Goal: Task Accomplishment & Management: Manage account settings

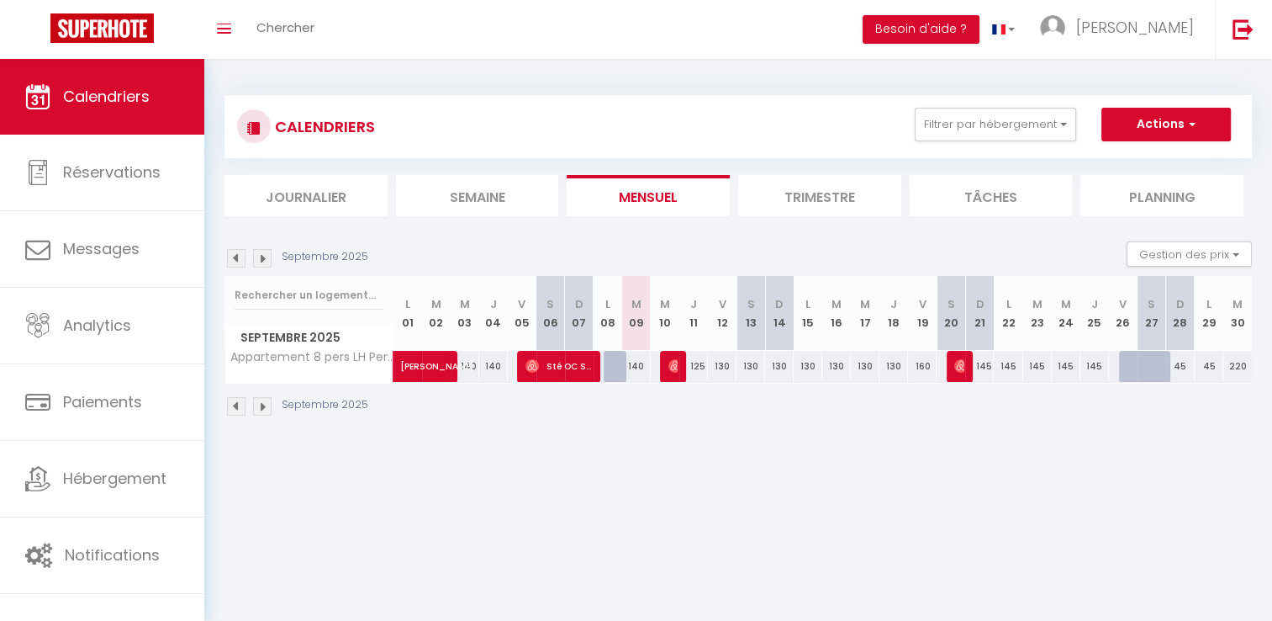
click at [1031, 99] on div "CALENDRIERS Filtrer par hébergement Le Havre [PERSON_NAME] 4 [PERSON_NAME] vue …" at bounding box center [739, 126] width 1028 height 63
click at [992, 124] on button "Filtrer par hébergement" at bounding box center [995, 125] width 161 height 34
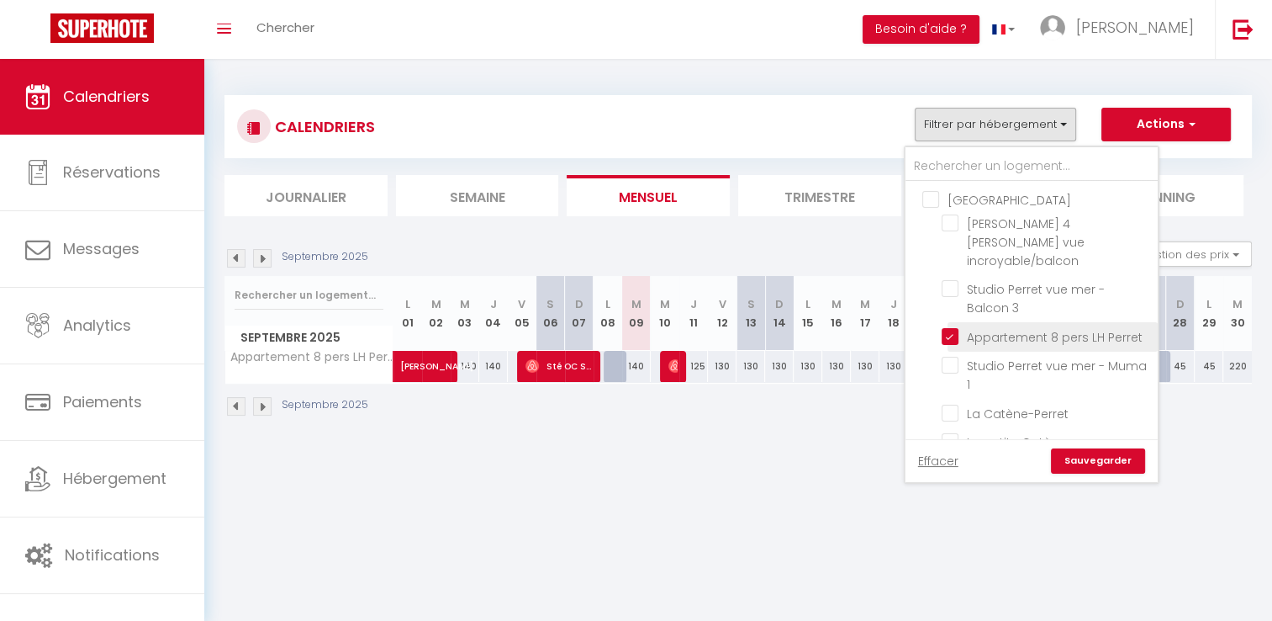
click at [994, 327] on input "Appartement 8 pers LH Perret" at bounding box center [1047, 335] width 210 height 17
checkbox input "false"
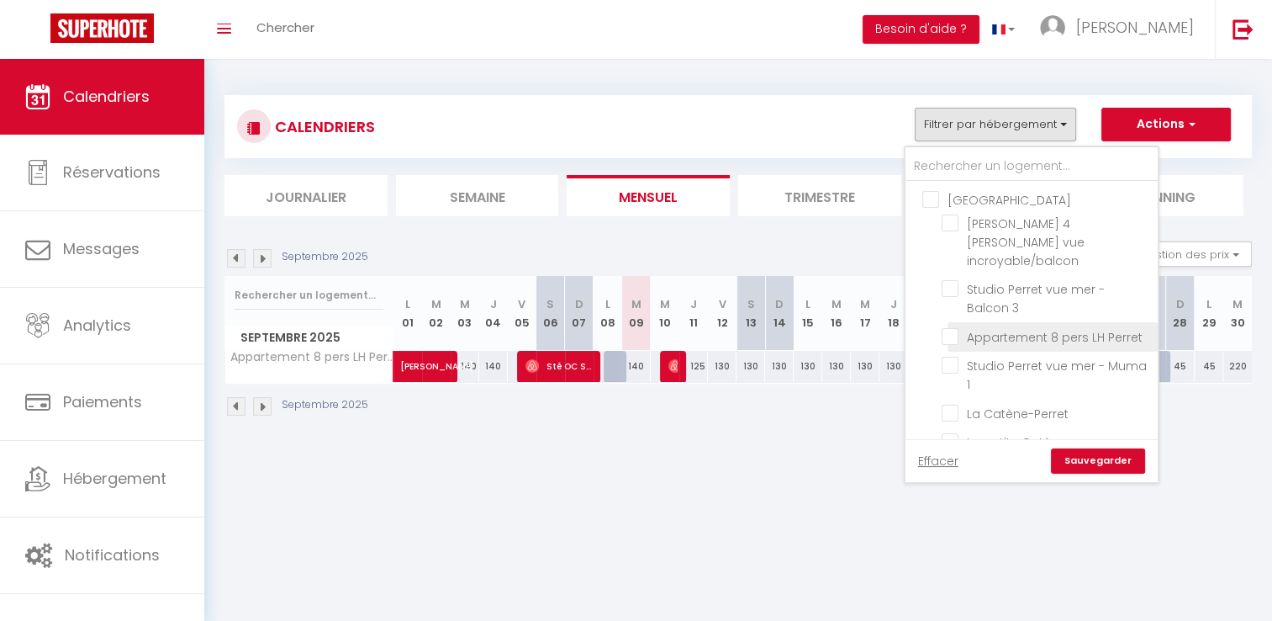
checkbox input "false"
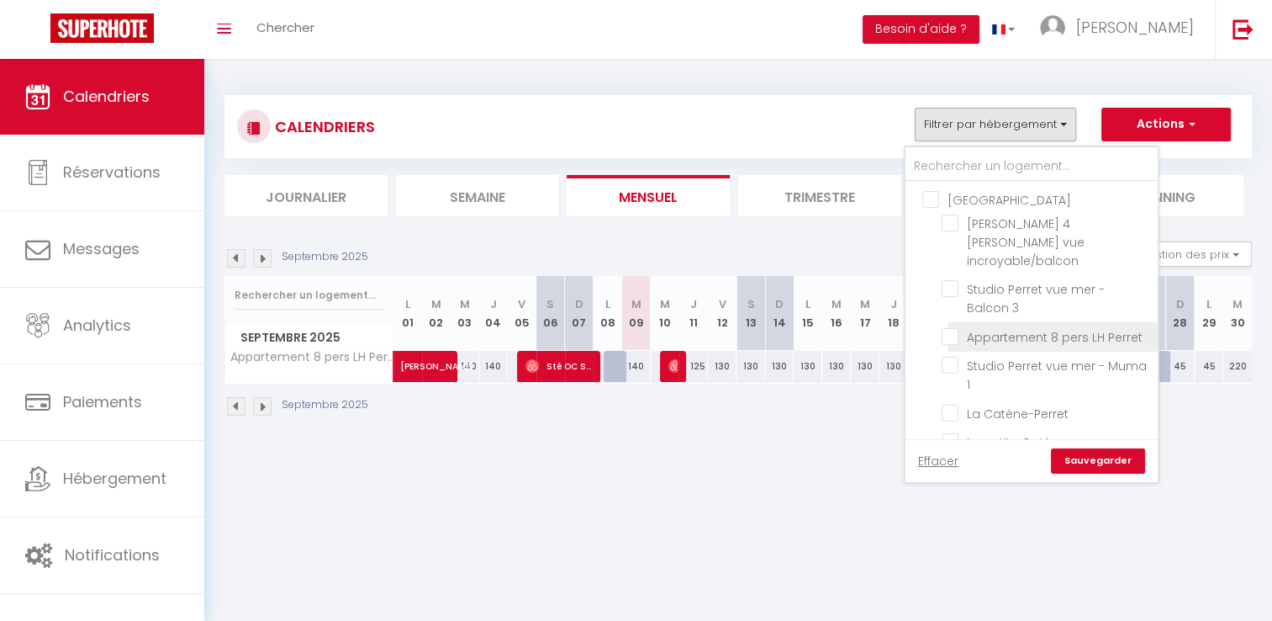
checkbox input "false"
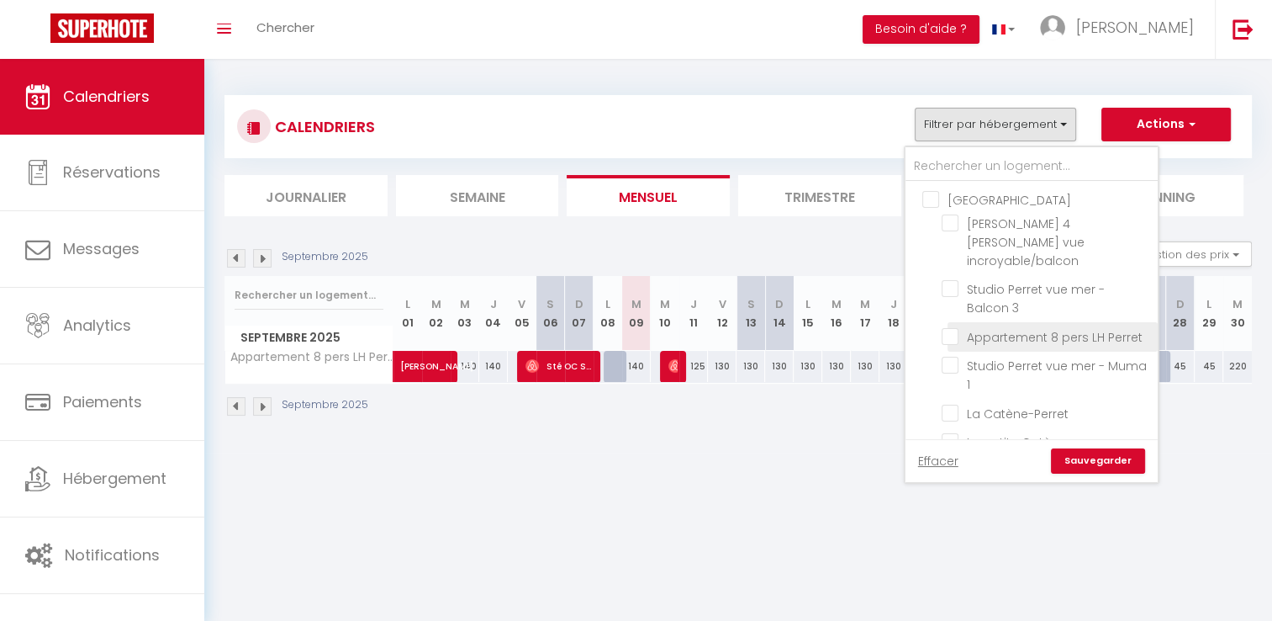
checkbox input "false"
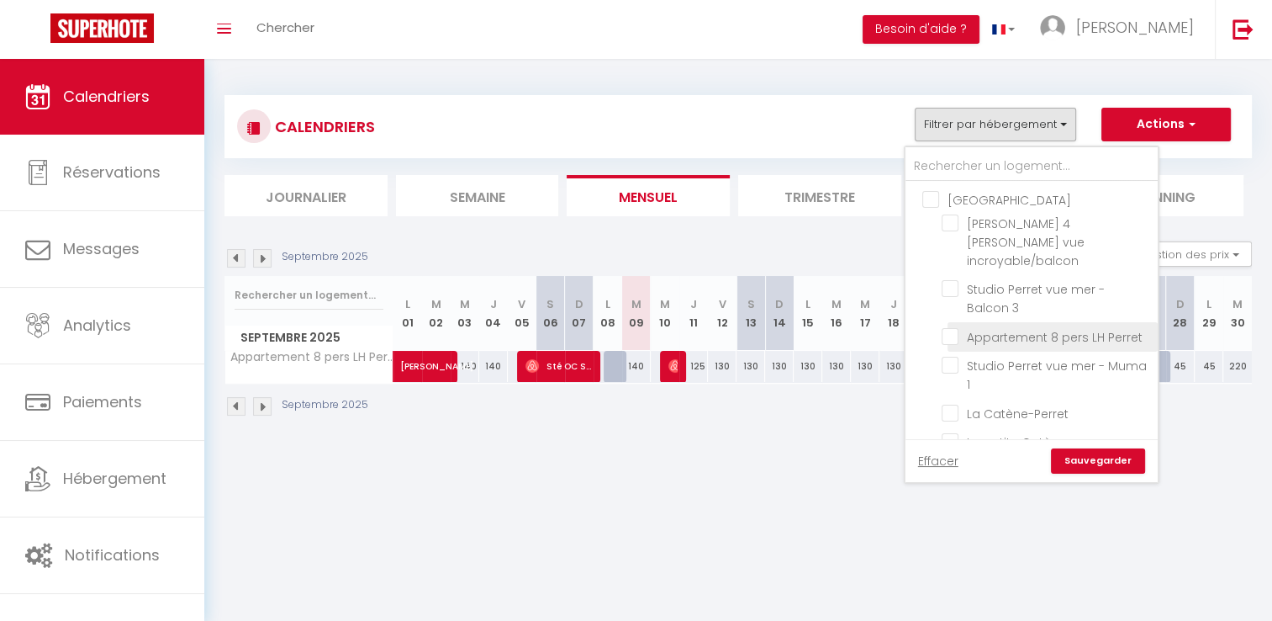
checkbox input "false"
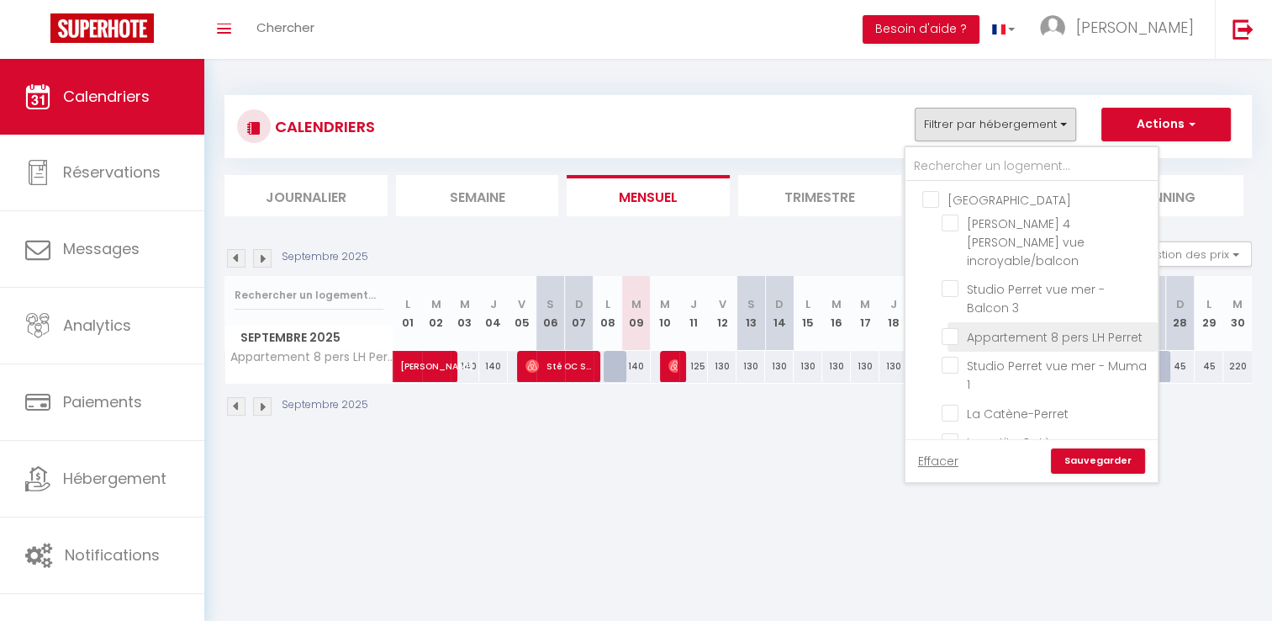
checkbox input "false"
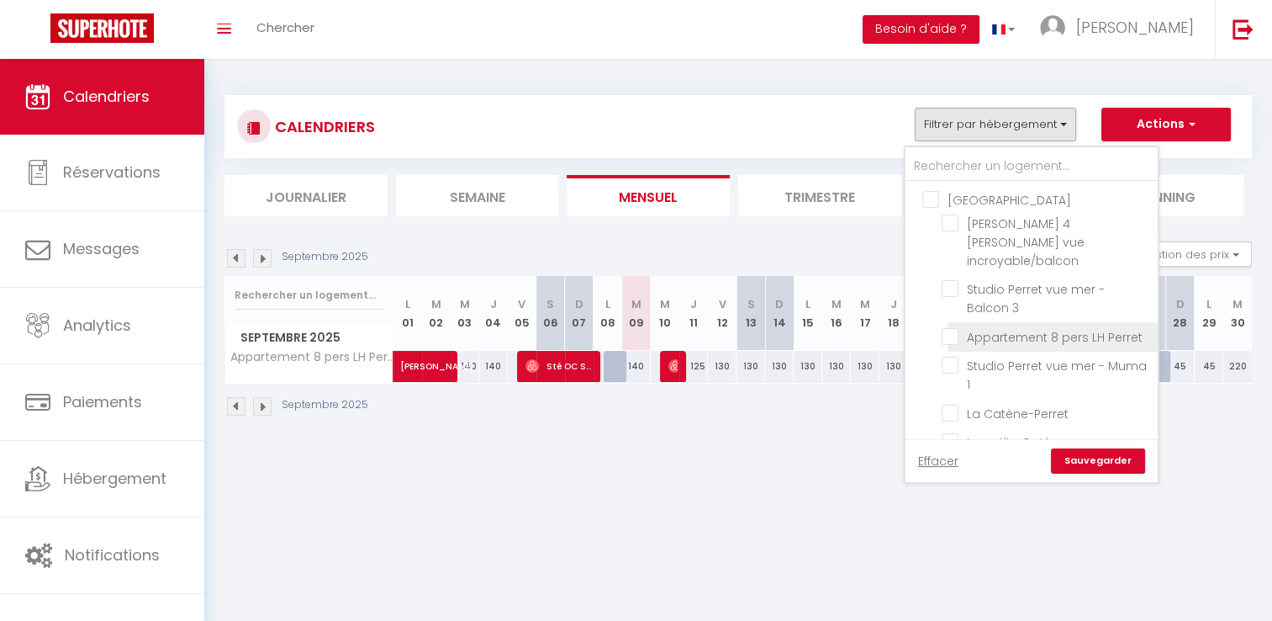
checkbox input "false"
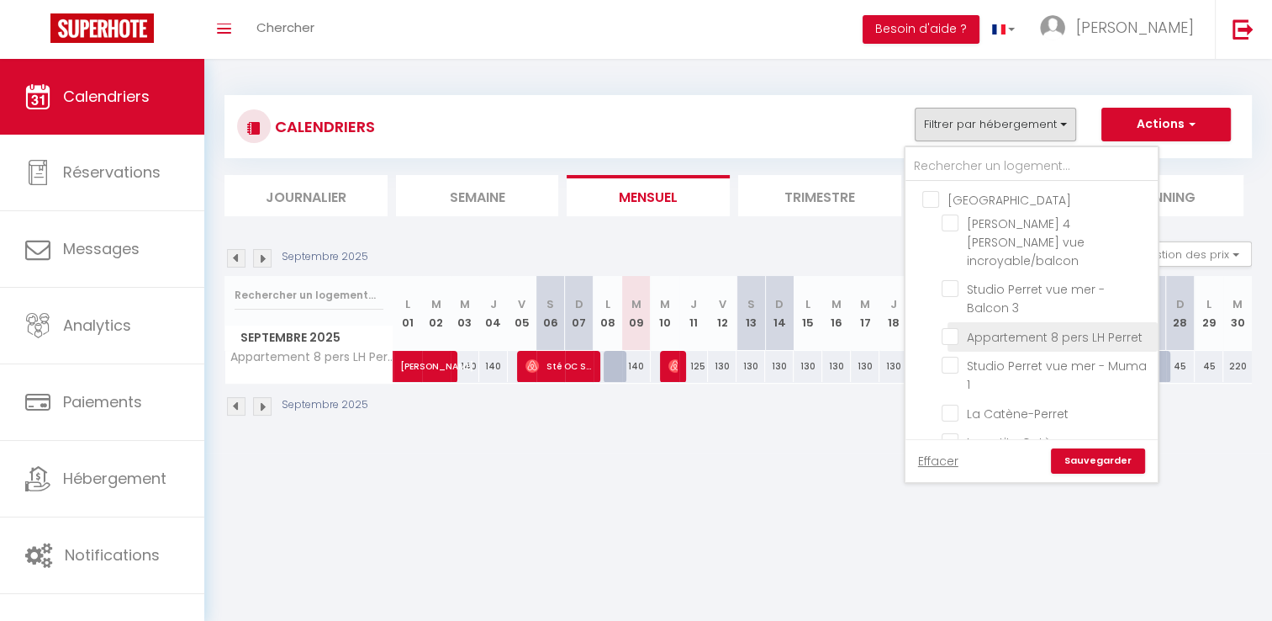
checkbox input "false"
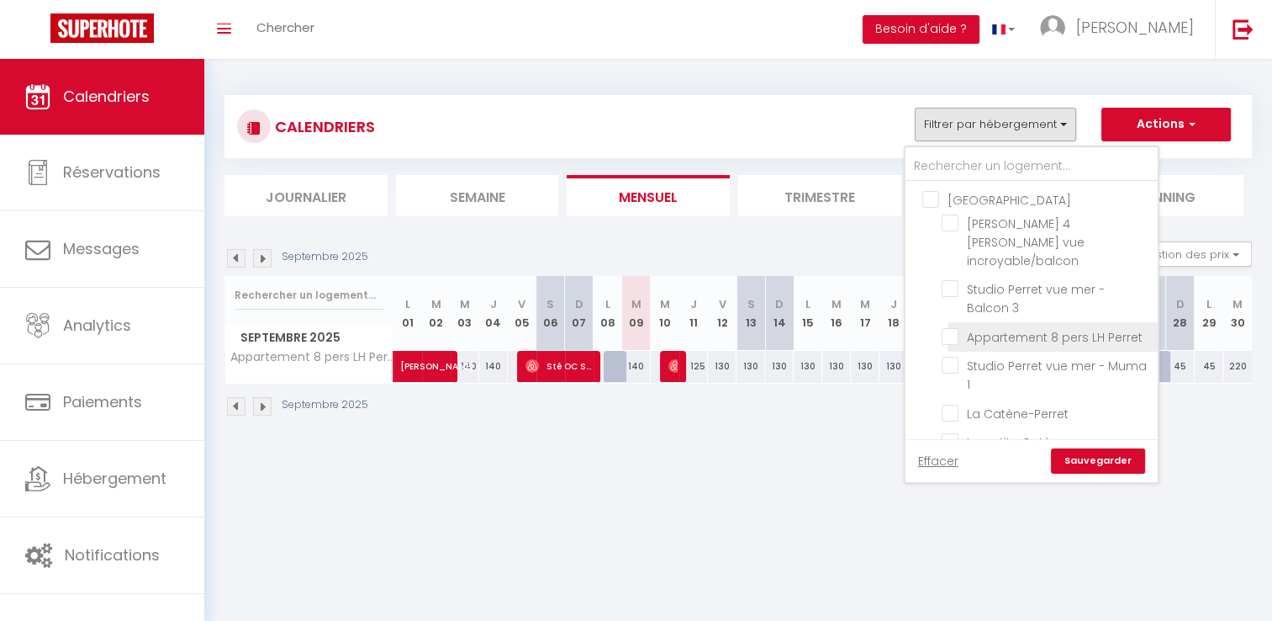
checkbox input "false"
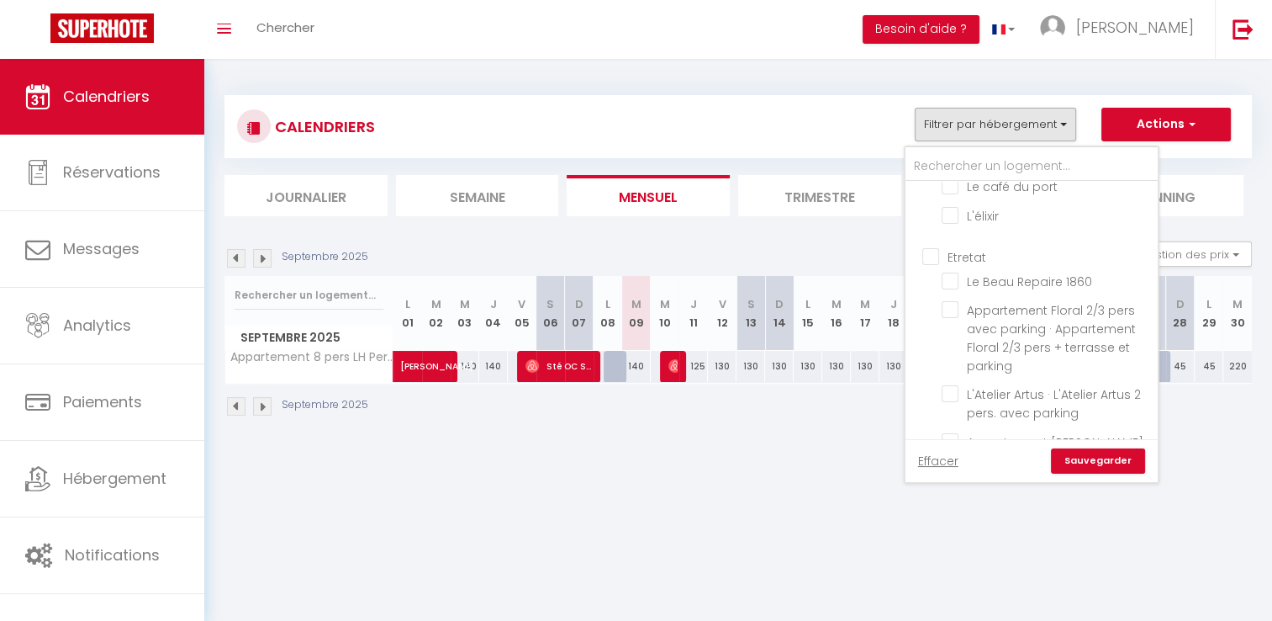
scroll to position [1430, 0]
click at [969, 242] on input "Etretat" at bounding box center [1049, 250] width 252 height 17
checkbox input "true"
checkbox input "false"
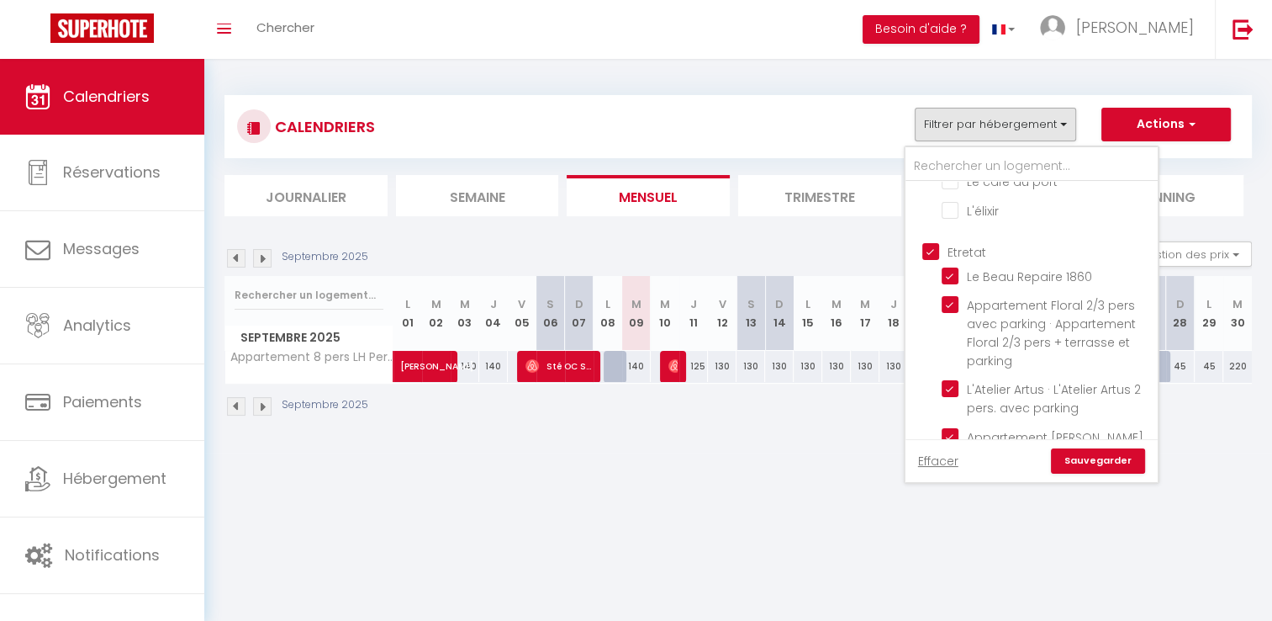
checkbox input "false"
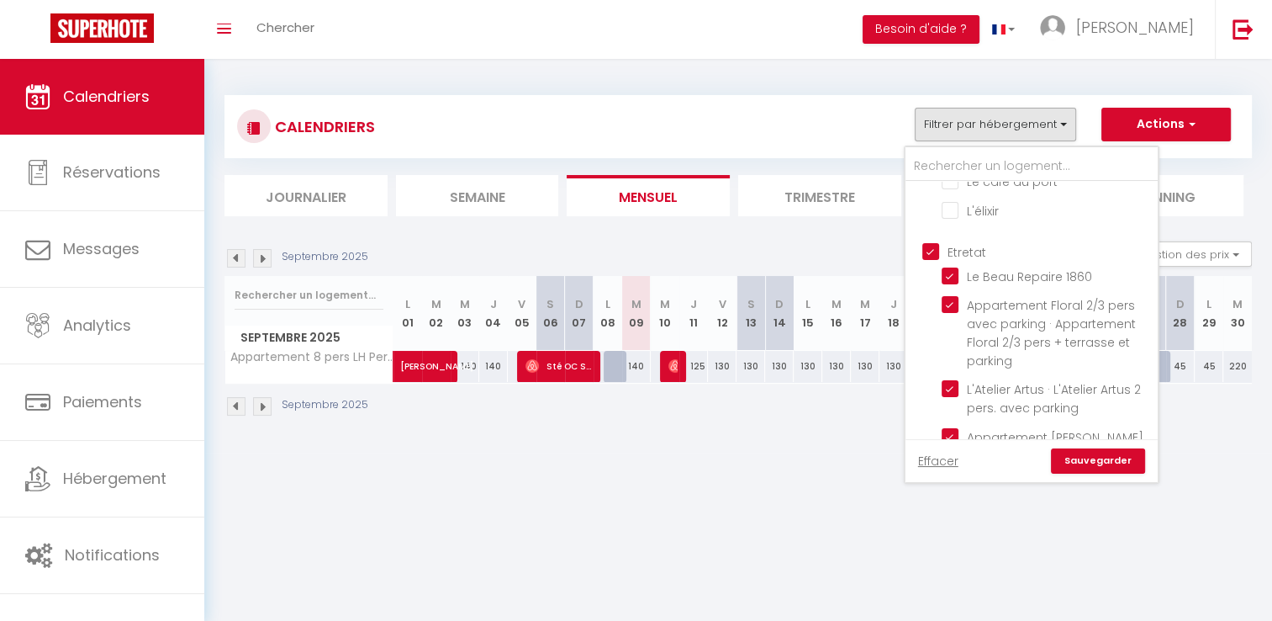
checkbox input "false"
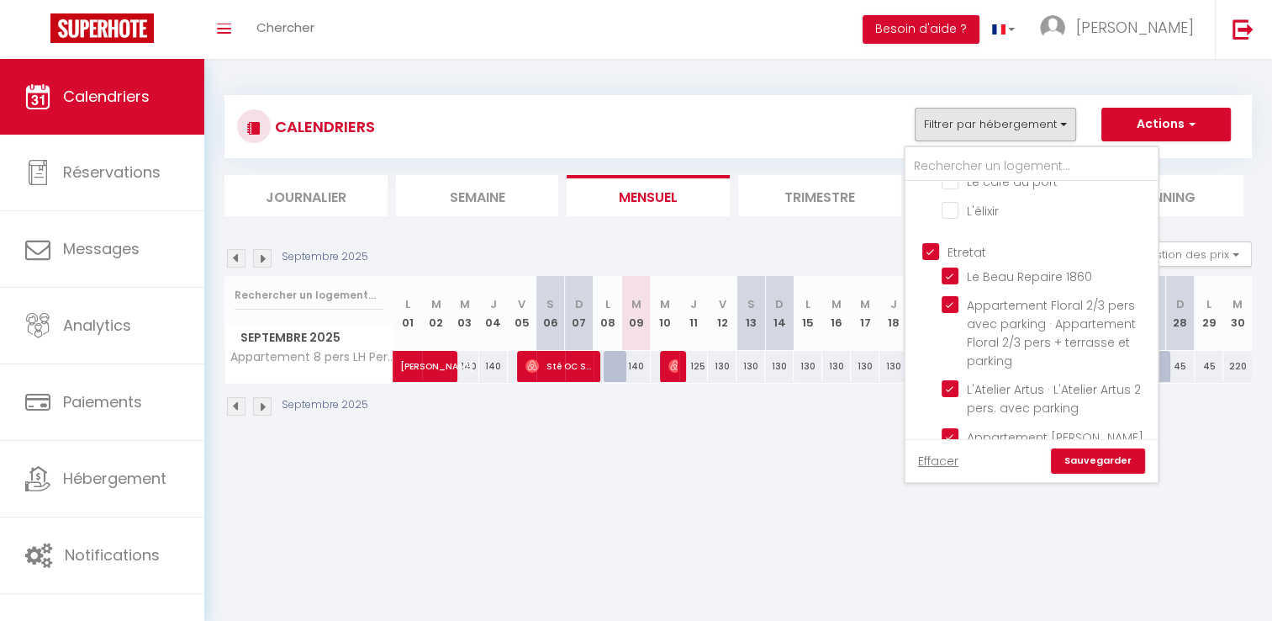
checkbox input "false"
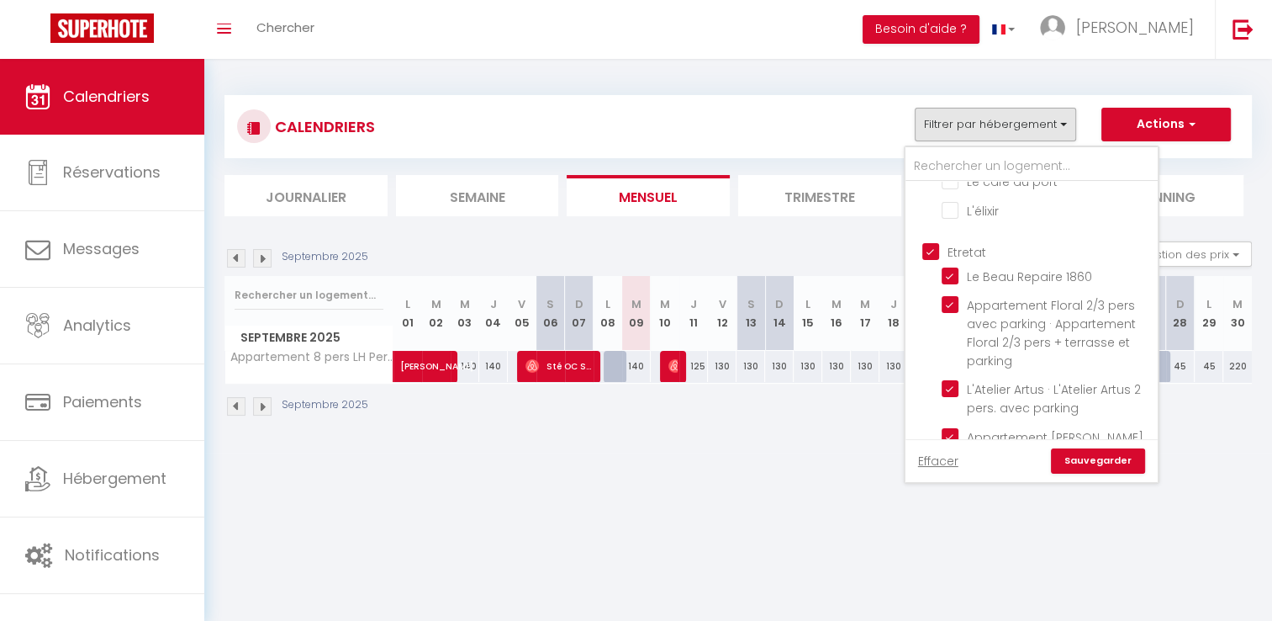
checkbox input "false"
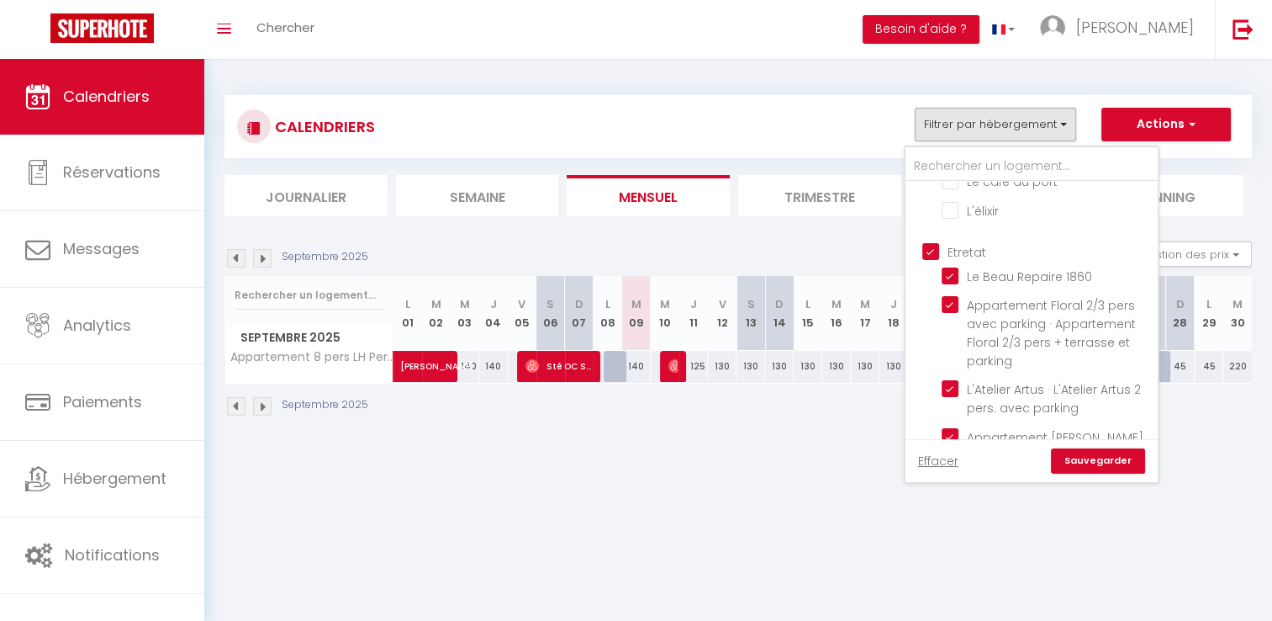
checkbox input "false"
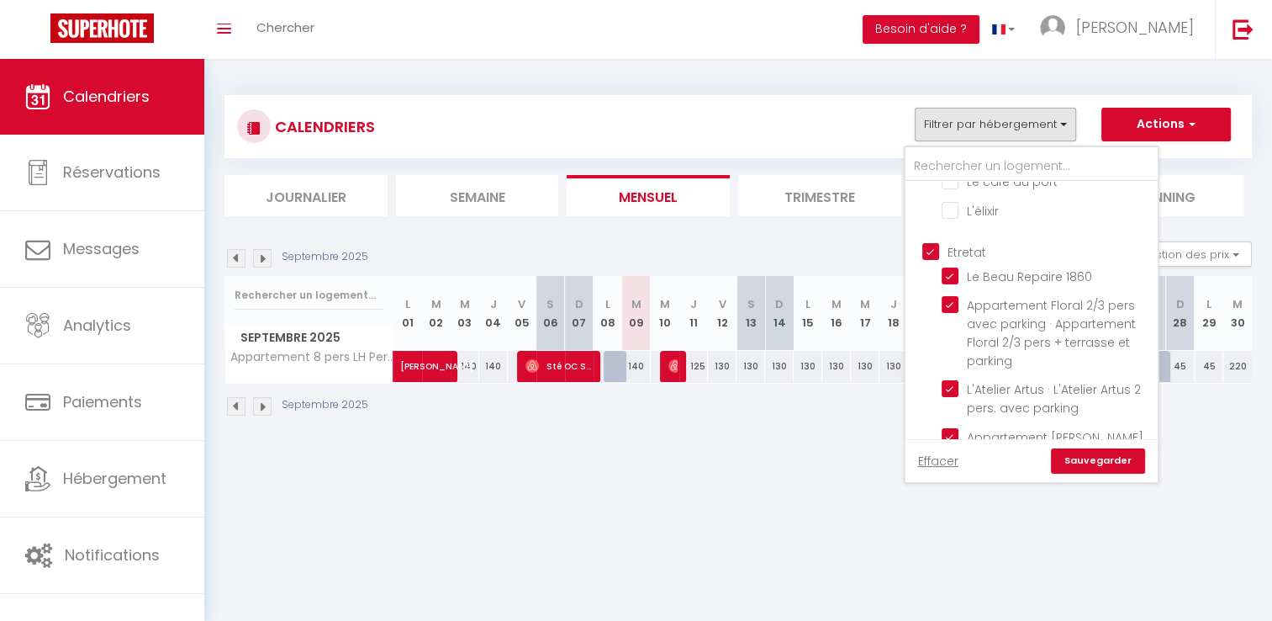
checkbox input "false"
checkbox input "true"
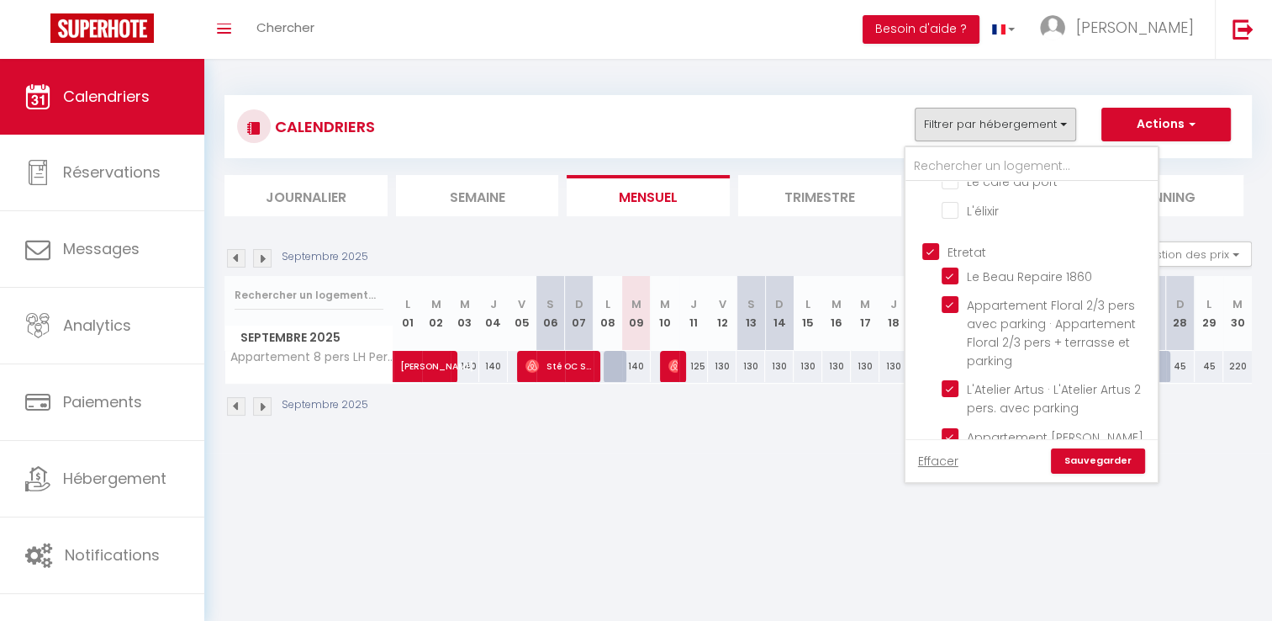
checkbox input "true"
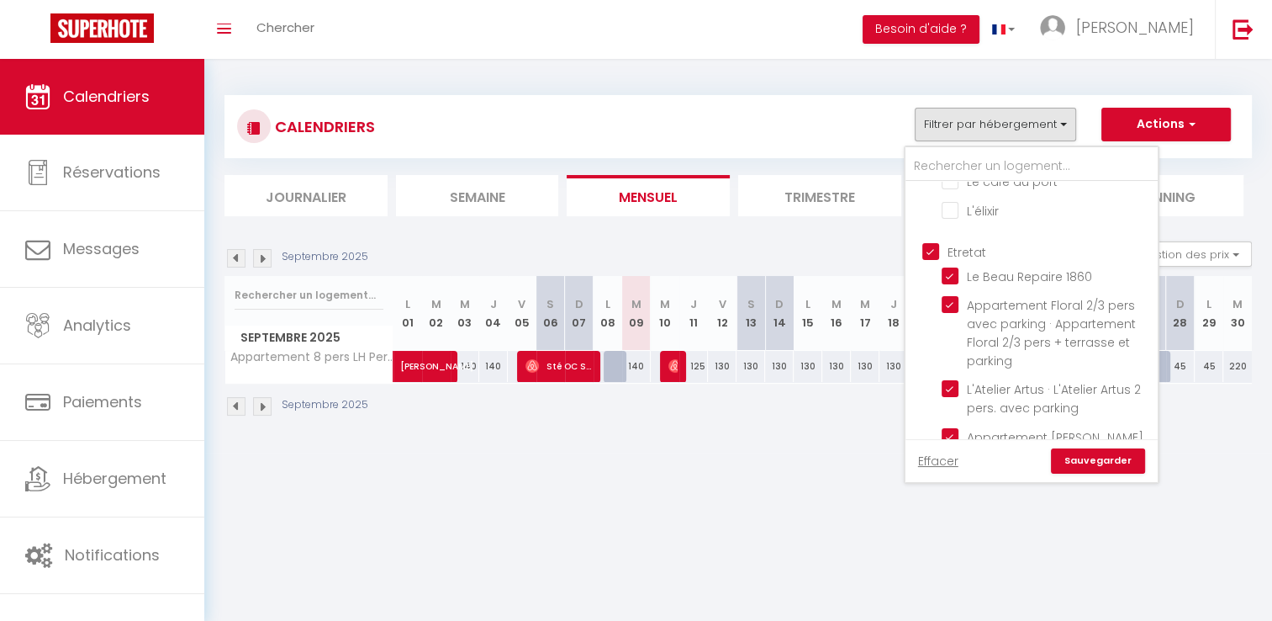
checkbox input "true"
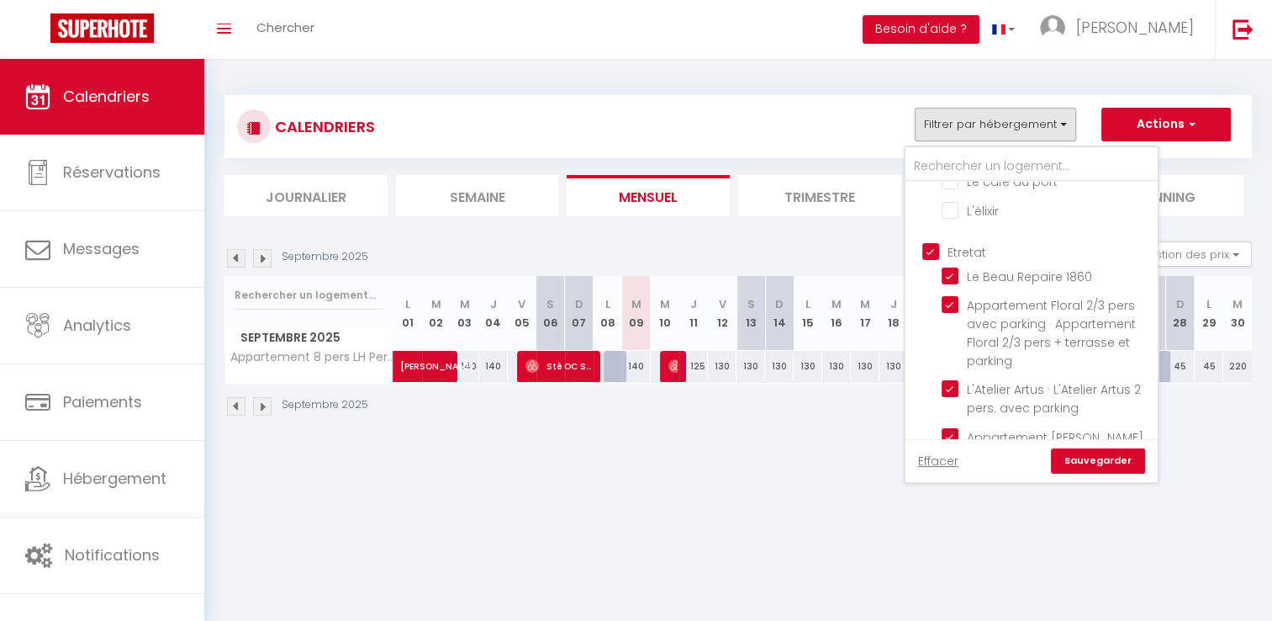
checkbox input "true"
click at [969, 242] on input "Etretat" at bounding box center [1049, 250] width 252 height 17
checkbox input "false"
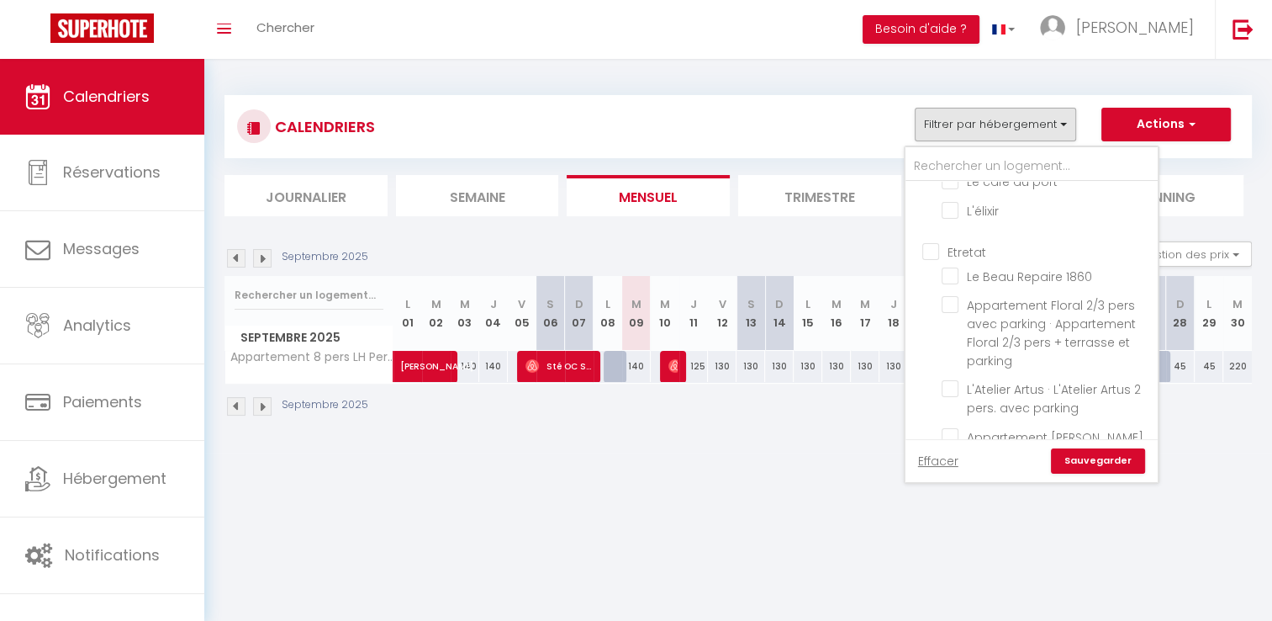
checkbox input "false"
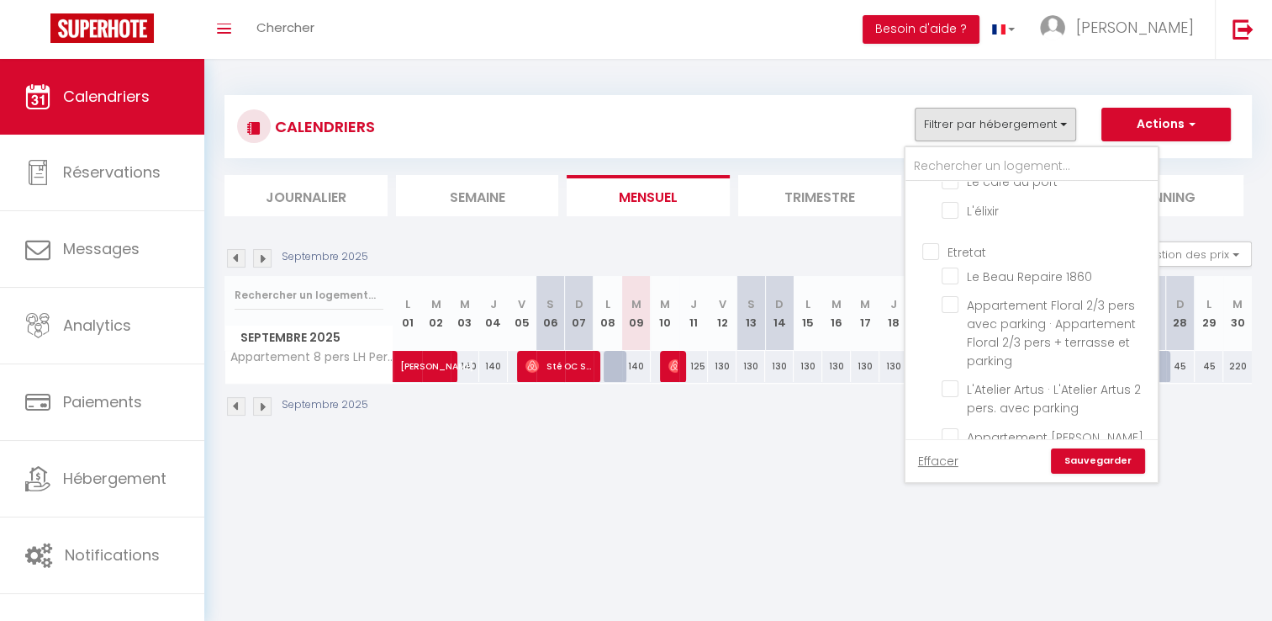
checkbox input "false"
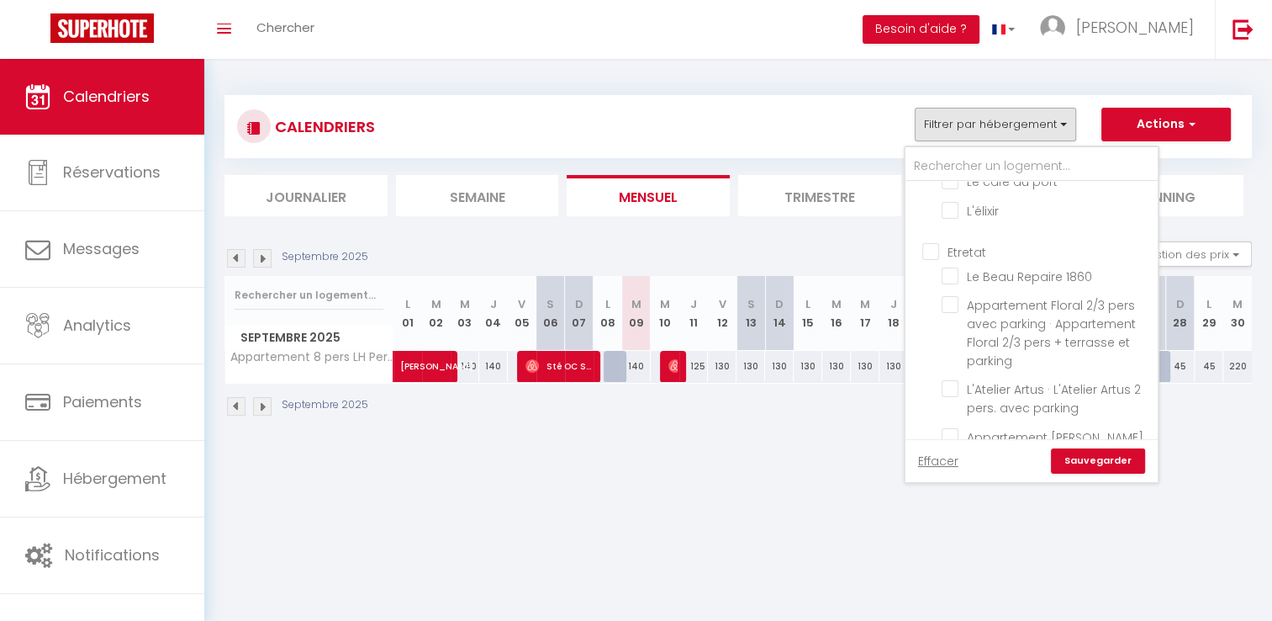
checkbox input "false"
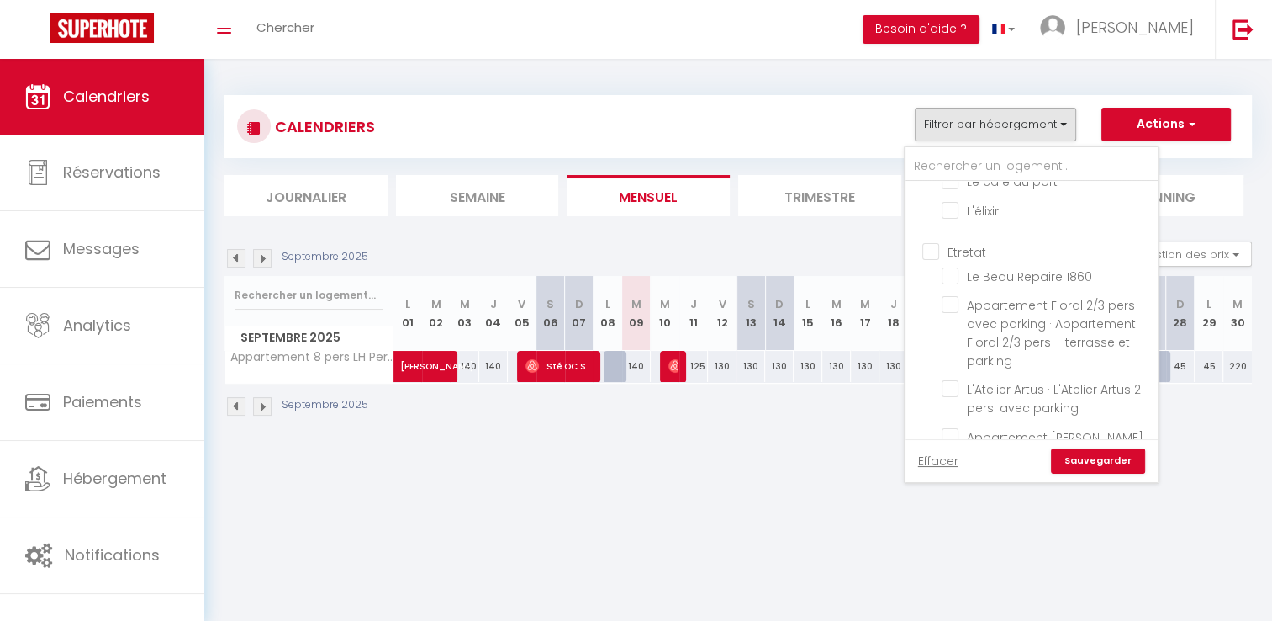
checkbox input "false"
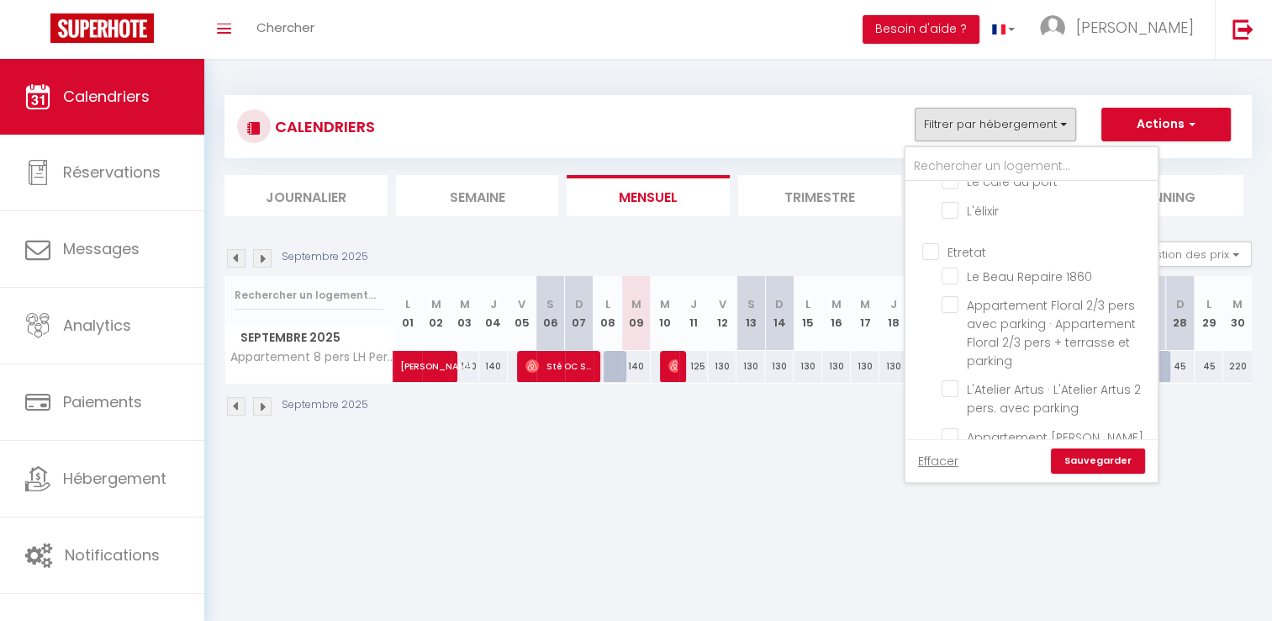
checkbox input "false"
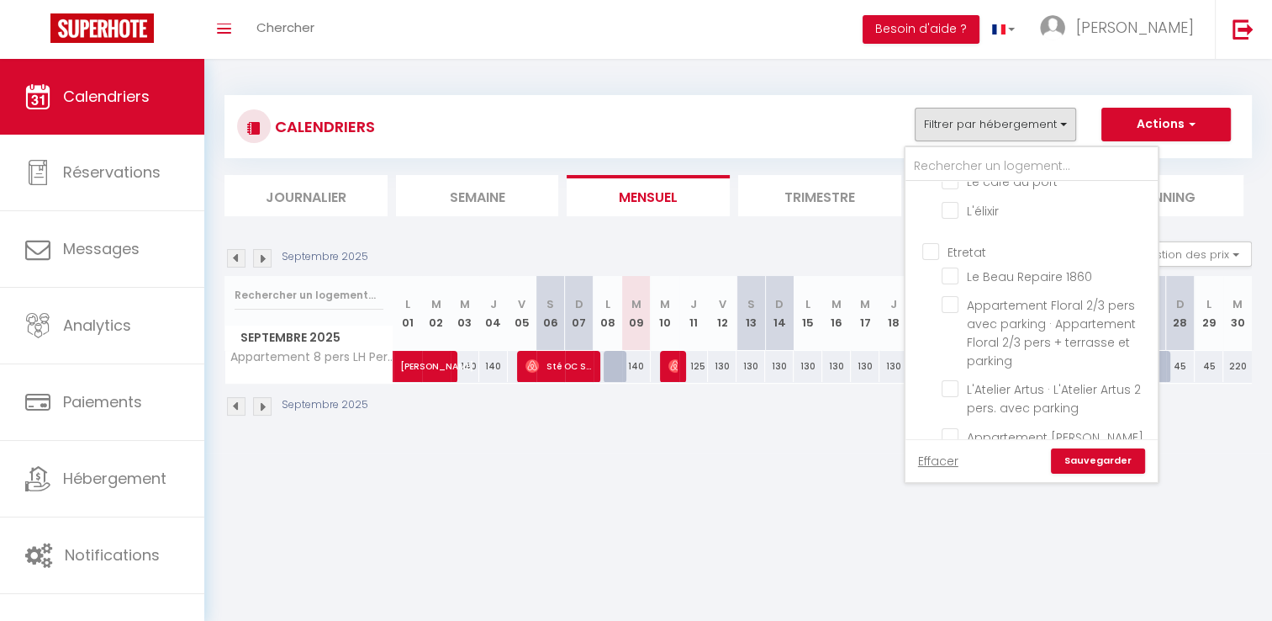
checkbox input "false"
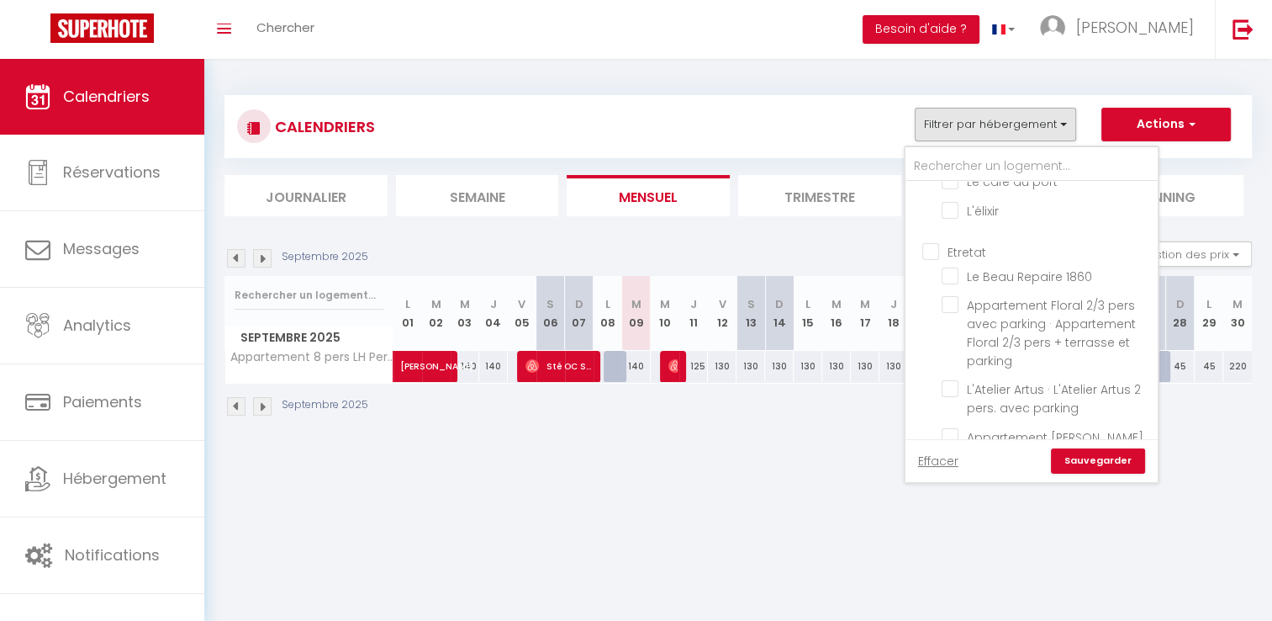
checkbox input "false"
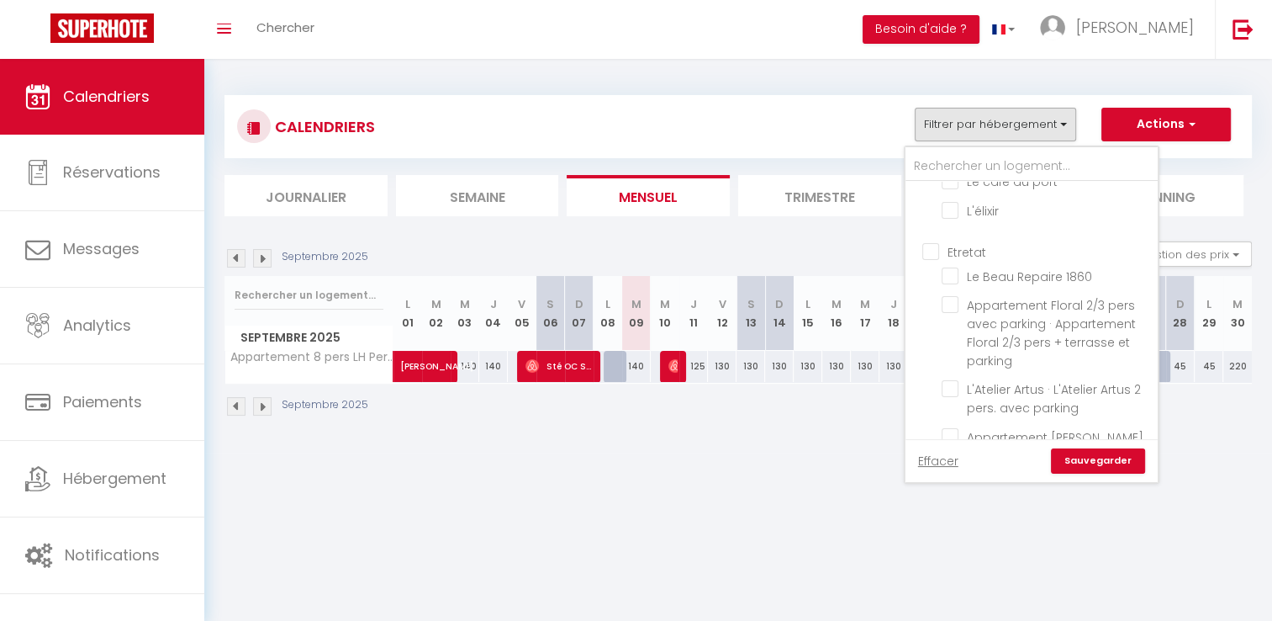
checkbox input "false"
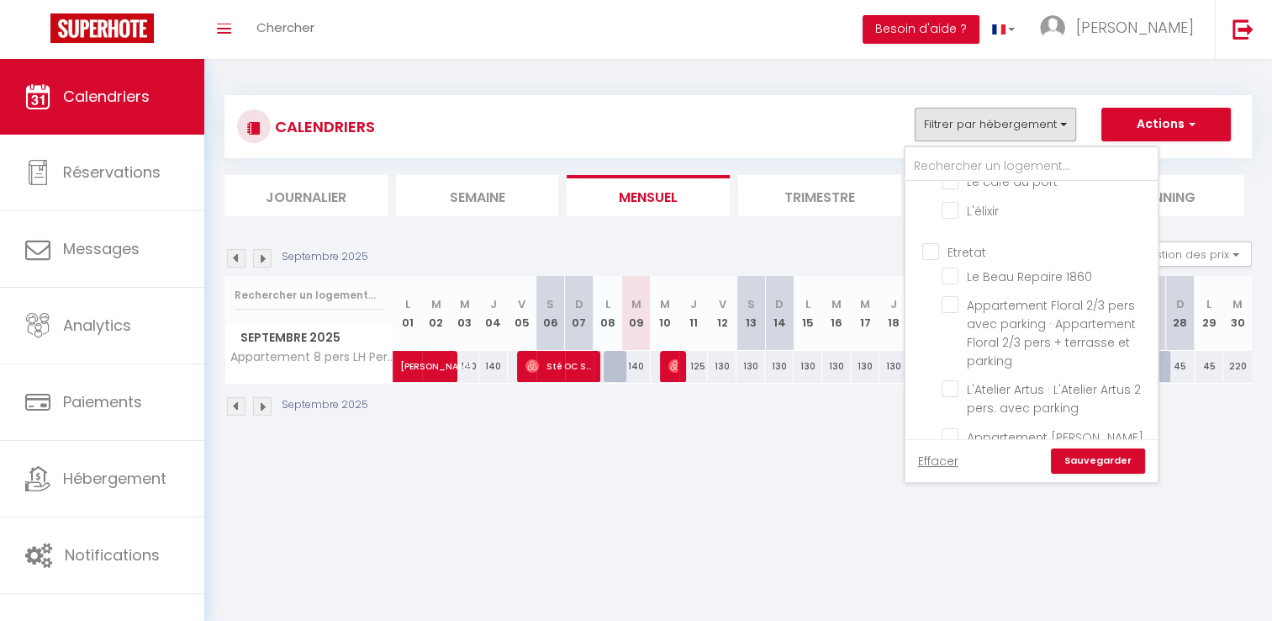
checkbox input "false"
click at [976, 242] on input "Etretat" at bounding box center [1049, 250] width 252 height 17
checkbox input "true"
checkbox input "false"
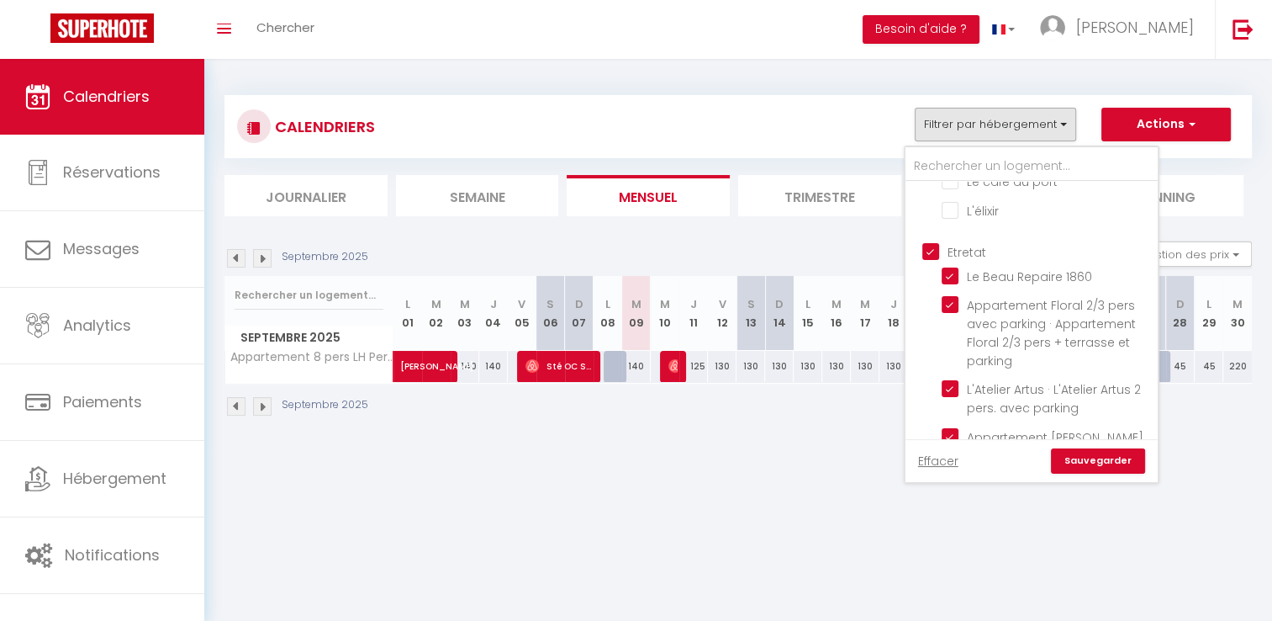
checkbox input "false"
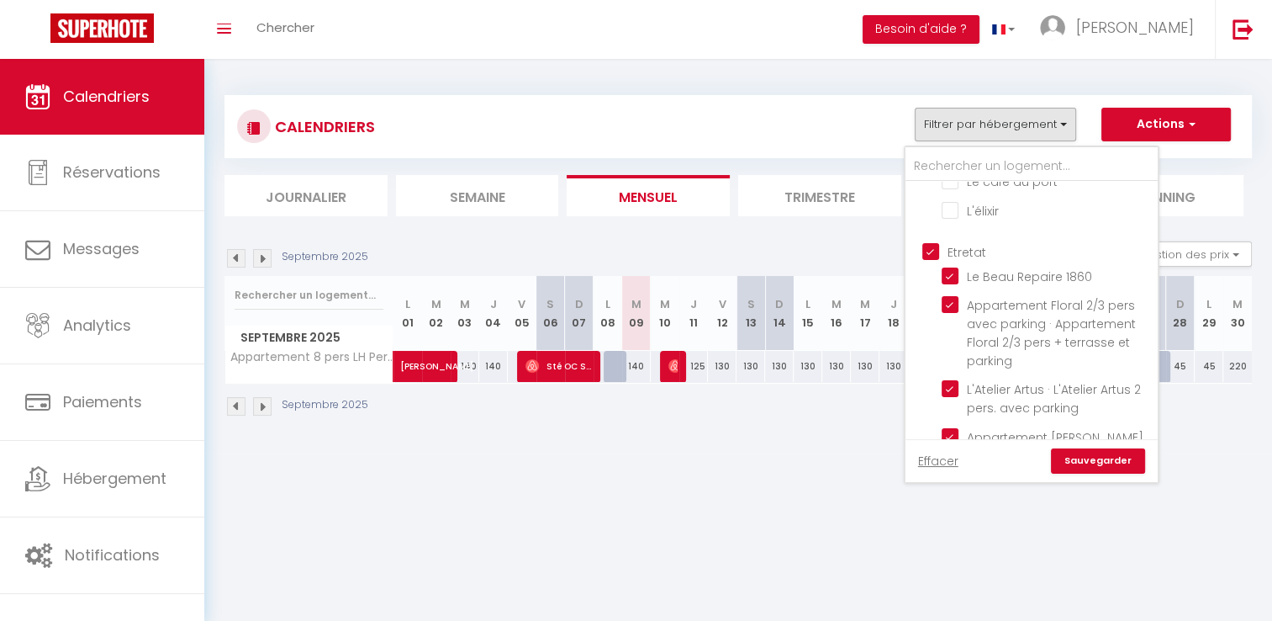
checkbox input "false"
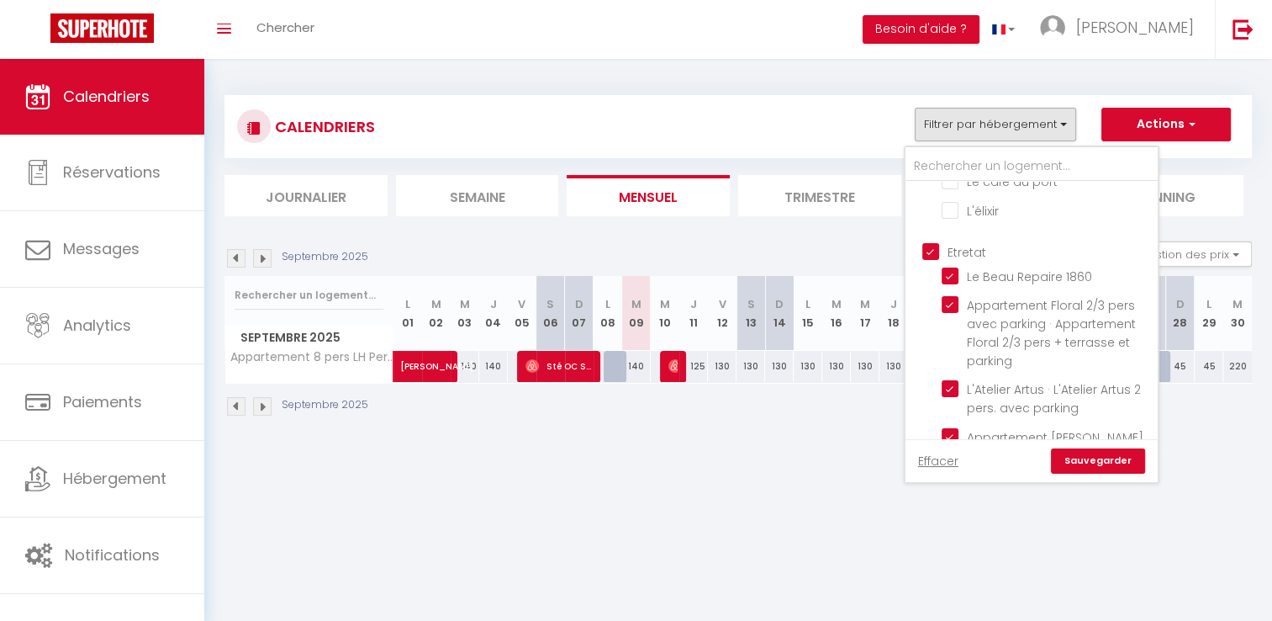
checkbox input "false"
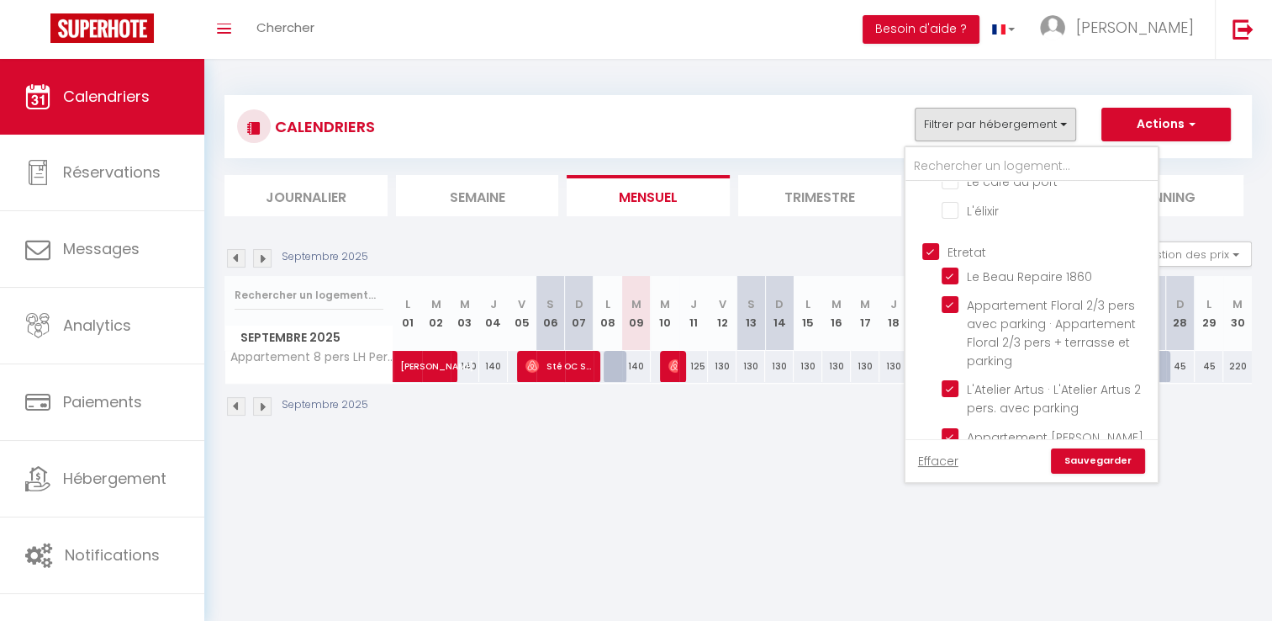
checkbox input "false"
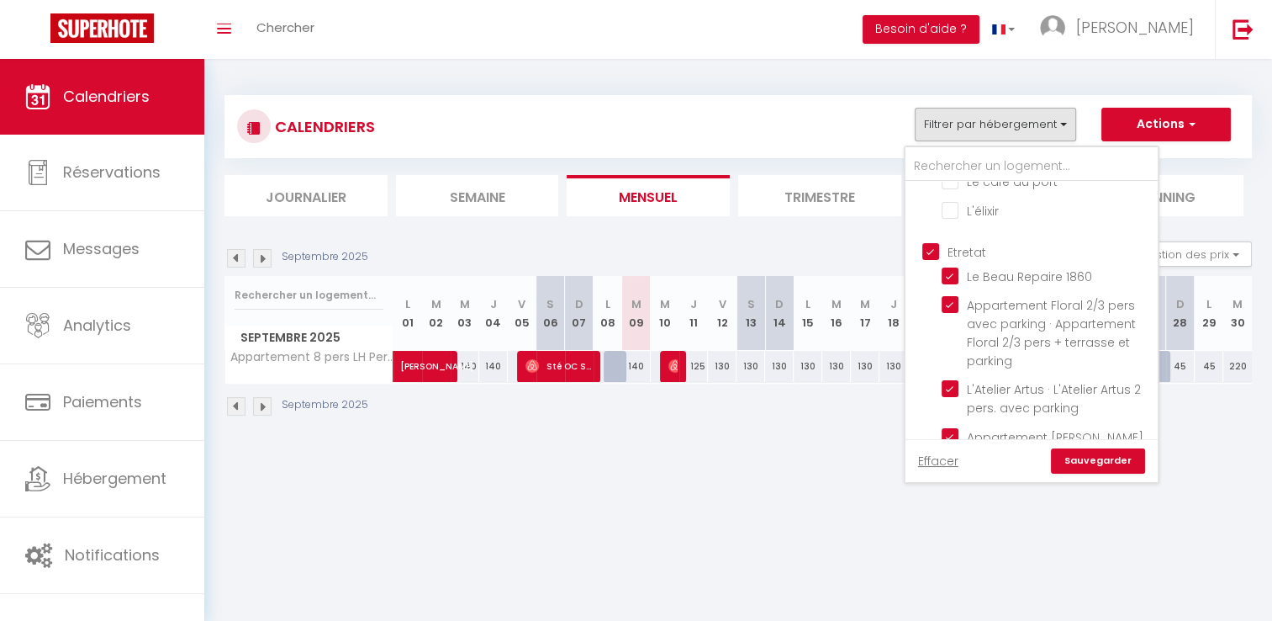
checkbox input "false"
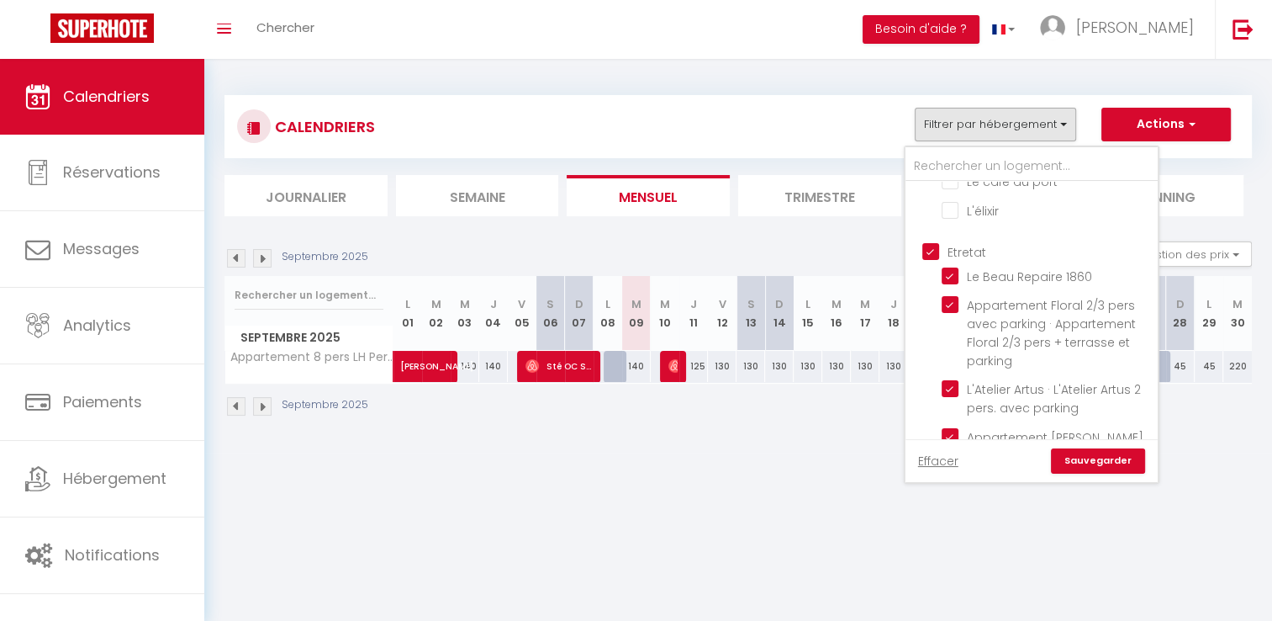
checkbox input "false"
checkbox input "true"
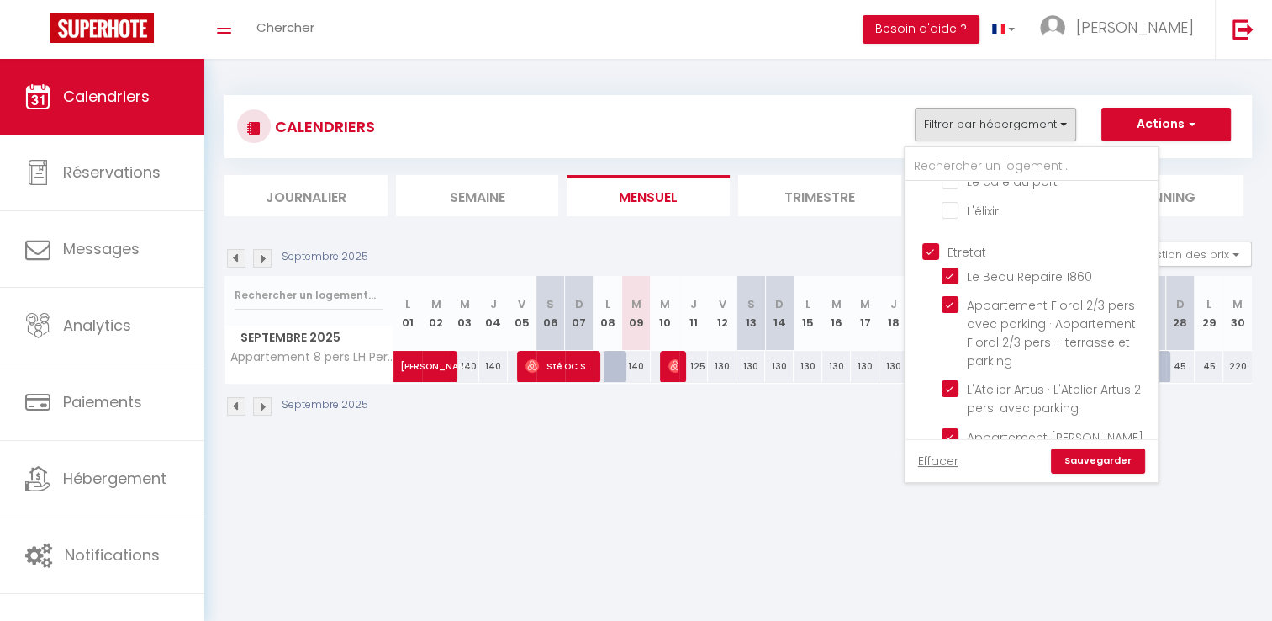
checkbox input "true"
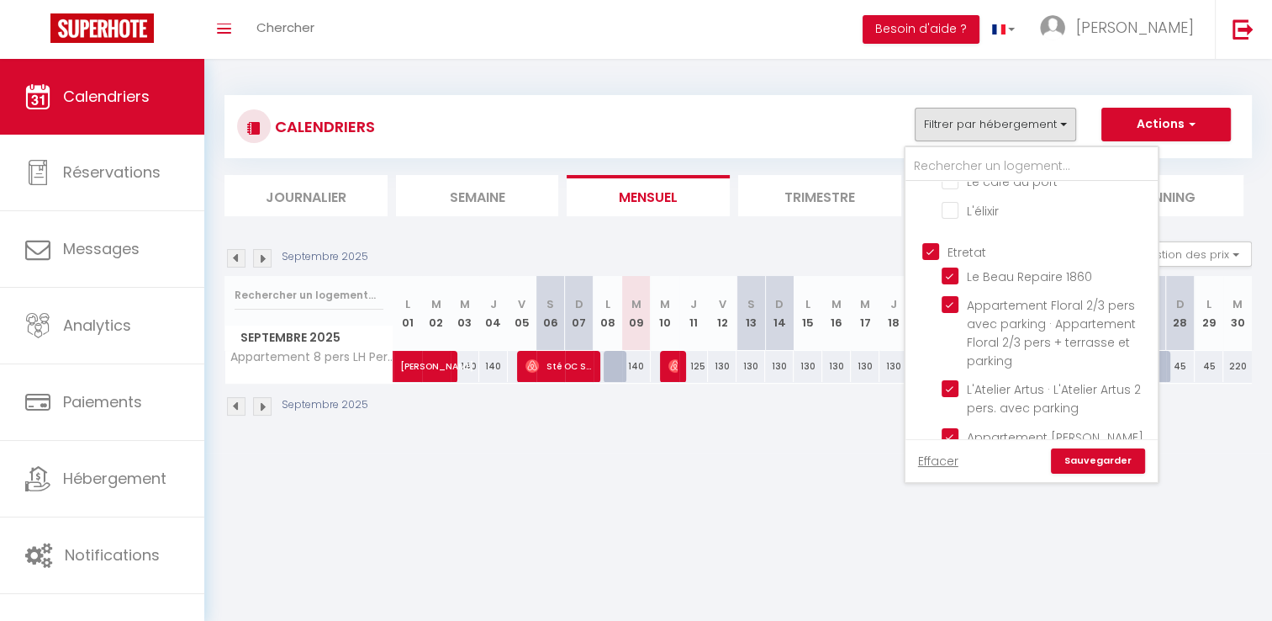
checkbox input "true"
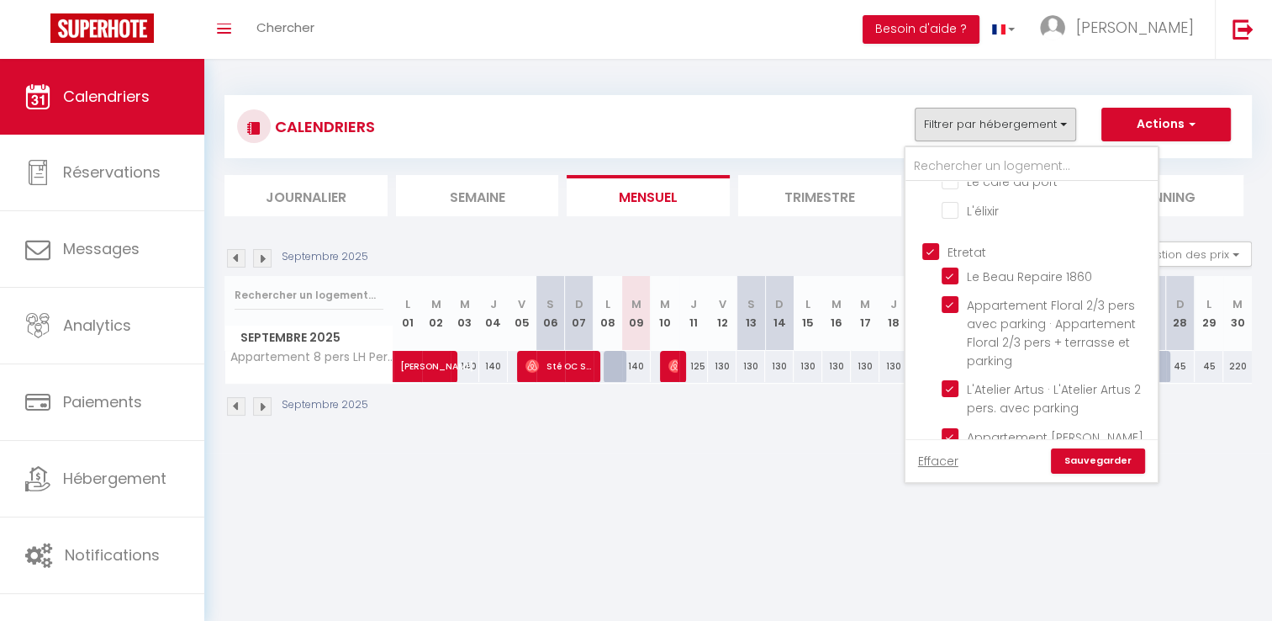
checkbox input "true"
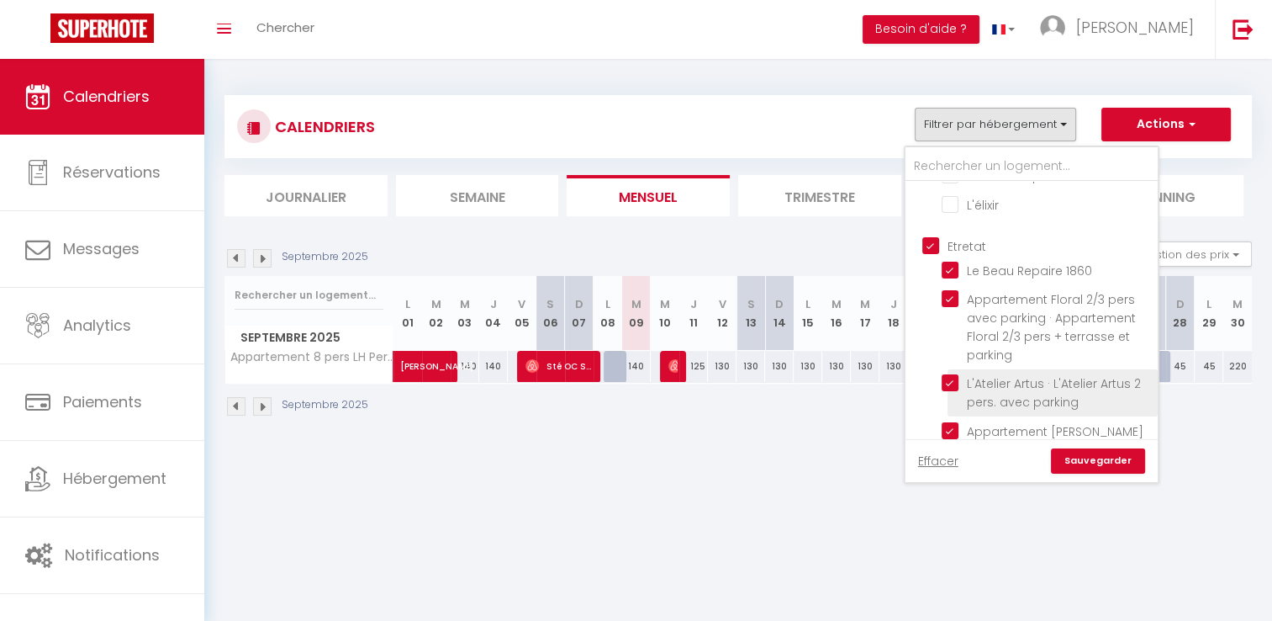
scroll to position [1297, 0]
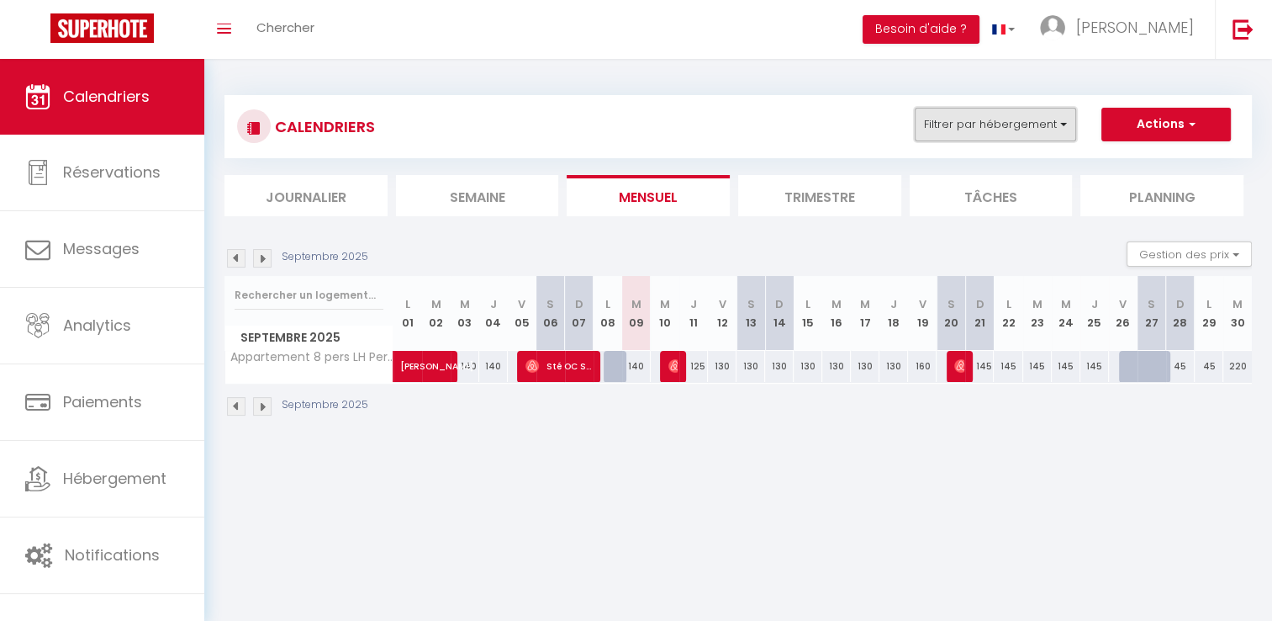
click at [1020, 111] on button "Filtrer par hébergement" at bounding box center [995, 125] width 161 height 34
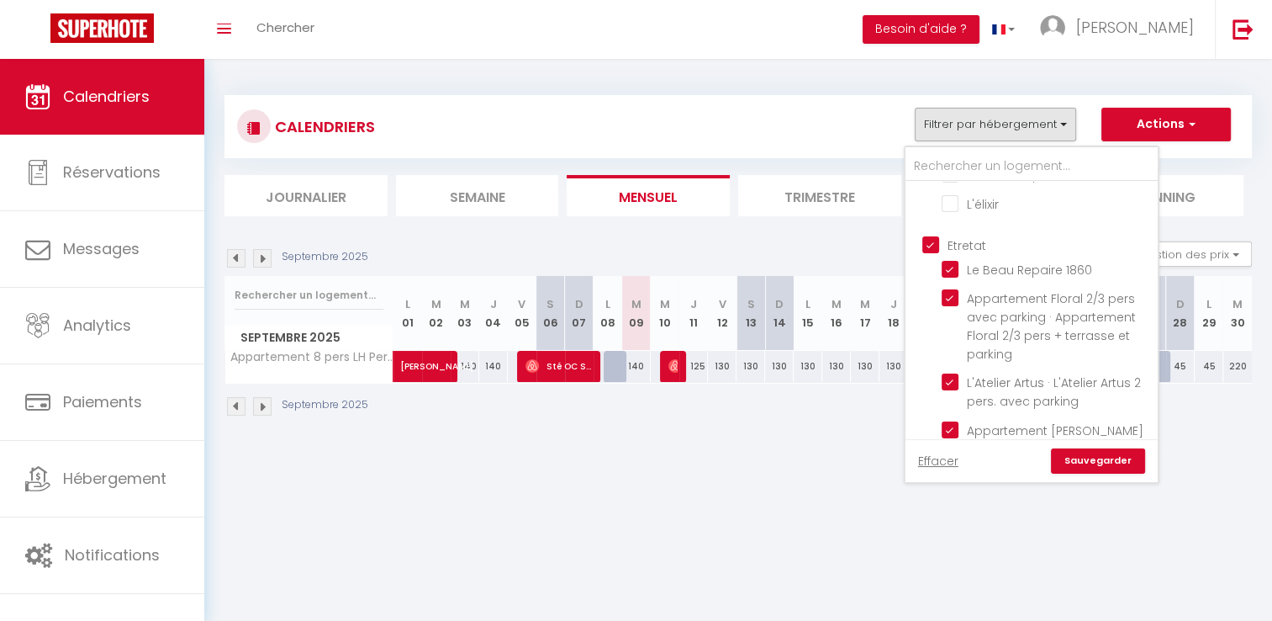
click at [965, 235] on input "Etretat" at bounding box center [1049, 243] width 252 height 17
checkbox input "false"
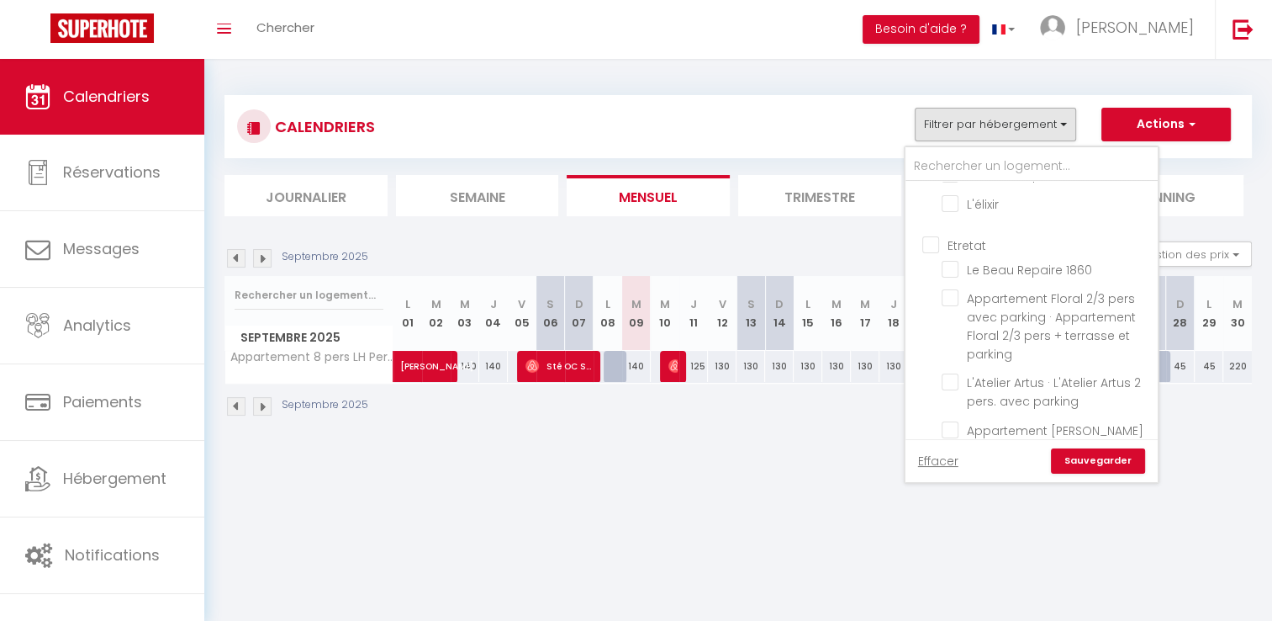
checkbox input "false"
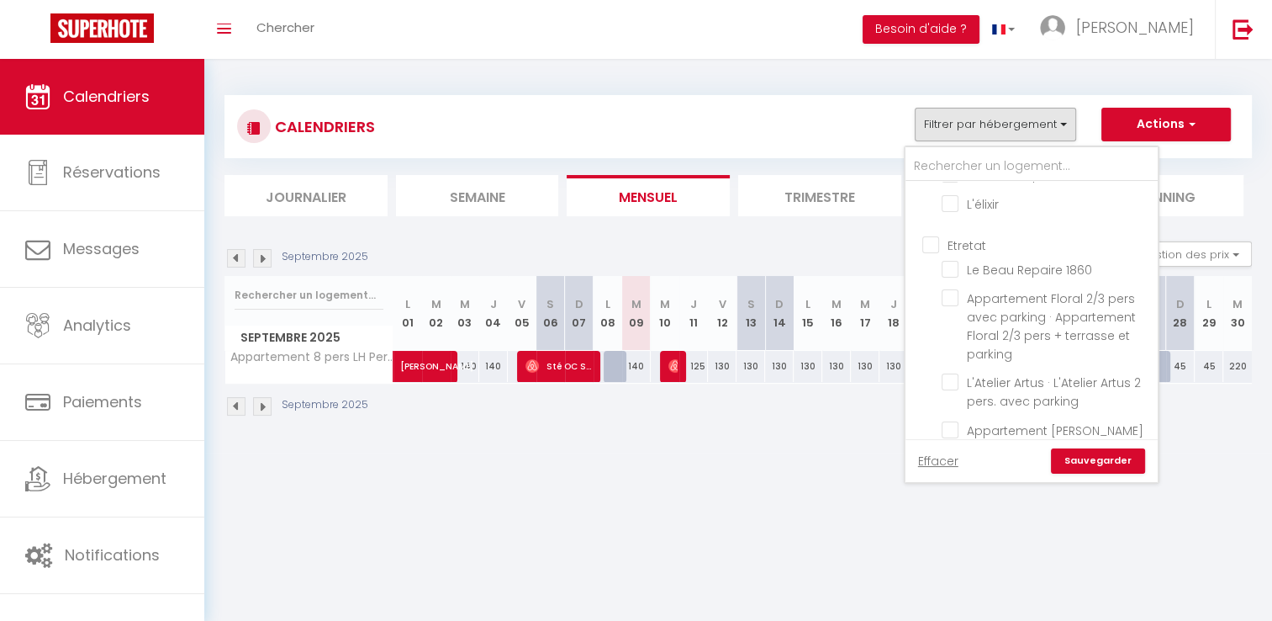
checkbox input "false"
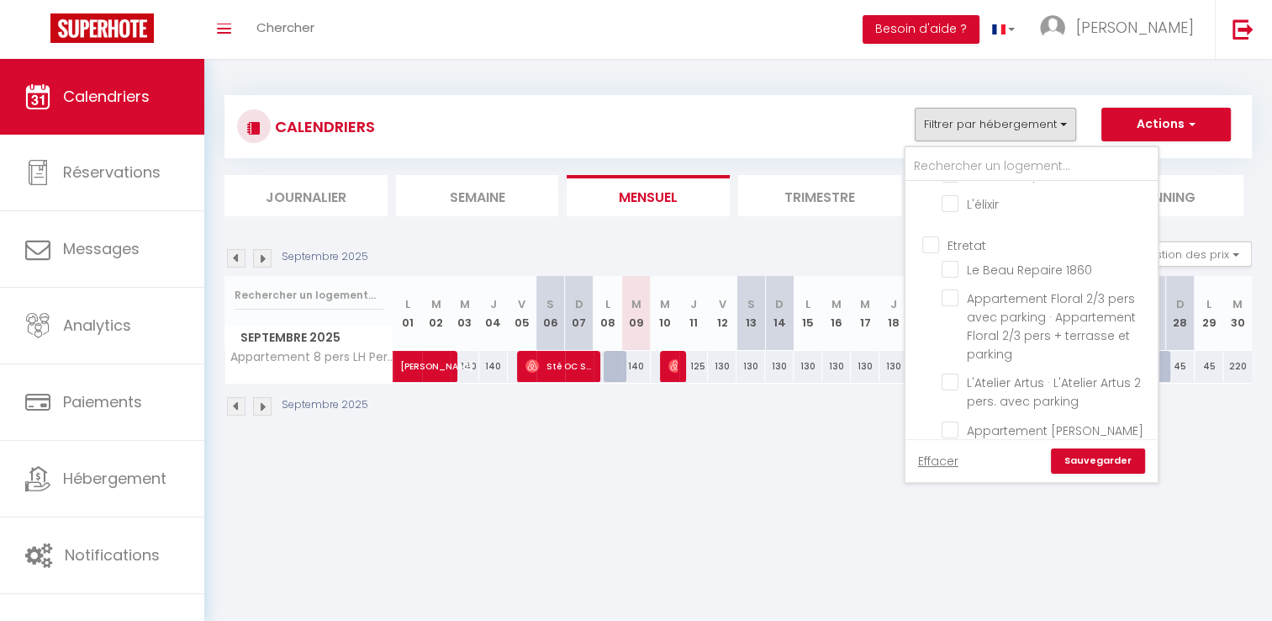
checkbox input "false"
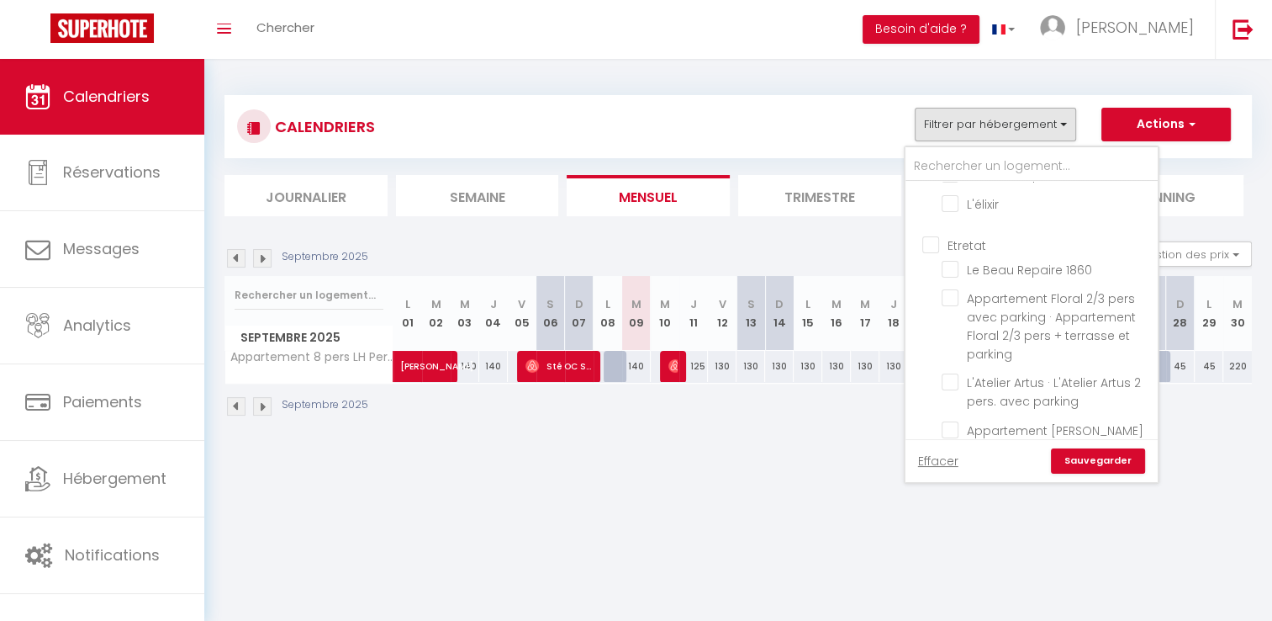
checkbox input "false"
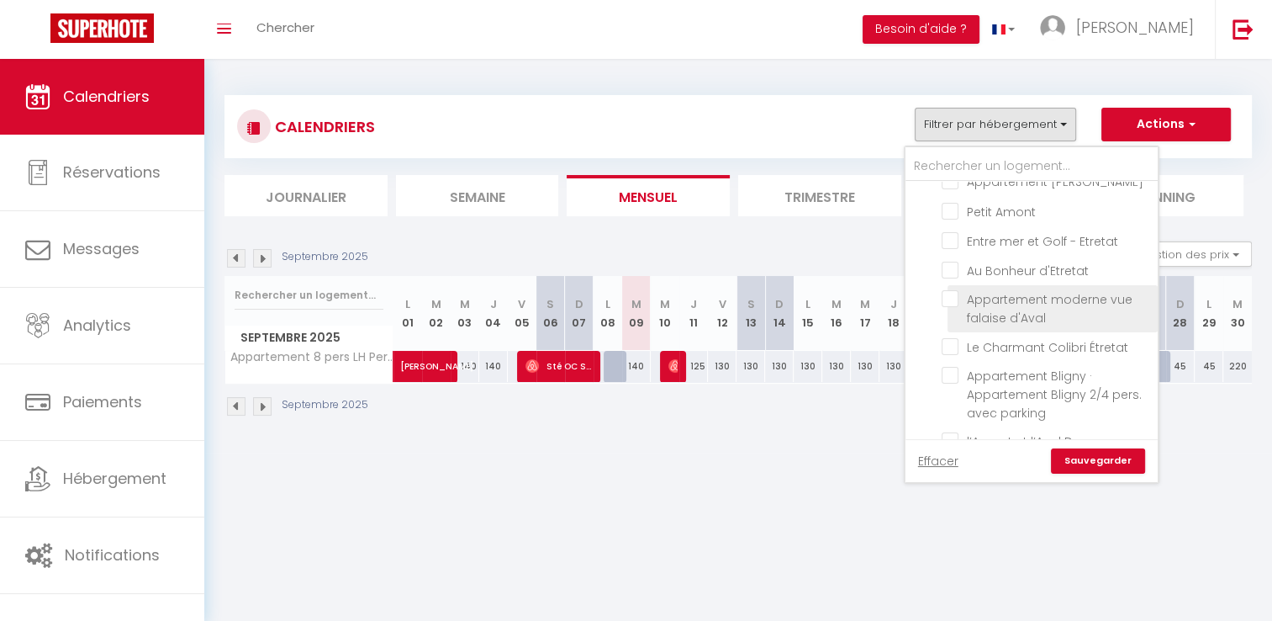
scroll to position [1689, 0]
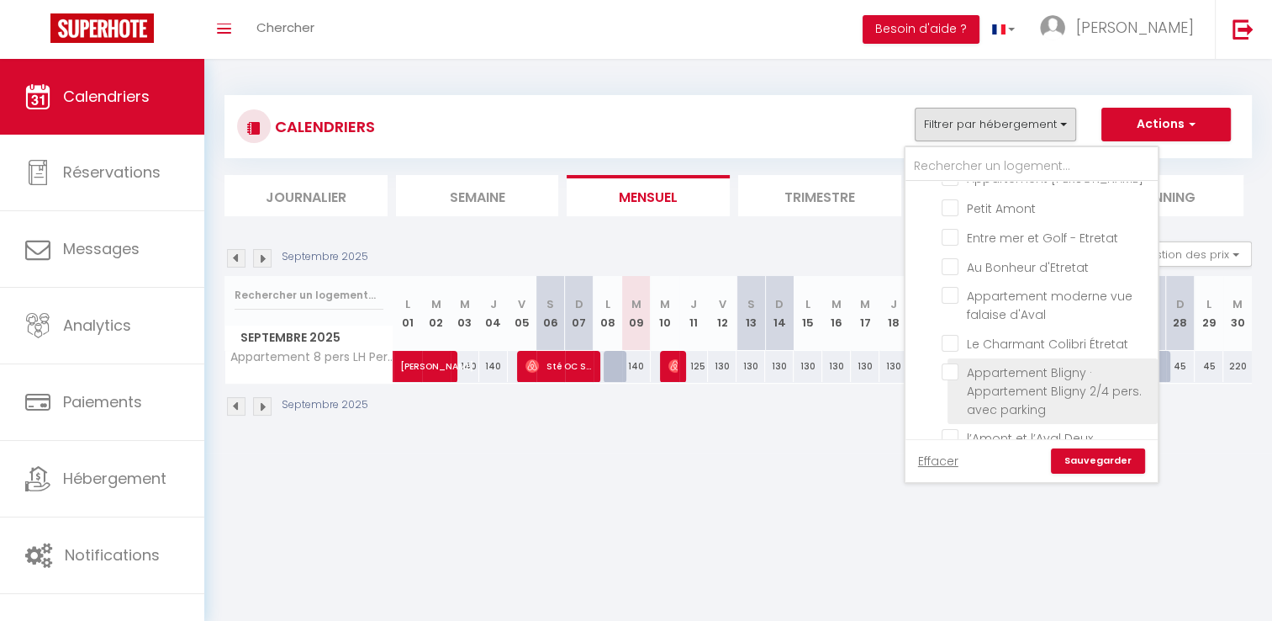
click at [1063, 363] on input "Appartement Bligny · Appartement Bligny 2/4 pers. avec parking" at bounding box center [1047, 371] width 210 height 17
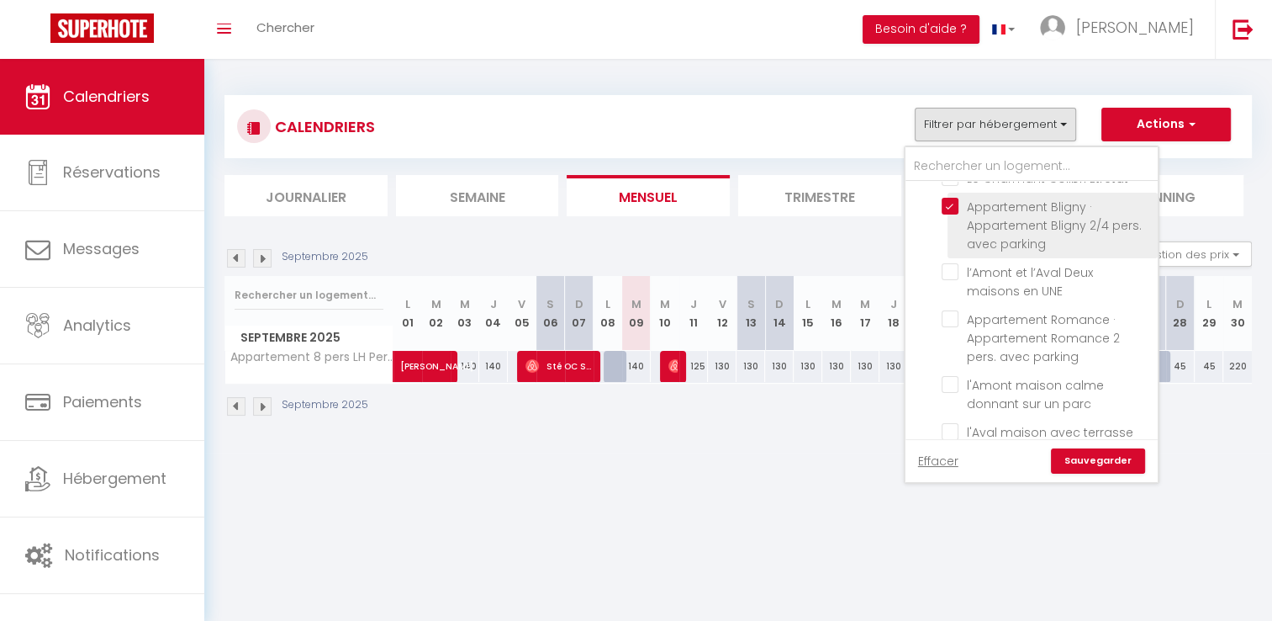
scroll to position [1857, 0]
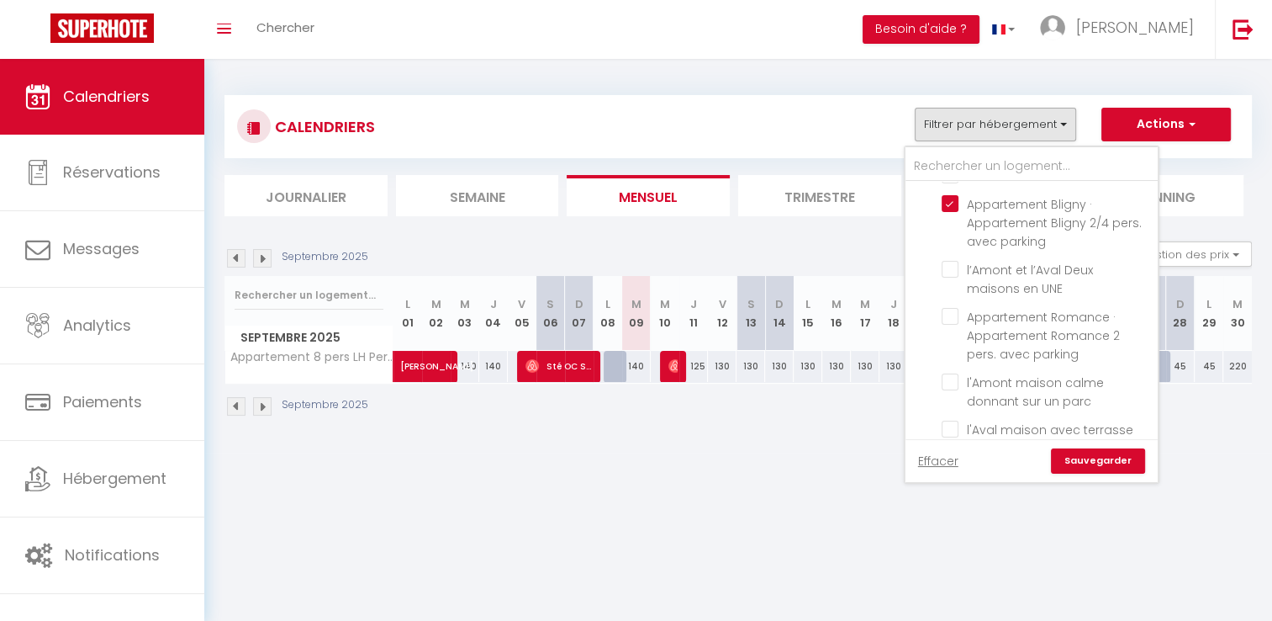
click at [693, 443] on div "CALENDRIERS Filtrer par hébergement Le Havre [PERSON_NAME] 4 [PERSON_NAME] vue …" at bounding box center [738, 256] width 1068 height 394
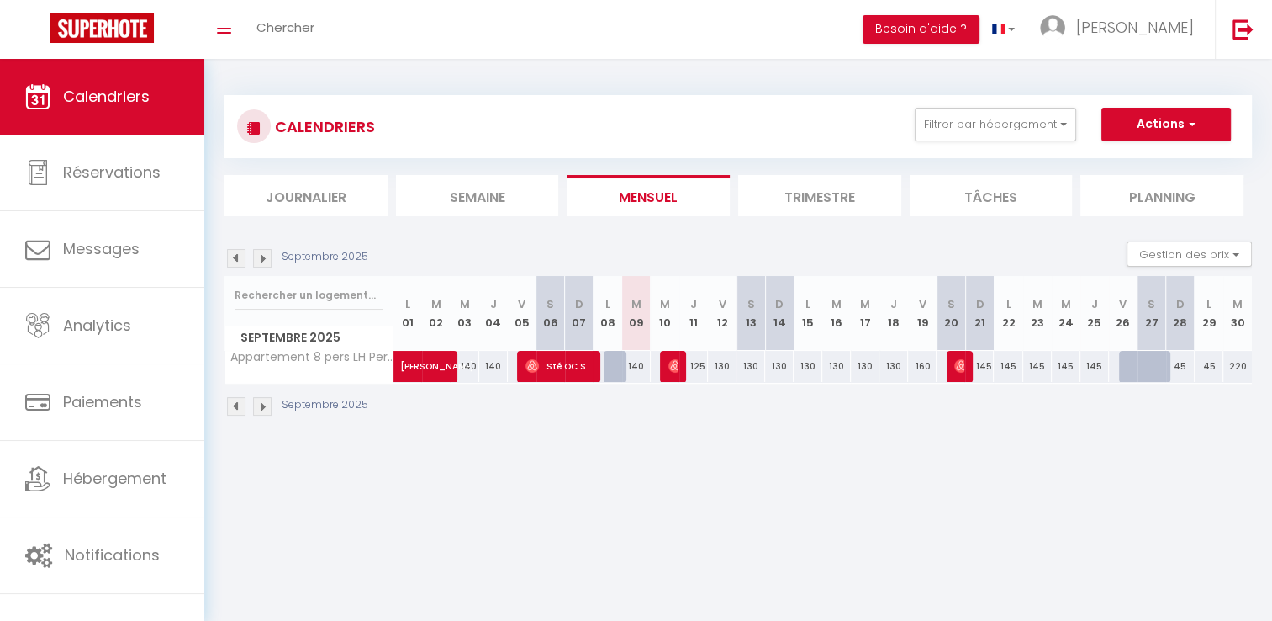
click at [1012, 106] on div "CALENDRIERS Filtrer par hébergement Le Havre [PERSON_NAME] 4 [PERSON_NAME] vue …" at bounding box center [739, 126] width 1028 height 63
click at [1016, 119] on button "Filtrer par hébergement" at bounding box center [995, 125] width 161 height 34
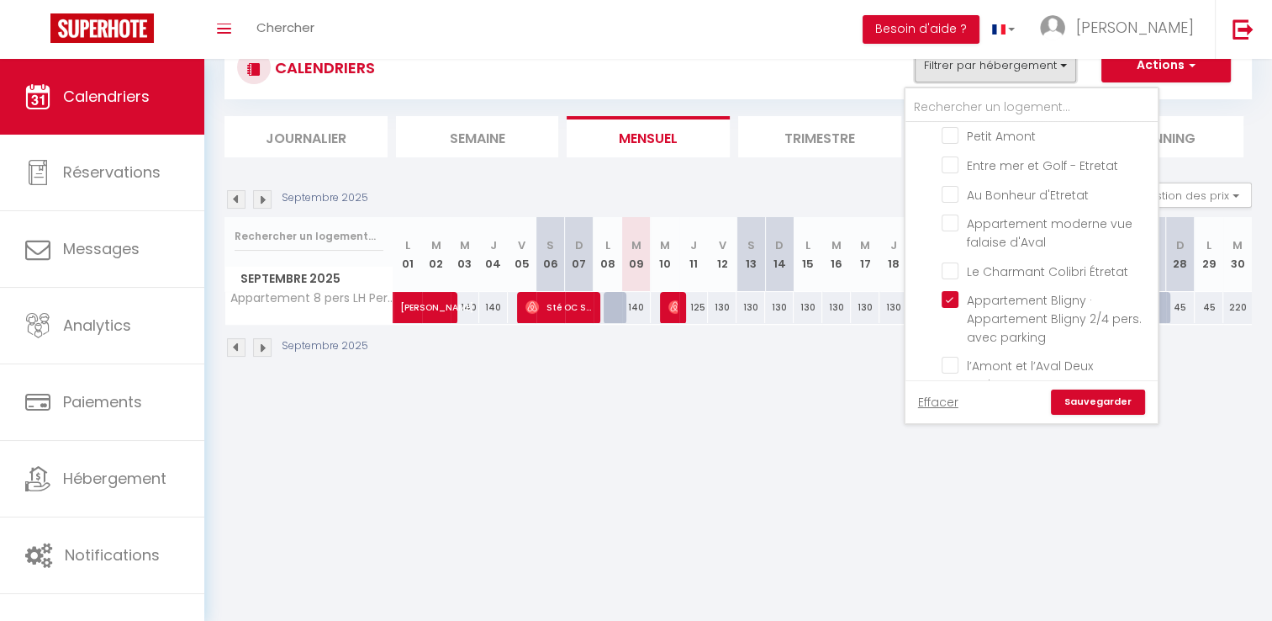
scroll to position [1633, 0]
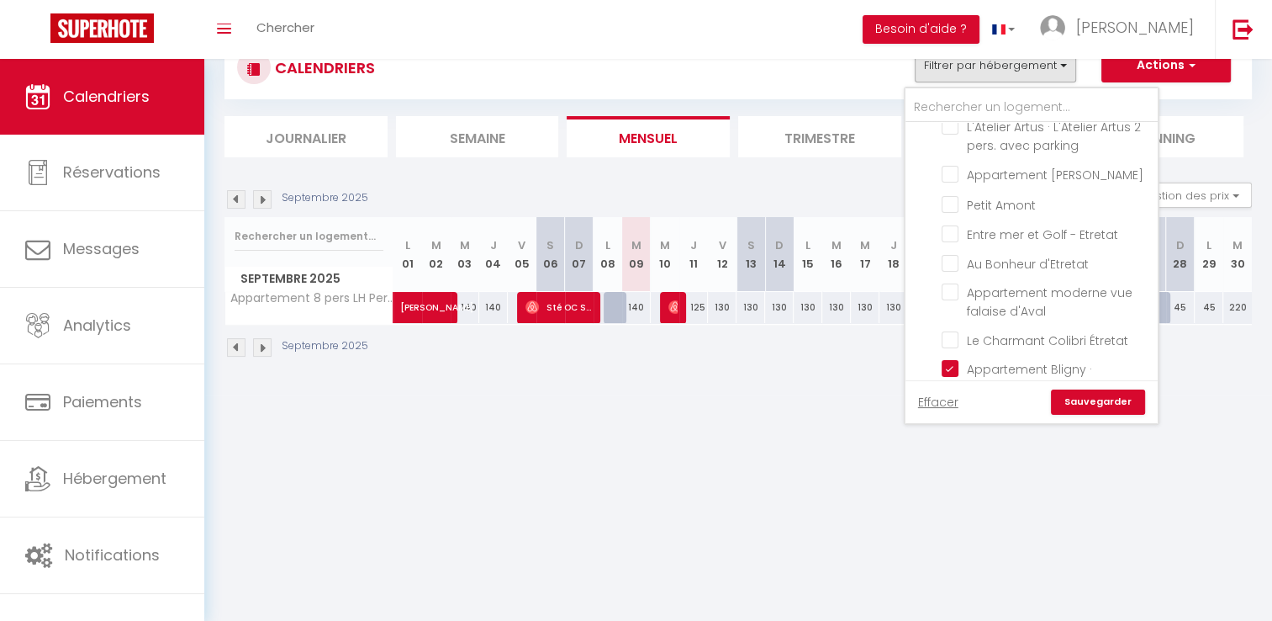
click at [1097, 404] on link "Sauvegarder" at bounding box center [1098, 401] width 94 height 25
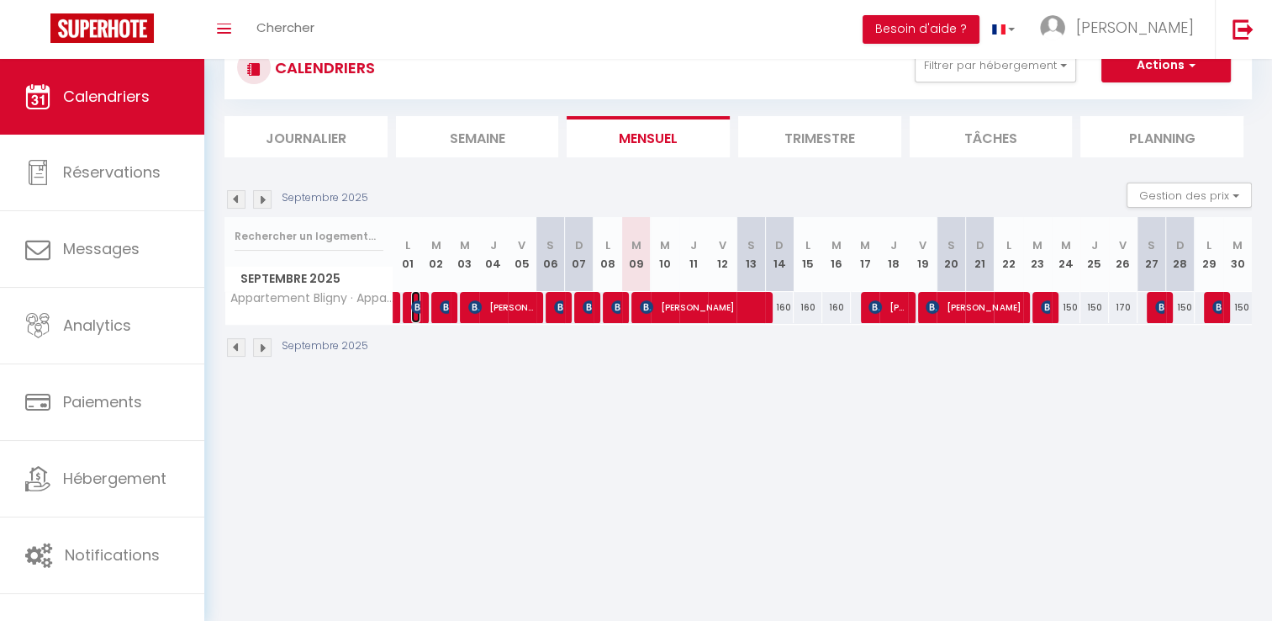
click at [415, 302] on img at bounding box center [417, 306] width 13 height 13
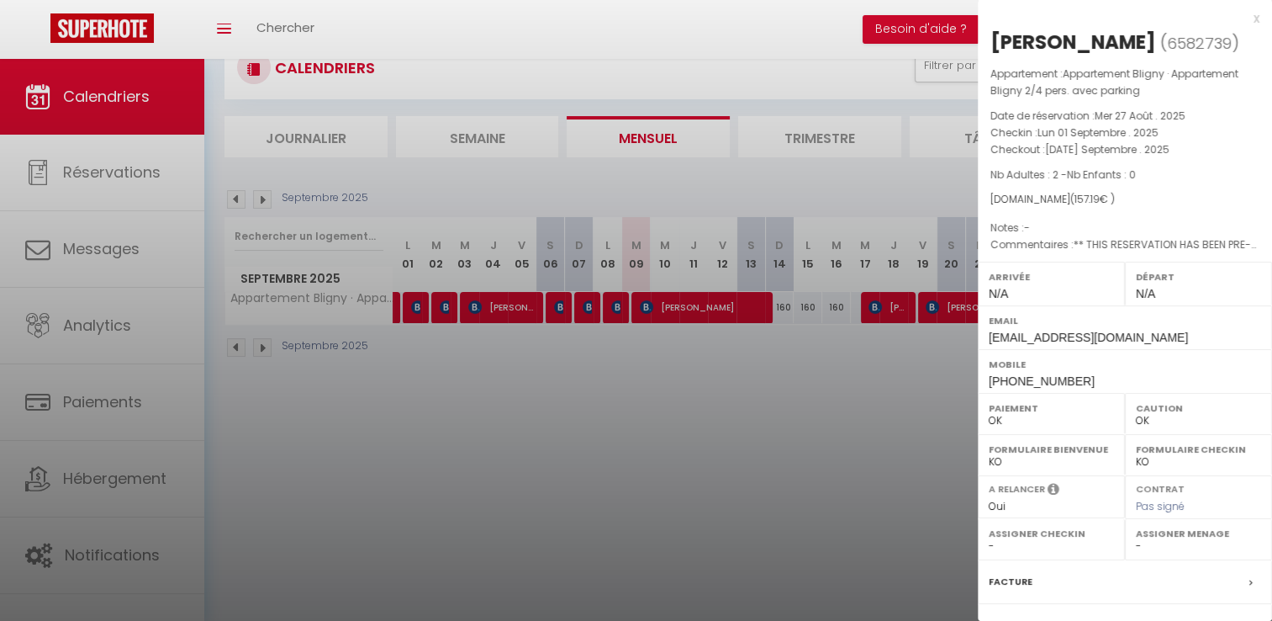
drag, startPoint x: 1221, startPoint y: 41, endPoint x: 993, endPoint y: 53, distance: 228.2
click at [993, 53] on h2 "[PERSON_NAME] ( 6582739 )" at bounding box center [1125, 43] width 269 height 29
copy div "[PERSON_NAME]"
click at [447, 338] on div at bounding box center [636, 310] width 1272 height 621
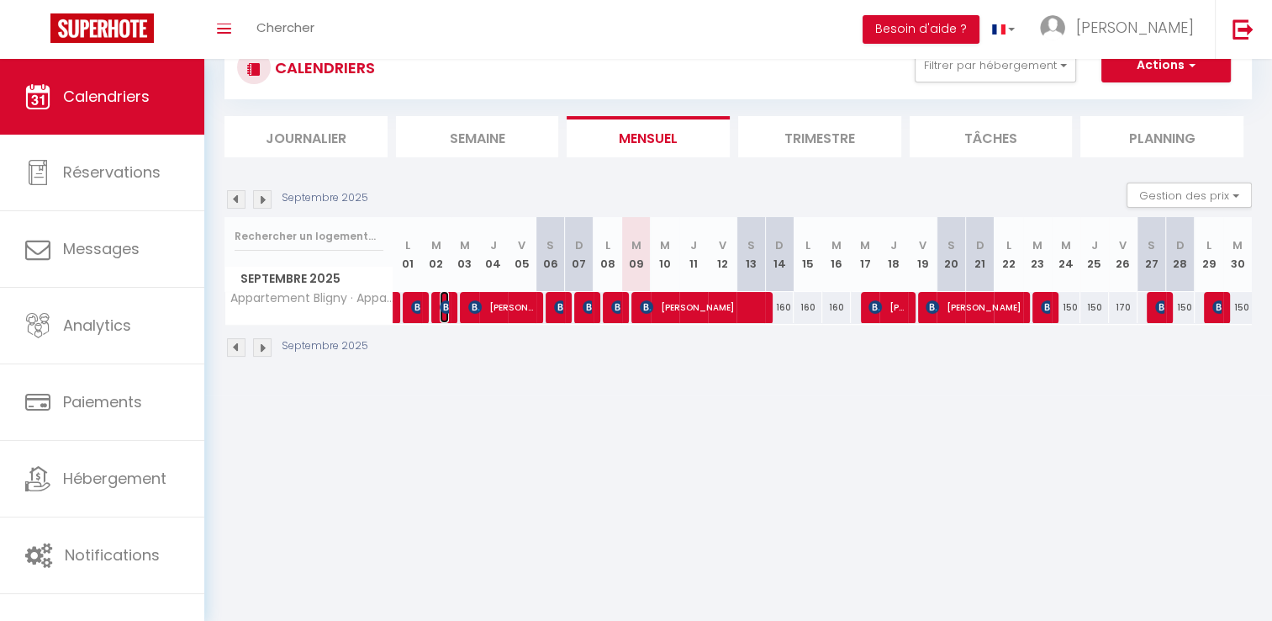
click at [447, 305] on img at bounding box center [446, 306] width 13 height 13
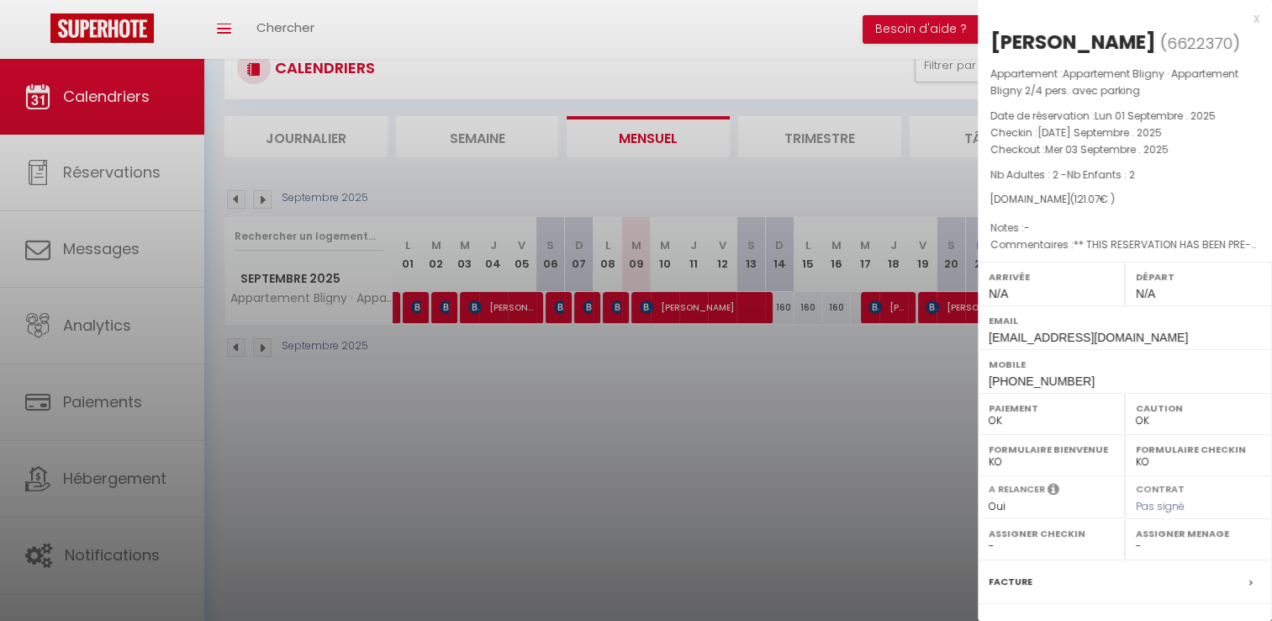
drag, startPoint x: 1167, startPoint y: 35, endPoint x: 992, endPoint y: 42, distance: 175.0
click at [992, 42] on h2 "[PERSON_NAME] ( 6622370 )" at bounding box center [1125, 43] width 269 height 29
copy h2 "[PERSON_NAME]"
click at [569, 399] on div at bounding box center [636, 310] width 1272 height 621
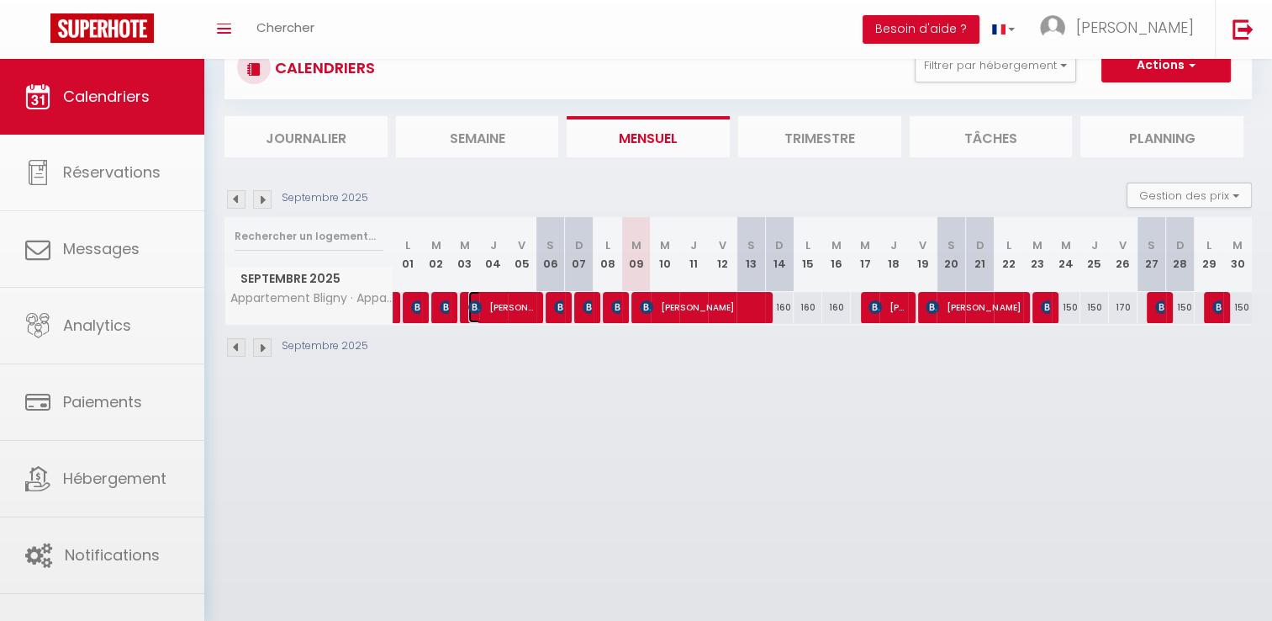
click at [508, 309] on span "[PERSON_NAME]" at bounding box center [501, 307] width 66 height 32
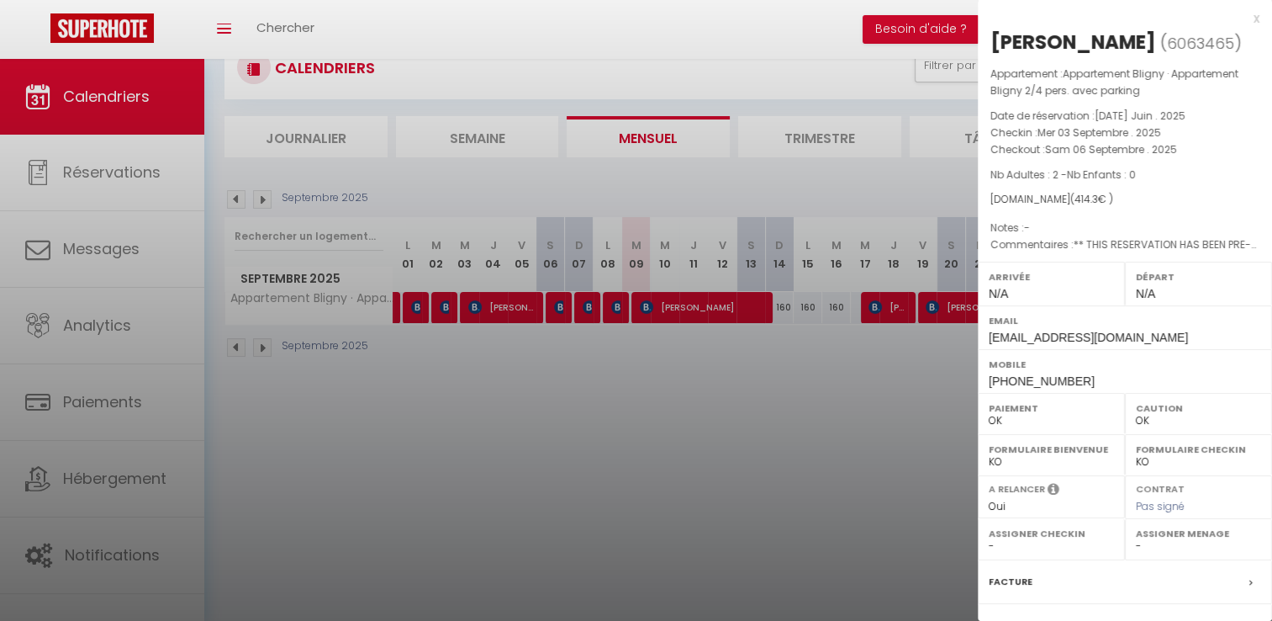
drag, startPoint x: 1114, startPoint y: 41, endPoint x: 996, endPoint y: 45, distance: 118.6
click at [996, 45] on h2 "[PERSON_NAME] ( 6063465 )" at bounding box center [1125, 43] width 269 height 29
copy div "[PERSON_NAME]"
click at [595, 330] on div at bounding box center [636, 310] width 1272 height 621
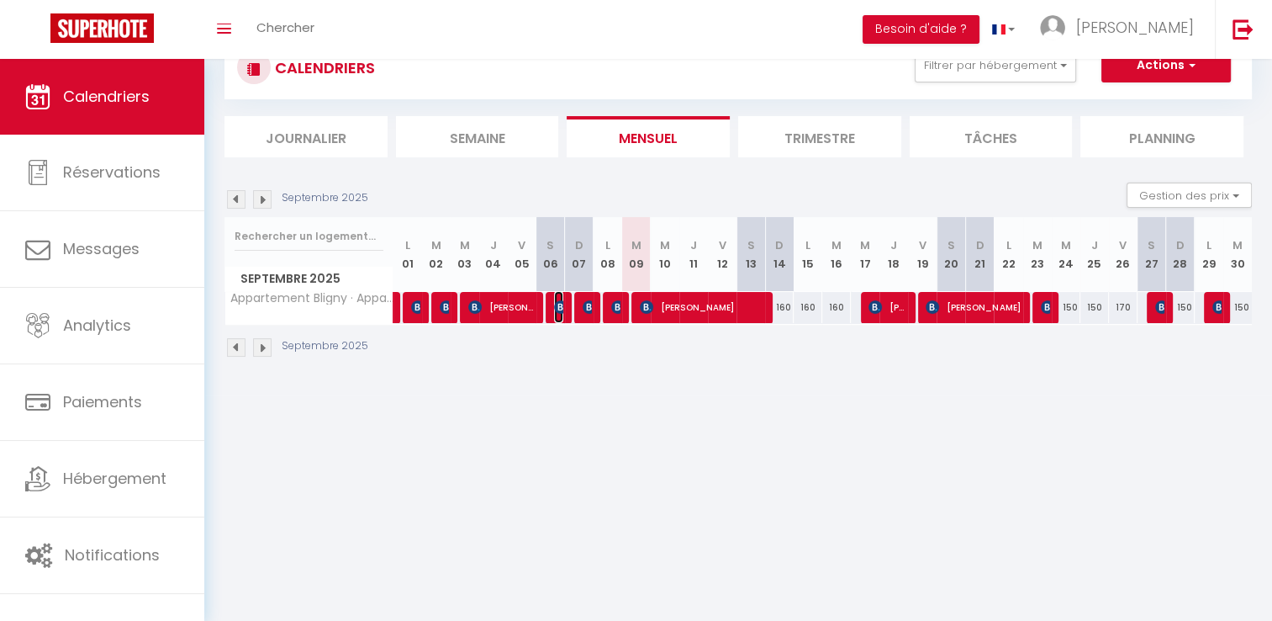
click at [555, 303] on img at bounding box center [560, 306] width 13 height 13
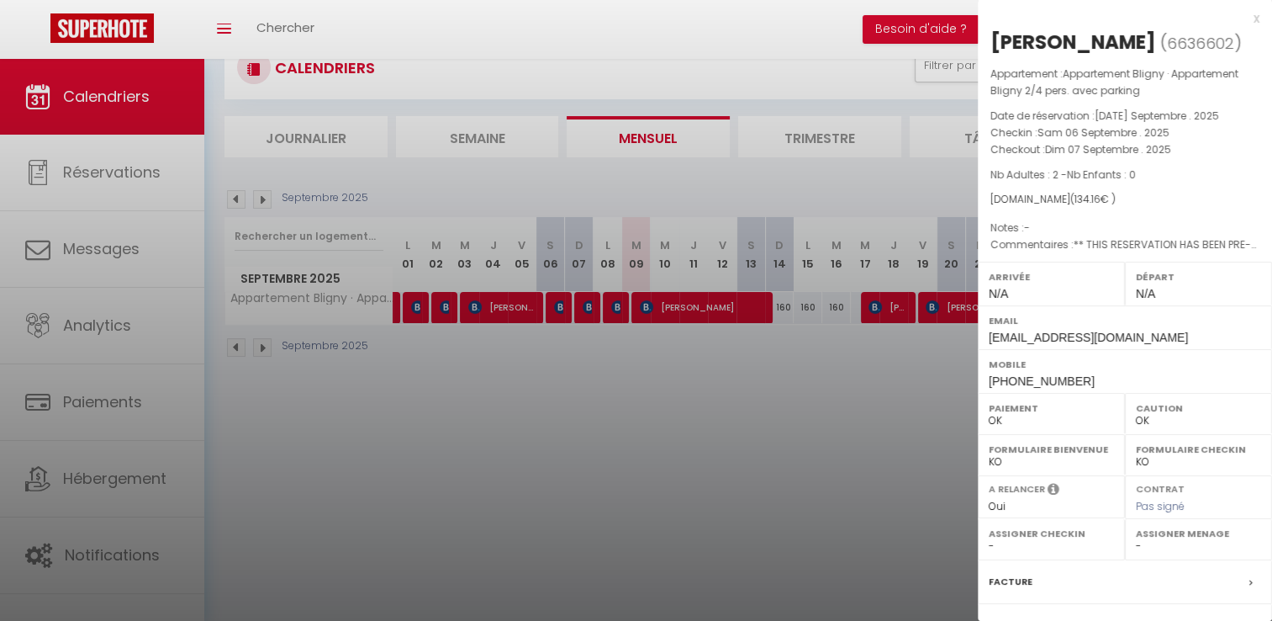
drag, startPoint x: 1214, startPoint y: 40, endPoint x: 992, endPoint y: 50, distance: 222.2
click at [992, 50] on h2 "[PERSON_NAME] ( 6636602 )" at bounding box center [1125, 43] width 269 height 29
copy div "[PERSON_NAME]"
click at [634, 373] on div at bounding box center [636, 310] width 1272 height 621
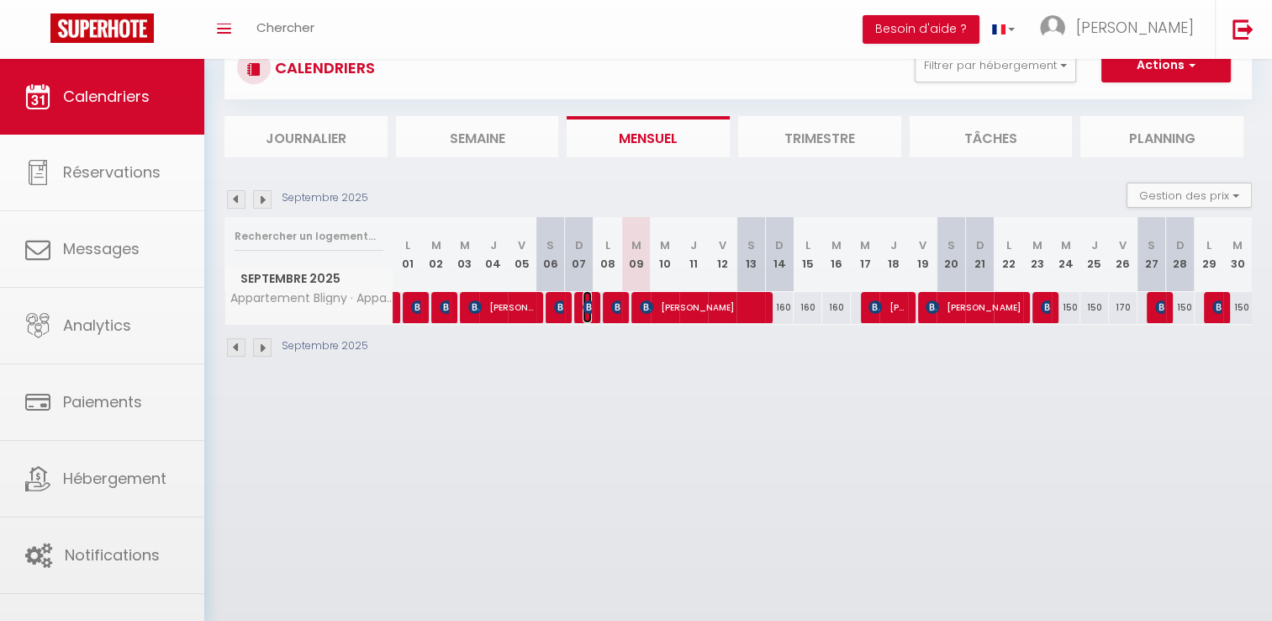
click at [586, 305] on img at bounding box center [589, 306] width 13 height 13
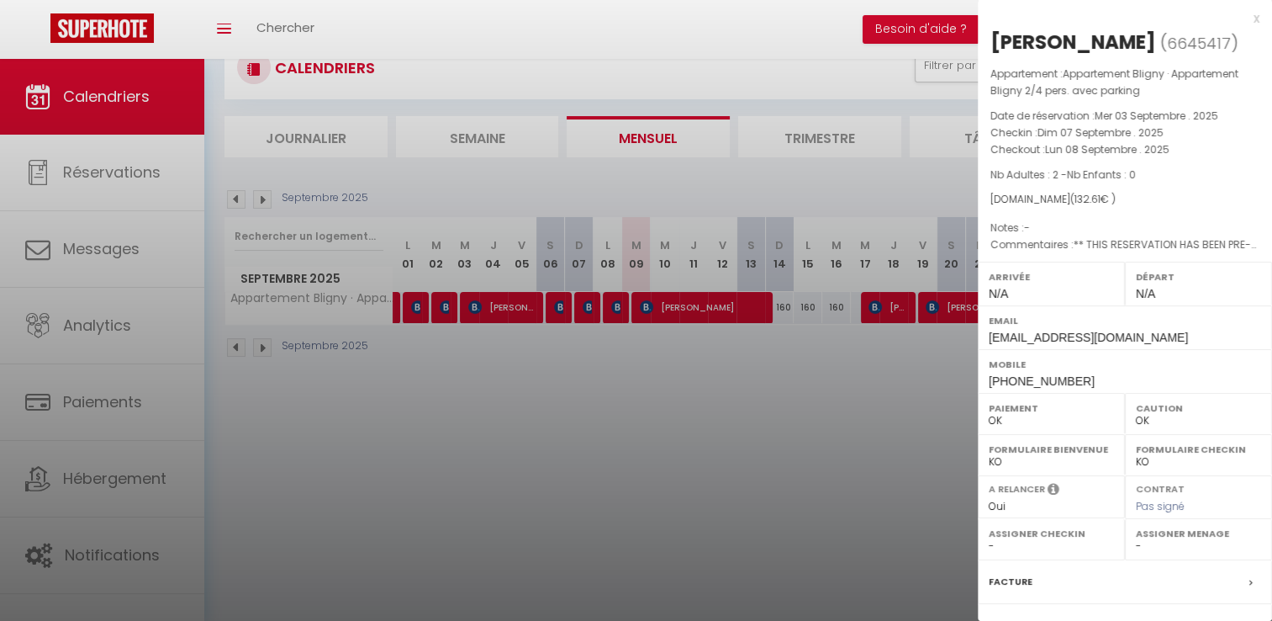
drag, startPoint x: 1192, startPoint y: 45, endPoint x: 990, endPoint y: 42, distance: 201.9
click at [991, 42] on h2 "[PERSON_NAME] ( 6645417 )" at bounding box center [1125, 43] width 269 height 29
copy div "[PERSON_NAME]"
click at [487, 477] on div at bounding box center [636, 310] width 1272 height 621
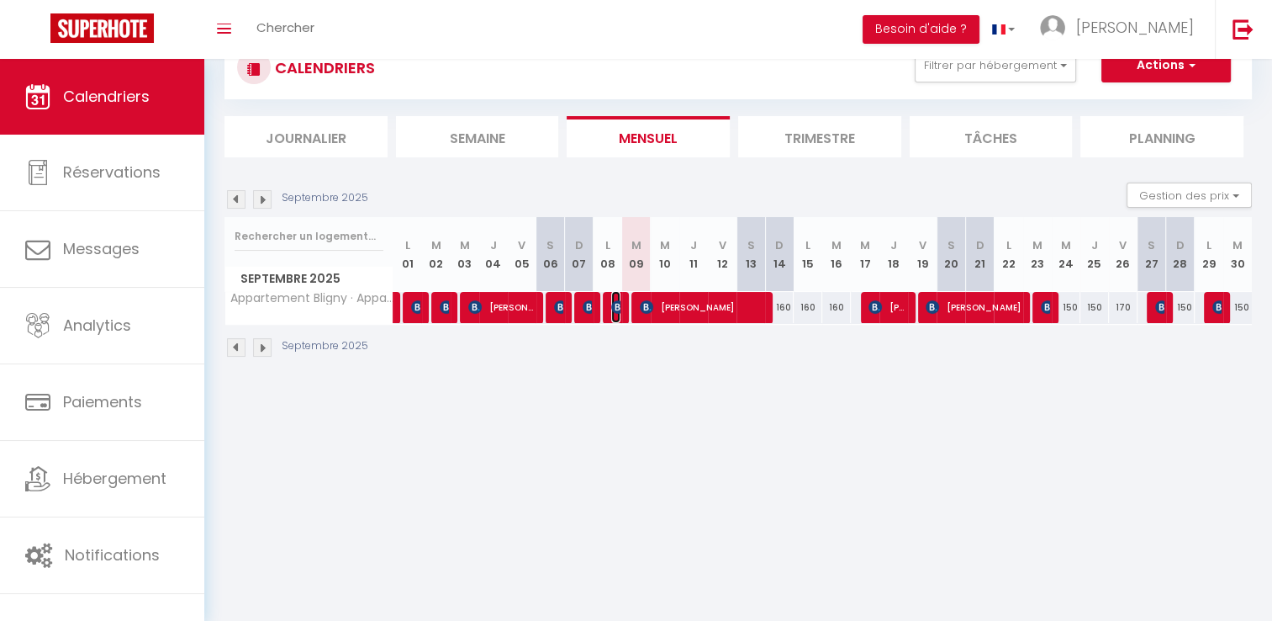
click at [612, 303] on img at bounding box center [617, 306] width 13 height 13
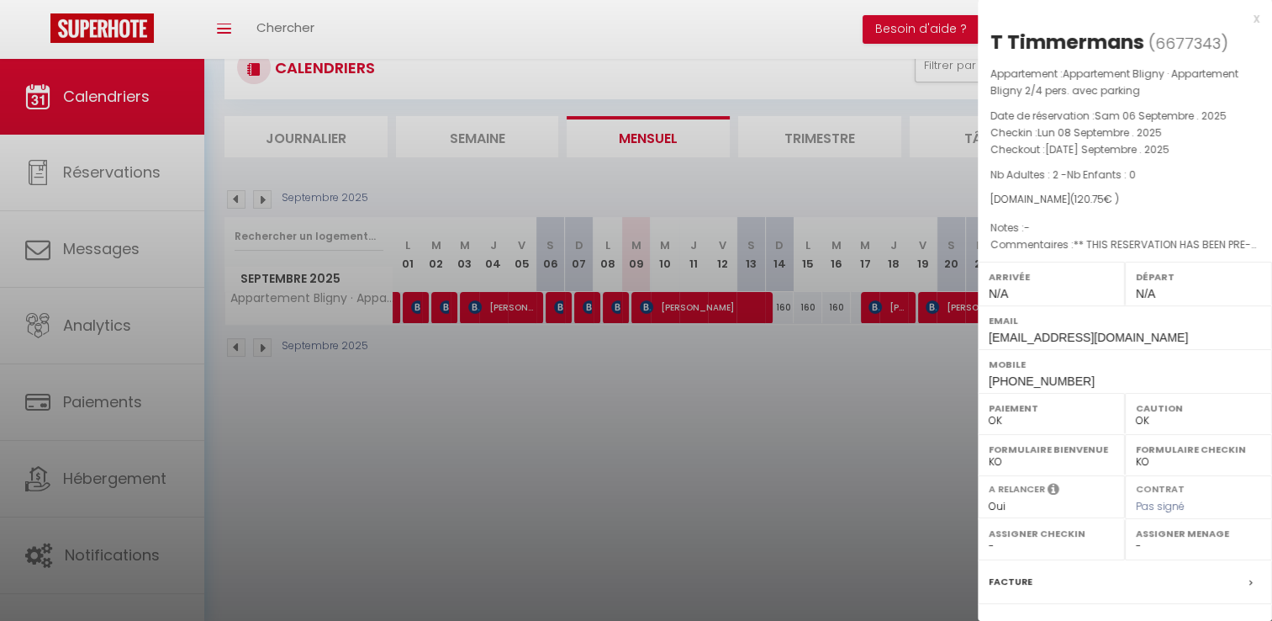
drag, startPoint x: 1143, startPoint y: 42, endPoint x: 991, endPoint y: 32, distance: 152.5
click at [991, 32] on h2 "[PERSON_NAME] ( 6677343 )" at bounding box center [1125, 43] width 269 height 29
copy div "T Timmermans"
click at [637, 465] on div at bounding box center [636, 310] width 1272 height 621
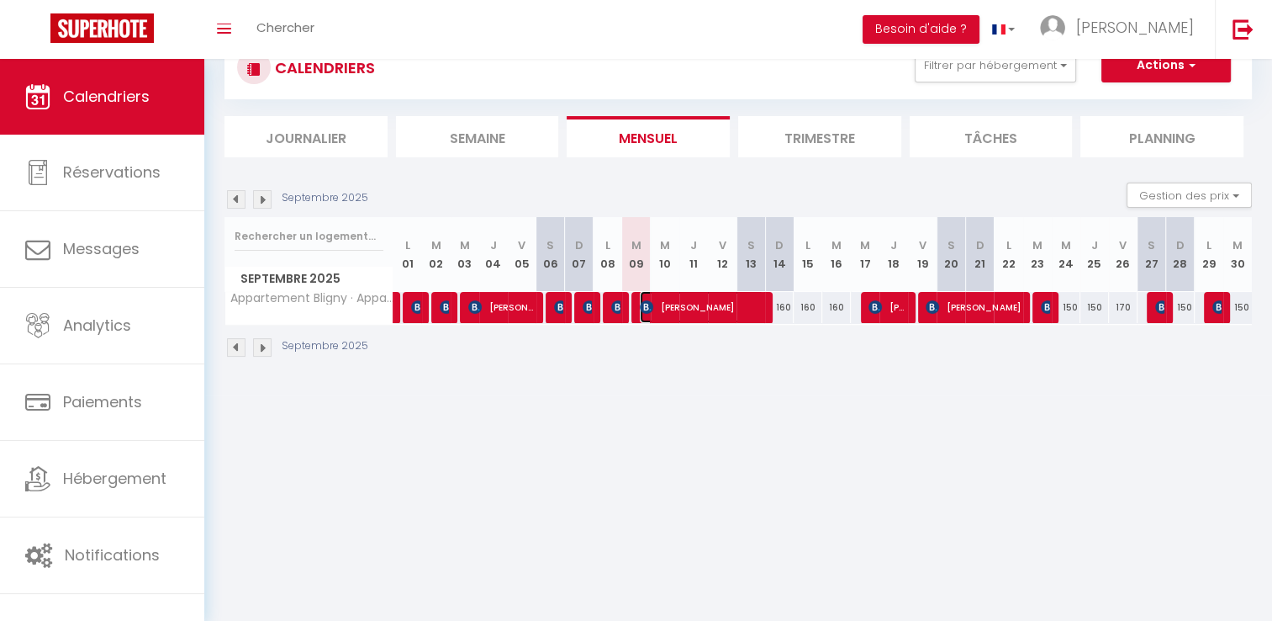
click at [673, 301] on span "[PERSON_NAME]" at bounding box center [702, 307] width 124 height 32
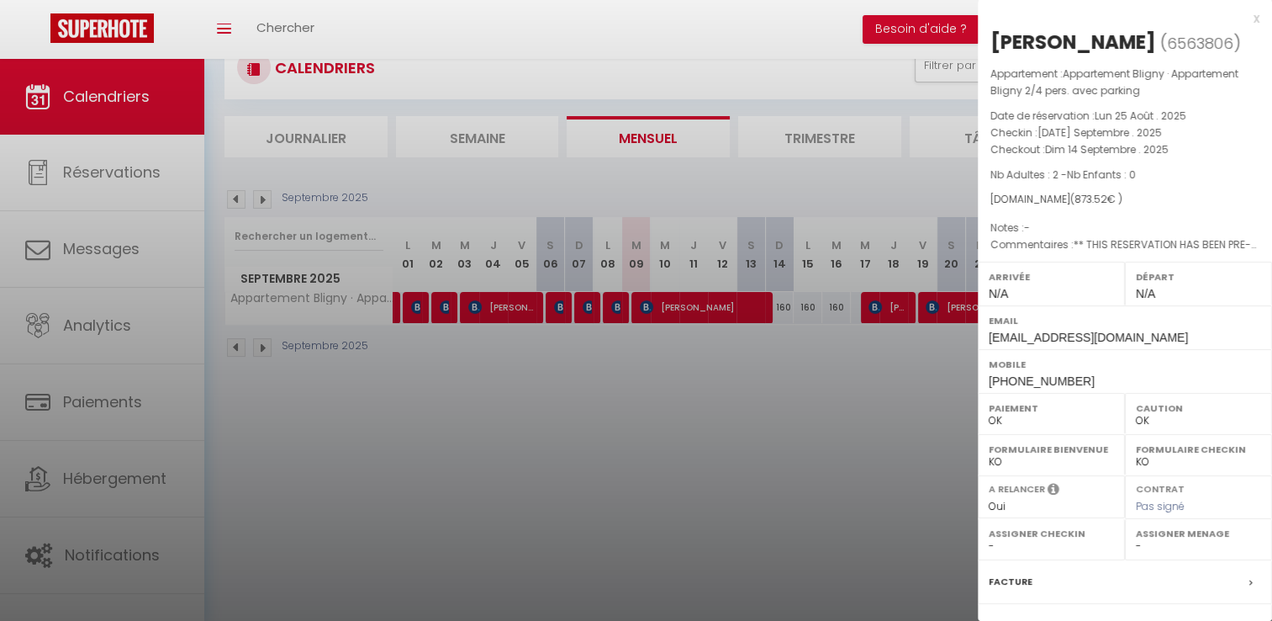
drag, startPoint x: 1218, startPoint y: 42, endPoint x: 992, endPoint y: 49, distance: 225.5
click at [992, 49] on div "[PERSON_NAME]" at bounding box center [1074, 42] width 166 height 27
copy div "[PERSON_NAME]"
click at [780, 382] on div at bounding box center [636, 310] width 1272 height 621
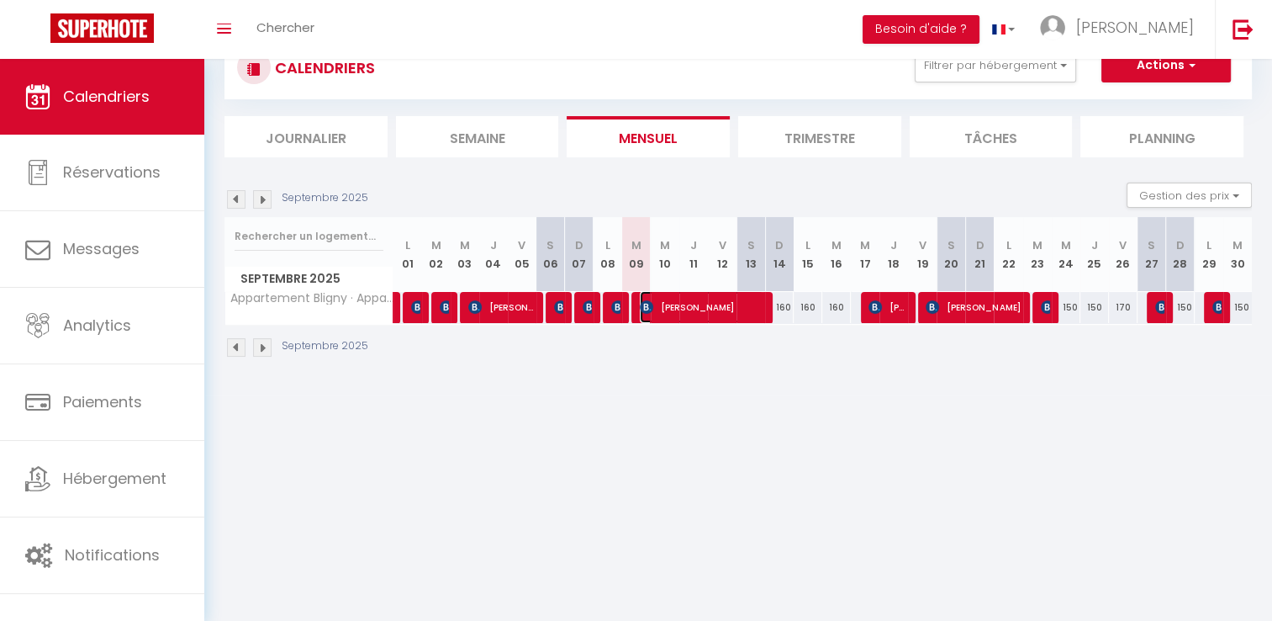
click at [720, 302] on span "[PERSON_NAME]" at bounding box center [702, 307] width 124 height 32
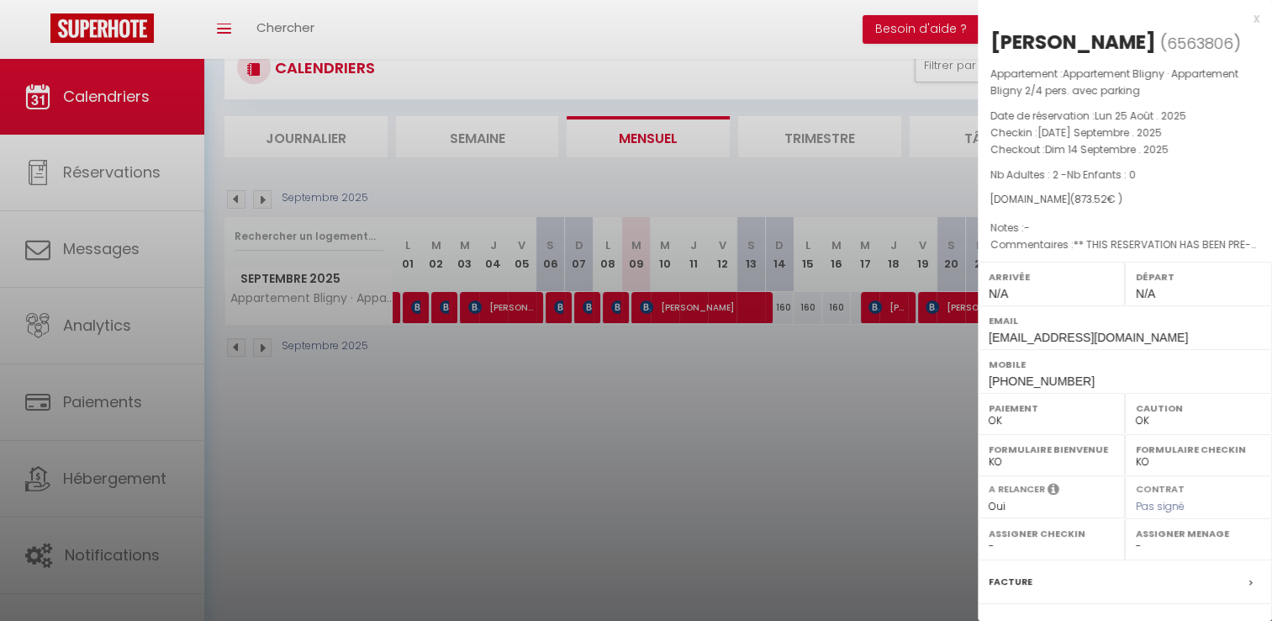
click at [794, 365] on div at bounding box center [636, 310] width 1272 height 621
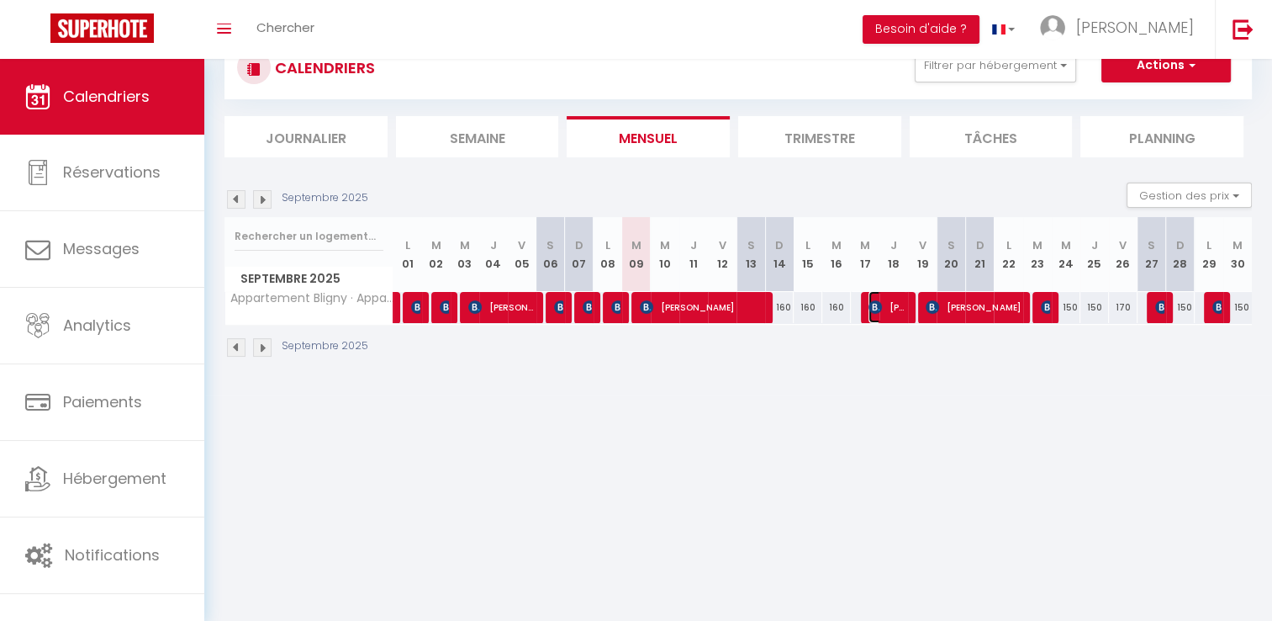
click at [880, 310] on img at bounding box center [875, 306] width 13 height 13
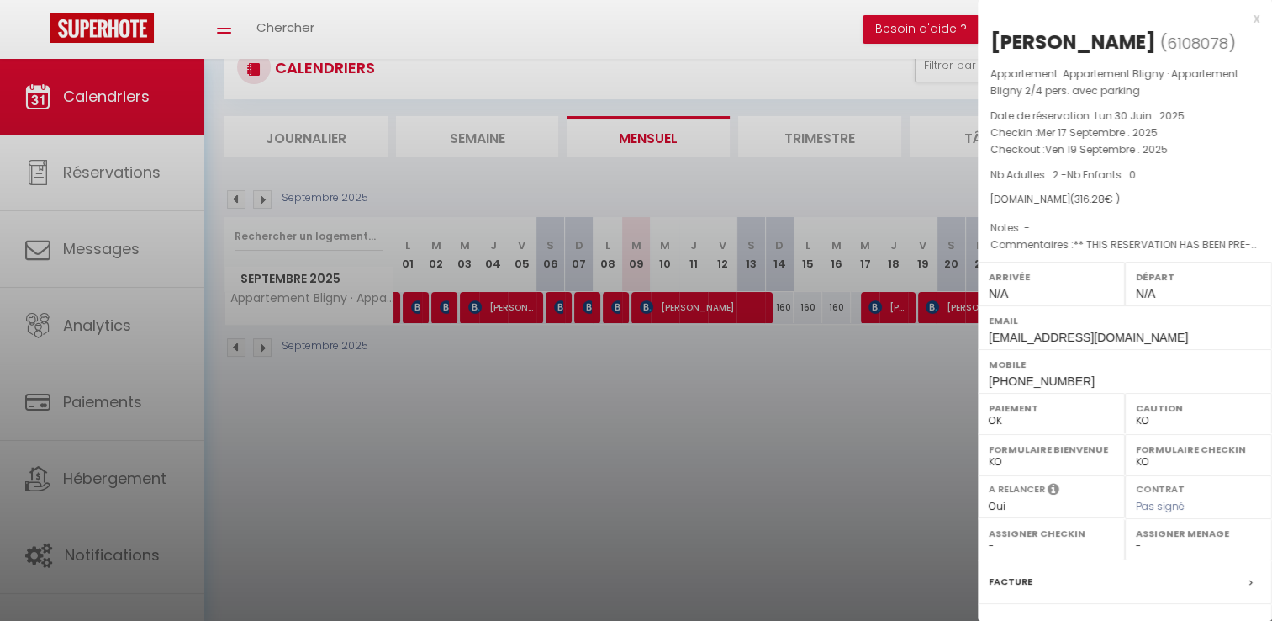
drag, startPoint x: 1136, startPoint y: 45, endPoint x: 990, endPoint y: 45, distance: 146.3
click at [991, 45] on h2 "[PERSON_NAME] ( 6108078 )" at bounding box center [1125, 43] width 269 height 29
copy div "[PERSON_NAME]"
click at [775, 408] on div at bounding box center [636, 310] width 1272 height 621
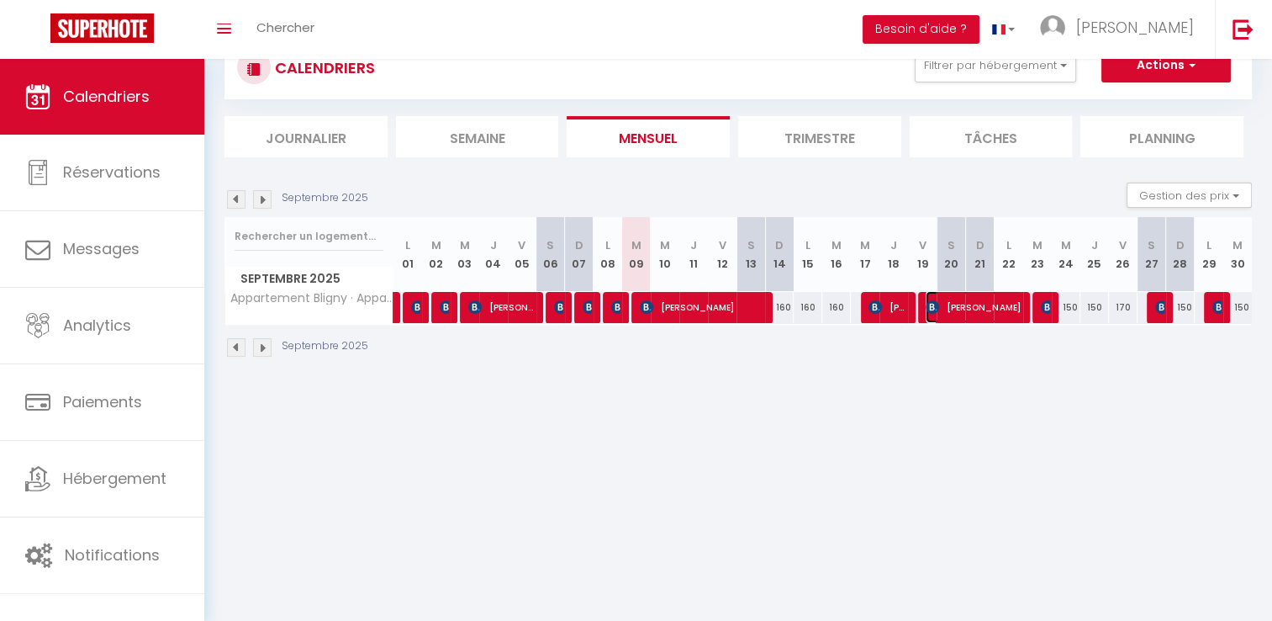
click at [942, 310] on span "[PERSON_NAME]" at bounding box center [973, 307] width 95 height 32
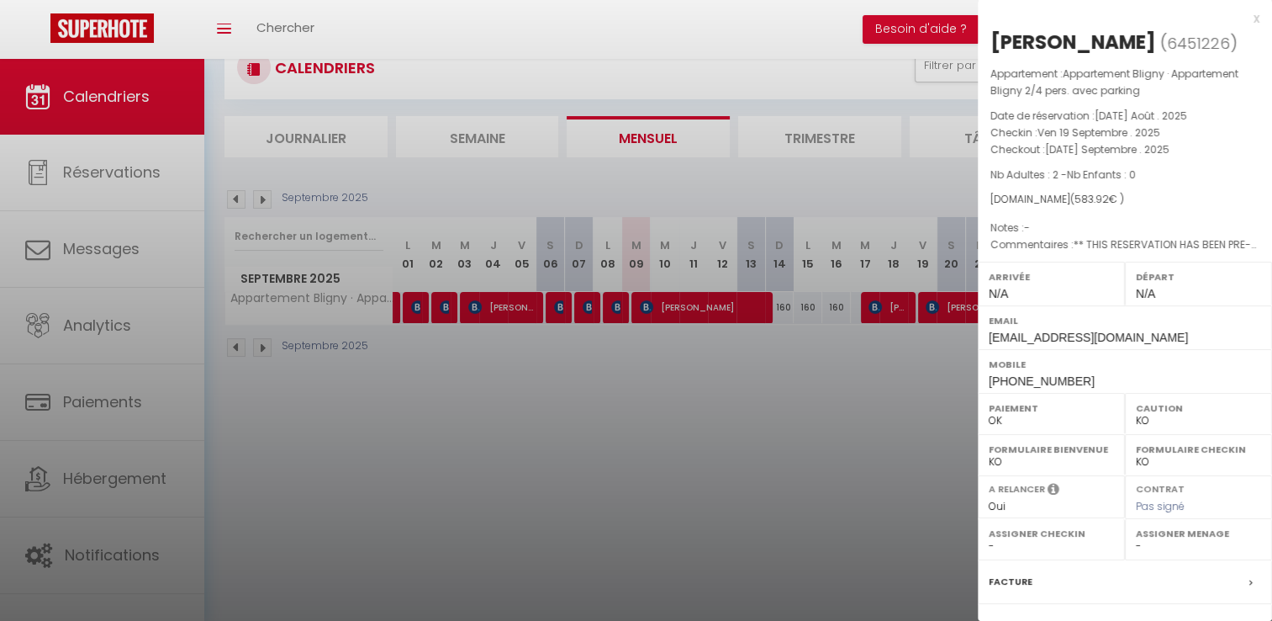
drag, startPoint x: 1154, startPoint y: 43, endPoint x: 991, endPoint y: 41, distance: 163.2
click at [991, 41] on h2 "[PERSON_NAME] ( 6451226 )" at bounding box center [1125, 43] width 269 height 29
copy div "[PERSON_NAME]"
click at [881, 415] on div at bounding box center [636, 310] width 1272 height 621
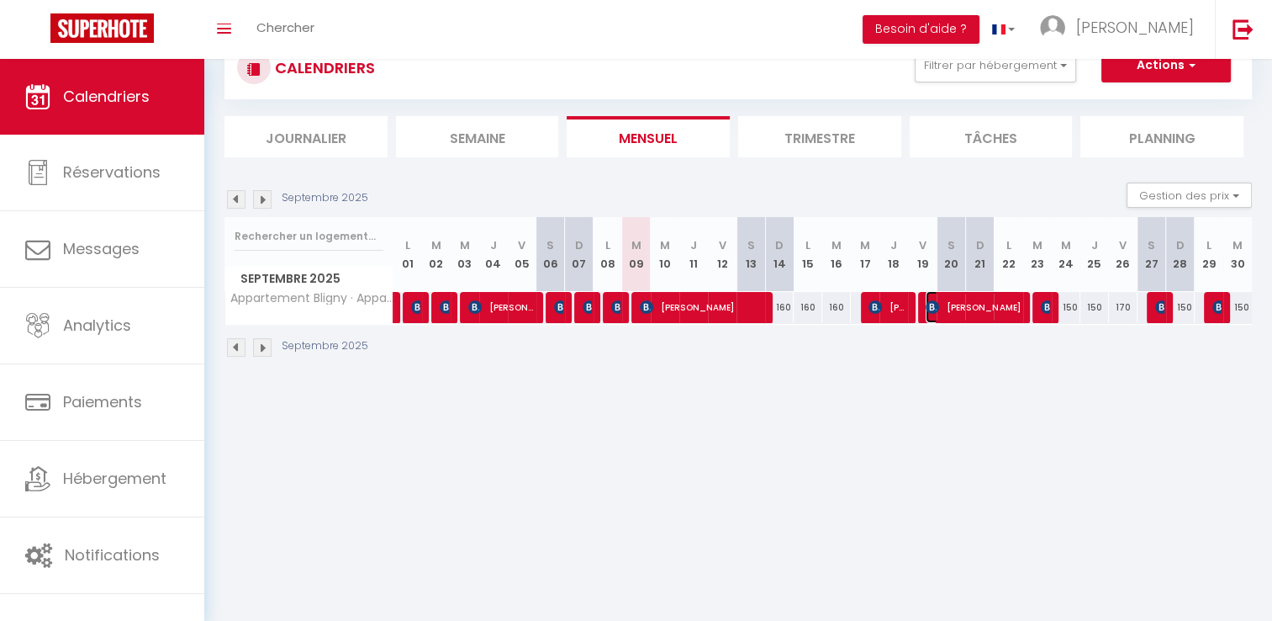
click at [986, 309] on span "[PERSON_NAME]" at bounding box center [973, 307] width 95 height 32
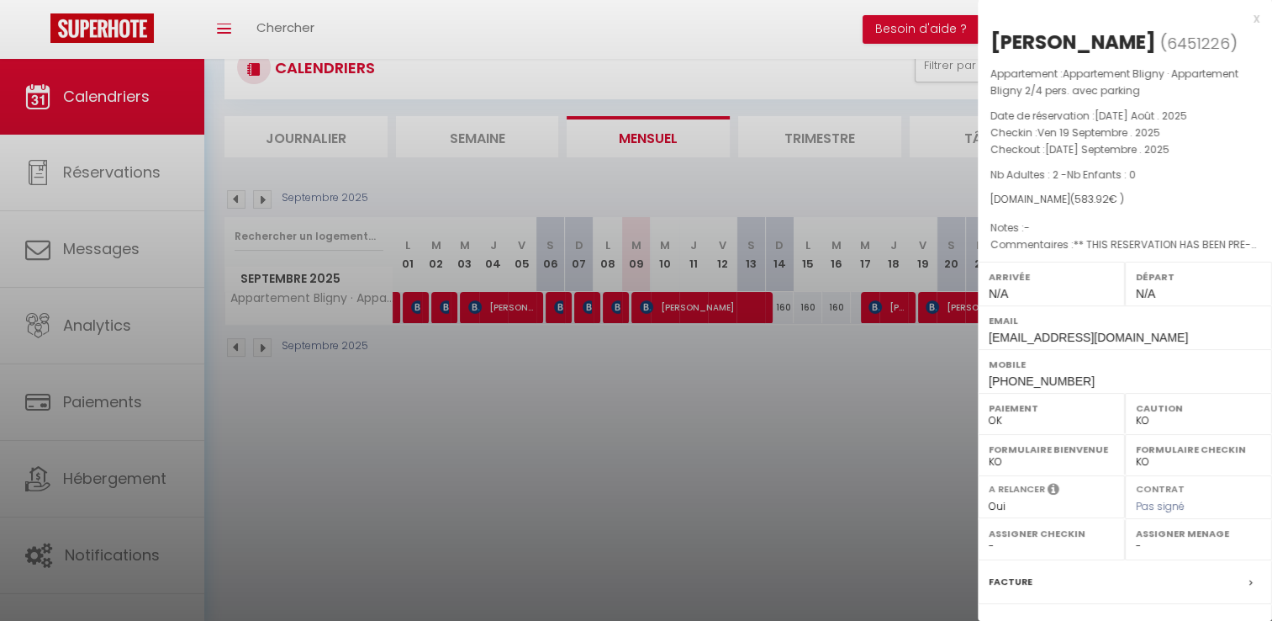
drag, startPoint x: 914, startPoint y: 434, endPoint x: 951, endPoint y: 398, distance: 51.7
click at [914, 435] on div at bounding box center [636, 310] width 1272 height 621
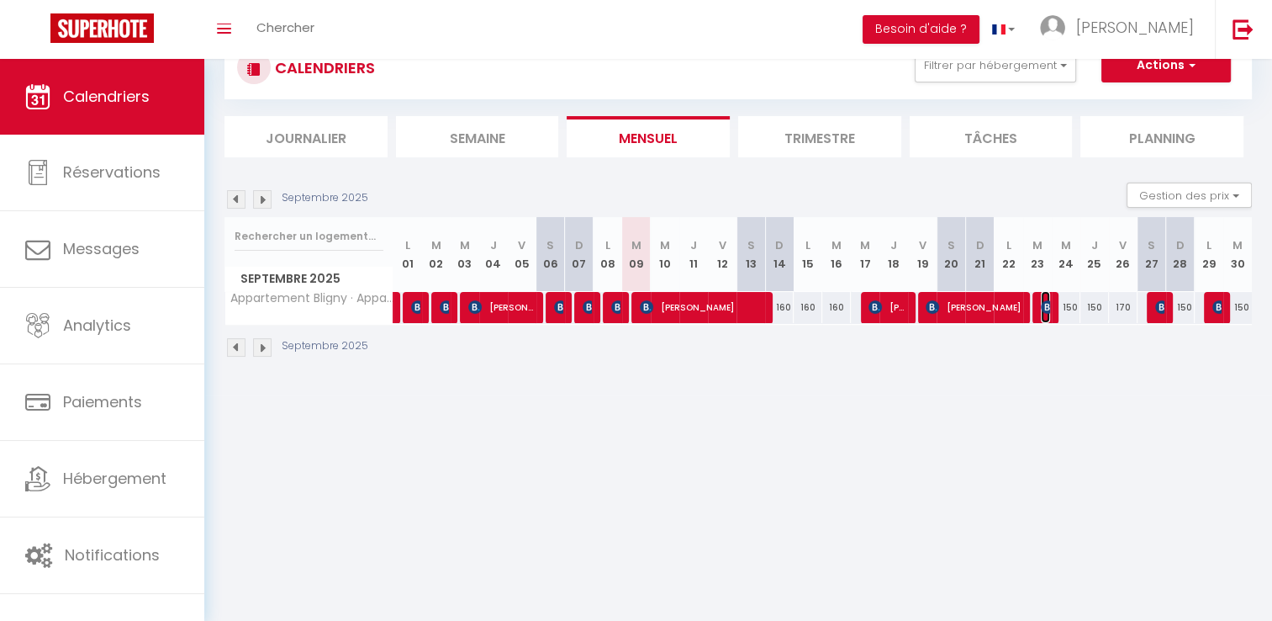
click at [1047, 304] on img at bounding box center [1047, 306] width 13 height 13
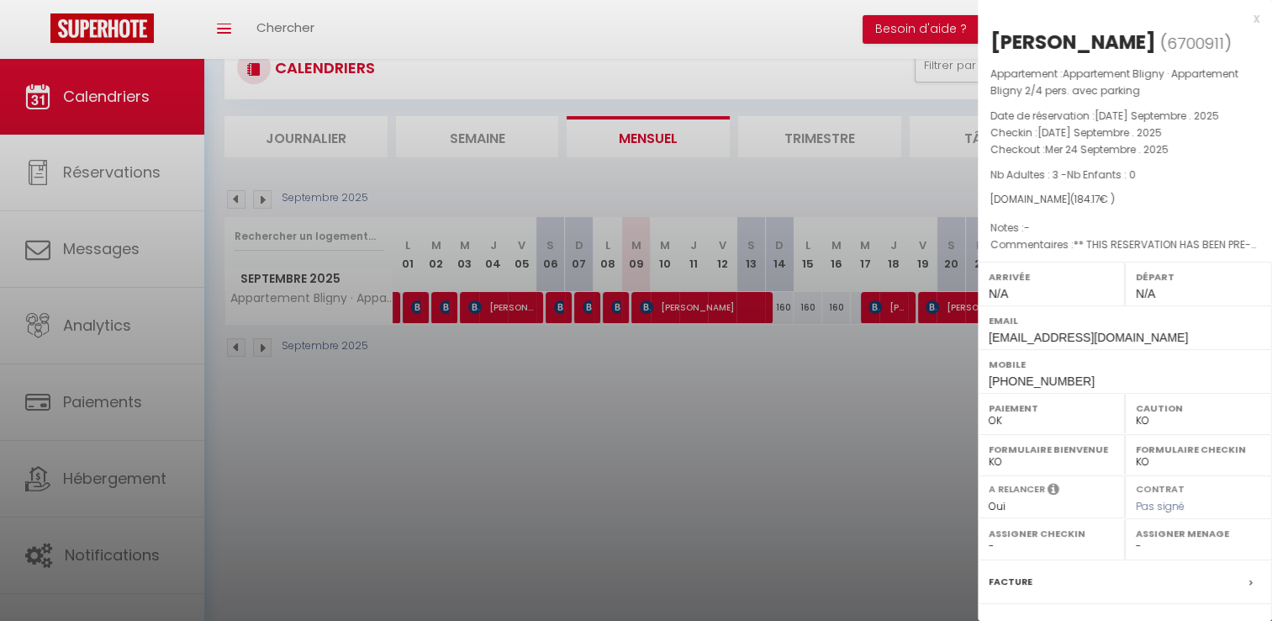
drag, startPoint x: 1165, startPoint y: 42, endPoint x: 992, endPoint y: 41, distance: 172.4
click at [992, 41] on h2 "[PERSON_NAME] ( 6700911 )" at bounding box center [1125, 43] width 269 height 29
copy div "[PERSON_NAME]"
click at [794, 424] on div at bounding box center [636, 310] width 1272 height 621
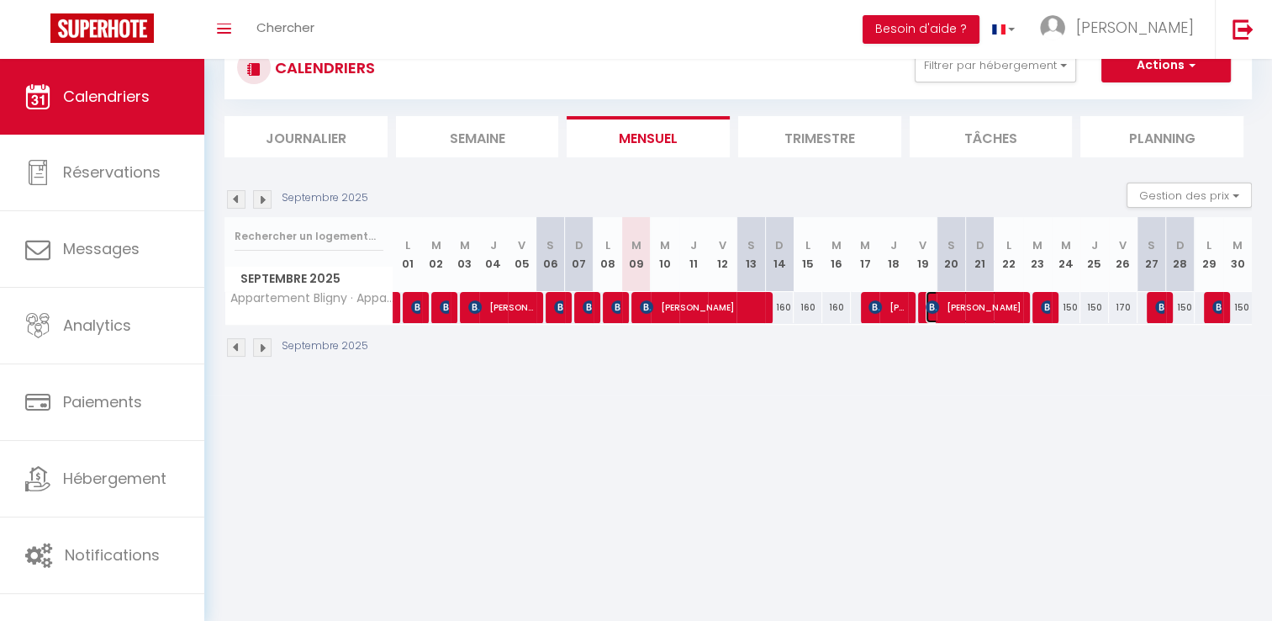
click at [989, 305] on span "[PERSON_NAME]" at bounding box center [973, 307] width 95 height 32
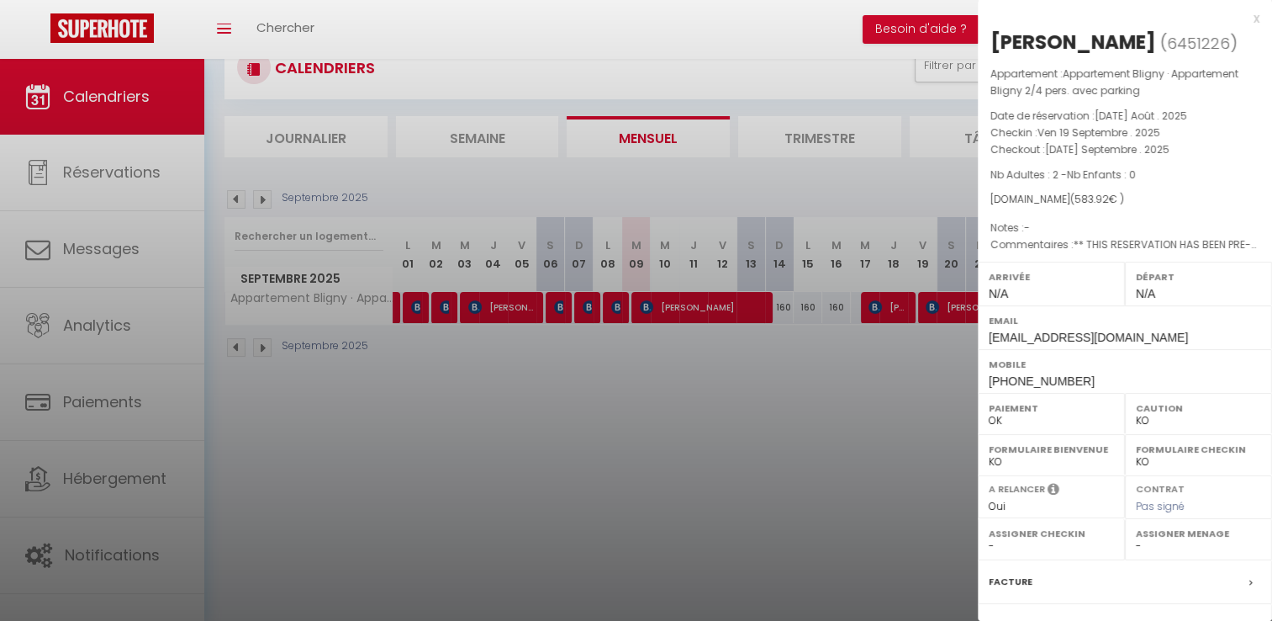
click at [892, 373] on div at bounding box center [636, 310] width 1272 height 621
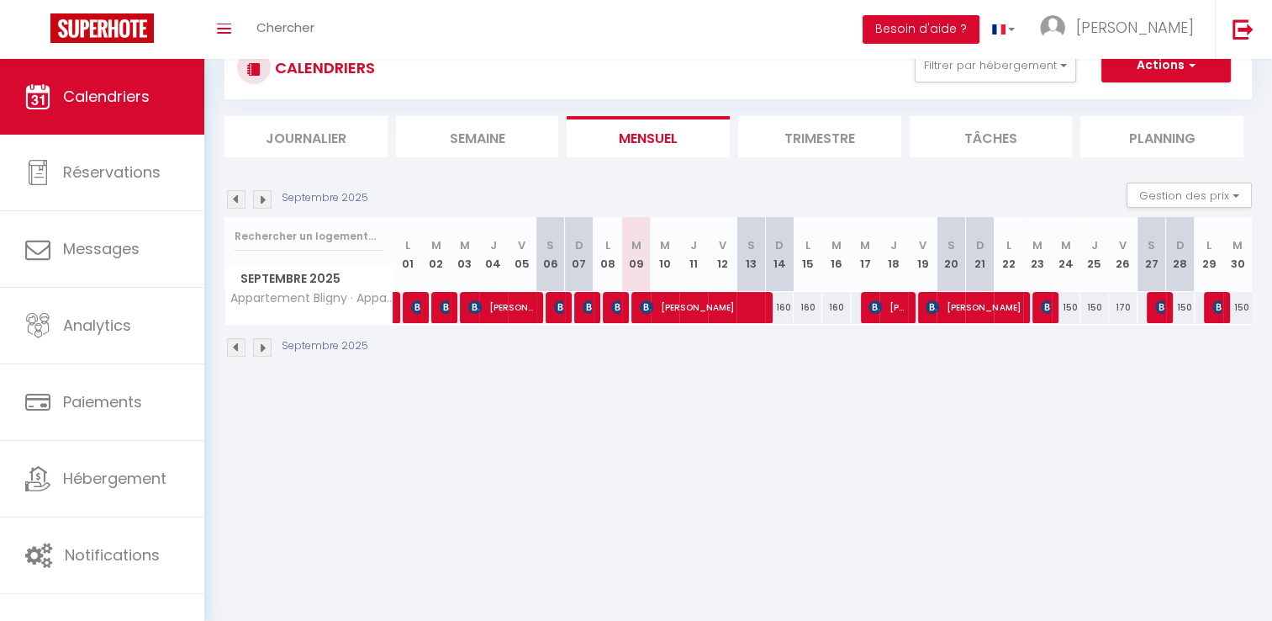
click at [1153, 307] on div at bounding box center [1161, 308] width 29 height 32
click at [1156, 306] on img at bounding box center [1161, 306] width 13 height 13
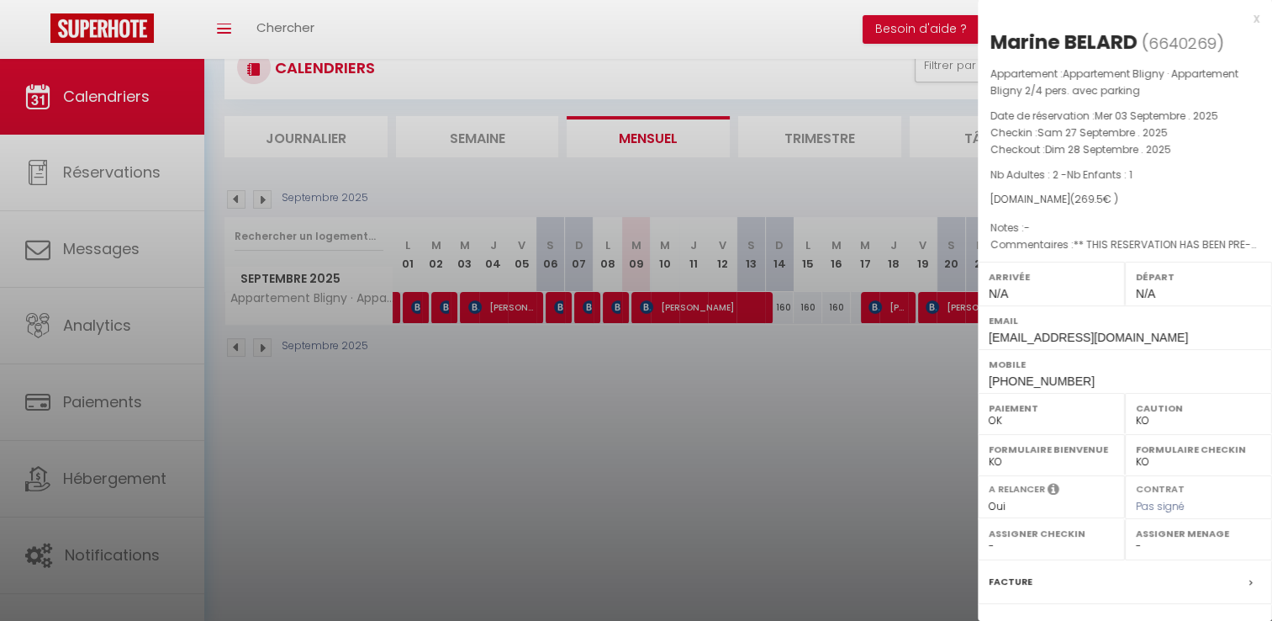
click at [1137, 43] on div "Marine BELARD" at bounding box center [1064, 42] width 147 height 27
drag, startPoint x: 1137, startPoint y: 43, endPoint x: 991, endPoint y: 35, distance: 145.7
click at [991, 35] on div "Marine BELARD" at bounding box center [1064, 42] width 147 height 27
click at [810, 465] on div at bounding box center [636, 310] width 1272 height 621
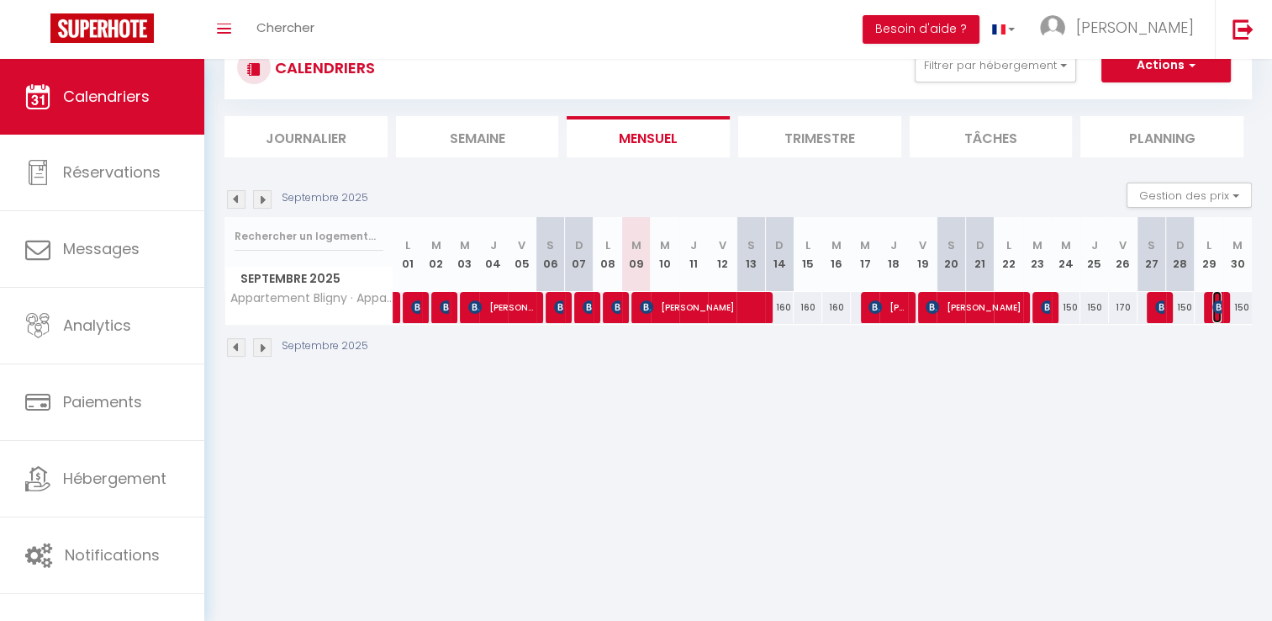
click at [1219, 304] on img at bounding box center [1219, 306] width 13 height 13
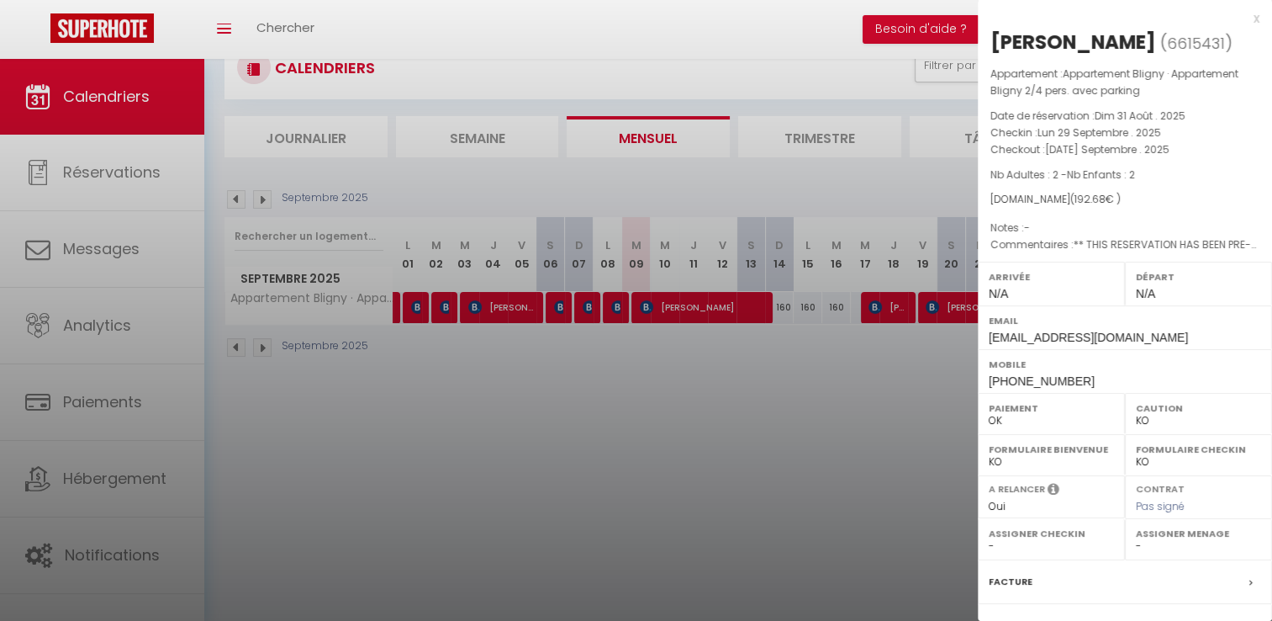
drag, startPoint x: 1156, startPoint y: 51, endPoint x: 989, endPoint y: 42, distance: 167.6
click at [989, 42] on div "[PERSON_NAME] ( 6615431 ) Appartement : Appartement Bligny · Appartement Bligny…" at bounding box center [1125, 402] width 294 height 747
click at [767, 459] on div at bounding box center [636, 310] width 1272 height 621
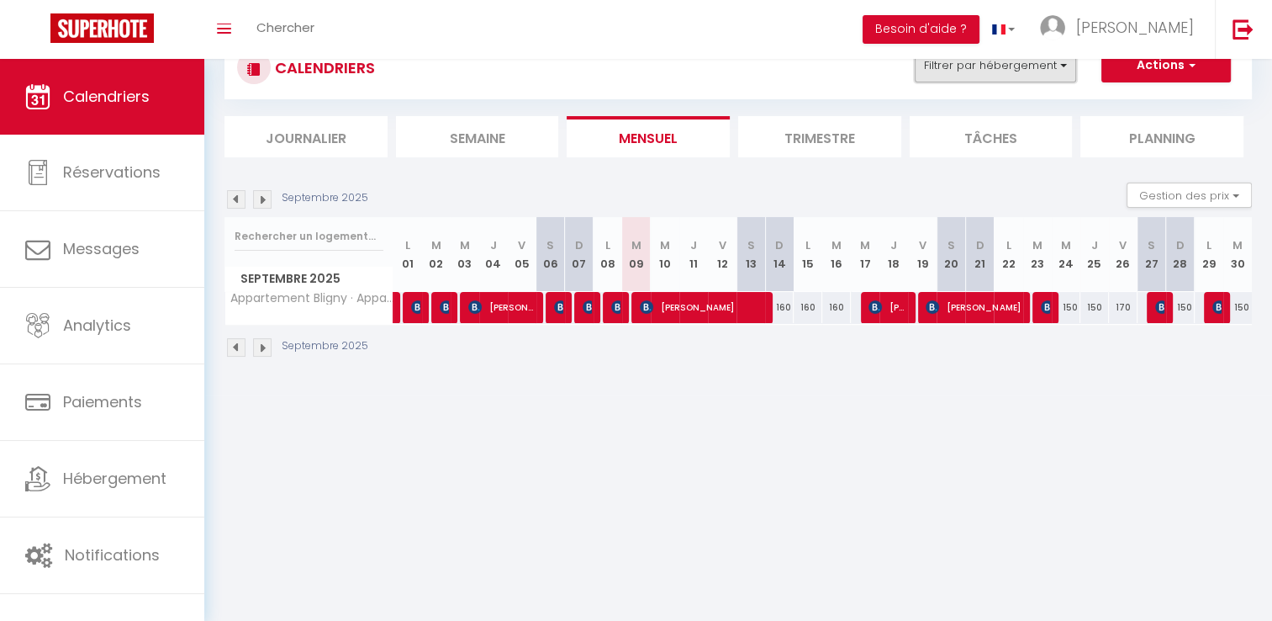
click at [1013, 69] on button "Filtrer par hébergement" at bounding box center [995, 66] width 161 height 34
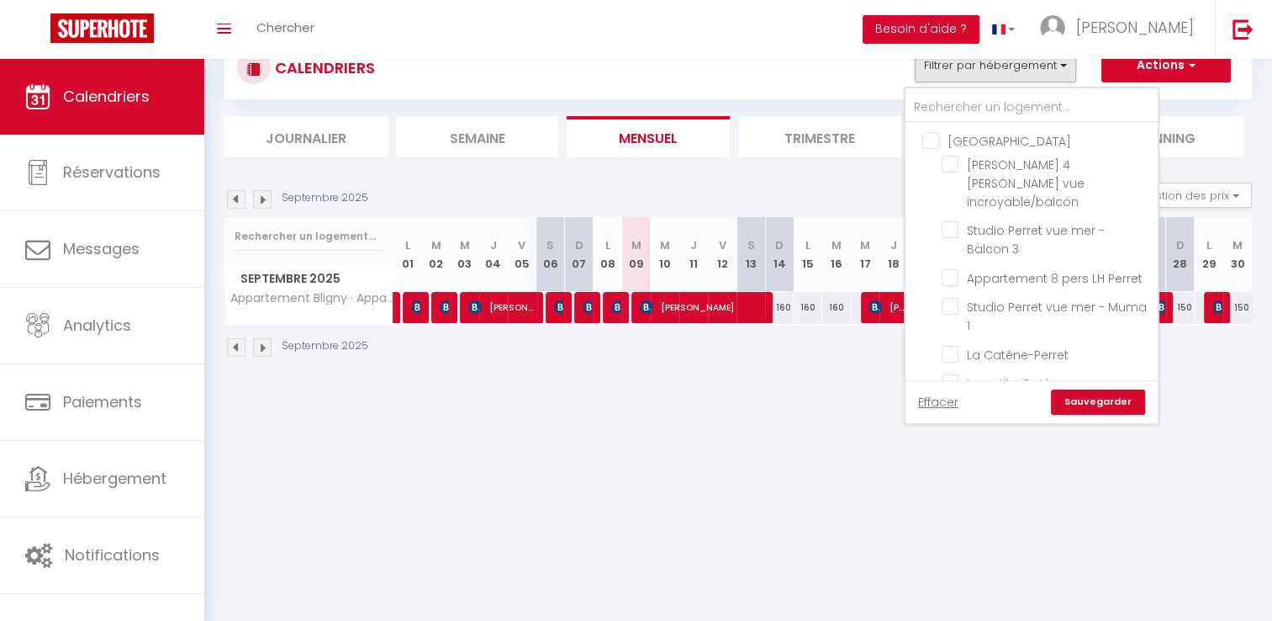
click at [233, 343] on img at bounding box center [236, 347] width 19 height 19
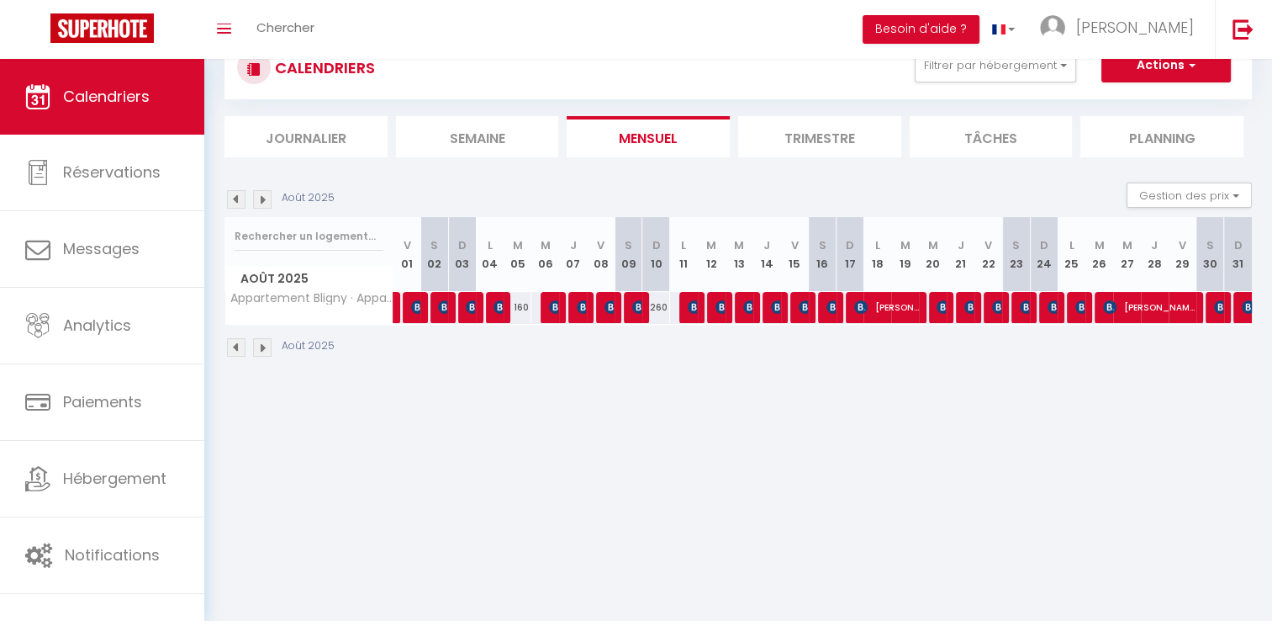
click at [630, 470] on body "🟢 Des questions ou besoin d'assistance pour la migration AirBnB? Connectez-vous…" at bounding box center [636, 310] width 1272 height 621
click at [1023, 71] on button "Filtrer par hébergement" at bounding box center [995, 66] width 161 height 34
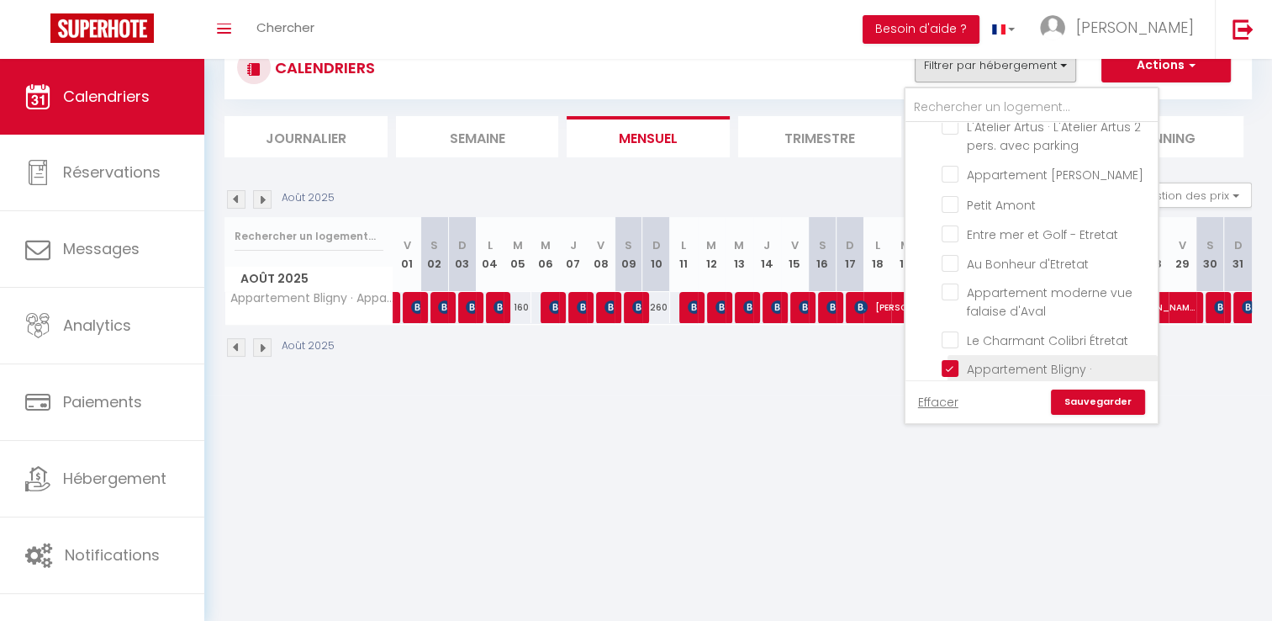
click at [1040, 360] on input "Appartement Bligny · Appartement Bligny 2/4 pers. avec parking" at bounding box center [1047, 368] width 210 height 17
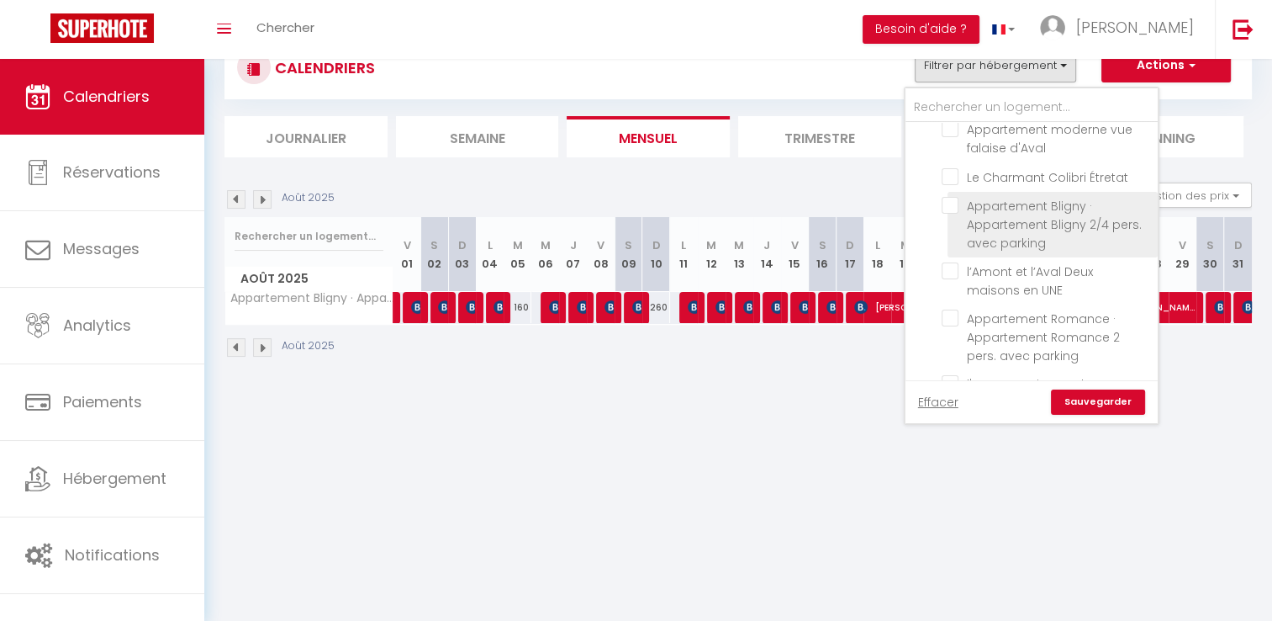
scroll to position [1801, 0]
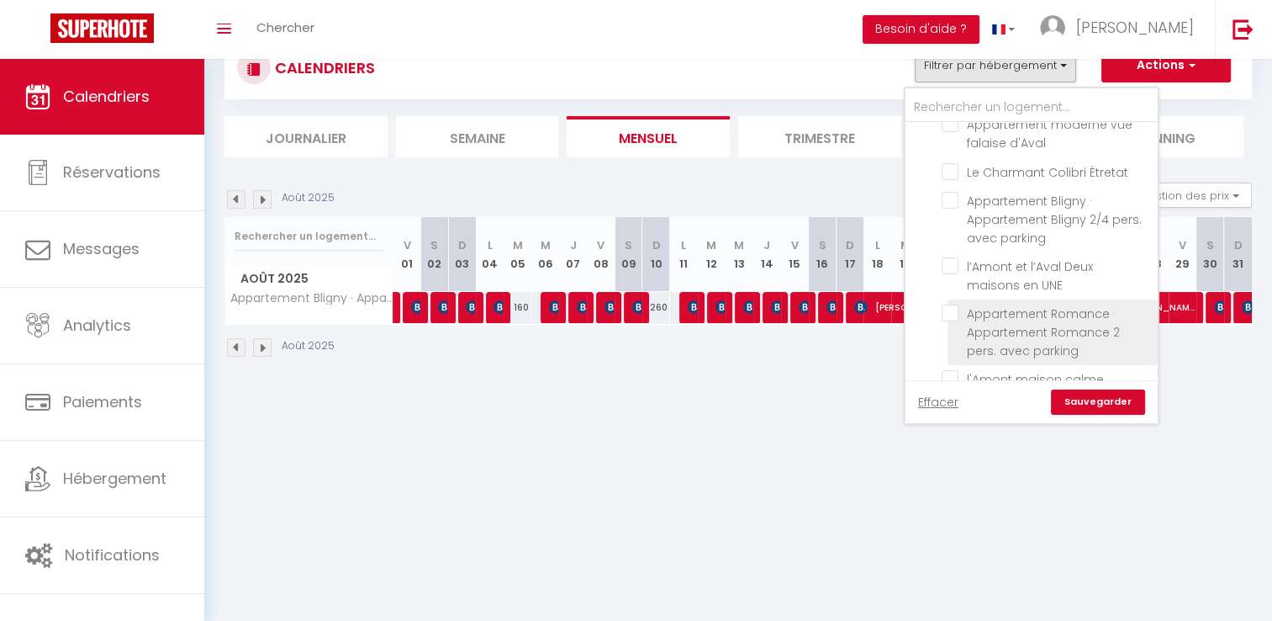
click at [1061, 304] on input "Appartement Romance · Appartement Romance 2 pers. avec parking" at bounding box center [1047, 312] width 210 height 17
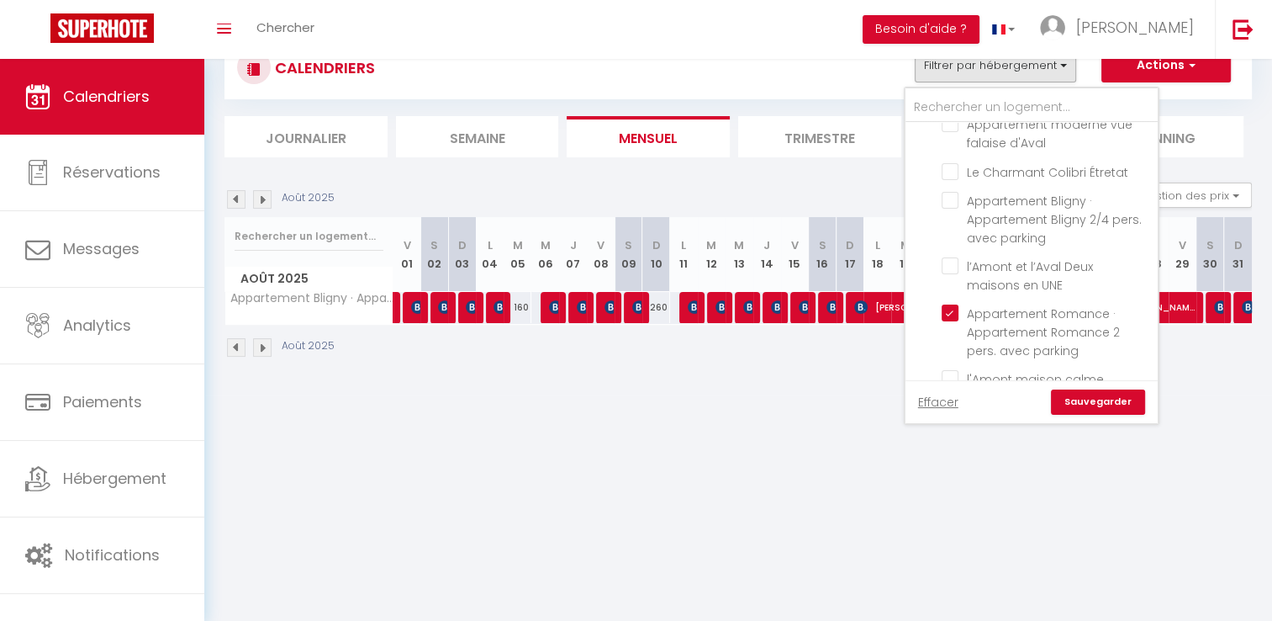
click at [1092, 403] on link "Sauvegarder" at bounding box center [1098, 401] width 94 height 25
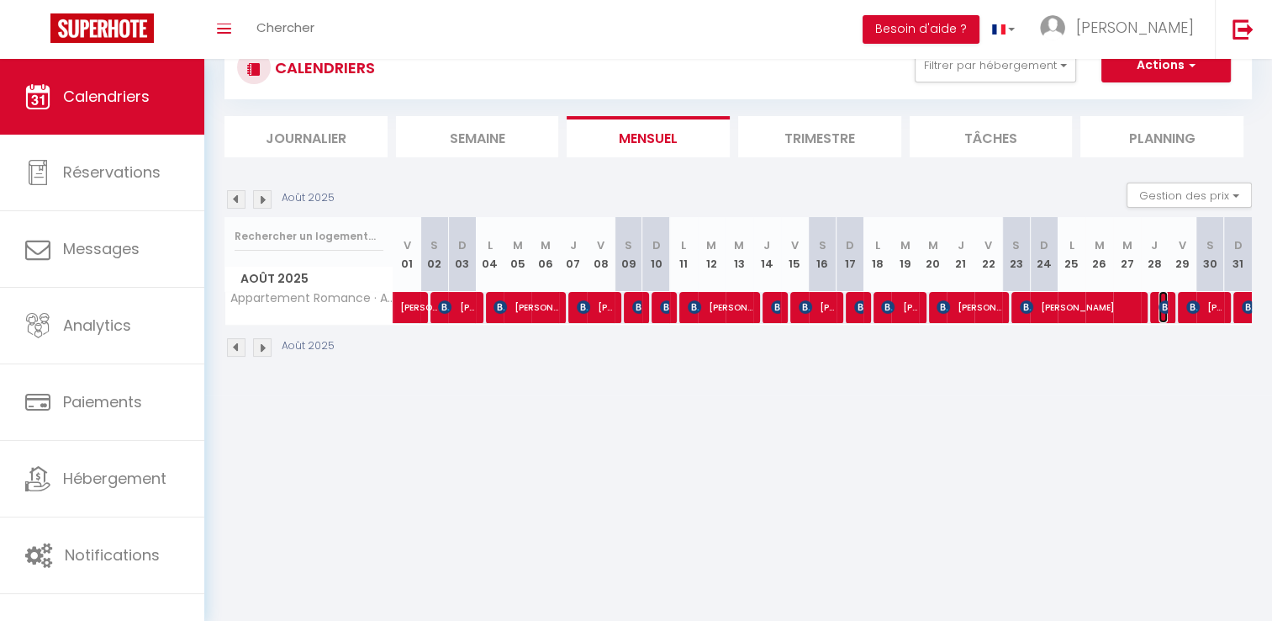
click at [1163, 300] on img at bounding box center [1165, 306] width 13 height 13
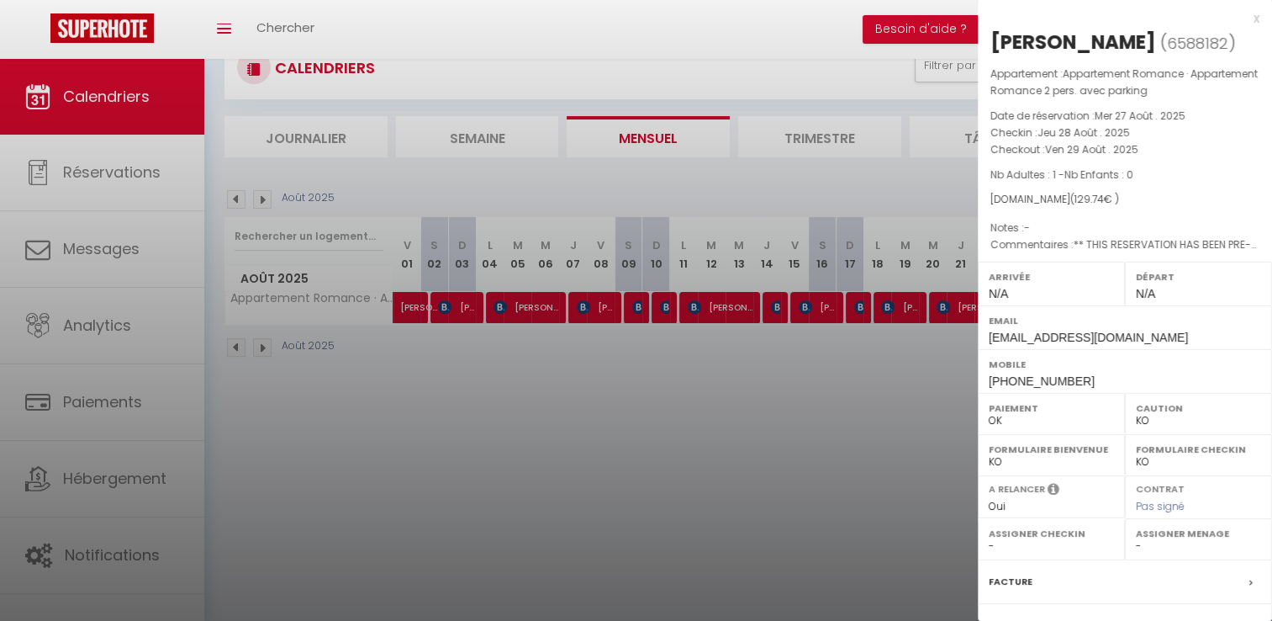
drag, startPoint x: 1130, startPoint y: 34, endPoint x: 988, endPoint y: 34, distance: 142.1
click at [988, 34] on div "[PERSON_NAME] ( 6588182 ) Appartement : Appartement Romance · Appartement Roman…" at bounding box center [1125, 402] width 294 height 747
click at [893, 378] on div at bounding box center [636, 310] width 1272 height 621
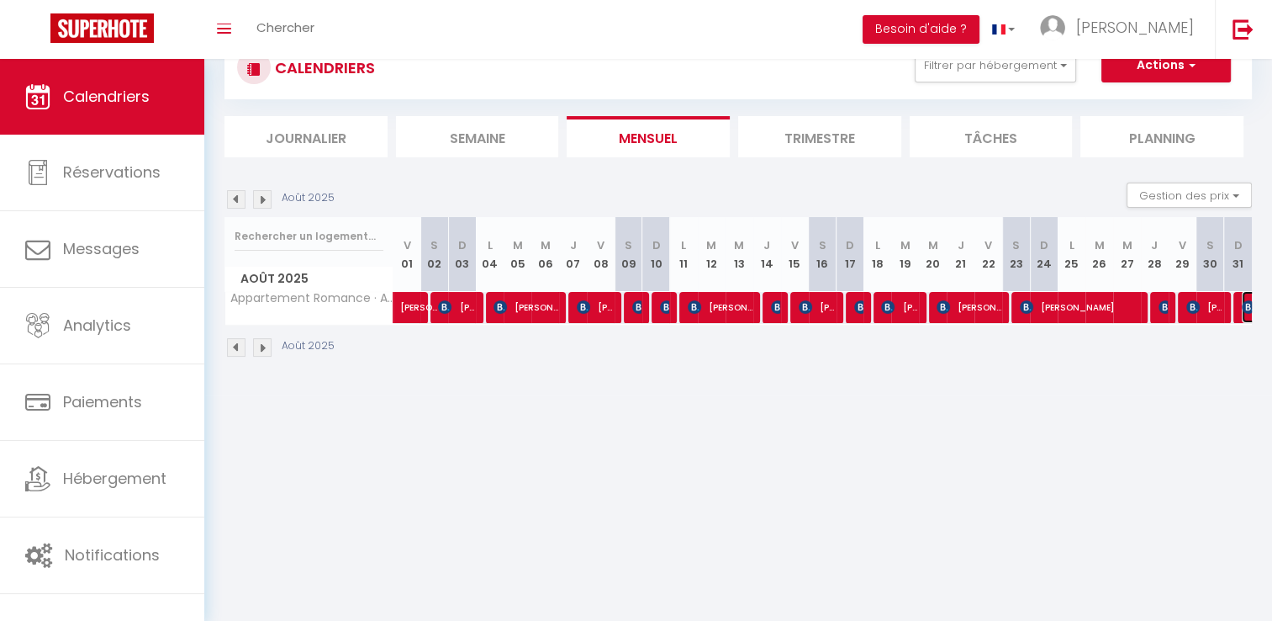
click at [1248, 305] on img at bounding box center [1248, 306] width 13 height 13
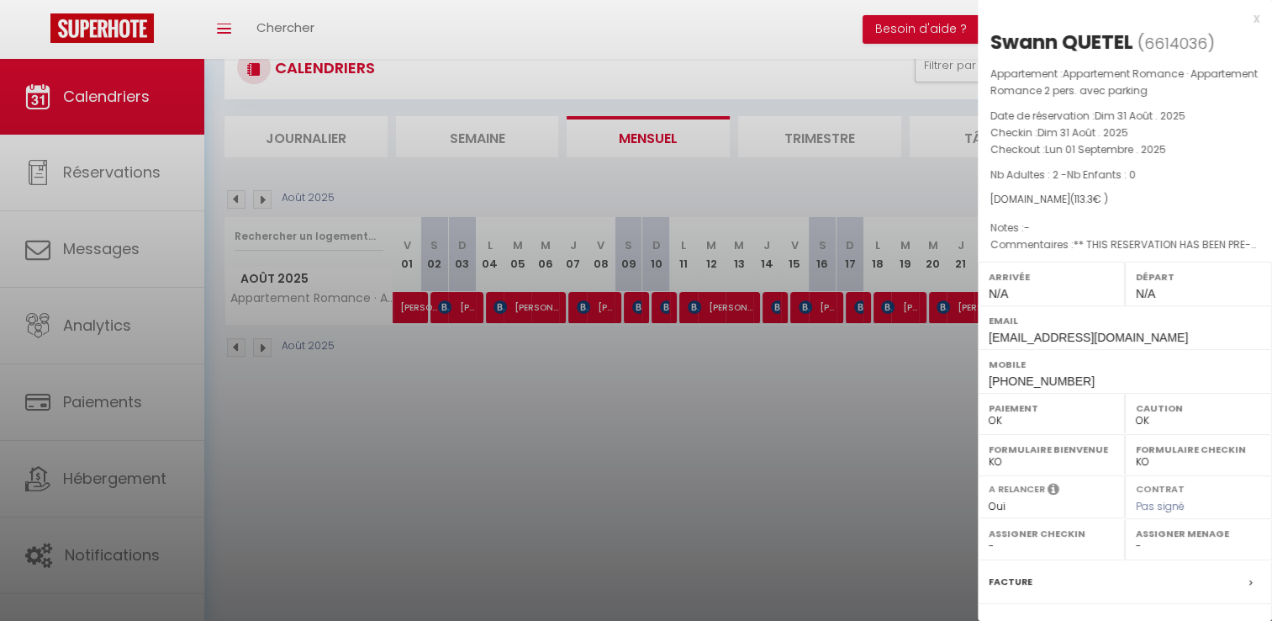
drag, startPoint x: 1134, startPoint y: 46, endPoint x: 990, endPoint y: 39, distance: 144.0
click at [991, 39] on h2 "[PERSON_NAME] ( 6614036 )" at bounding box center [1125, 43] width 269 height 29
click at [365, 484] on div at bounding box center [636, 310] width 1272 height 621
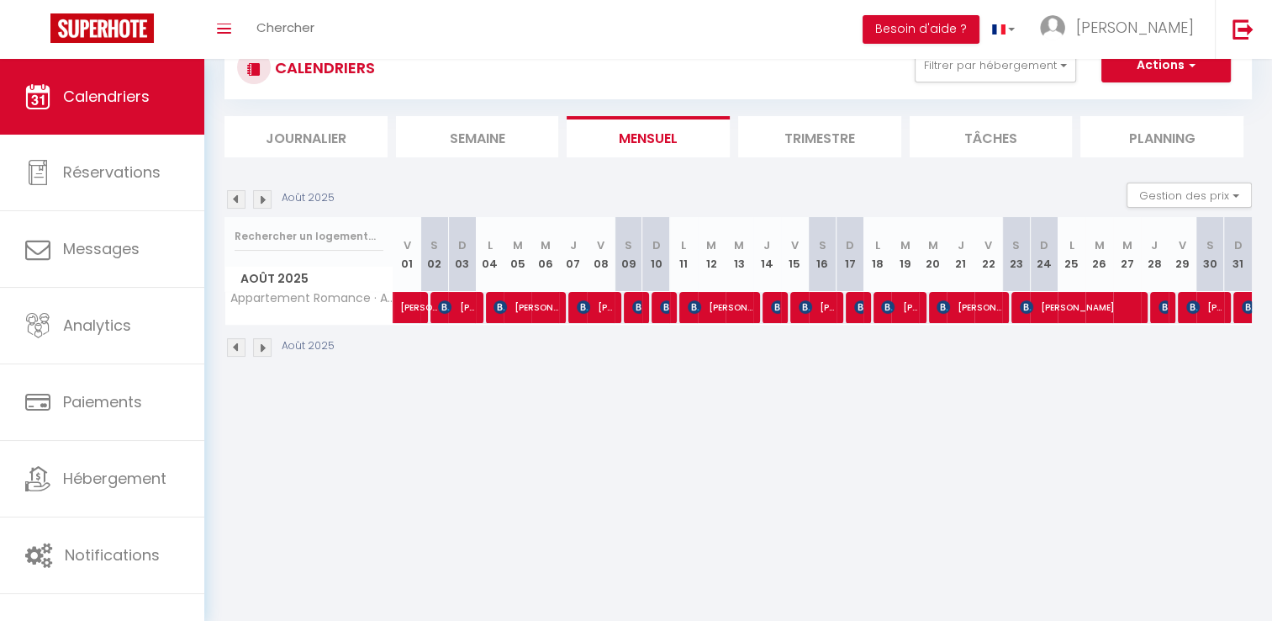
click at [262, 342] on img at bounding box center [262, 347] width 19 height 19
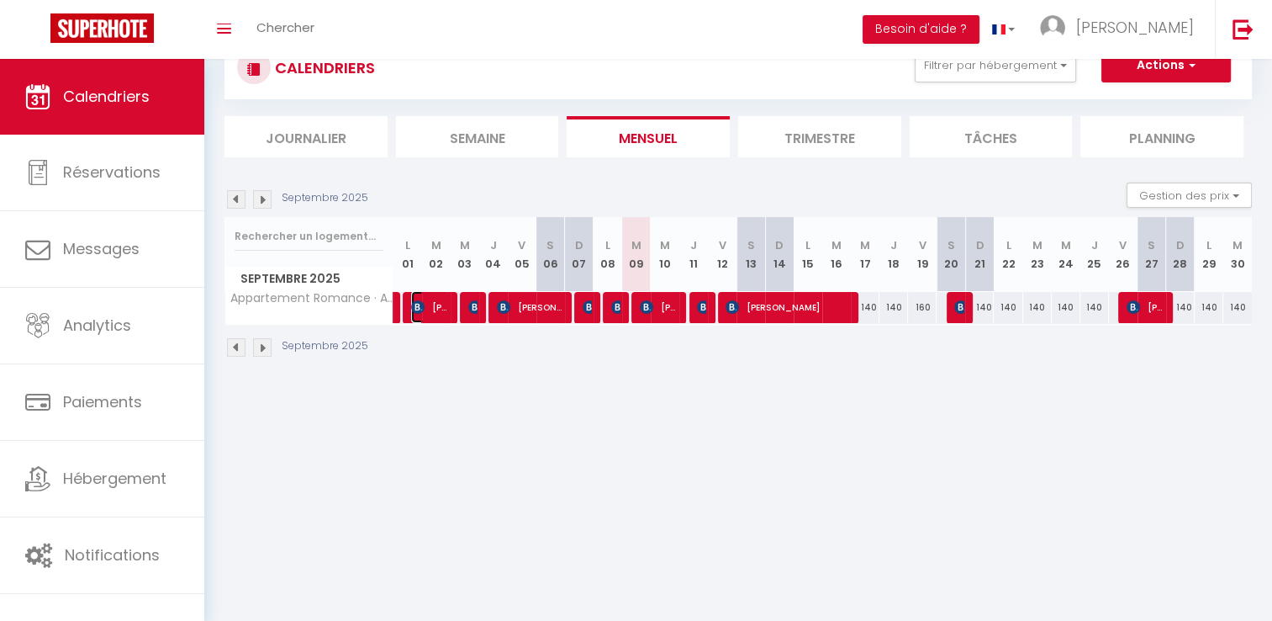
drag, startPoint x: 420, startPoint y: 304, endPoint x: 434, endPoint y: 304, distance: 13.5
click at [420, 304] on img at bounding box center [417, 306] width 13 height 13
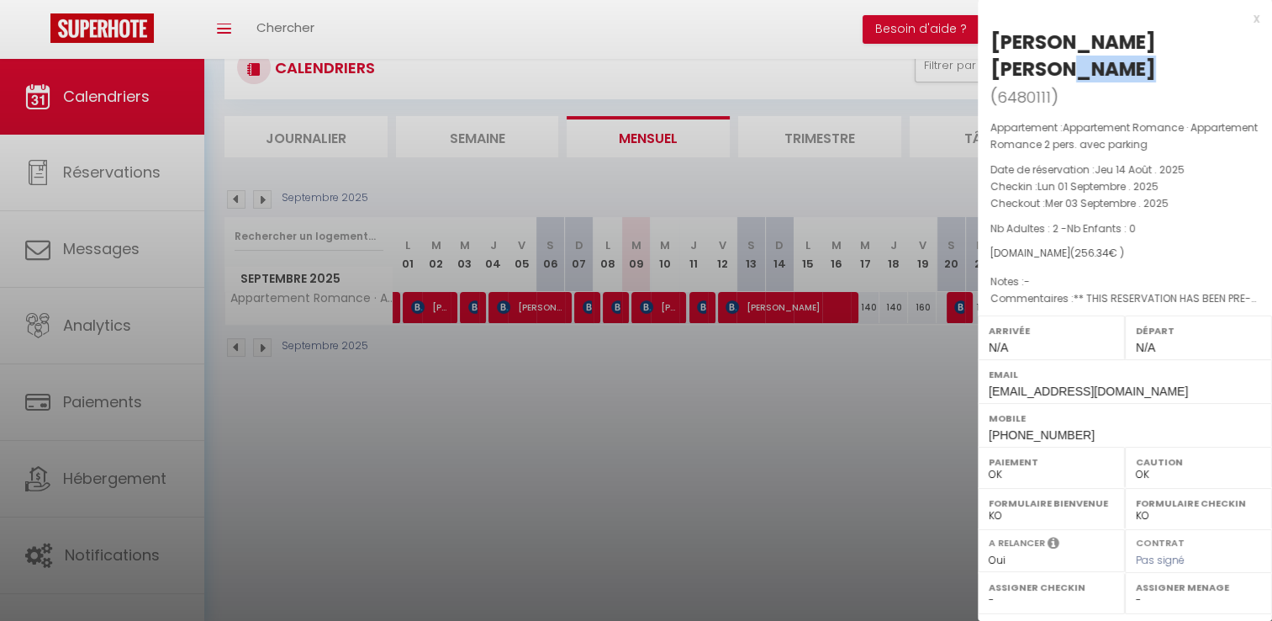
drag, startPoint x: 1178, startPoint y: 37, endPoint x: 992, endPoint y: 43, distance: 185.9
click at [992, 43] on h2 "[PERSON_NAME] [PERSON_NAME] ( 6480111 )" at bounding box center [1125, 70] width 269 height 82
click at [569, 430] on div at bounding box center [636, 310] width 1272 height 621
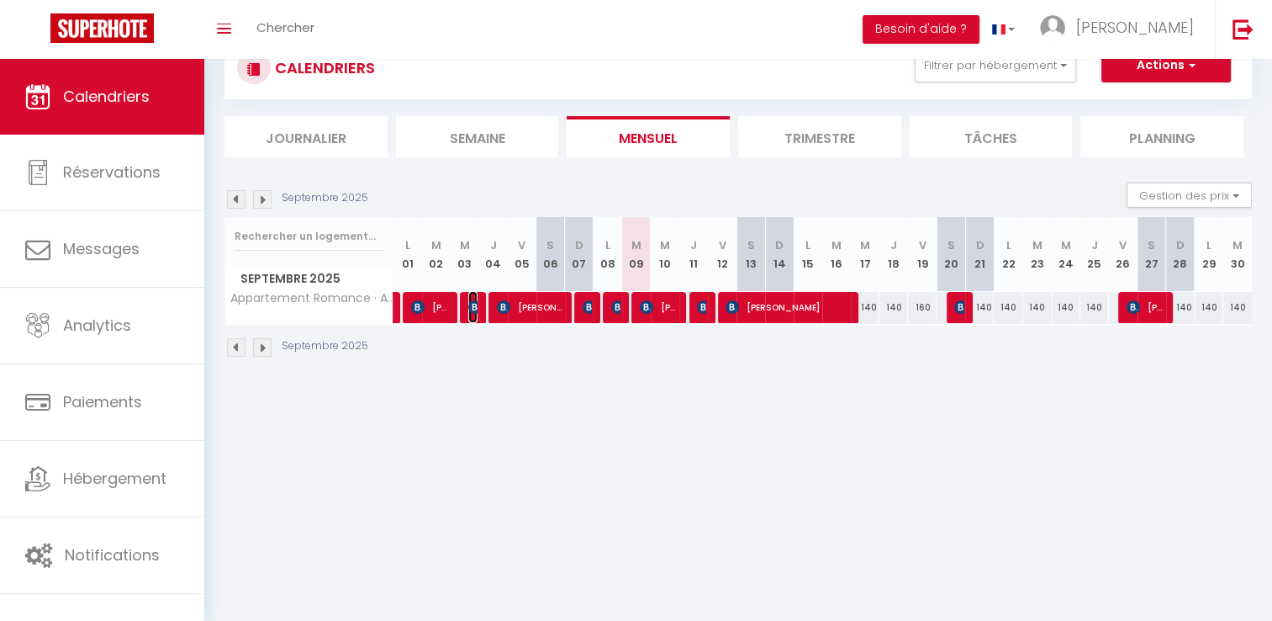
click at [470, 304] on img at bounding box center [474, 306] width 13 height 13
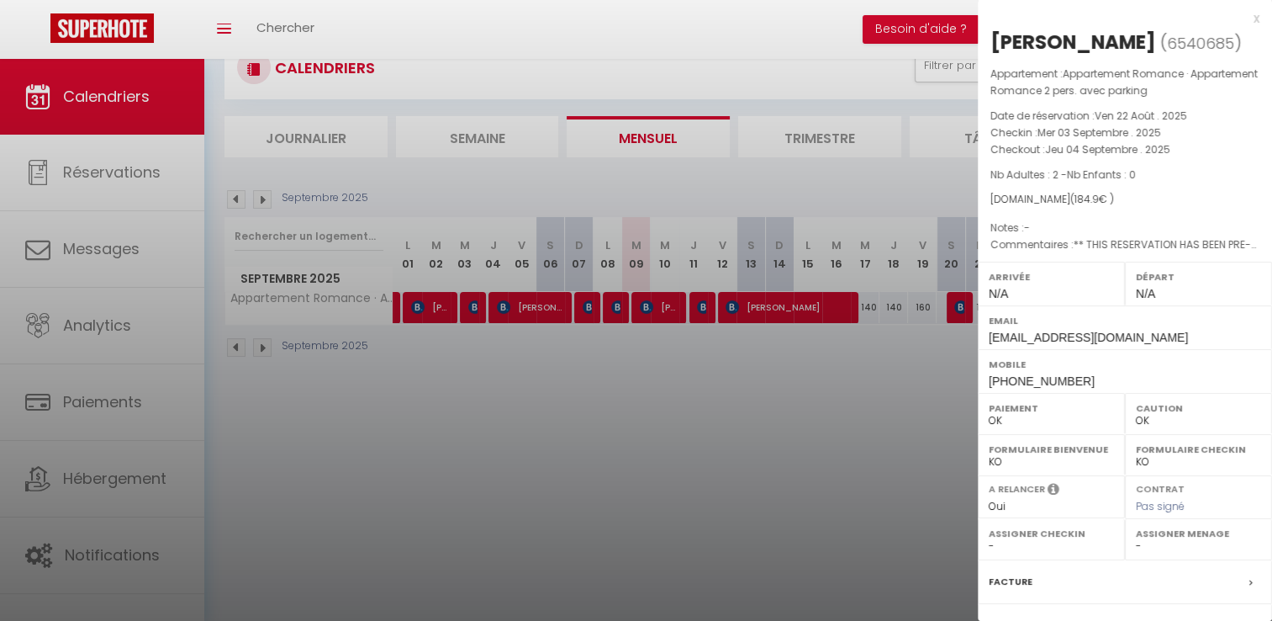
drag, startPoint x: 1153, startPoint y: 42, endPoint x: 989, endPoint y: 36, distance: 164.1
click at [989, 36] on div "[PERSON_NAME] ( 6540685 ) Appartement : Appartement Romance · Appartement Roman…" at bounding box center [1125, 402] width 294 height 747
drag, startPoint x: 562, startPoint y: 372, endPoint x: 537, endPoint y: 333, distance: 45.7
click at [561, 372] on div at bounding box center [636, 310] width 1272 height 621
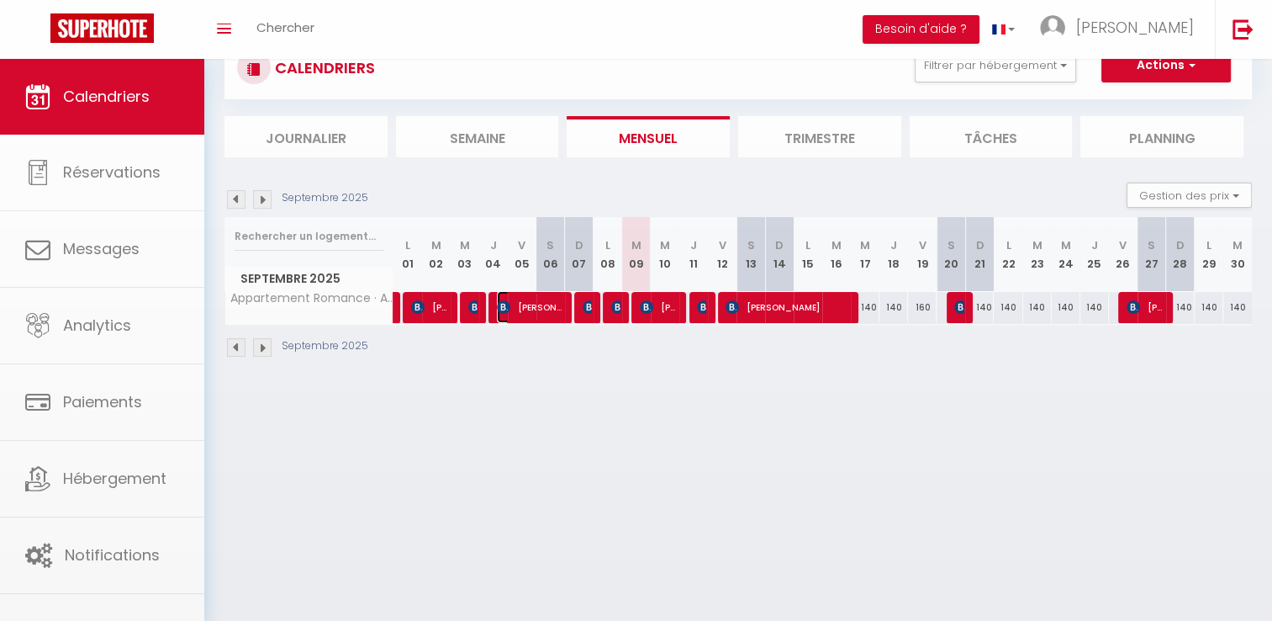
click at [529, 310] on span "[PERSON_NAME]" at bounding box center [530, 307] width 66 height 32
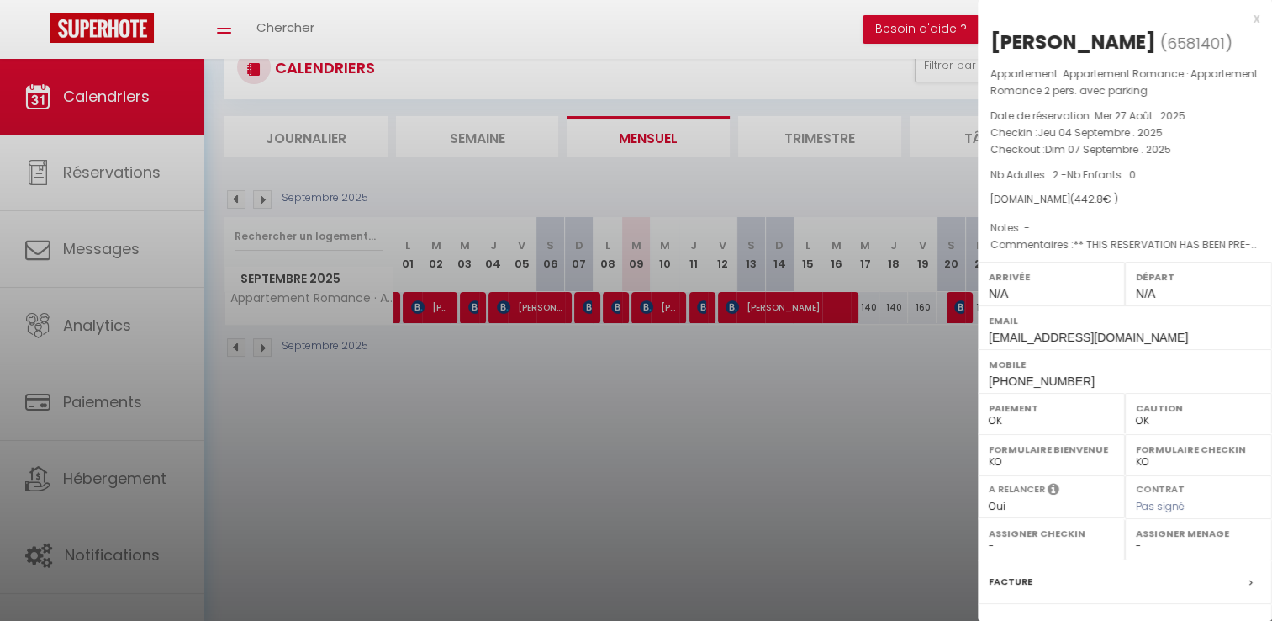
drag, startPoint x: 1208, startPoint y: 44, endPoint x: 989, endPoint y: 41, distance: 218.7
click at [989, 41] on div "[PERSON_NAME] ( 6581401 ) Appartement : Appartement Romance · Appartement Roman…" at bounding box center [1125, 402] width 294 height 747
click at [547, 476] on div at bounding box center [636, 310] width 1272 height 621
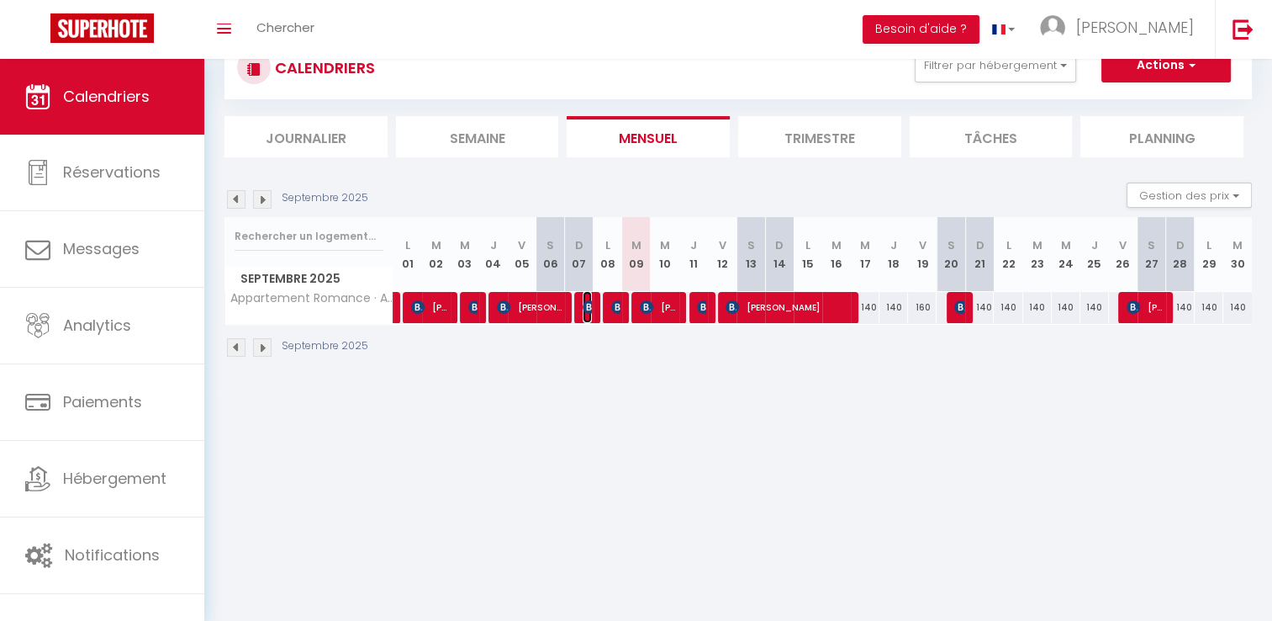
click at [585, 303] on img at bounding box center [589, 306] width 13 height 13
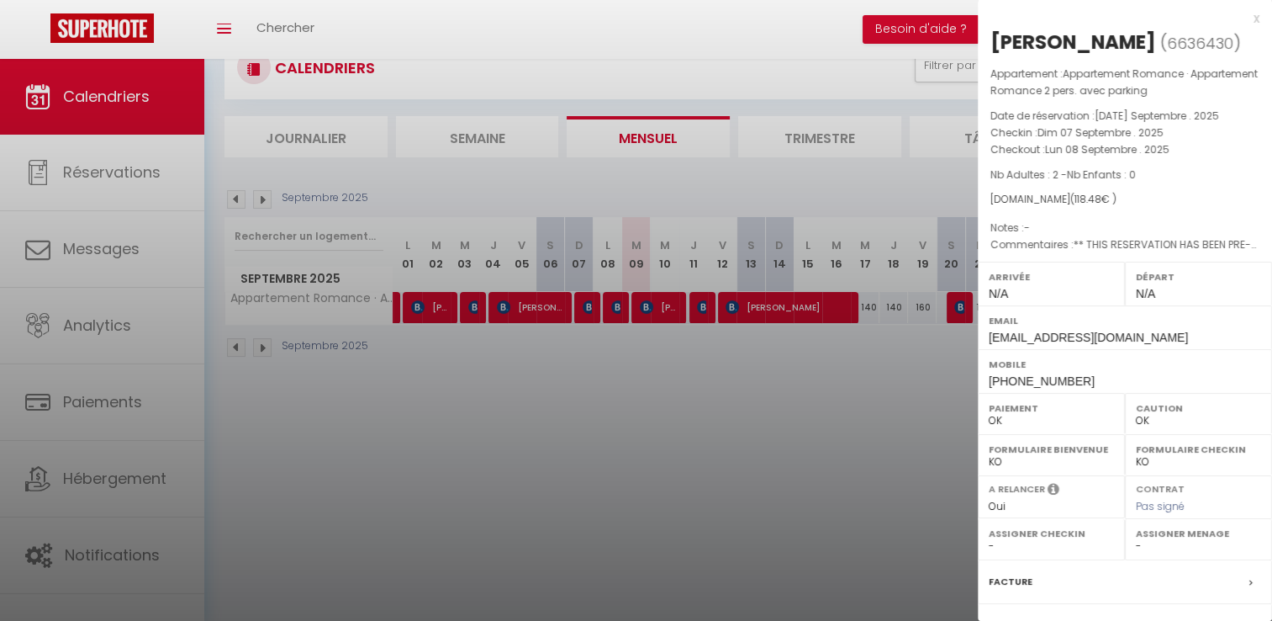
drag, startPoint x: 1142, startPoint y: 50, endPoint x: 995, endPoint y: 39, distance: 147.6
click at [995, 39] on h2 "[PERSON_NAME] ( 6636430 )" at bounding box center [1125, 43] width 269 height 29
click at [663, 343] on div at bounding box center [636, 310] width 1272 height 621
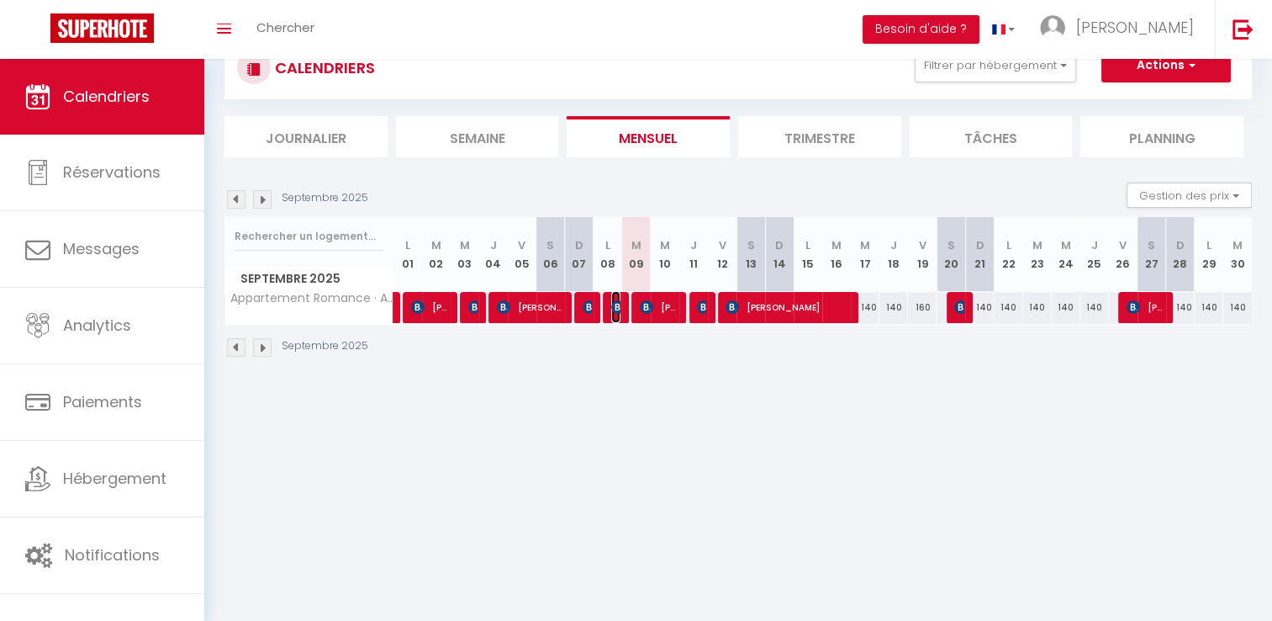
click at [616, 307] on img at bounding box center [617, 306] width 13 height 13
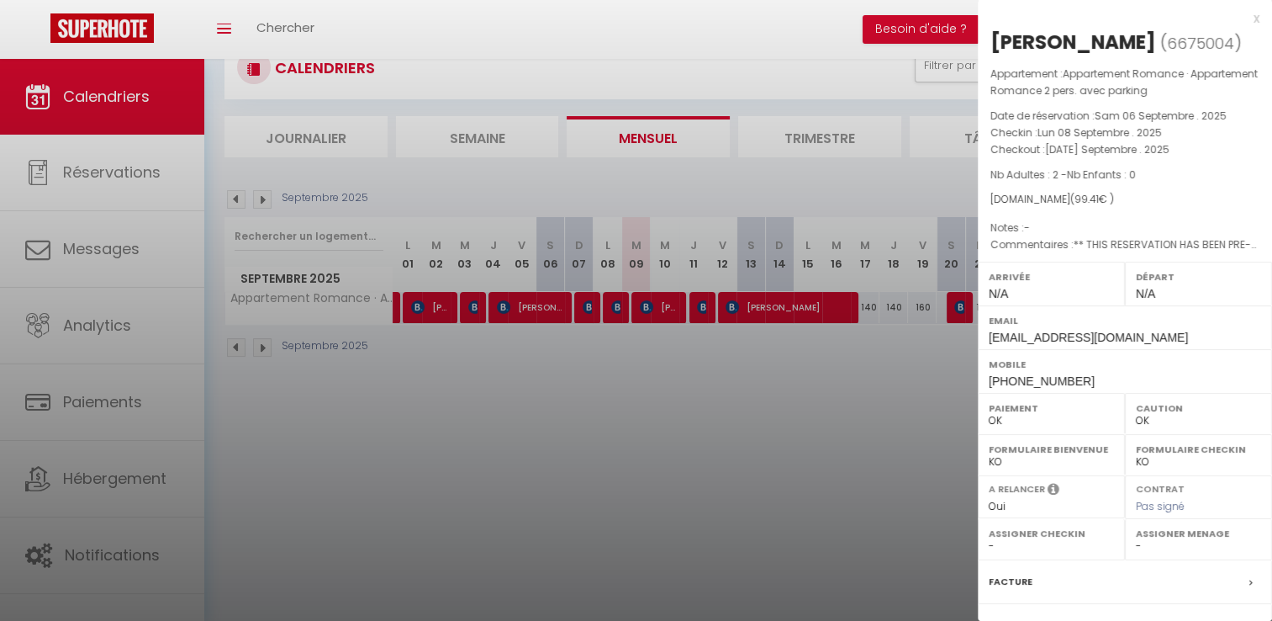
drag, startPoint x: 1128, startPoint y: 44, endPoint x: 992, endPoint y: 45, distance: 135.4
click at [992, 45] on div "[PERSON_NAME]" at bounding box center [1074, 42] width 166 height 27
drag, startPoint x: 632, startPoint y: 389, endPoint x: 629, endPoint y: 332, distance: 57.2
click at [632, 389] on div at bounding box center [636, 310] width 1272 height 621
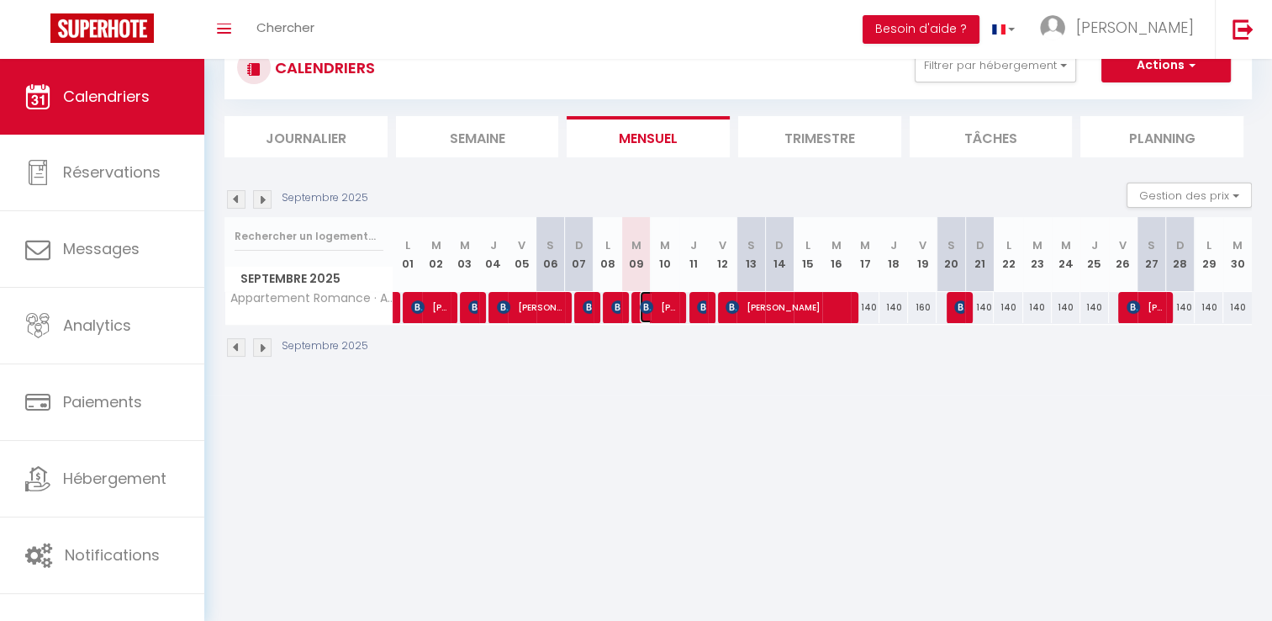
click at [654, 310] on span "[PERSON_NAME]" at bounding box center [659, 307] width 38 height 32
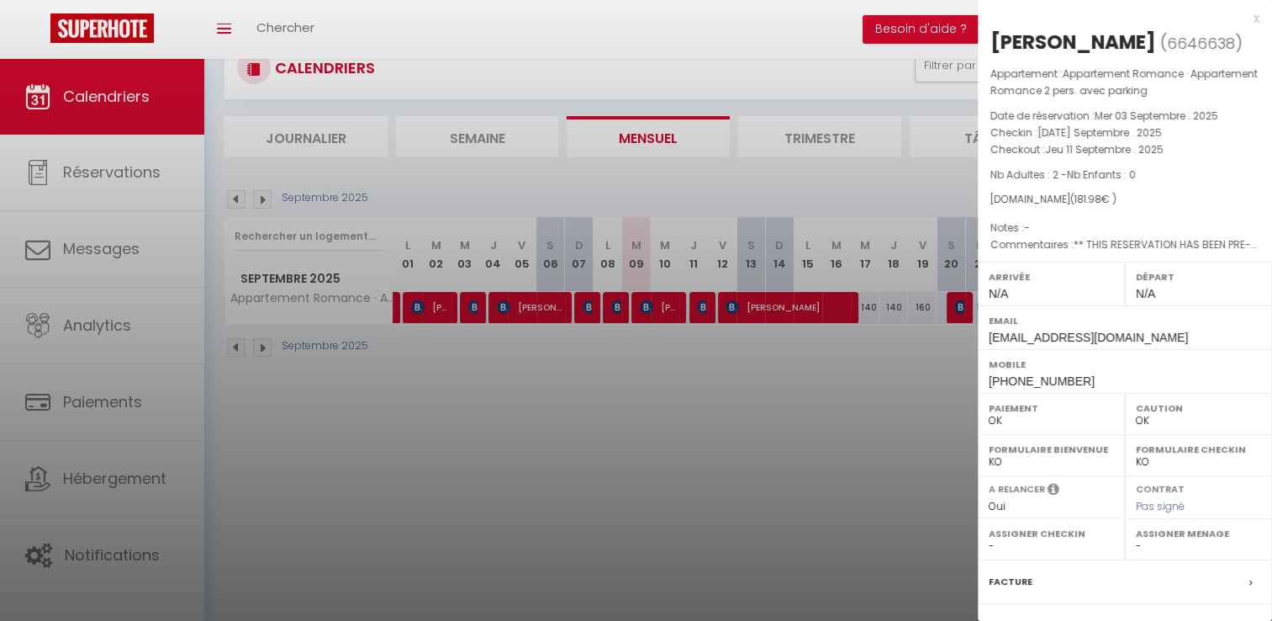
drag, startPoint x: 1147, startPoint y: 49, endPoint x: 982, endPoint y: 41, distance: 165.0
click at [982, 41] on div "[PERSON_NAME] ( 6646638 ) Appartement : Appartement Romance · Appartement Roman…" at bounding box center [1125, 402] width 294 height 747
click at [753, 446] on div at bounding box center [636, 310] width 1272 height 621
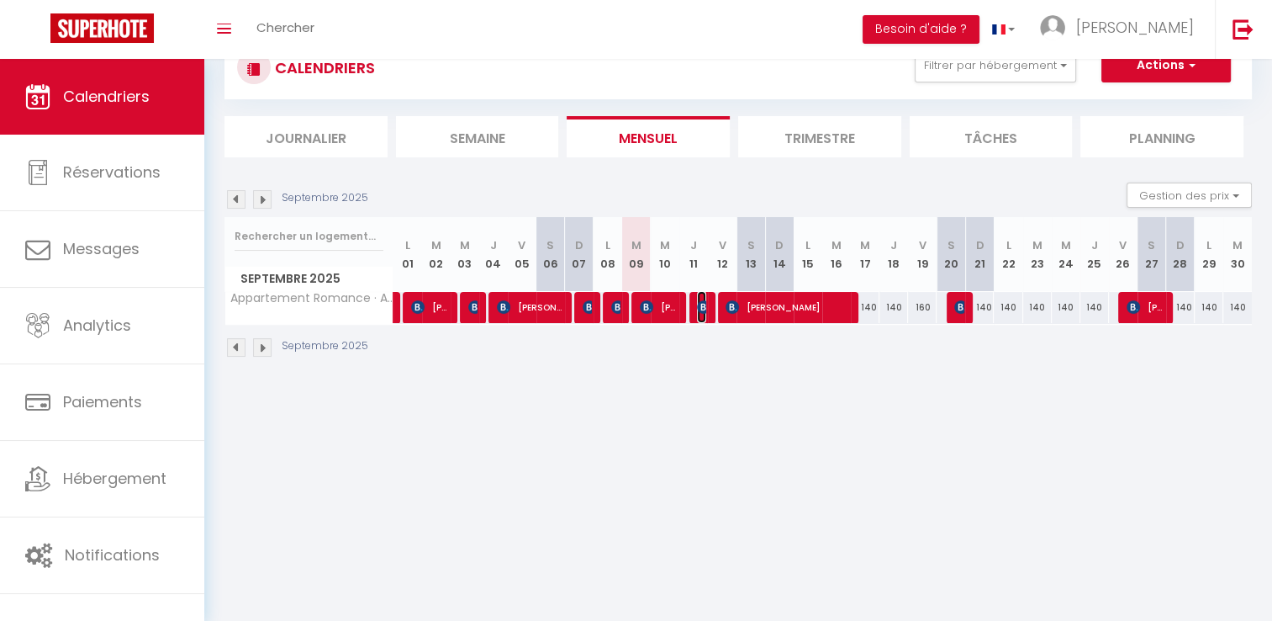
click at [705, 308] on img at bounding box center [703, 306] width 13 height 13
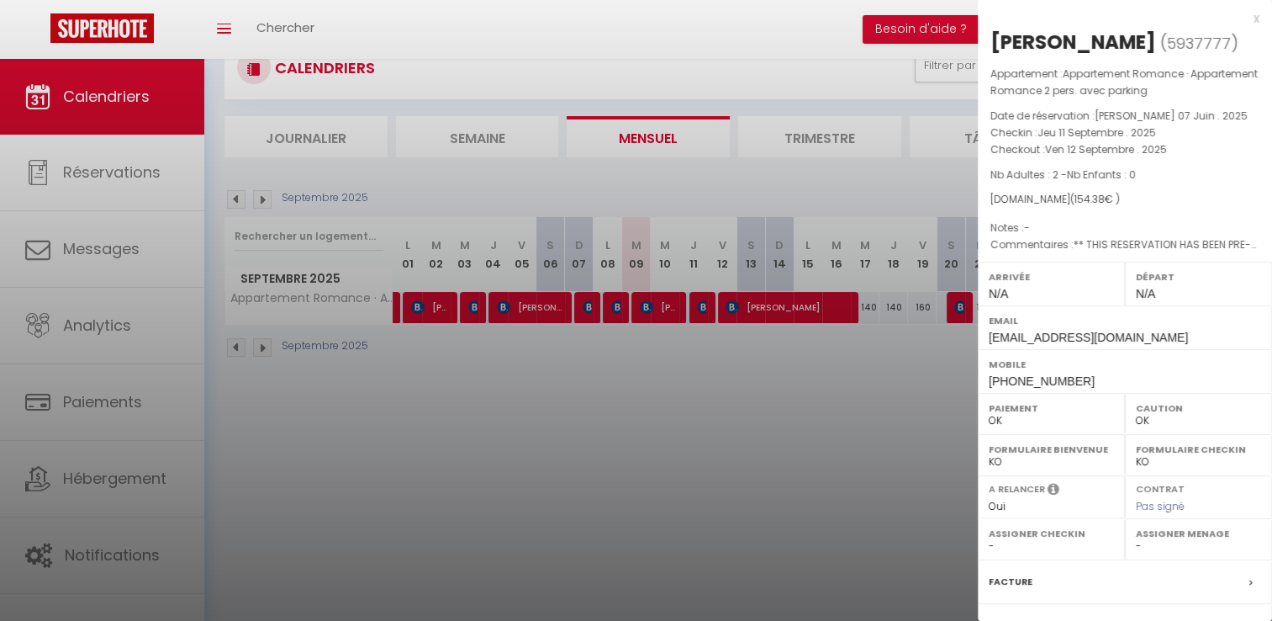
drag, startPoint x: 1121, startPoint y: 45, endPoint x: 992, endPoint y: 46, distance: 128.7
click at [992, 46] on h2 "[PERSON_NAME] ( 5937777 )" at bounding box center [1125, 43] width 269 height 29
click at [808, 441] on div at bounding box center [636, 310] width 1272 height 621
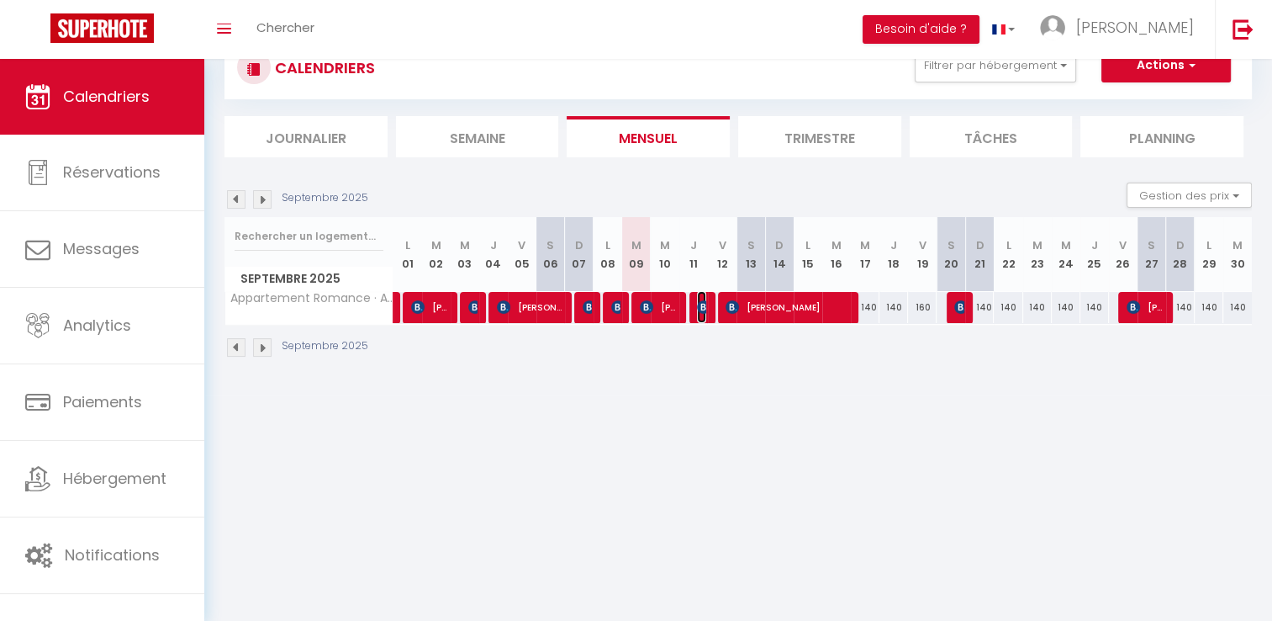
click at [706, 315] on span "[PERSON_NAME]" at bounding box center [701, 307] width 9 height 32
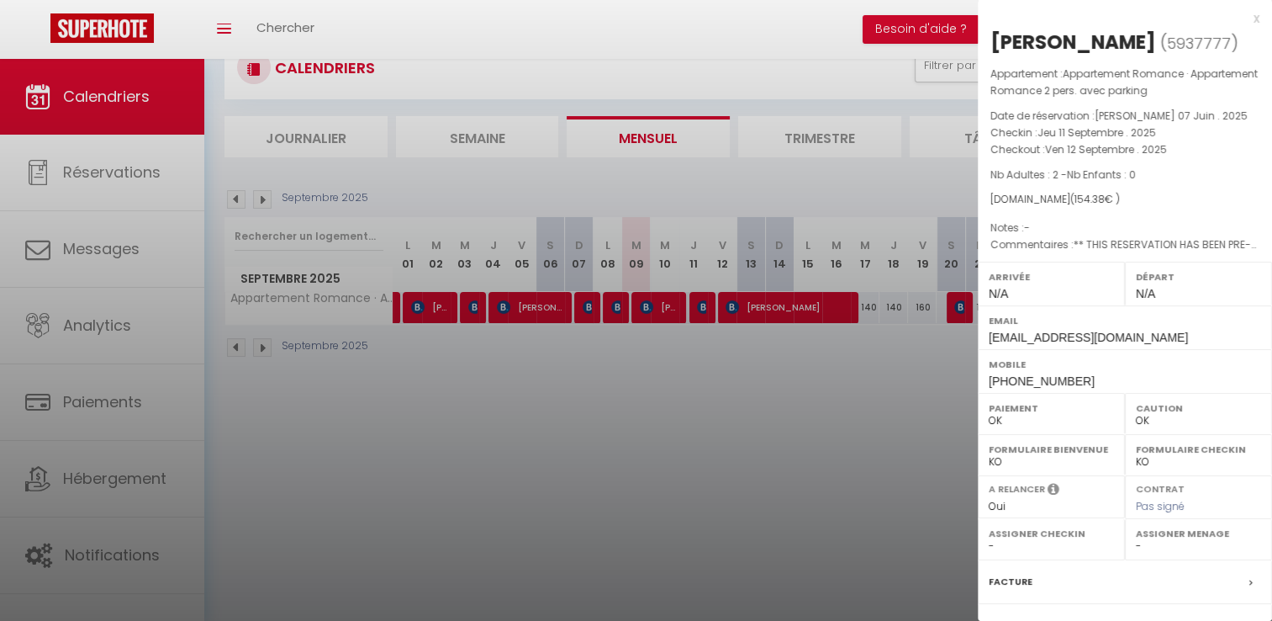
click at [729, 320] on div at bounding box center [636, 310] width 1272 height 621
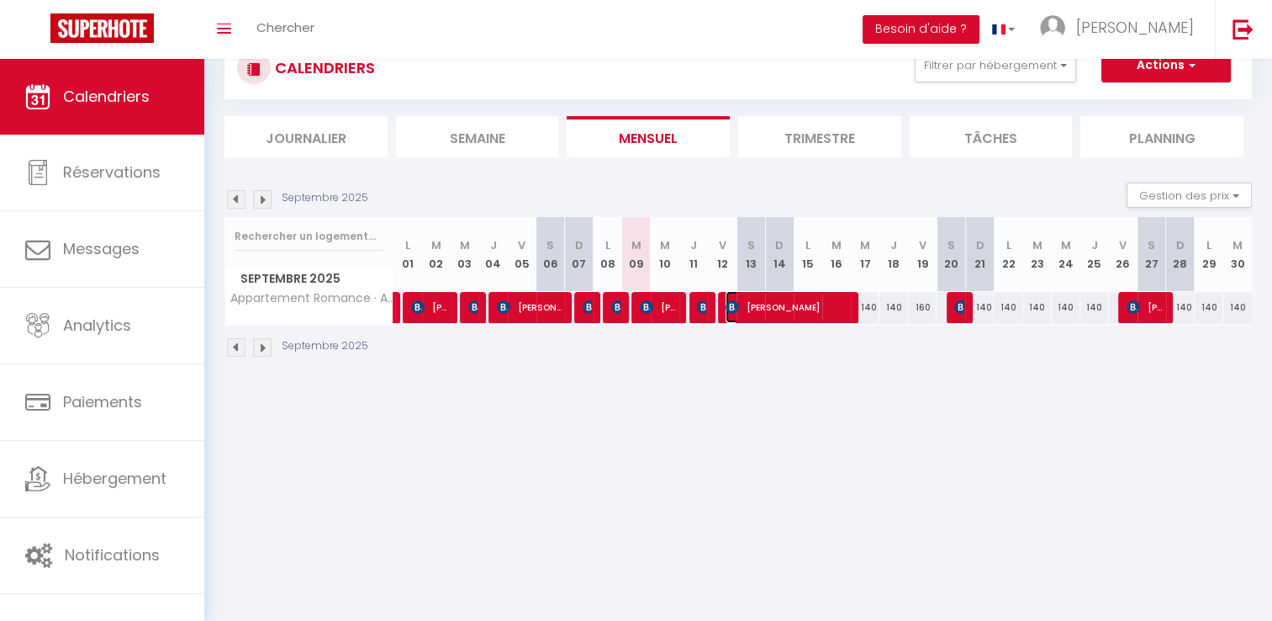
click at [755, 306] on span "[PERSON_NAME]" at bounding box center [788, 307] width 124 height 32
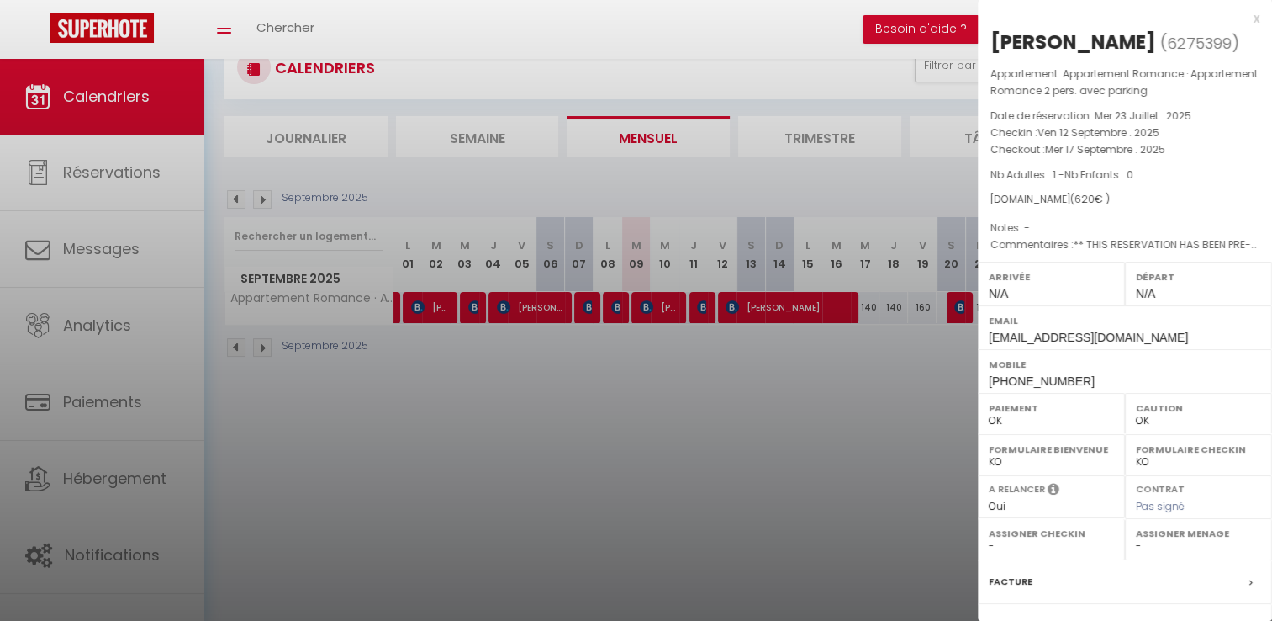
drag, startPoint x: 1081, startPoint y: 40, endPoint x: 994, endPoint y: 40, distance: 87.5
click at [994, 40] on h2 "[PERSON_NAME] ( 6275399 )" at bounding box center [1125, 43] width 269 height 29
click at [796, 355] on div at bounding box center [636, 310] width 1272 height 621
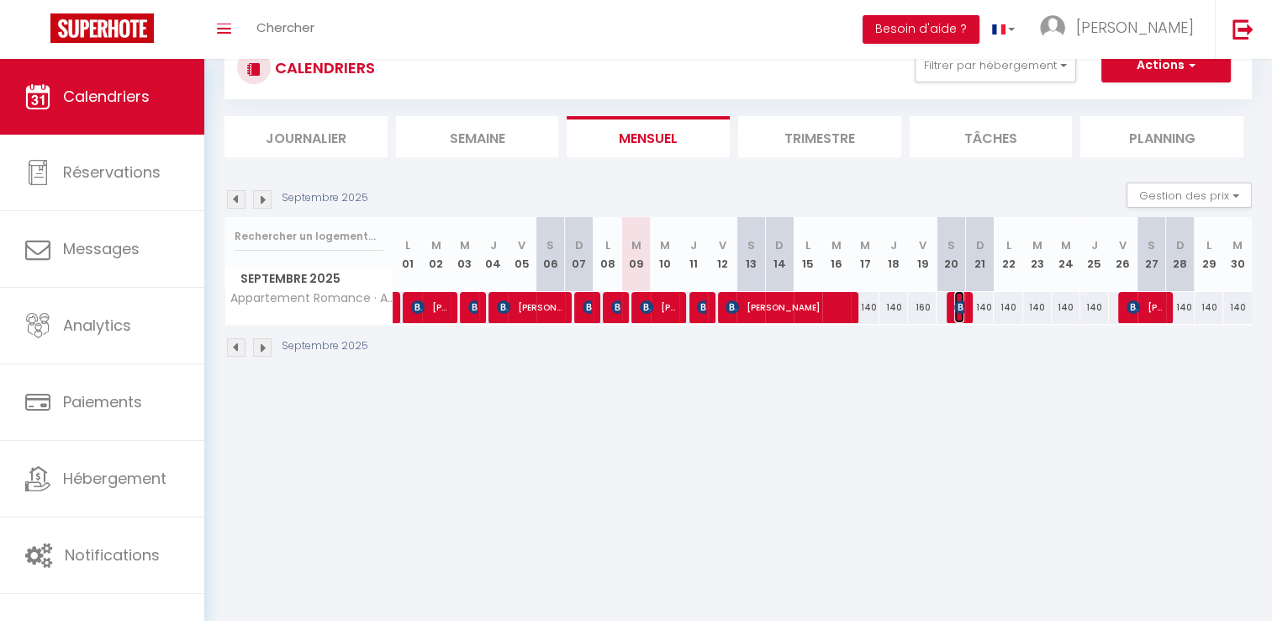
click at [954, 304] on img at bounding box center [960, 306] width 13 height 13
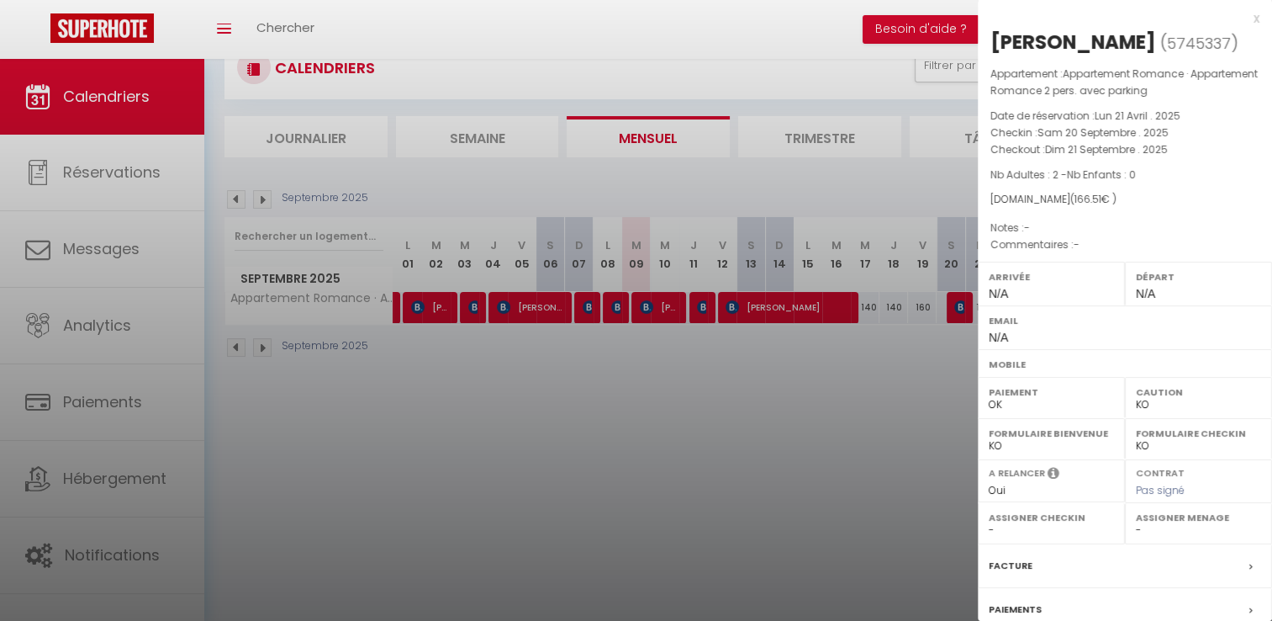
drag, startPoint x: 1110, startPoint y: 42, endPoint x: 992, endPoint y: 44, distance: 117.7
click at [992, 44] on h2 "[PERSON_NAME] ( 5745337 )" at bounding box center [1125, 43] width 269 height 29
click at [844, 419] on div at bounding box center [636, 310] width 1272 height 621
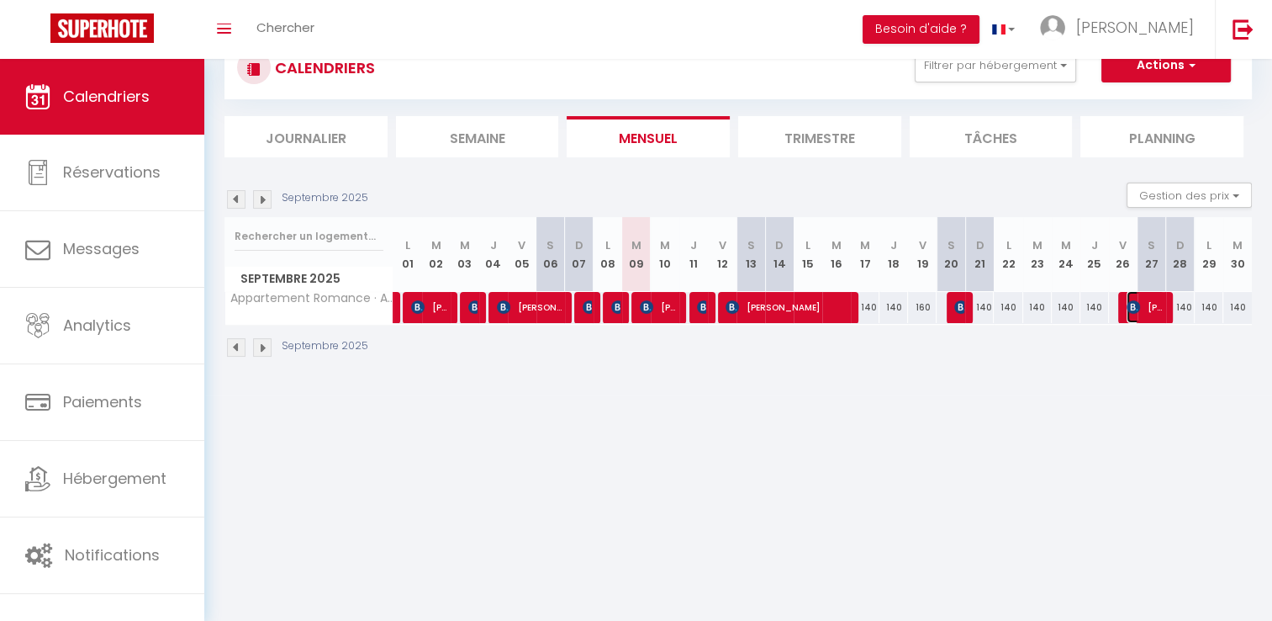
click at [1138, 300] on img at bounding box center [1133, 306] width 13 height 13
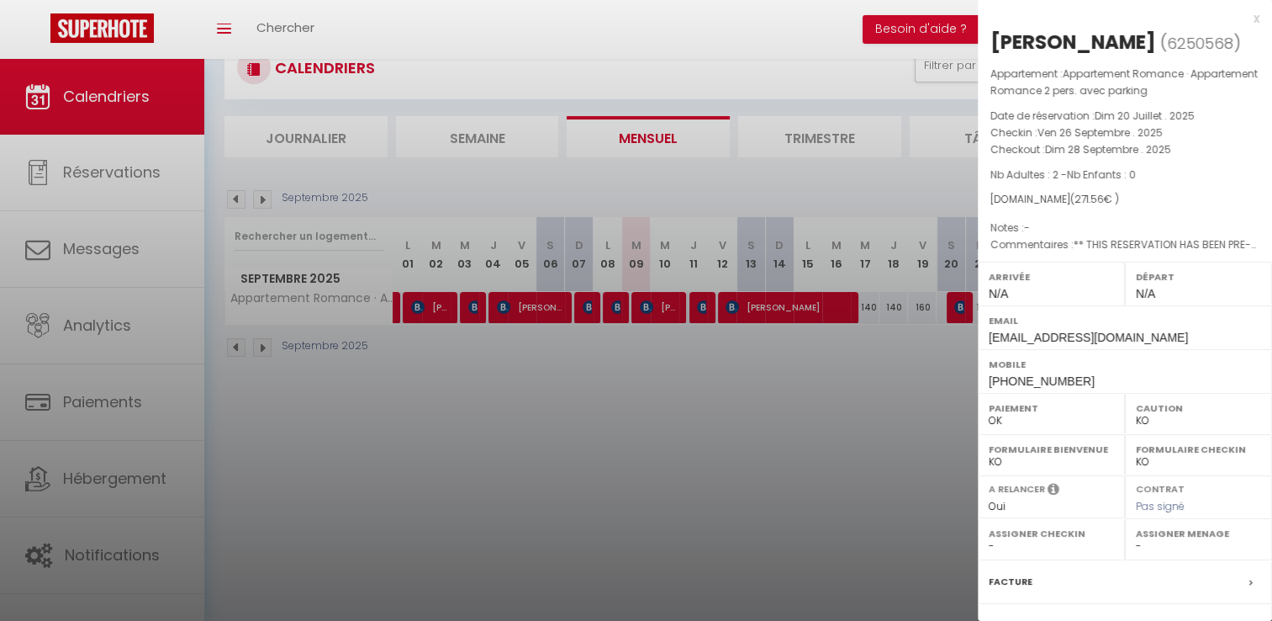
drag, startPoint x: 1181, startPoint y: 41, endPoint x: 991, endPoint y: 37, distance: 189.3
click at [991, 37] on h2 "[PERSON_NAME] ( 6250568 )" at bounding box center [1125, 43] width 269 height 29
click at [906, 446] on div at bounding box center [636, 310] width 1272 height 621
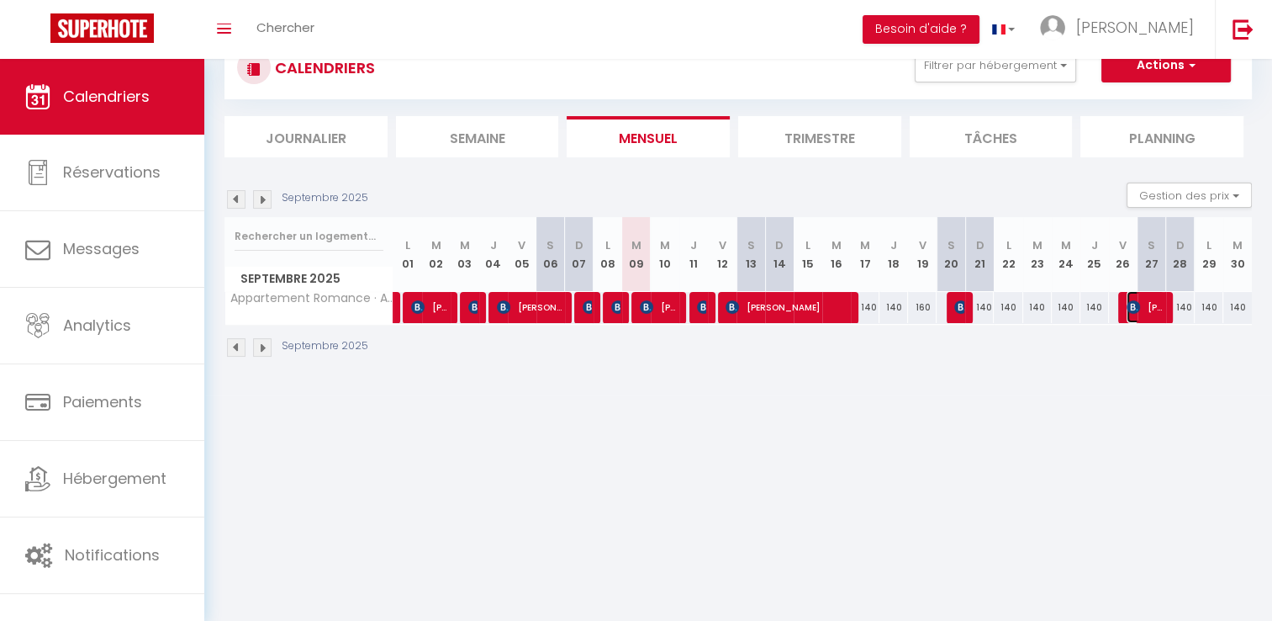
click at [1143, 316] on span "[PERSON_NAME]" at bounding box center [1146, 307] width 38 height 32
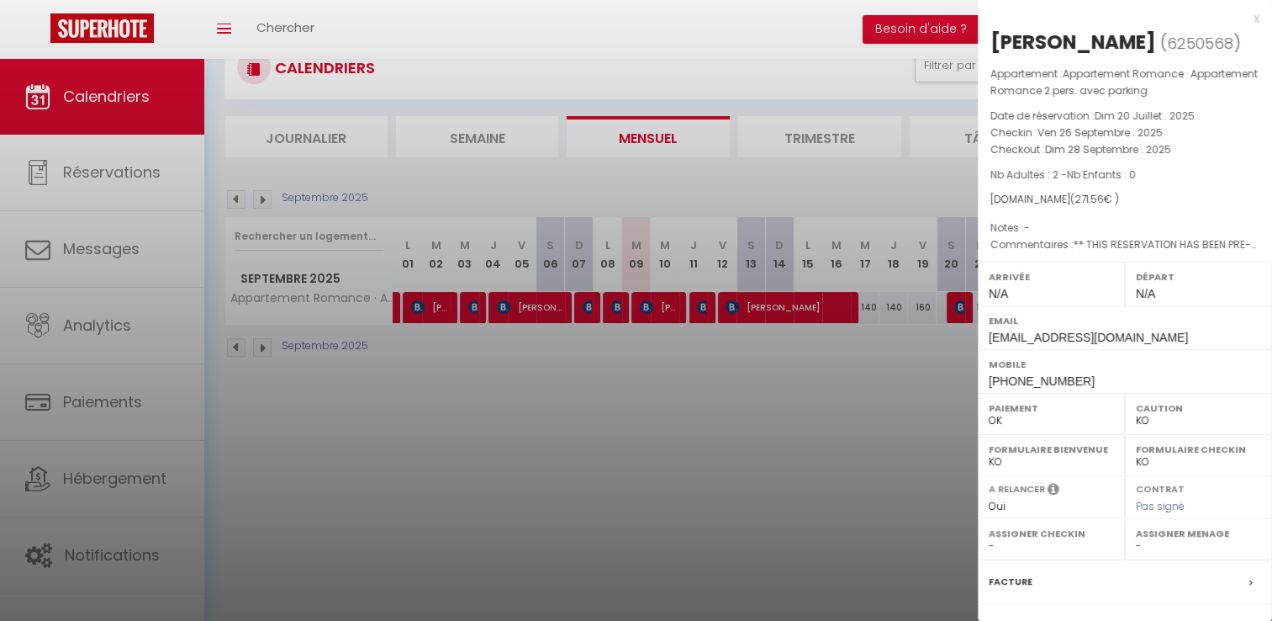
click at [654, 493] on div at bounding box center [636, 310] width 1272 height 621
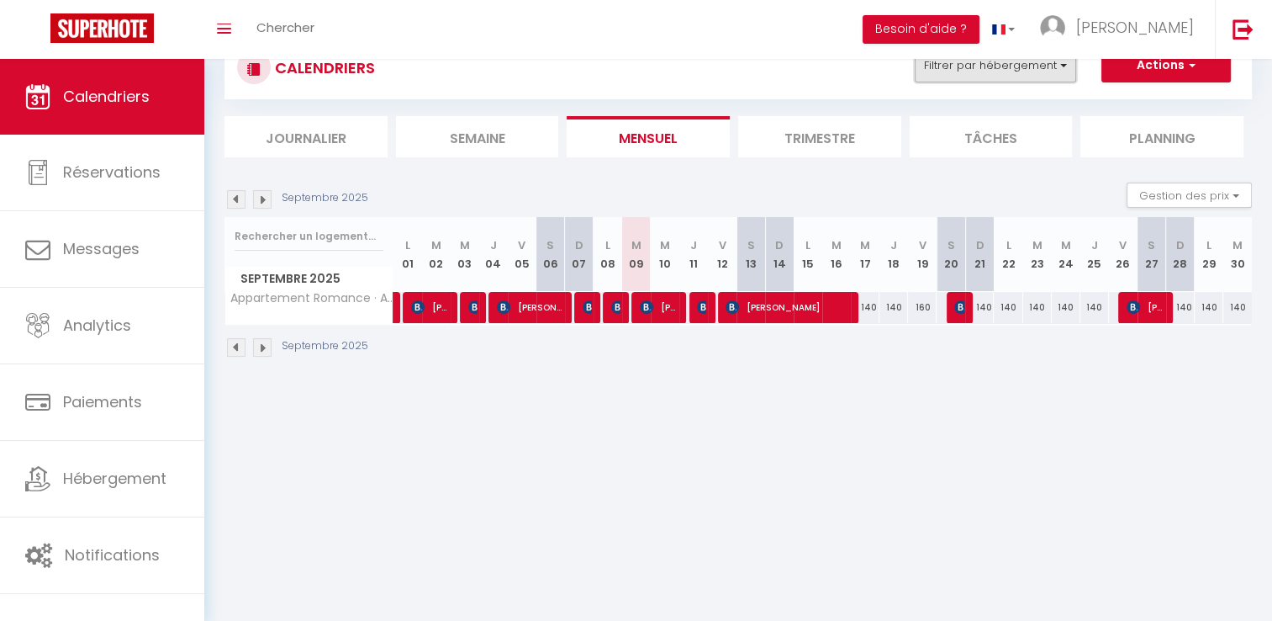
click at [1055, 76] on button "Filtrer par hébergement" at bounding box center [995, 66] width 161 height 34
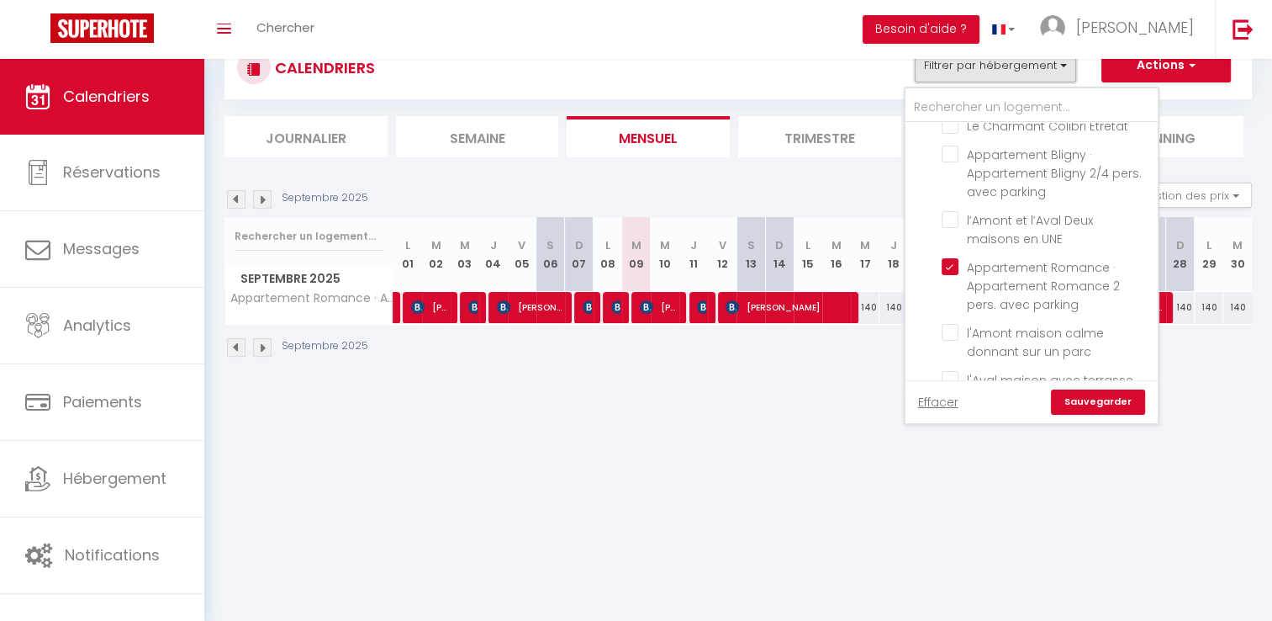
scroll to position [1850, 0]
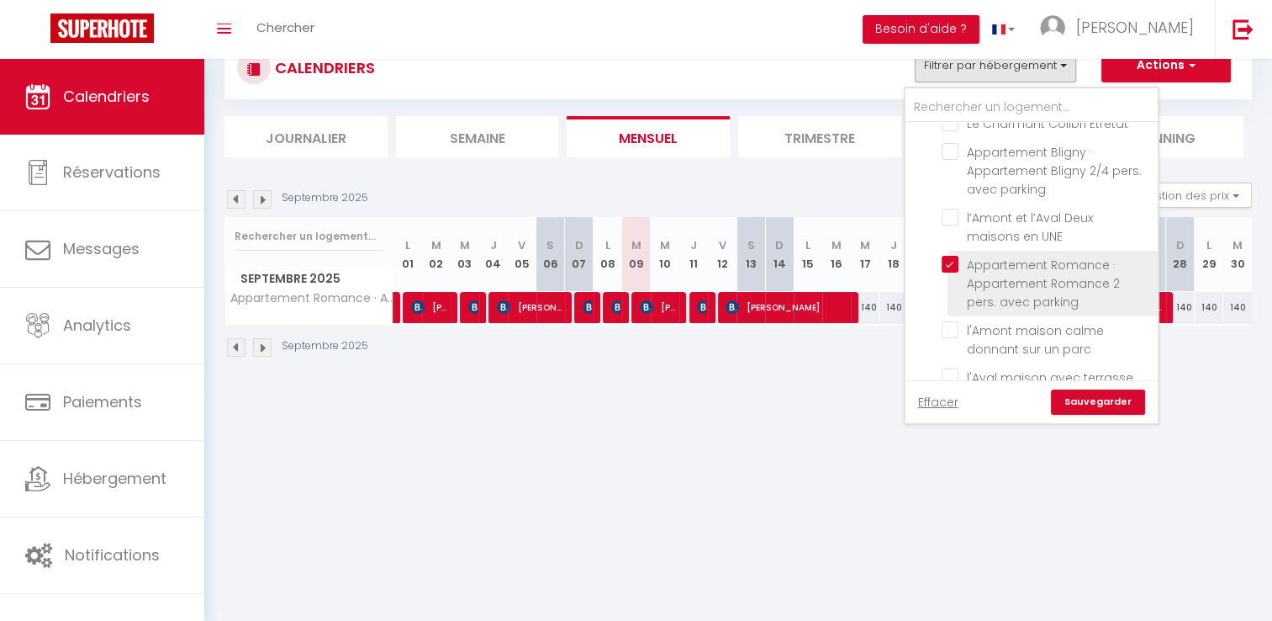
click at [1035, 256] on input "Appartement Romance · Appartement Romance 2 pers. avec parking" at bounding box center [1047, 264] width 210 height 17
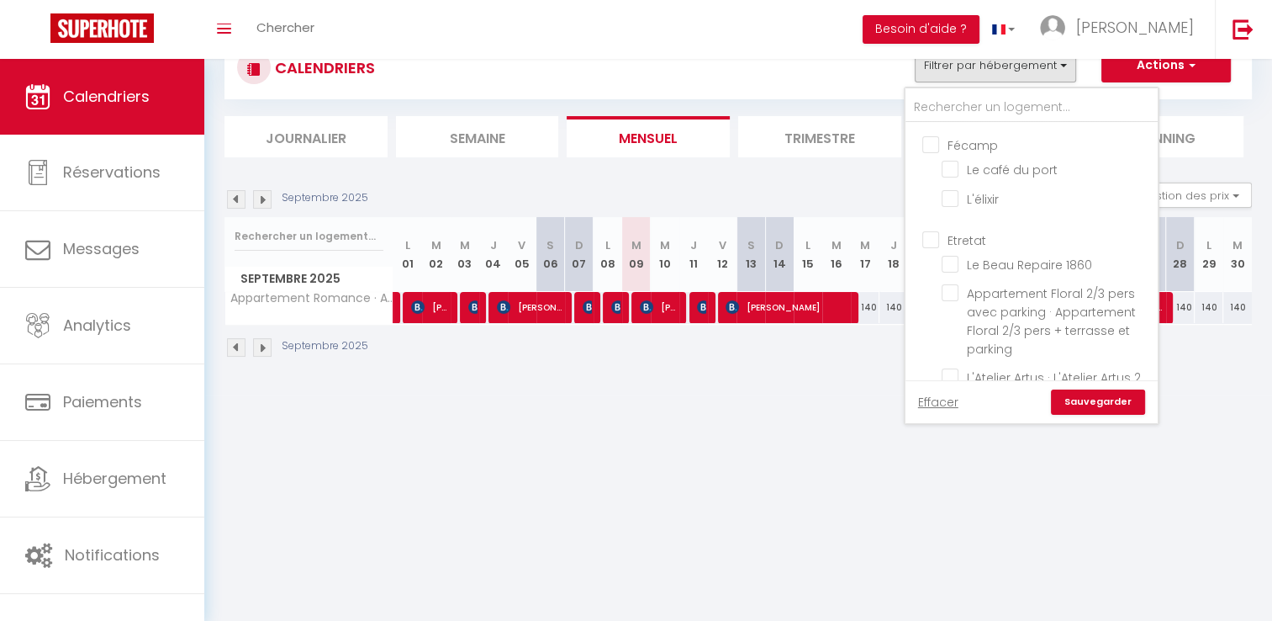
scroll to position [1381, 0]
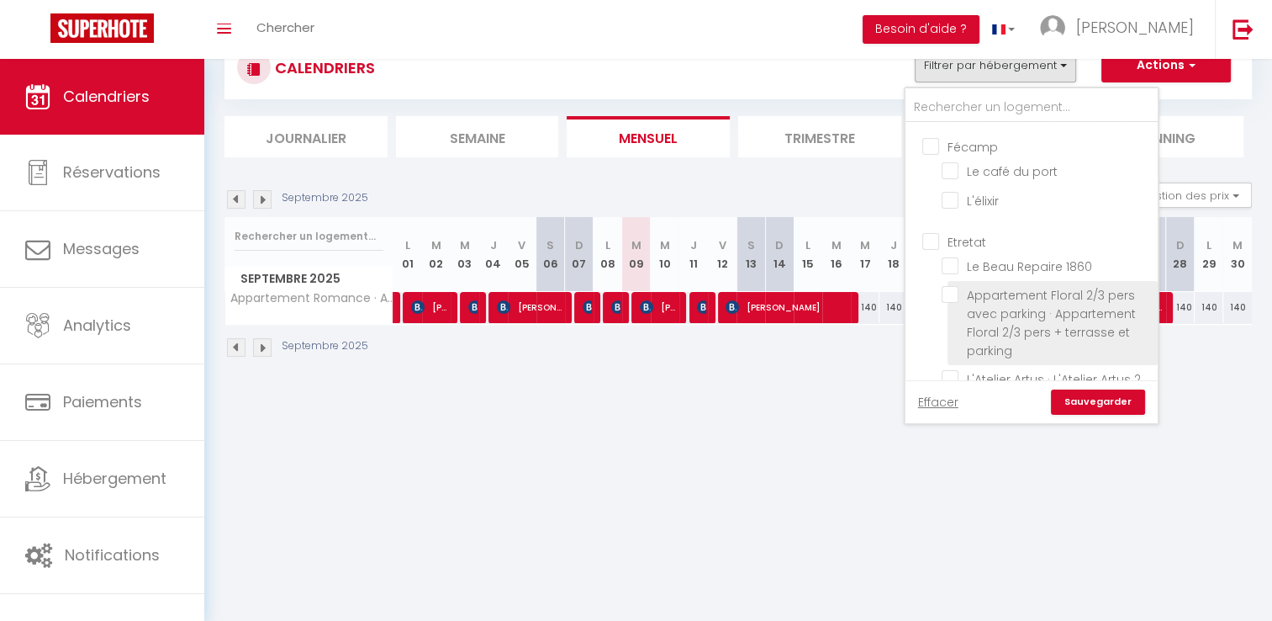
click at [1045, 286] on input "Appartement Floral 2/3 pers avec parking · Appartement Floral 2/3 pers + terras…" at bounding box center [1047, 294] width 210 height 17
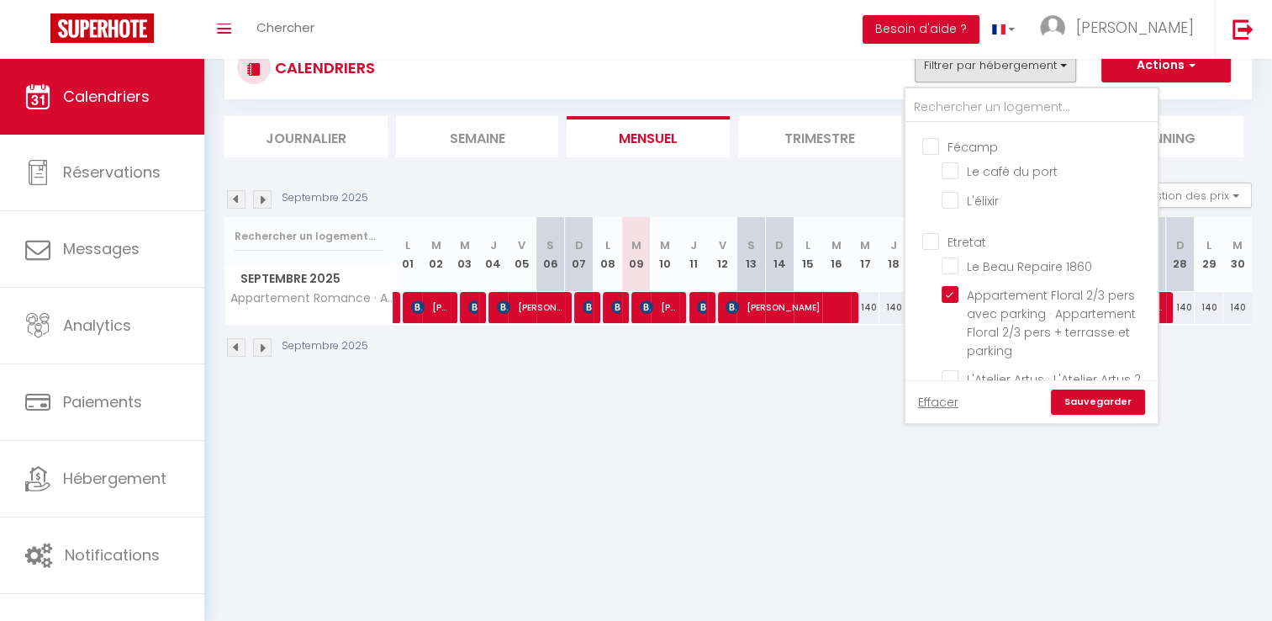
click at [1107, 396] on link "Sauvegarder" at bounding box center [1098, 401] width 94 height 25
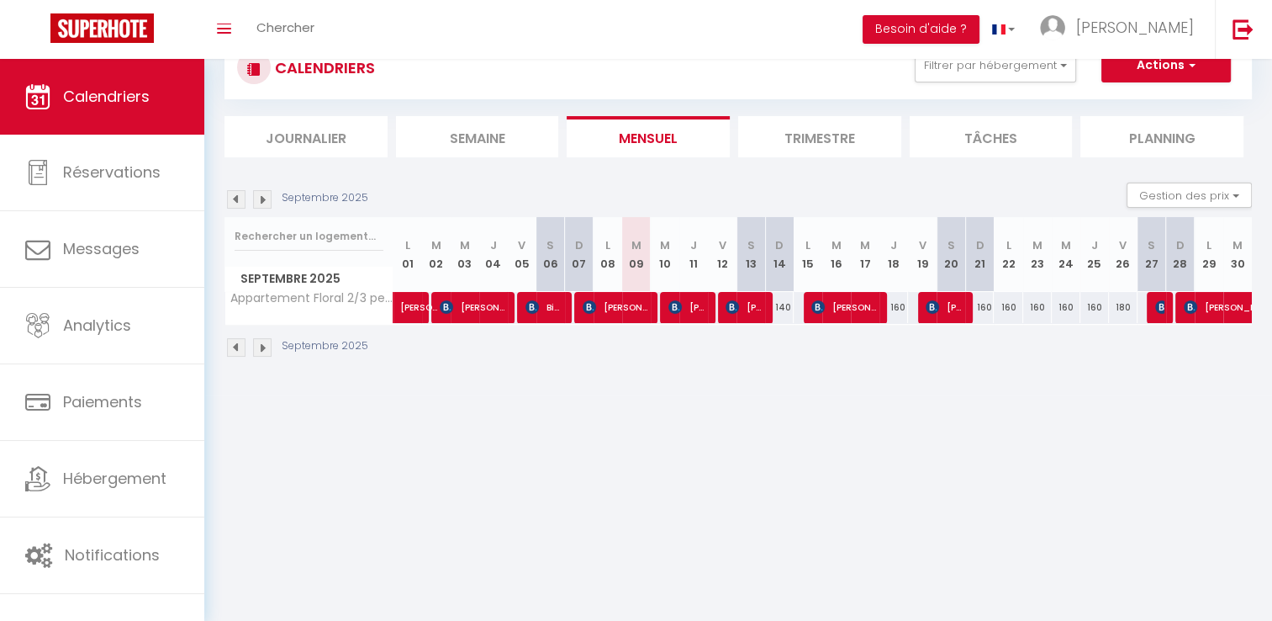
click at [242, 343] on img at bounding box center [236, 347] width 19 height 19
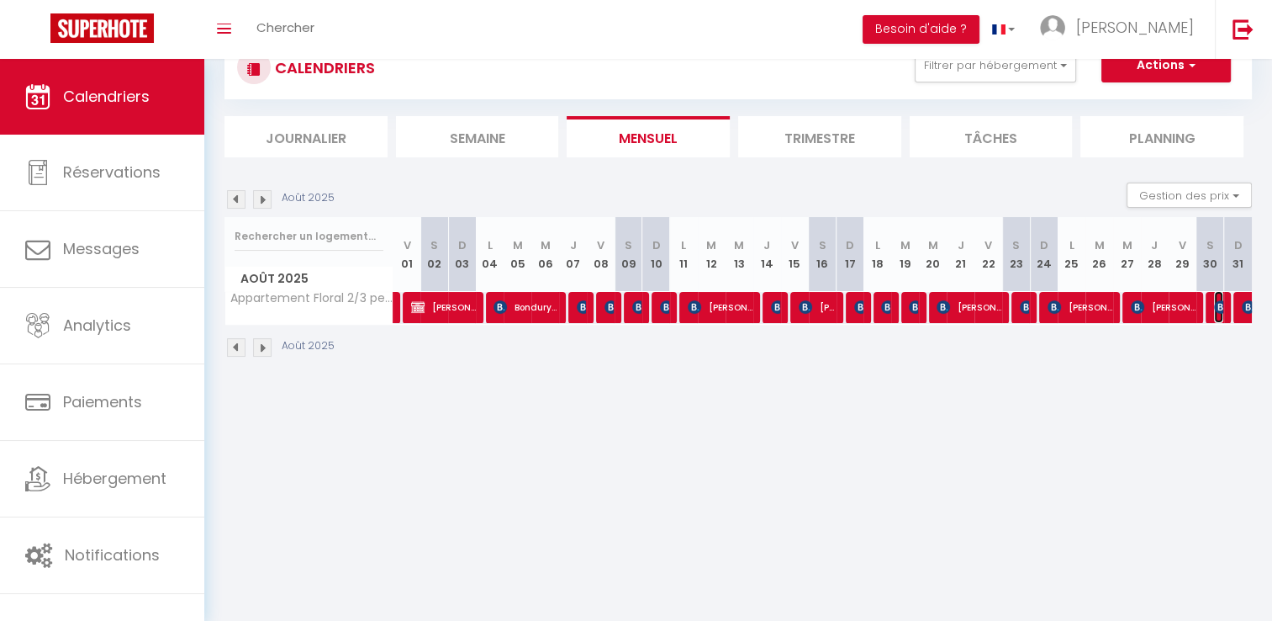
click at [1214, 315] on span "[PERSON_NAME]" at bounding box center [1218, 307] width 9 height 32
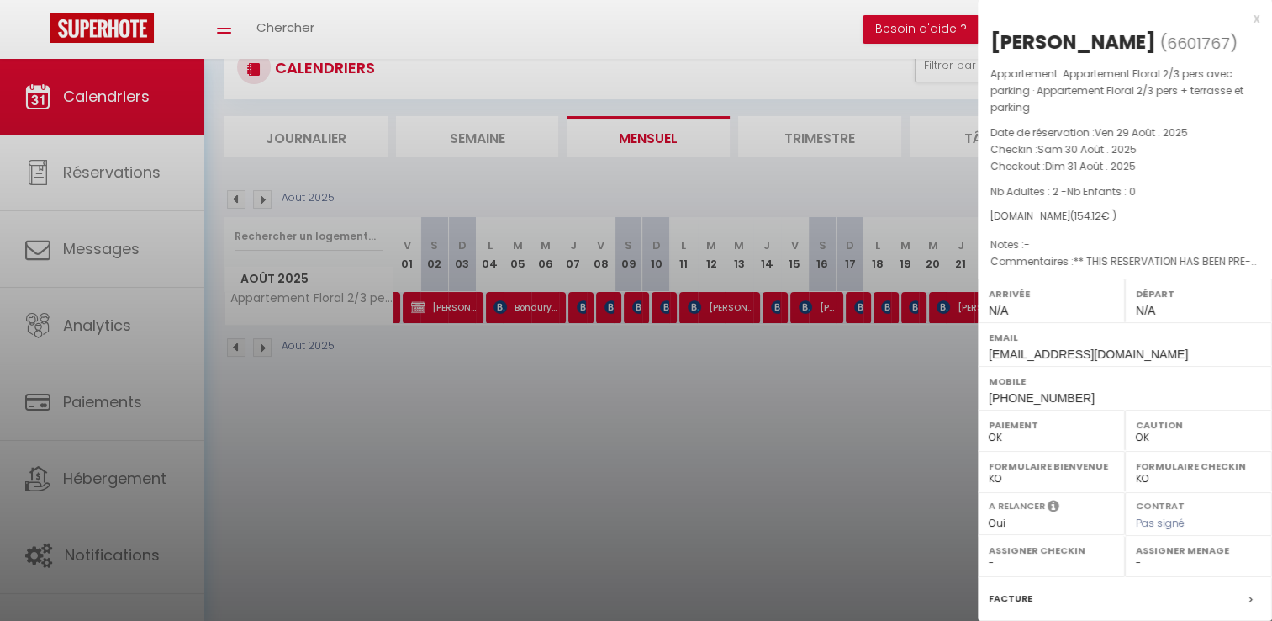
drag, startPoint x: 1113, startPoint y: 39, endPoint x: 989, endPoint y: 45, distance: 124.6
click at [989, 45] on div "[PERSON_NAME] ( 6601767 ) Appartement : Appartement Floral 2/3 pers avec parkin…" at bounding box center [1125, 411] width 294 height 764
click at [779, 457] on div at bounding box center [636, 310] width 1272 height 621
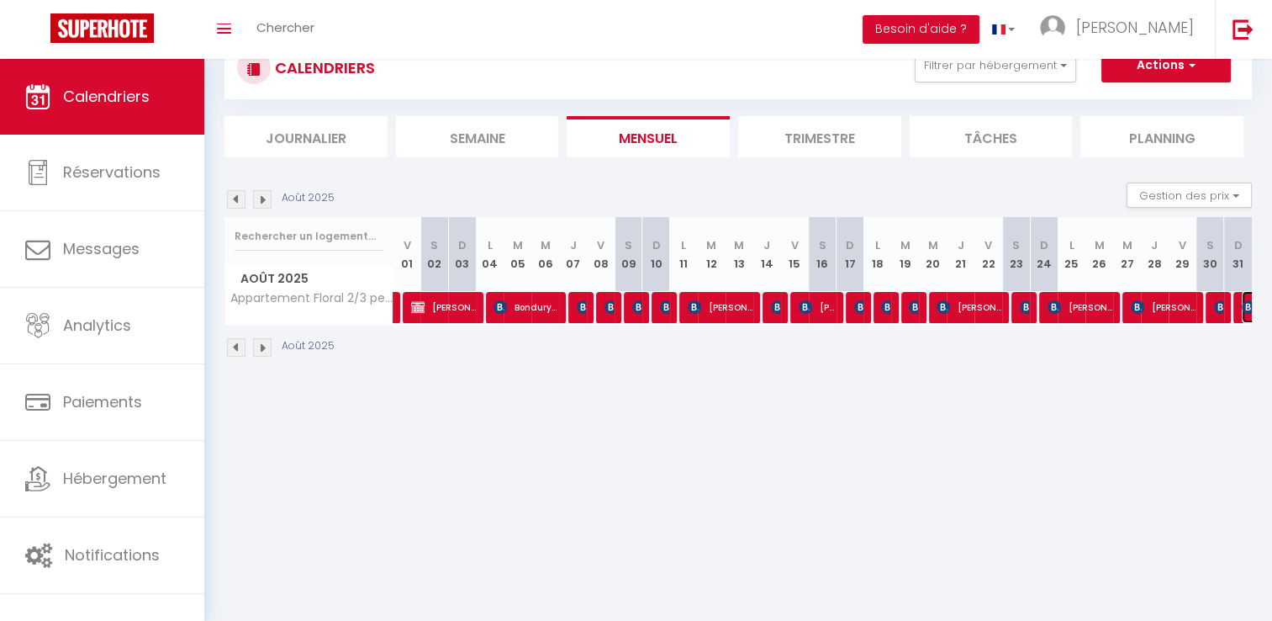
click at [1250, 301] on img at bounding box center [1248, 306] width 13 height 13
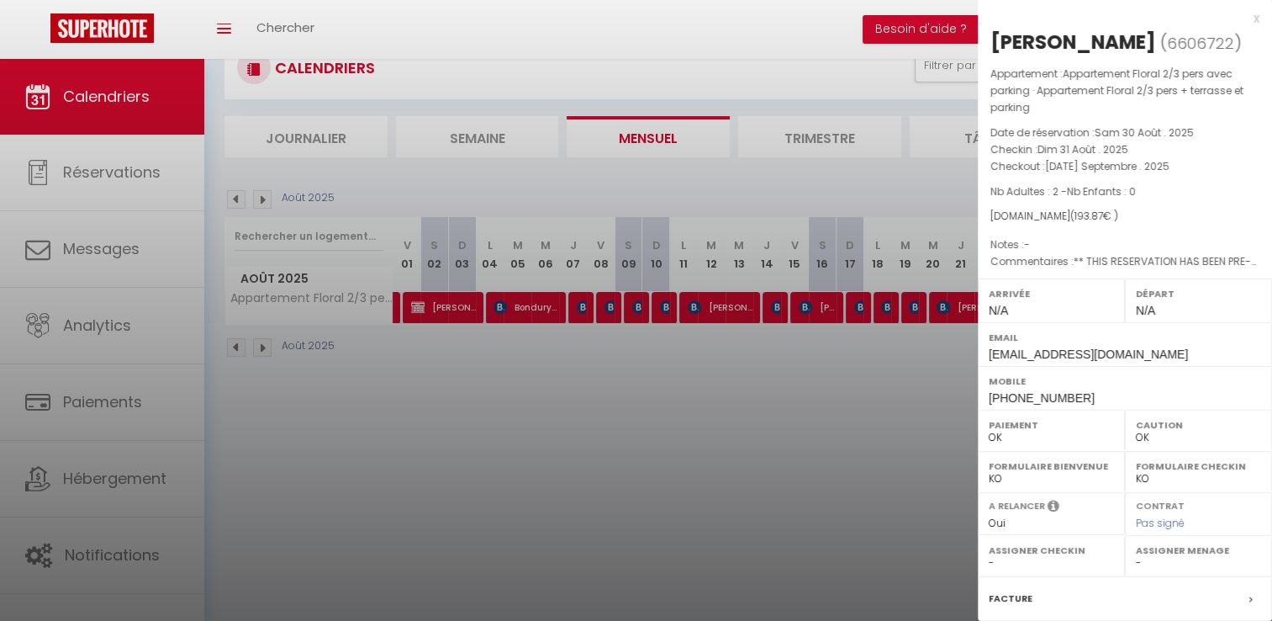
drag, startPoint x: 1113, startPoint y: 41, endPoint x: 991, endPoint y: 42, distance: 122.8
click at [991, 42] on div "[PERSON_NAME]" at bounding box center [1074, 42] width 166 height 27
click at [824, 419] on div at bounding box center [636, 310] width 1272 height 621
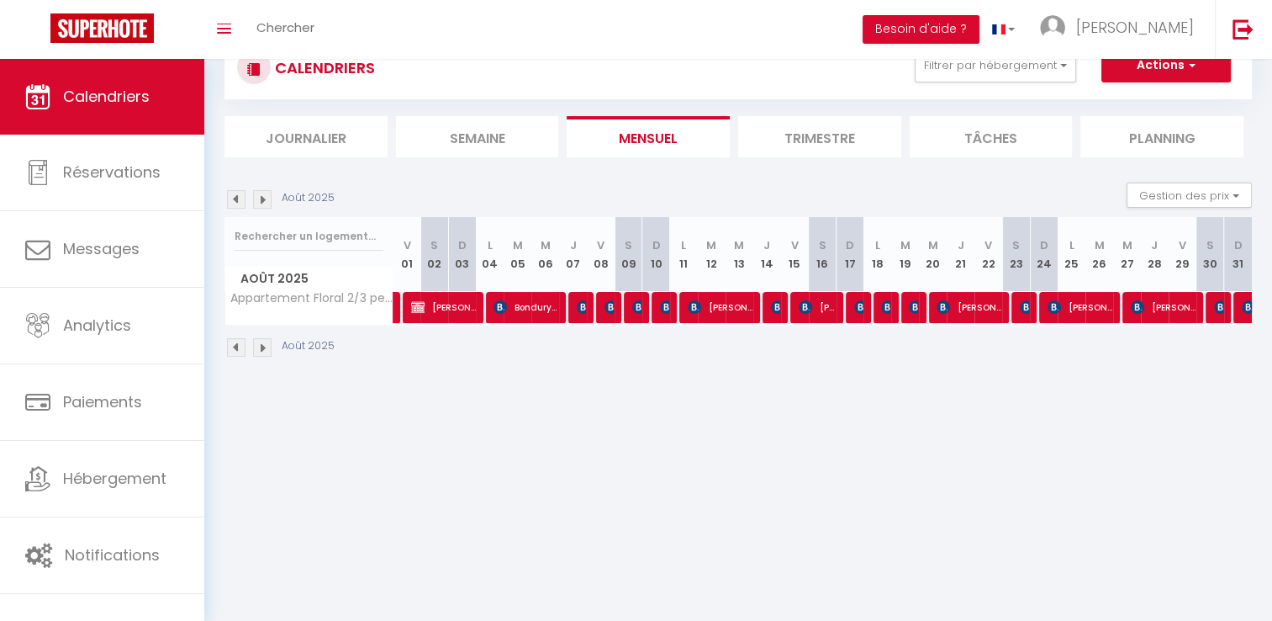
click at [262, 345] on img at bounding box center [262, 347] width 19 height 19
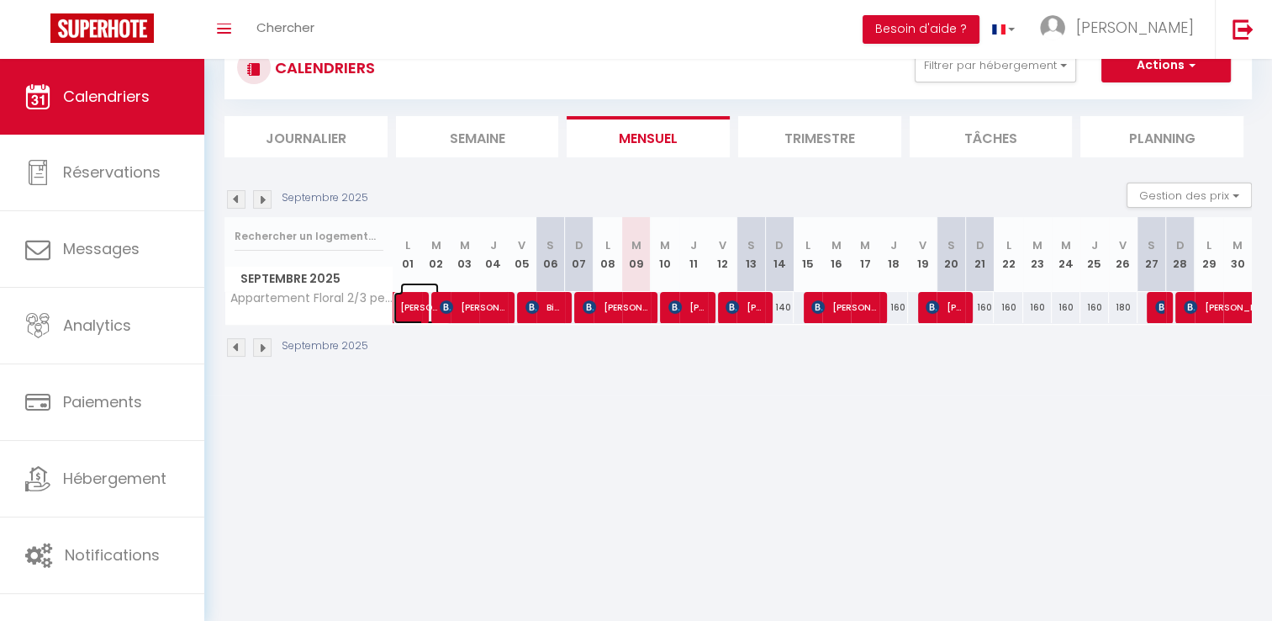
click at [407, 306] on span "[PERSON_NAME]" at bounding box center [419, 299] width 39 height 32
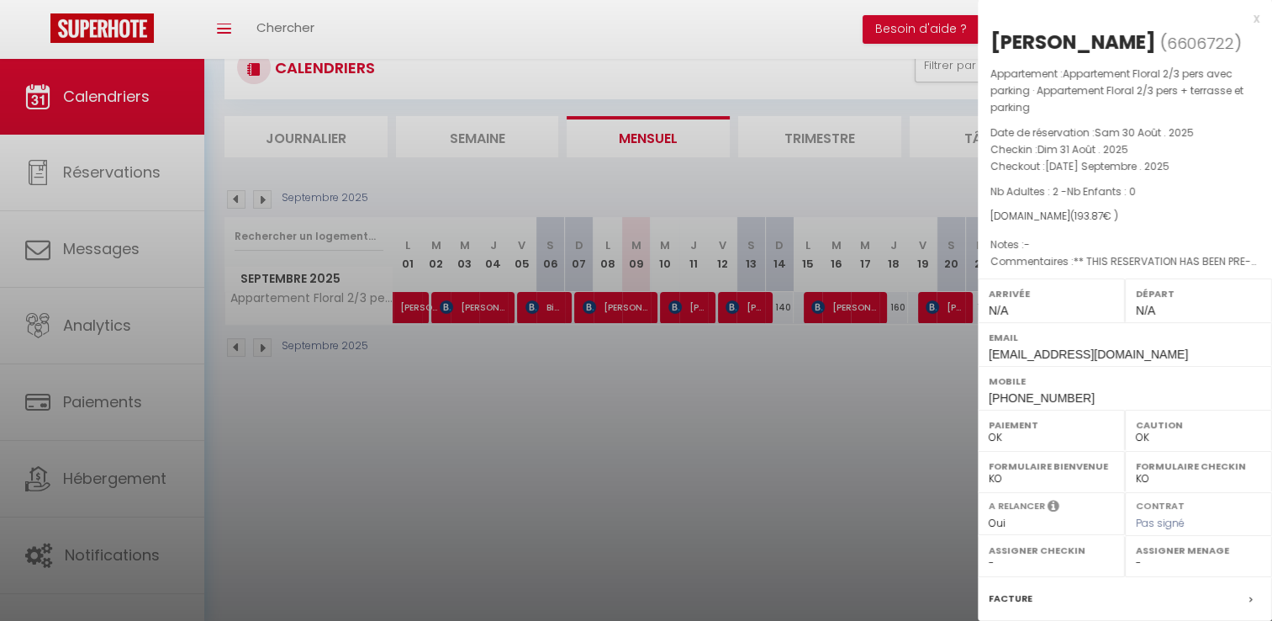
drag, startPoint x: 1118, startPoint y: 43, endPoint x: 987, endPoint y: 40, distance: 131.2
click at [987, 40] on div "[PERSON_NAME] ( 6606722 ) Appartement : Appartement Floral 2/3 pers avec parkin…" at bounding box center [1125, 411] width 294 height 764
click at [531, 384] on div at bounding box center [636, 310] width 1272 height 621
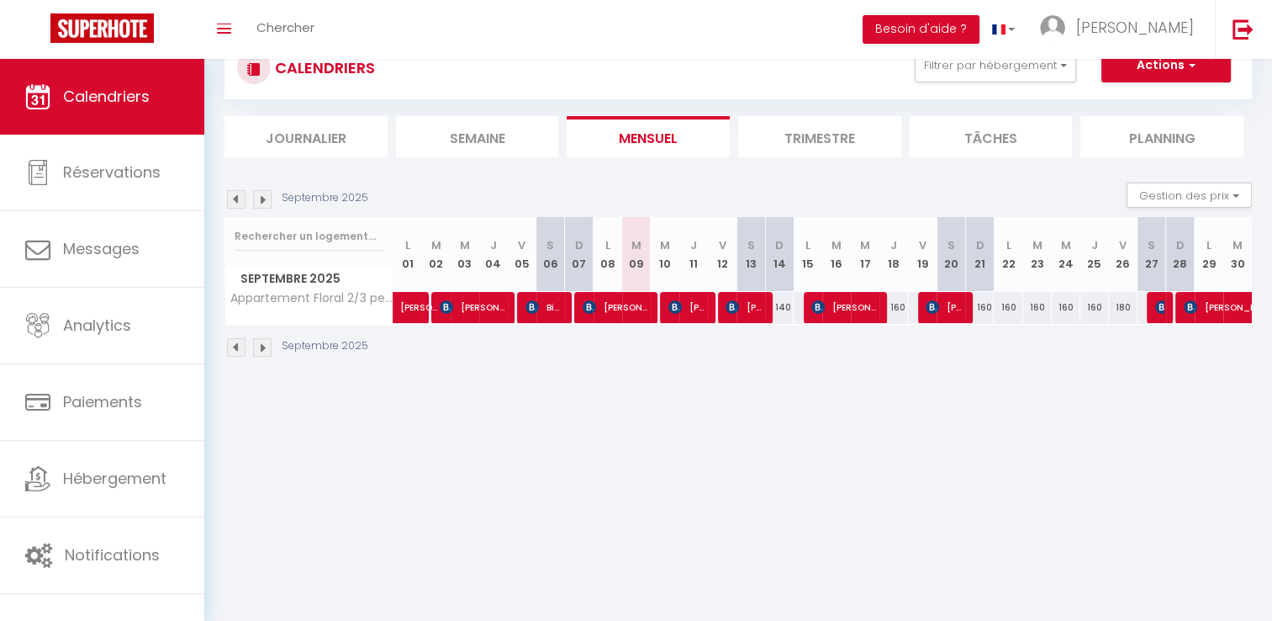
click at [232, 345] on img at bounding box center [236, 347] width 19 height 19
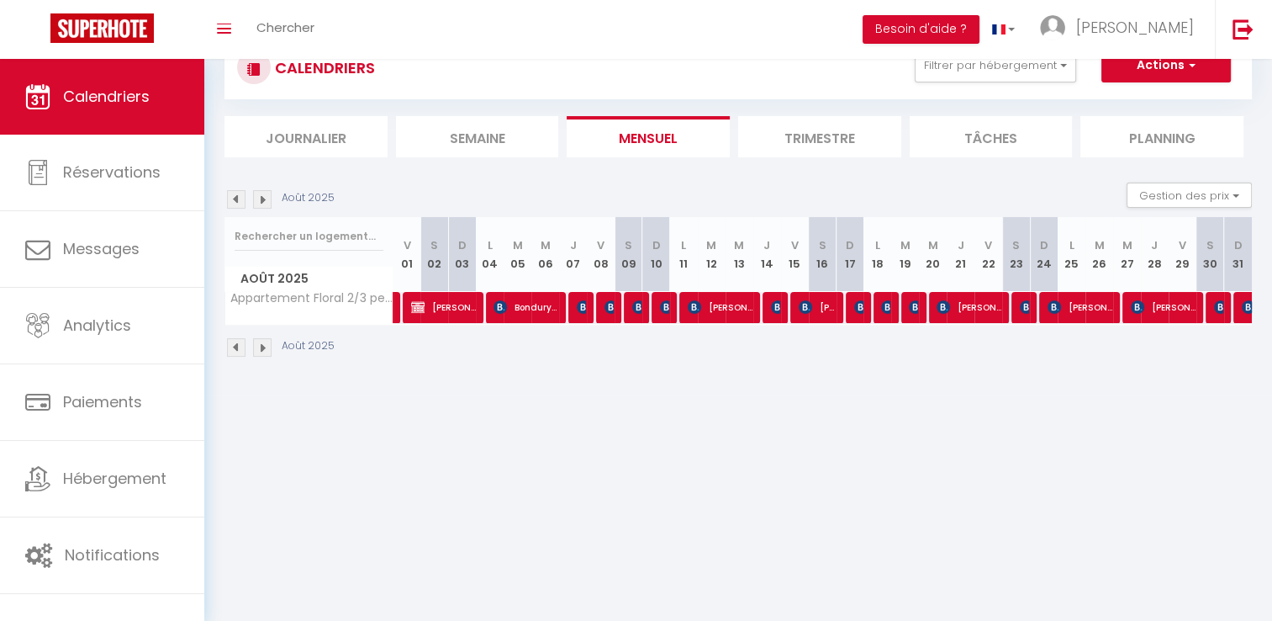
click at [1240, 301] on div at bounding box center [1248, 308] width 28 height 32
click at [1245, 310] on img at bounding box center [1248, 306] width 13 height 13
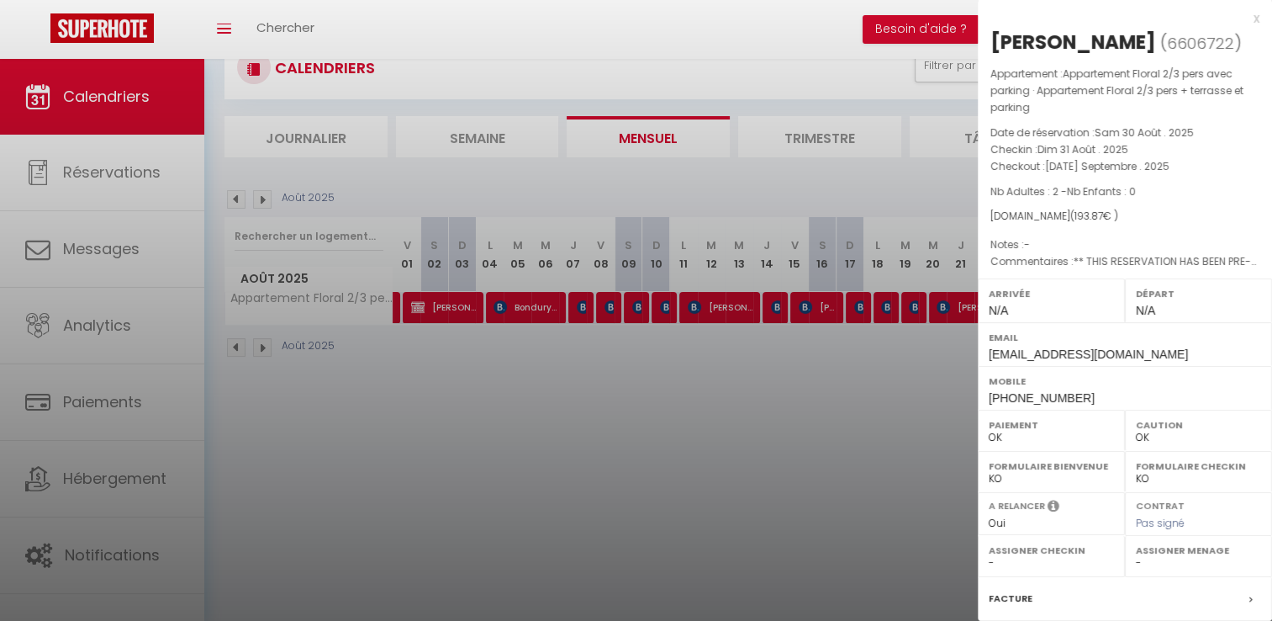
drag, startPoint x: 511, startPoint y: 431, endPoint x: 421, endPoint y: 362, distance: 113.4
click at [507, 430] on div at bounding box center [636, 310] width 1272 height 621
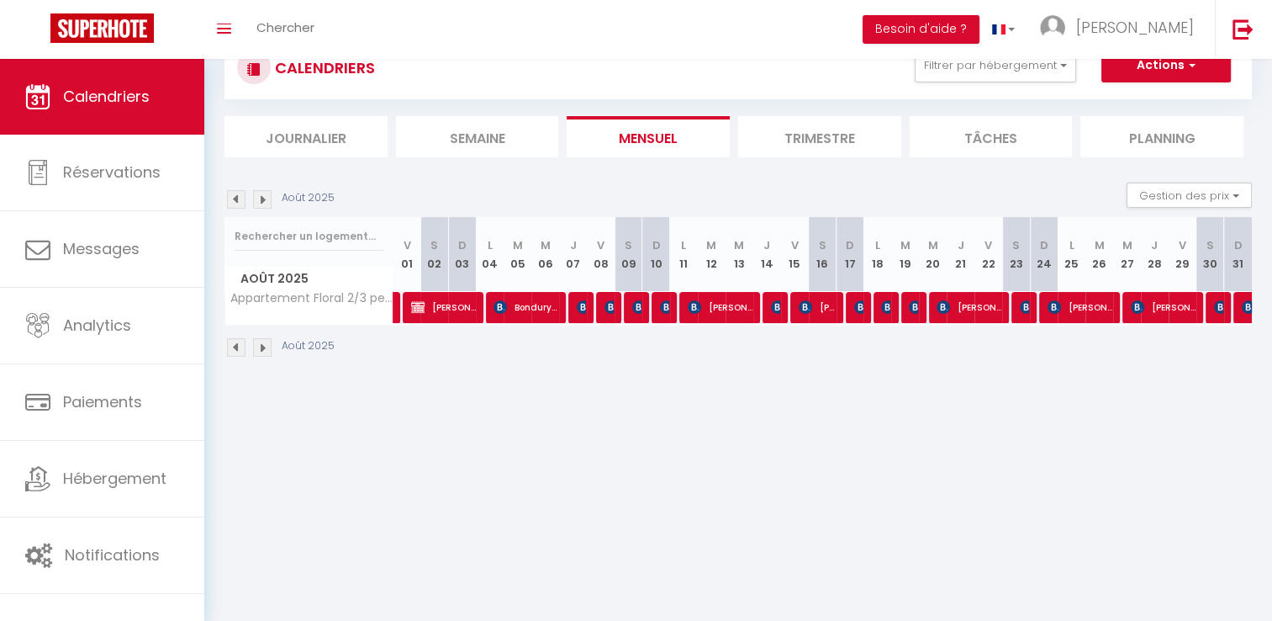
click at [259, 345] on img at bounding box center [262, 347] width 19 height 19
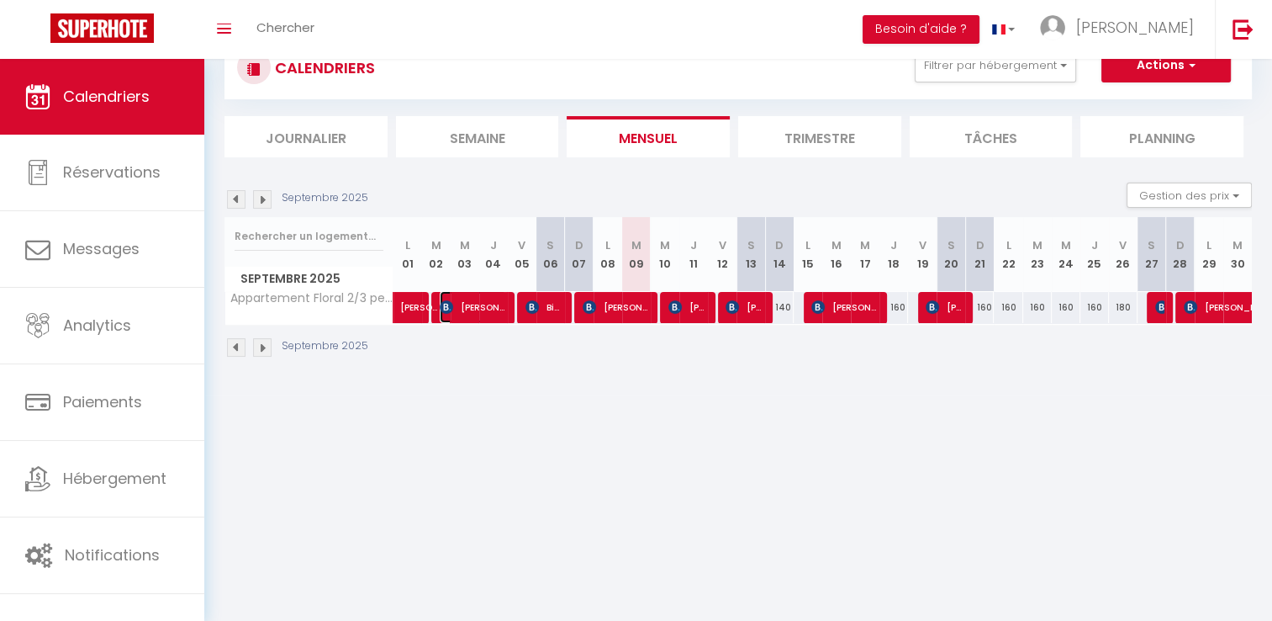
click at [468, 307] on span "[PERSON_NAME]" at bounding box center [473, 307] width 66 height 32
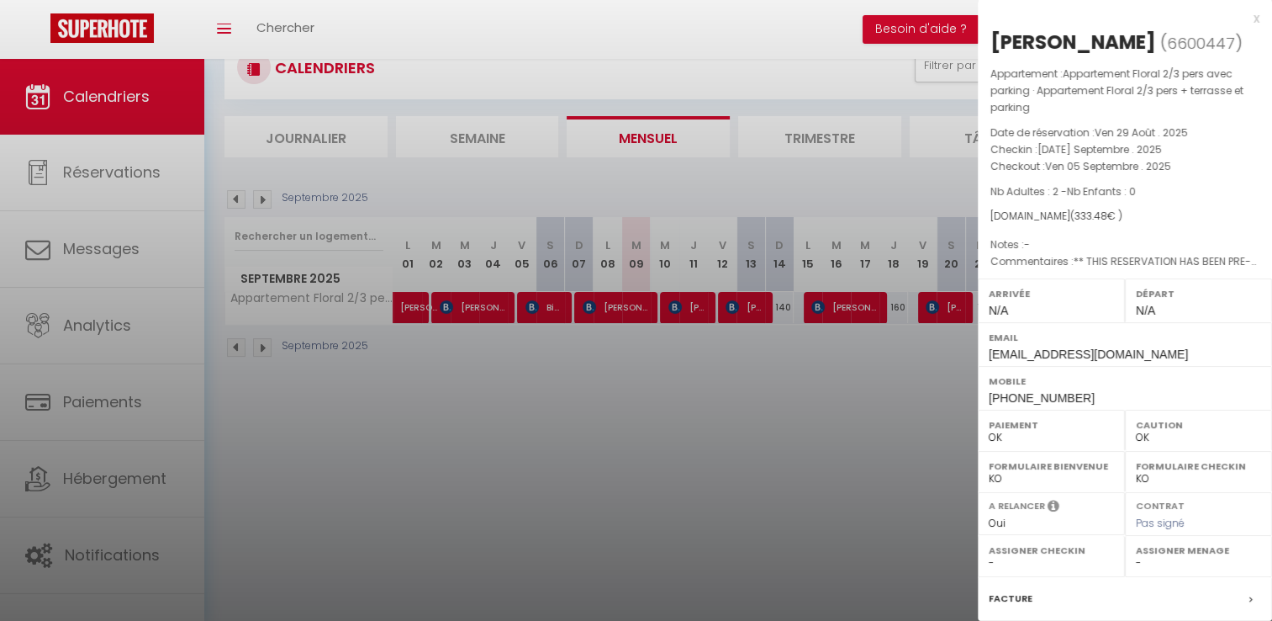
drag, startPoint x: 1161, startPoint y: 37, endPoint x: 992, endPoint y: 54, distance: 169.0
click at [992, 54] on h2 "[PERSON_NAME] ( 6600447 )" at bounding box center [1125, 43] width 269 height 29
click at [764, 405] on div at bounding box center [636, 310] width 1272 height 621
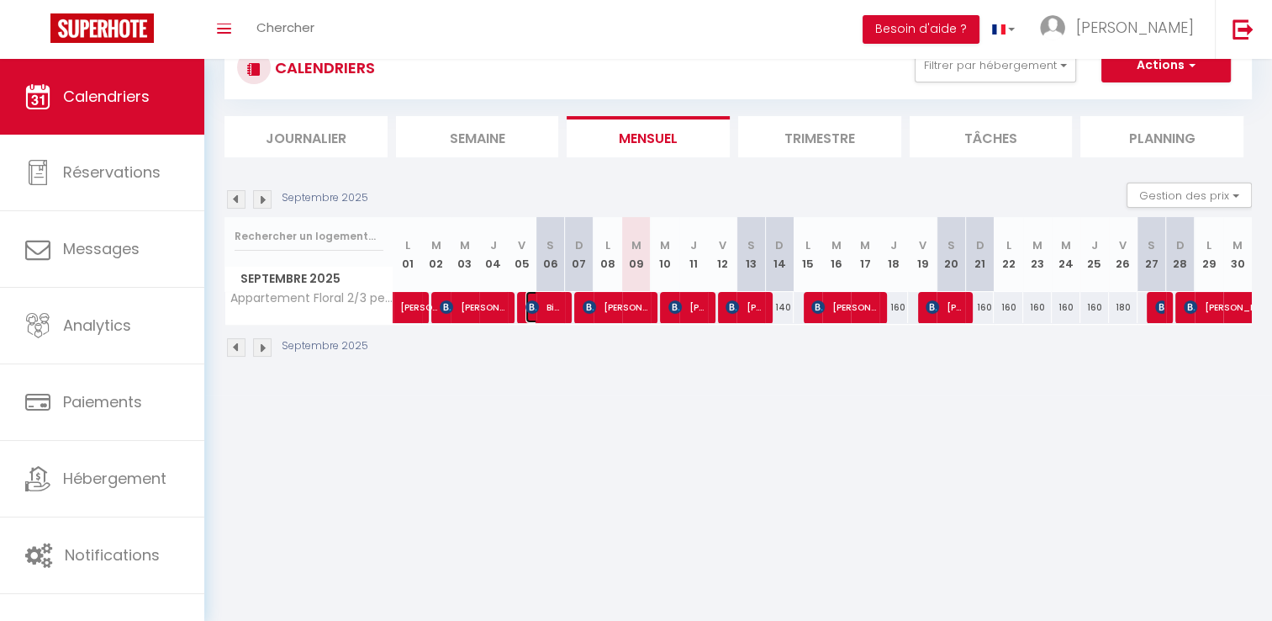
click at [542, 311] on span "Bie Buelens" at bounding box center [545, 307] width 38 height 32
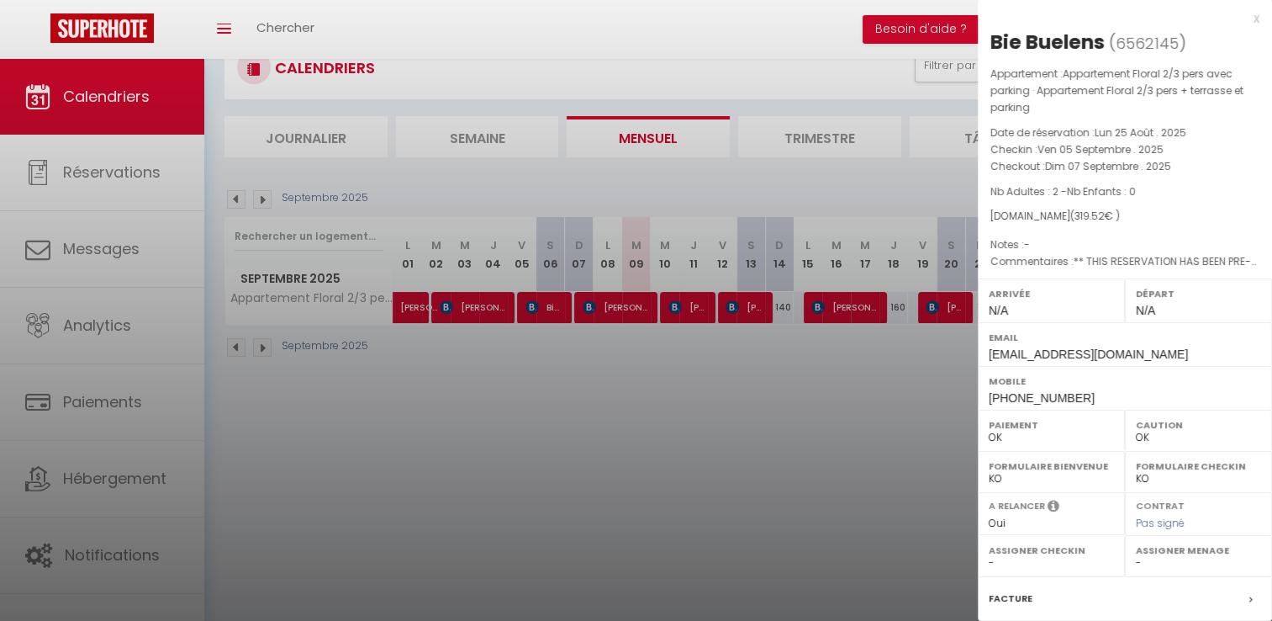
drag, startPoint x: 1107, startPoint y: 46, endPoint x: 981, endPoint y: 45, distance: 125.3
click at [981, 45] on div "Bie Buelens ( 6562145 ) Appartement : Appartement Floral 2/3 pers avec parking …" at bounding box center [1125, 411] width 294 height 764
click at [648, 384] on div at bounding box center [636, 310] width 1272 height 621
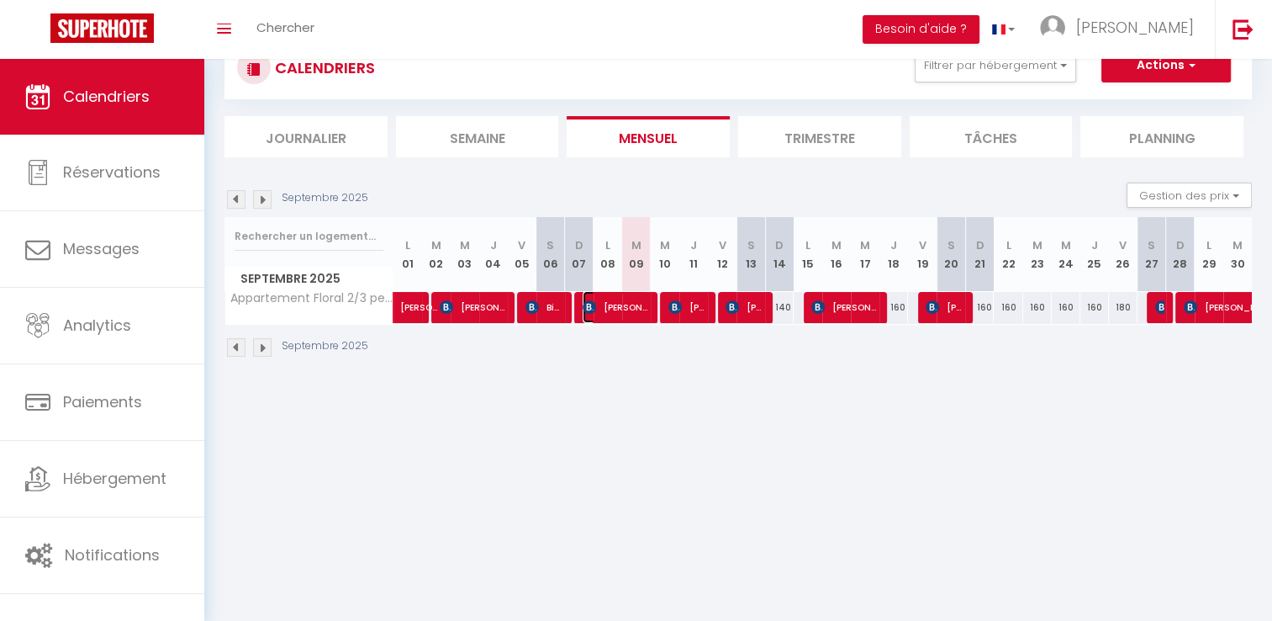
click at [614, 308] on span "[PERSON_NAME]" at bounding box center [616, 307] width 66 height 32
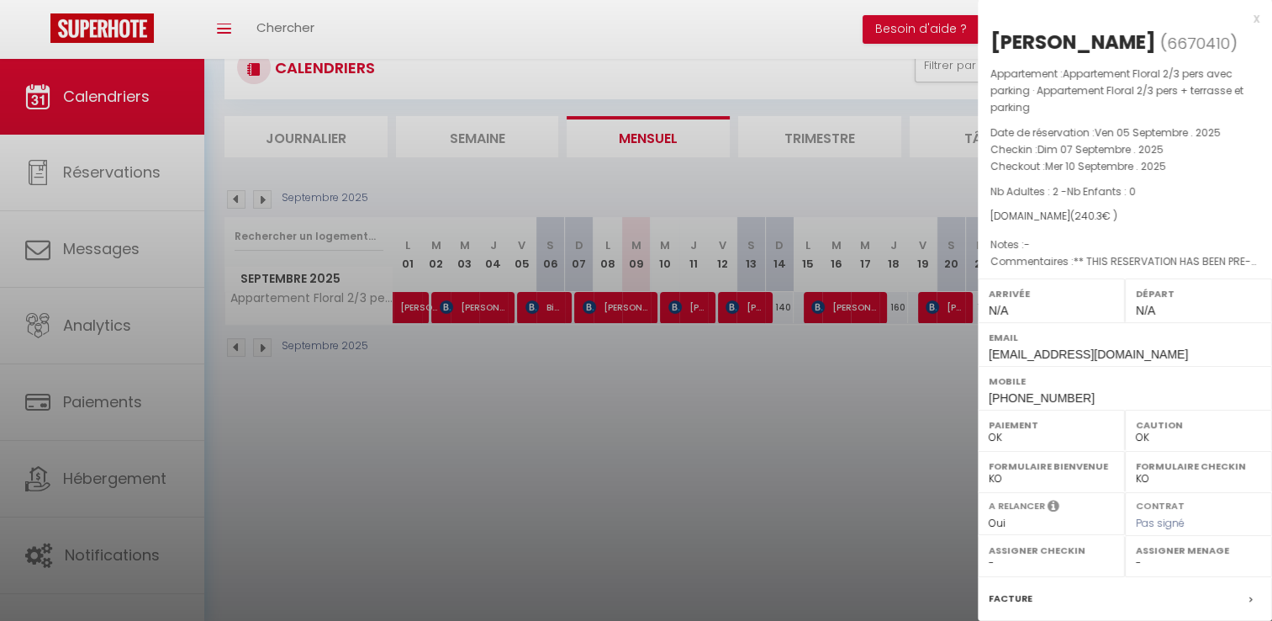
drag, startPoint x: 1108, startPoint y: 41, endPoint x: 992, endPoint y: 45, distance: 116.1
click at [992, 45] on h2 "[PERSON_NAME] ( 6670410 )" at bounding box center [1125, 43] width 269 height 29
click at [655, 413] on div at bounding box center [636, 310] width 1272 height 621
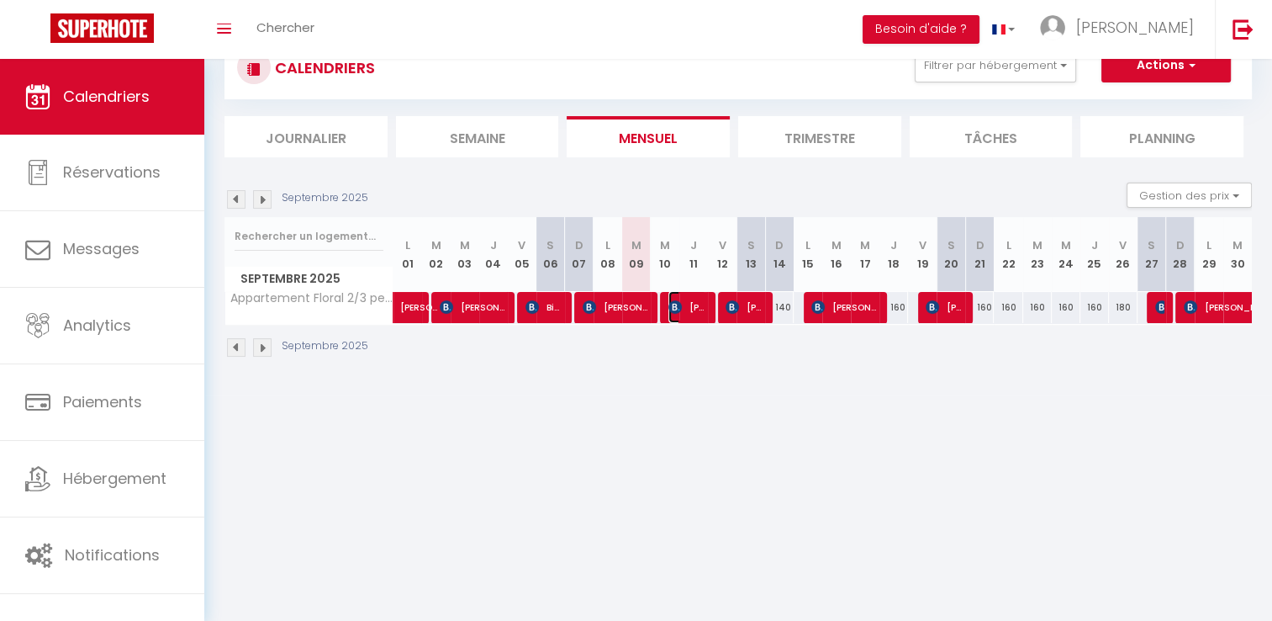
click at [695, 308] on span "[PERSON_NAME]" at bounding box center [688, 307] width 38 height 32
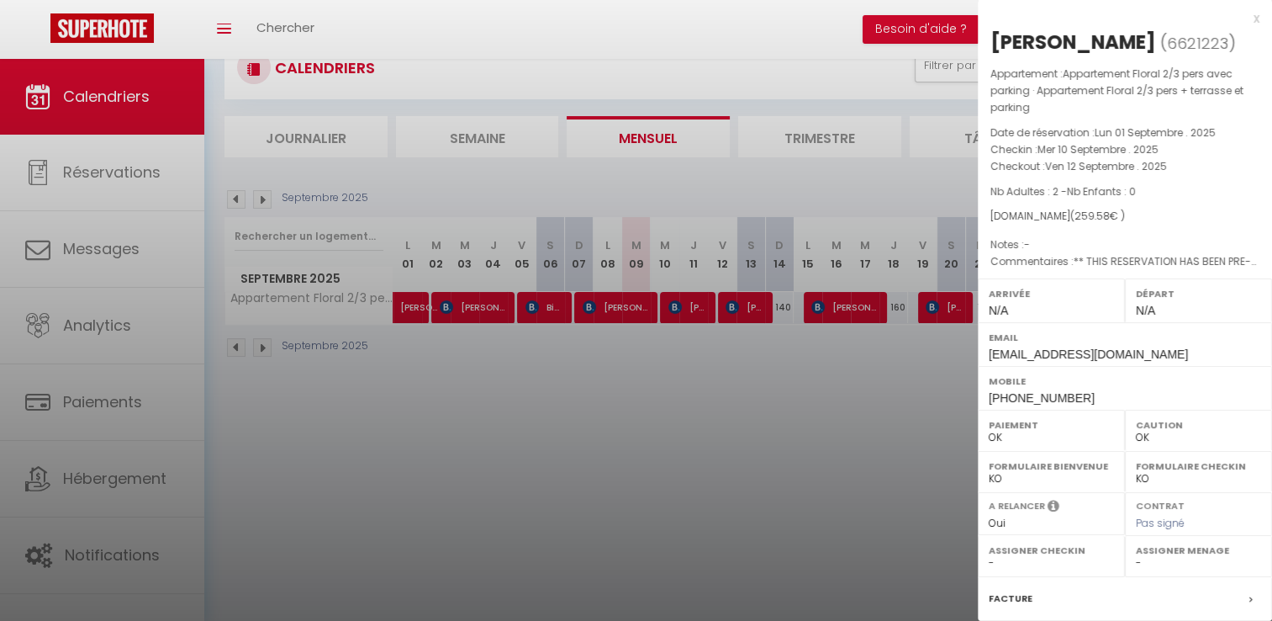
drag, startPoint x: 1218, startPoint y: 41, endPoint x: 991, endPoint y: 34, distance: 226.3
click at [991, 34] on h2 "Katashynska Snizhana ( 6621223 )" at bounding box center [1125, 43] width 269 height 29
click at [627, 302] on div at bounding box center [636, 310] width 1272 height 621
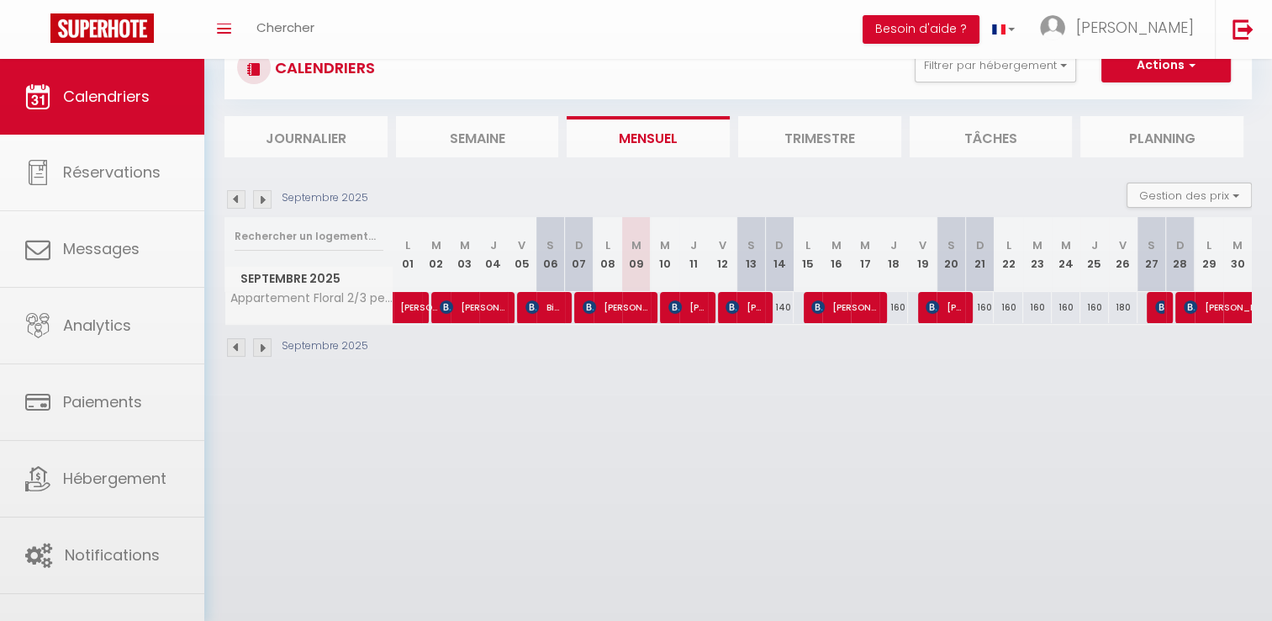
click at [627, 302] on div at bounding box center [636, 310] width 1272 height 621
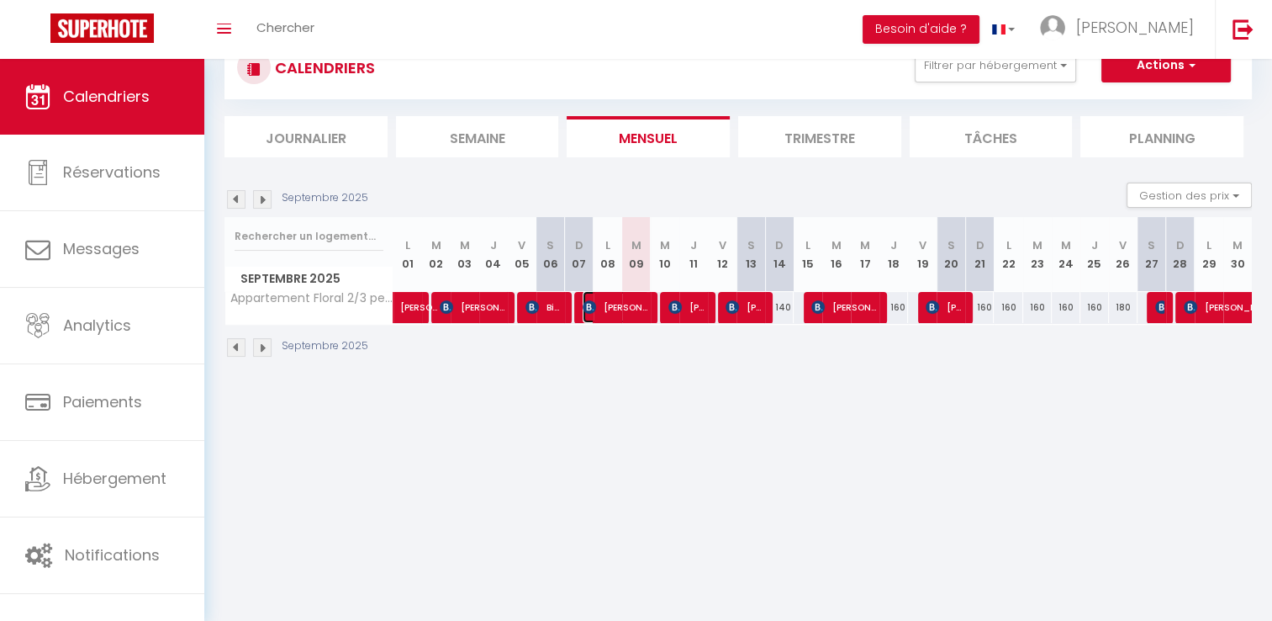
click at [627, 302] on span "[PERSON_NAME]" at bounding box center [616, 307] width 66 height 32
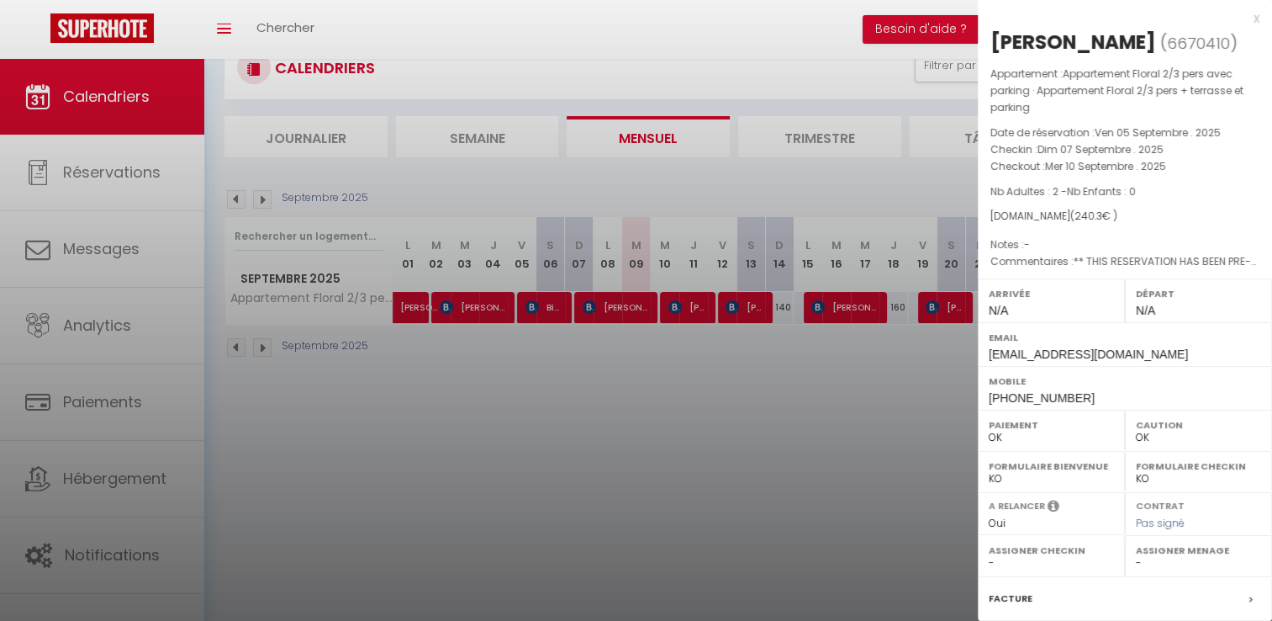
click at [755, 368] on div at bounding box center [636, 310] width 1272 height 621
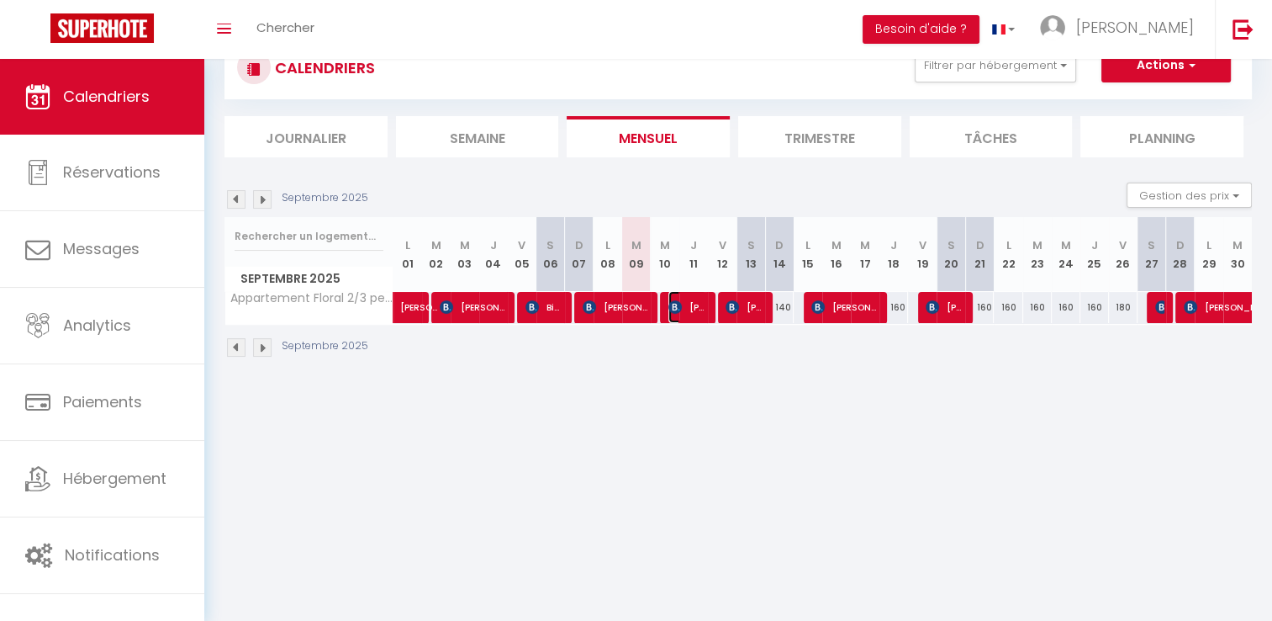
click at [695, 303] on span "[PERSON_NAME]" at bounding box center [688, 307] width 38 height 32
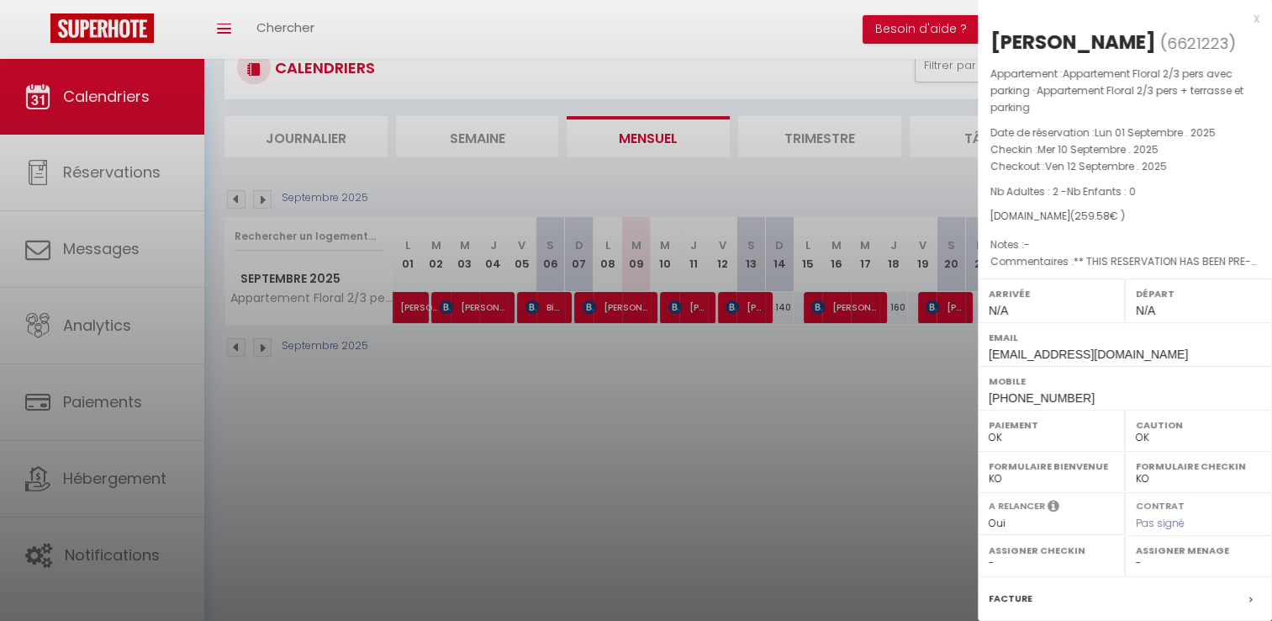
click at [807, 452] on div at bounding box center [636, 310] width 1272 height 621
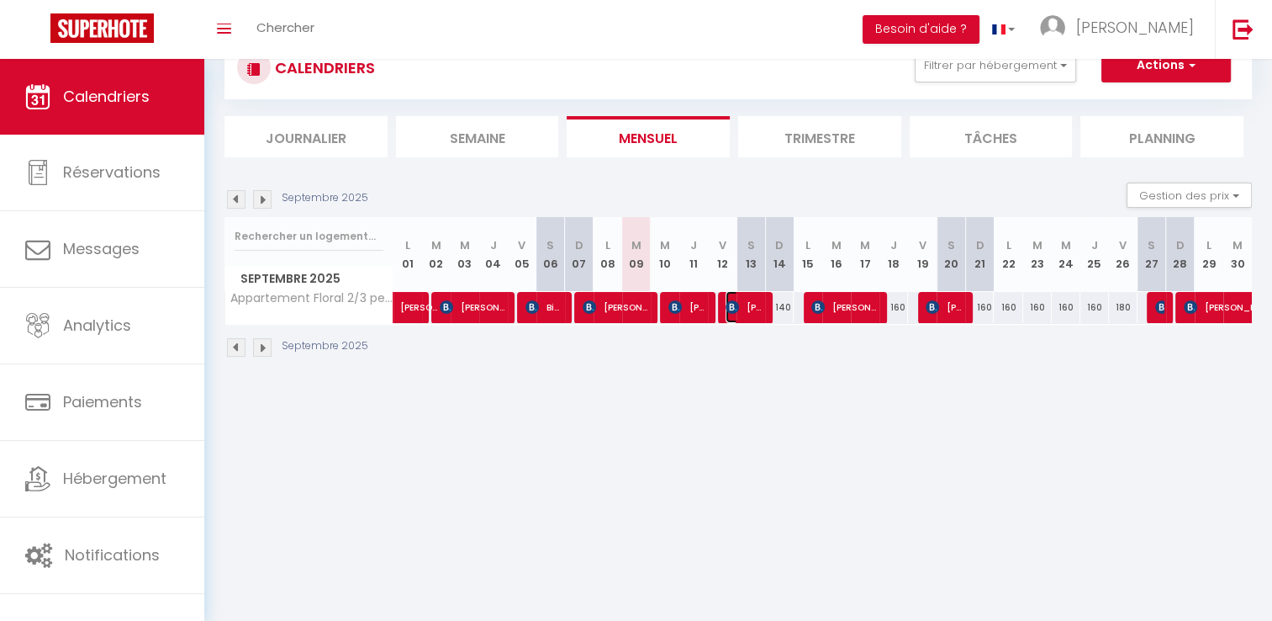
click at [743, 309] on span "[PERSON_NAME]" at bounding box center [745, 307] width 38 height 32
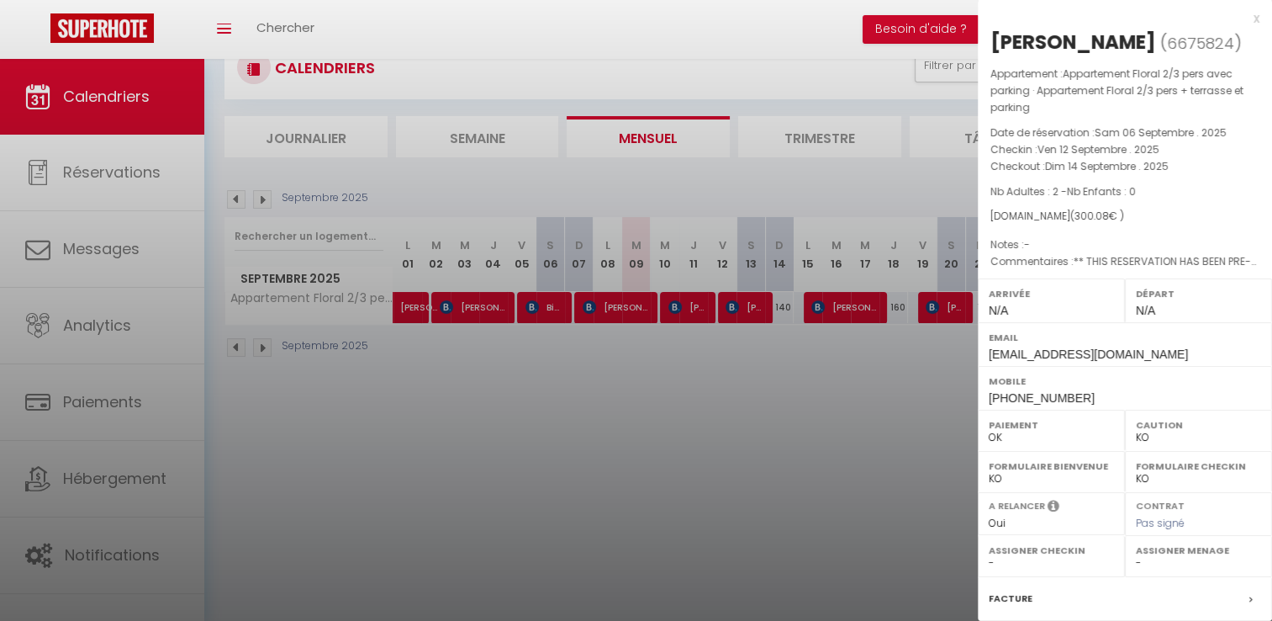
drag, startPoint x: 1219, startPoint y: 40, endPoint x: 992, endPoint y: 44, distance: 226.3
click at [992, 44] on h2 "[PERSON_NAME] ( 6675824 )" at bounding box center [1125, 43] width 269 height 29
click at [771, 455] on div at bounding box center [636, 310] width 1272 height 621
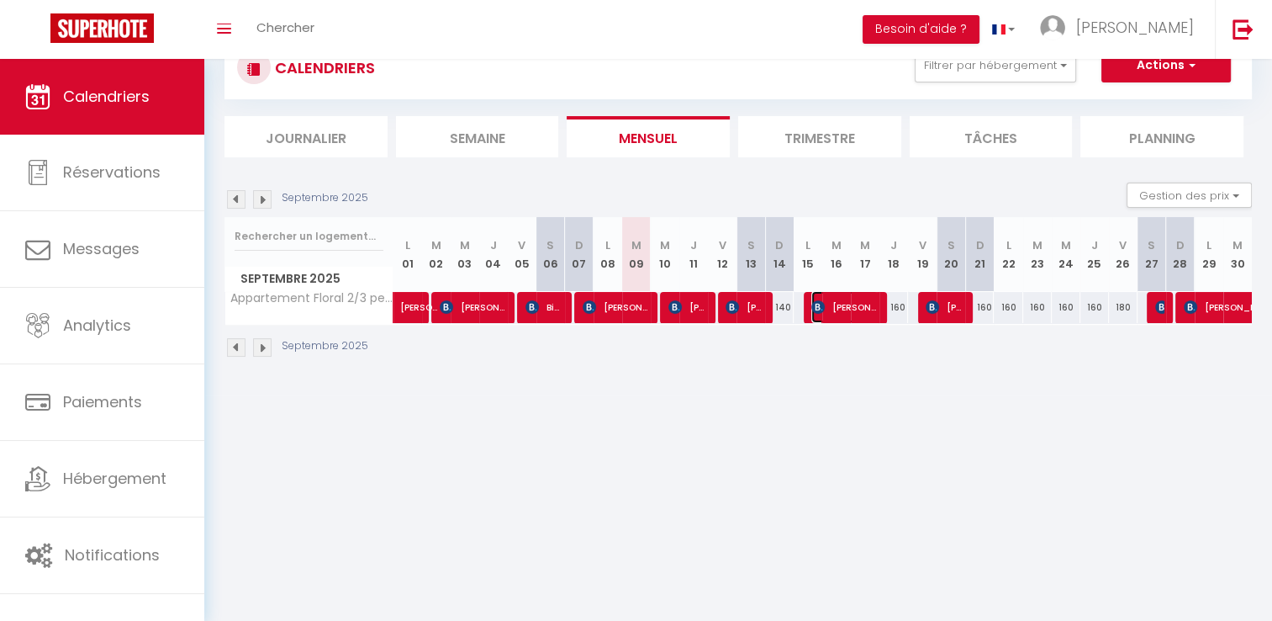
click at [818, 308] on img at bounding box center [818, 306] width 13 height 13
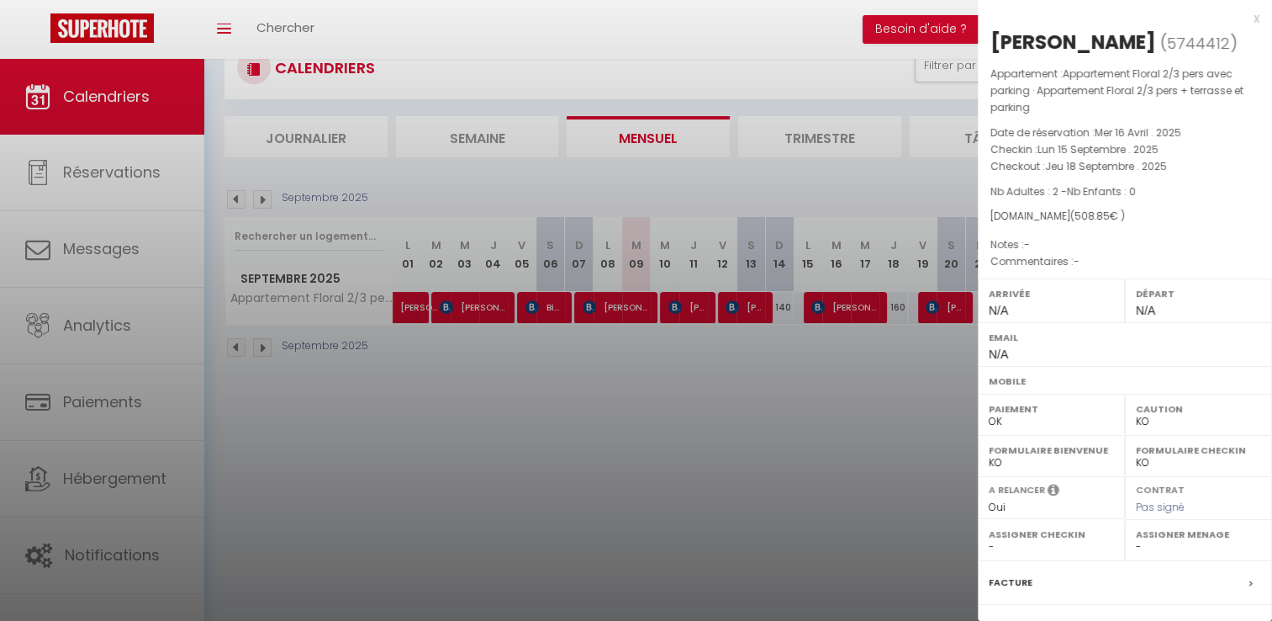
drag, startPoint x: 1166, startPoint y: 45, endPoint x: 991, endPoint y: 42, distance: 174.9
click at [991, 42] on div "[PERSON_NAME]" at bounding box center [1074, 42] width 166 height 27
click at [777, 484] on div at bounding box center [636, 310] width 1272 height 621
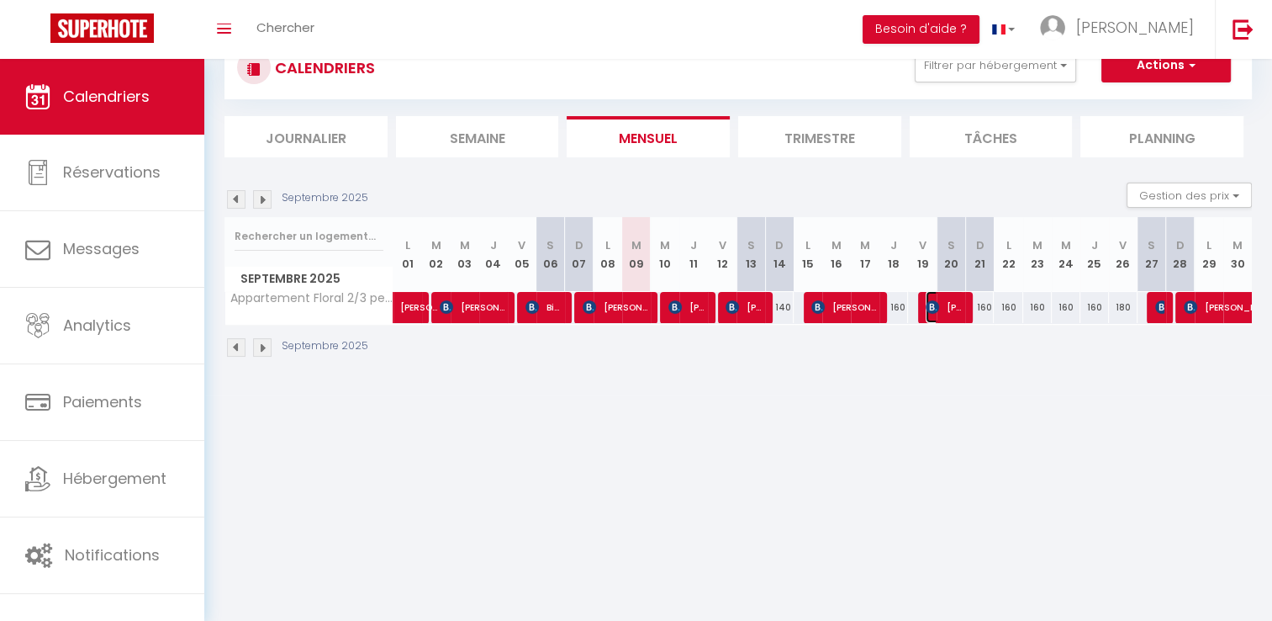
click at [942, 301] on span "[PERSON_NAME]" at bounding box center [945, 307] width 38 height 32
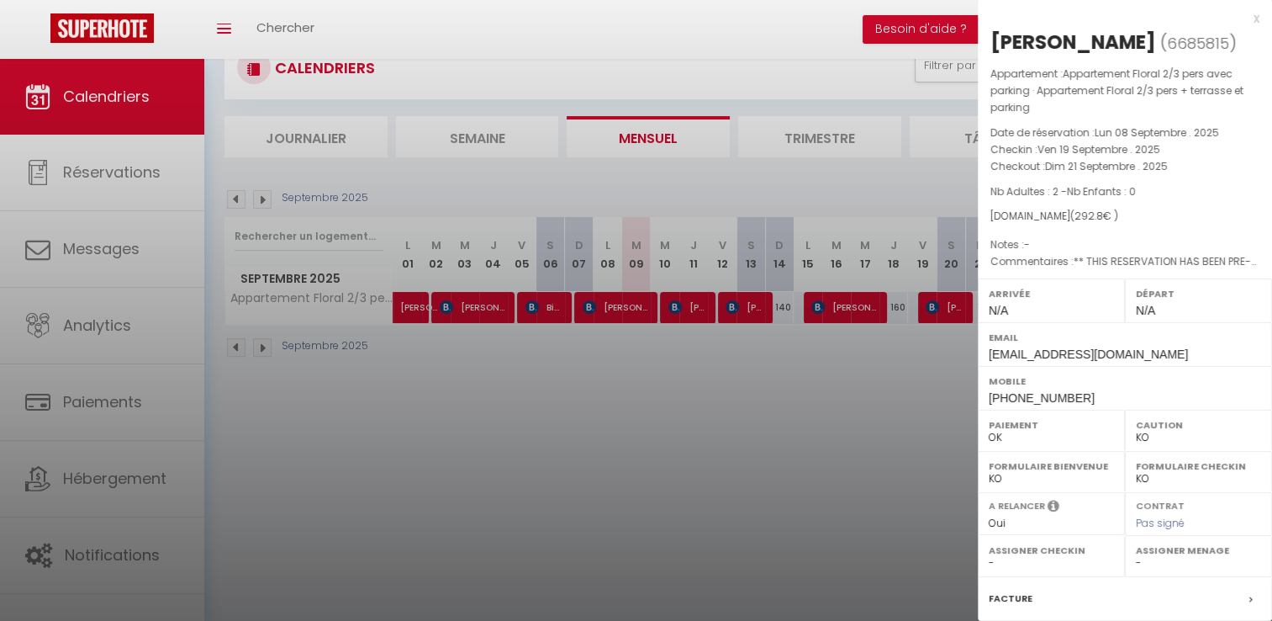
drag, startPoint x: 1107, startPoint y: 41, endPoint x: 994, endPoint y: 45, distance: 112.8
click at [994, 45] on div "[PERSON_NAME]" at bounding box center [1074, 42] width 166 height 27
click at [851, 415] on div at bounding box center [636, 310] width 1272 height 621
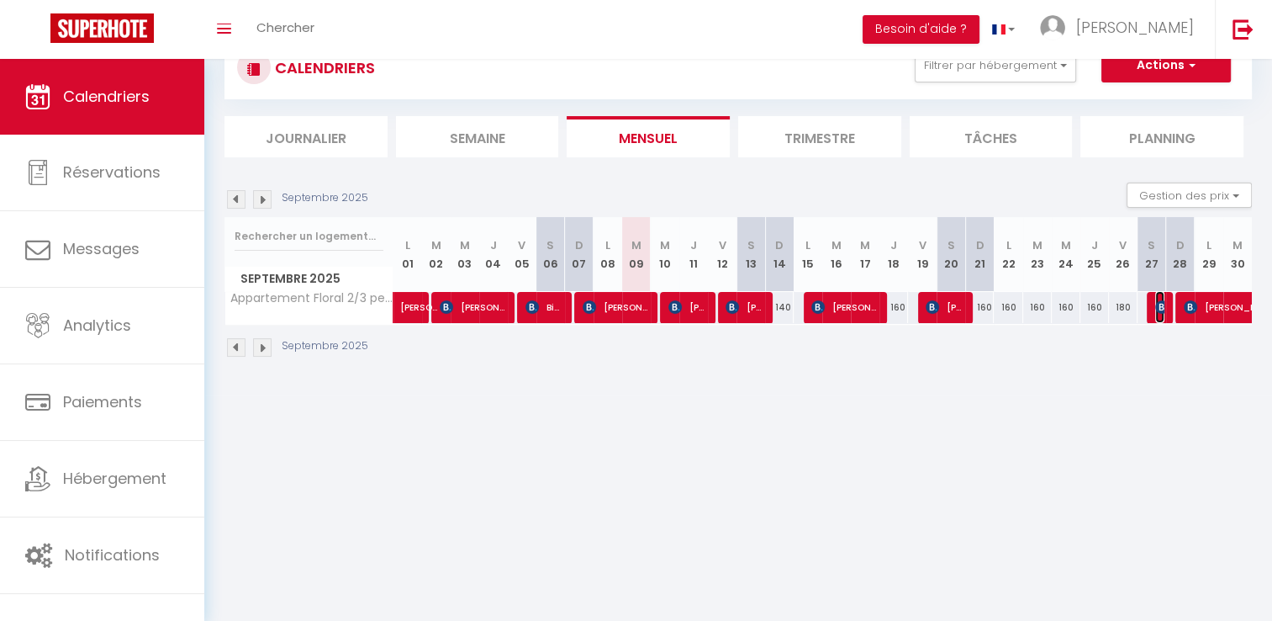
click at [1157, 304] on img at bounding box center [1161, 306] width 13 height 13
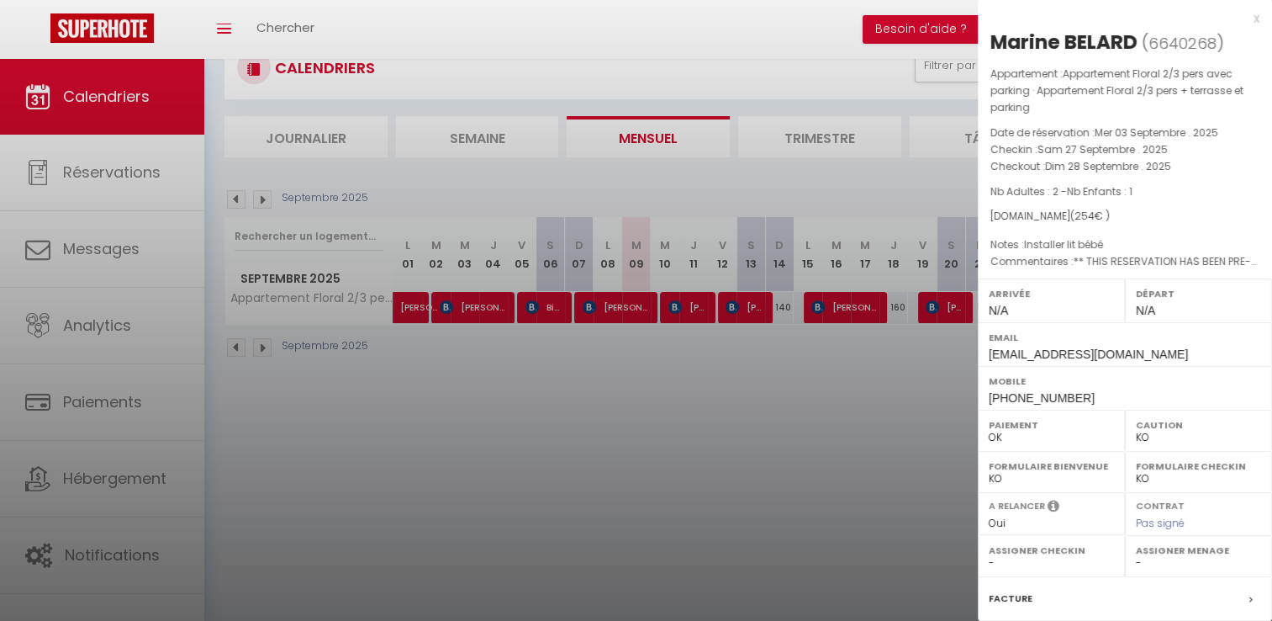
drag, startPoint x: 1139, startPoint y: 39, endPoint x: 988, endPoint y: 42, distance: 150.6
click at [988, 42] on div "Marine BELARD ( 6640268 ) Appartement : Appartement Floral 2/3 pers avec parkin…" at bounding box center [1125, 411] width 294 height 764
click at [826, 415] on div at bounding box center [636, 310] width 1272 height 621
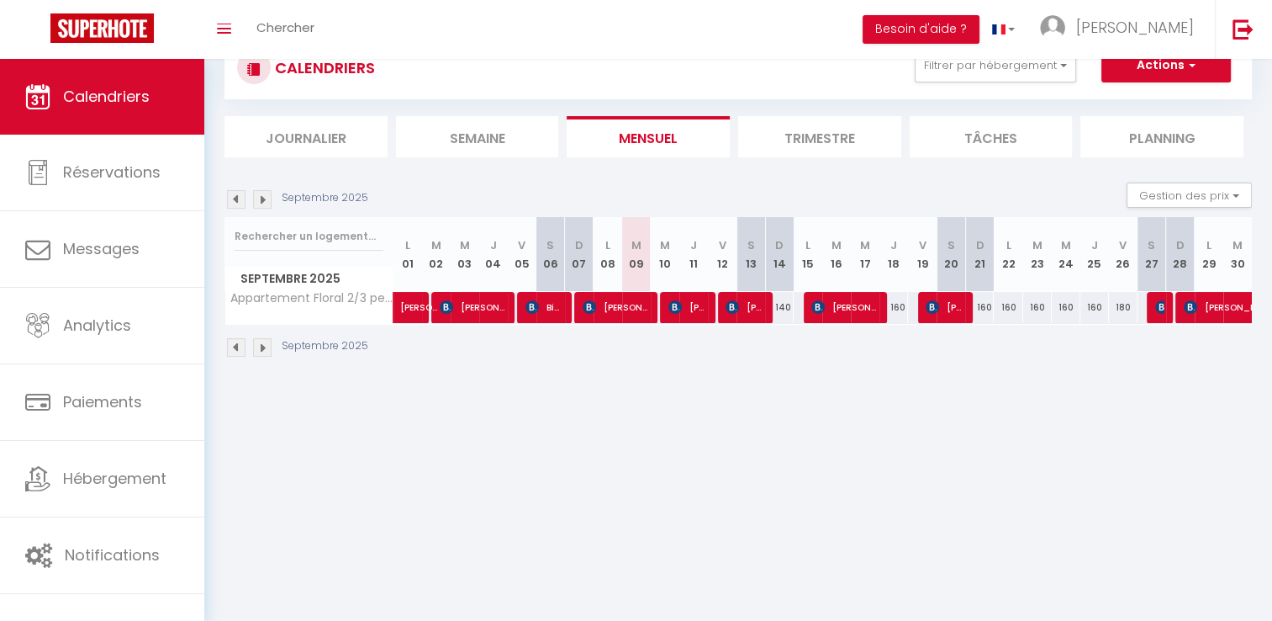
click at [938, 498] on body "🟢 Des questions ou besoin d'assistance pour la migration AirBnB? Connectez-vous…" at bounding box center [636, 310] width 1272 height 621
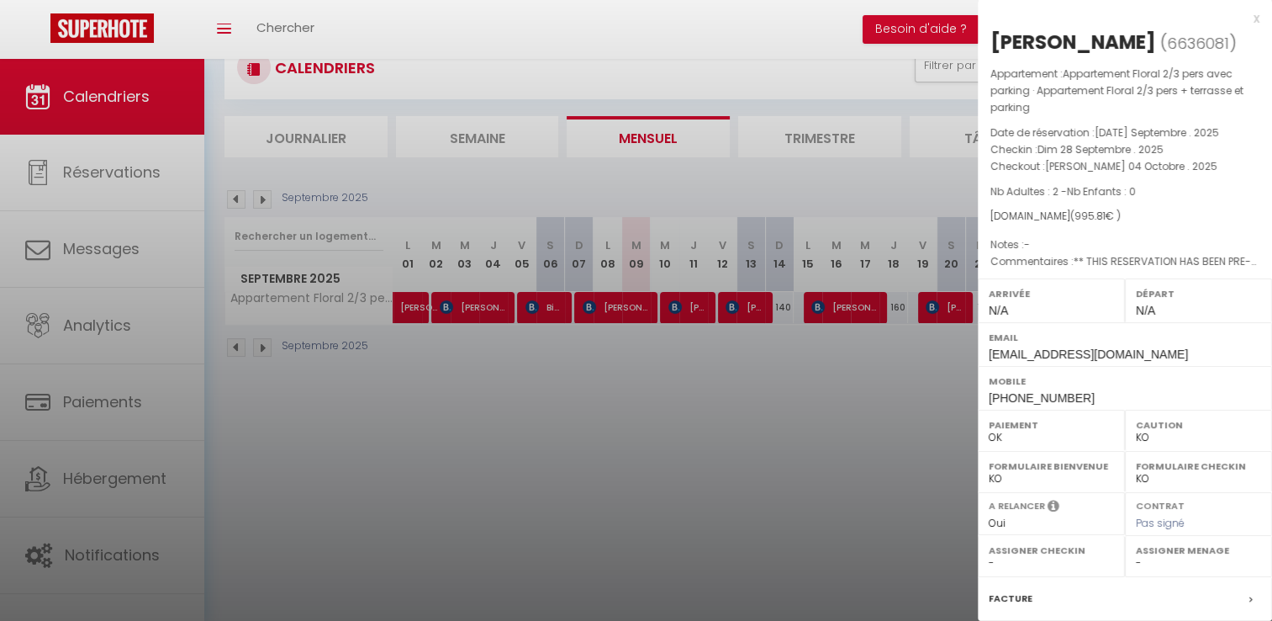
drag, startPoint x: 1148, startPoint y: 44, endPoint x: 995, endPoint y: 39, distance: 153.1
click at [995, 39] on h2 "[PERSON_NAME] ( 6636081 )" at bounding box center [1125, 43] width 269 height 29
click at [794, 449] on div at bounding box center [636, 310] width 1272 height 621
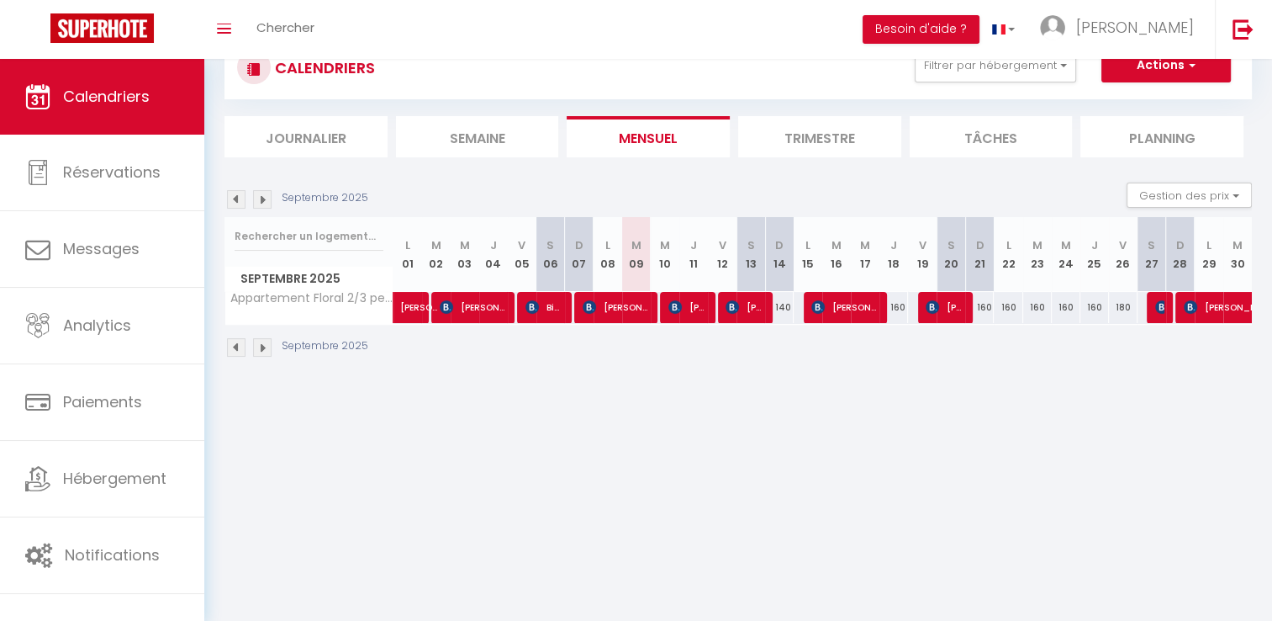
click at [263, 348] on img at bounding box center [262, 347] width 19 height 19
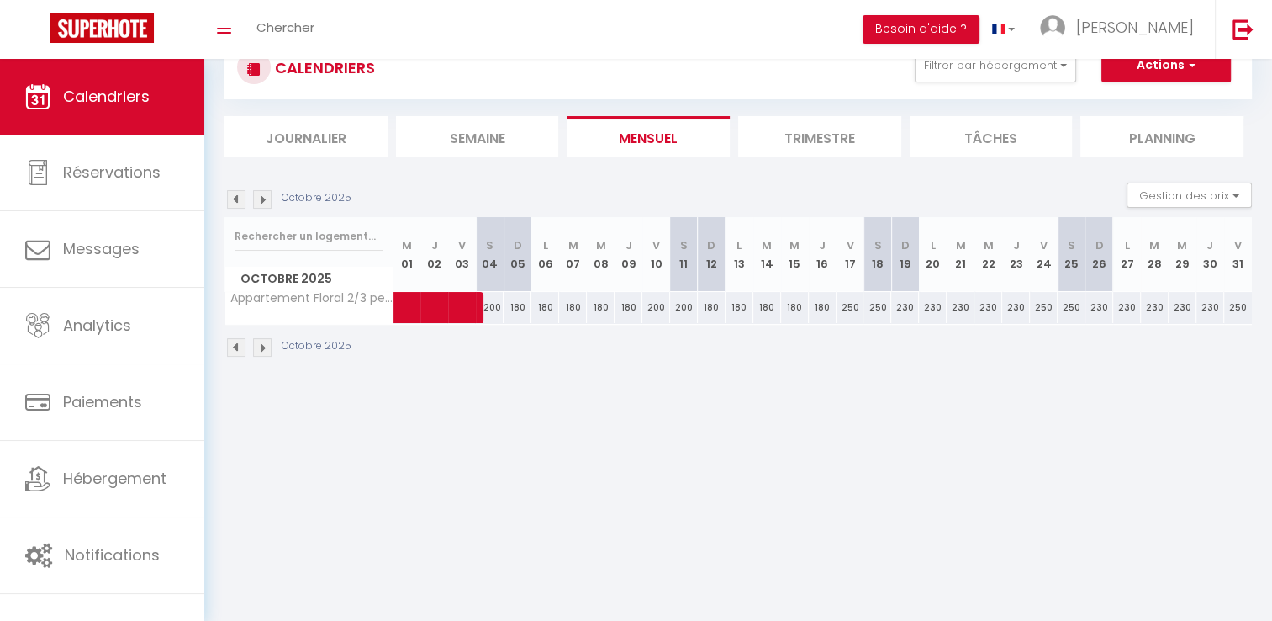
click at [219, 355] on div "CALENDRIERS Filtrer par hébergement Le Havre [PERSON_NAME] 4 [PERSON_NAME] vue …" at bounding box center [738, 197] width 1068 height 394
click at [235, 346] on img at bounding box center [236, 347] width 19 height 19
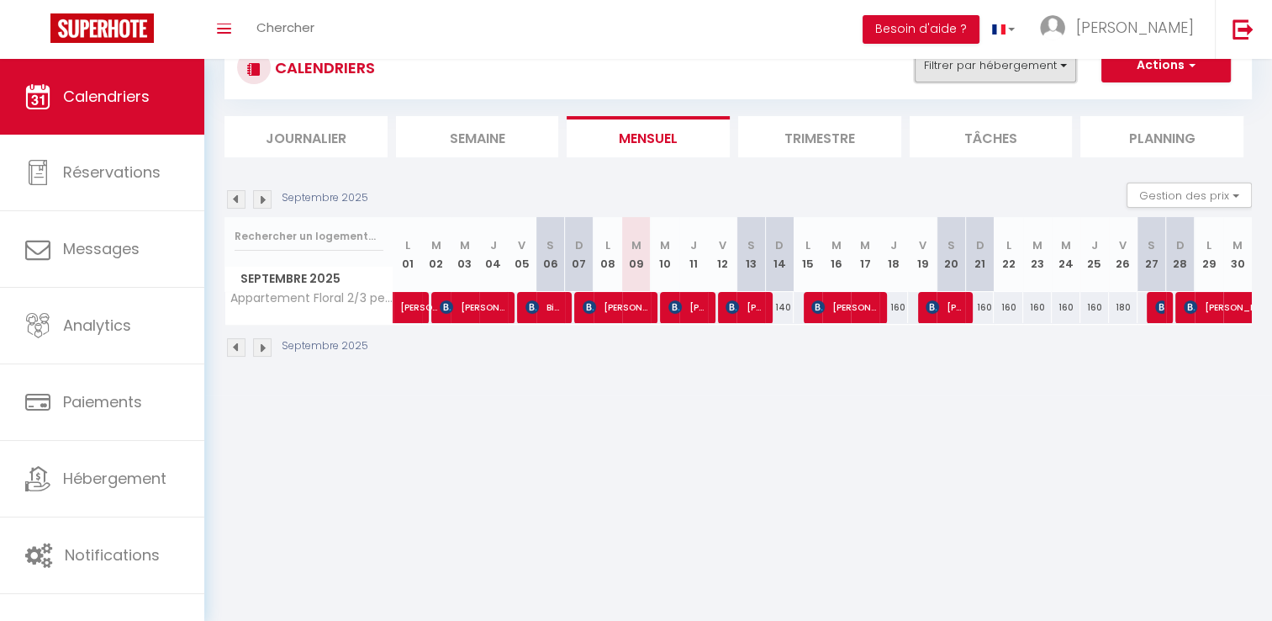
click at [1018, 71] on button "Filtrer par hébergement" at bounding box center [995, 66] width 161 height 34
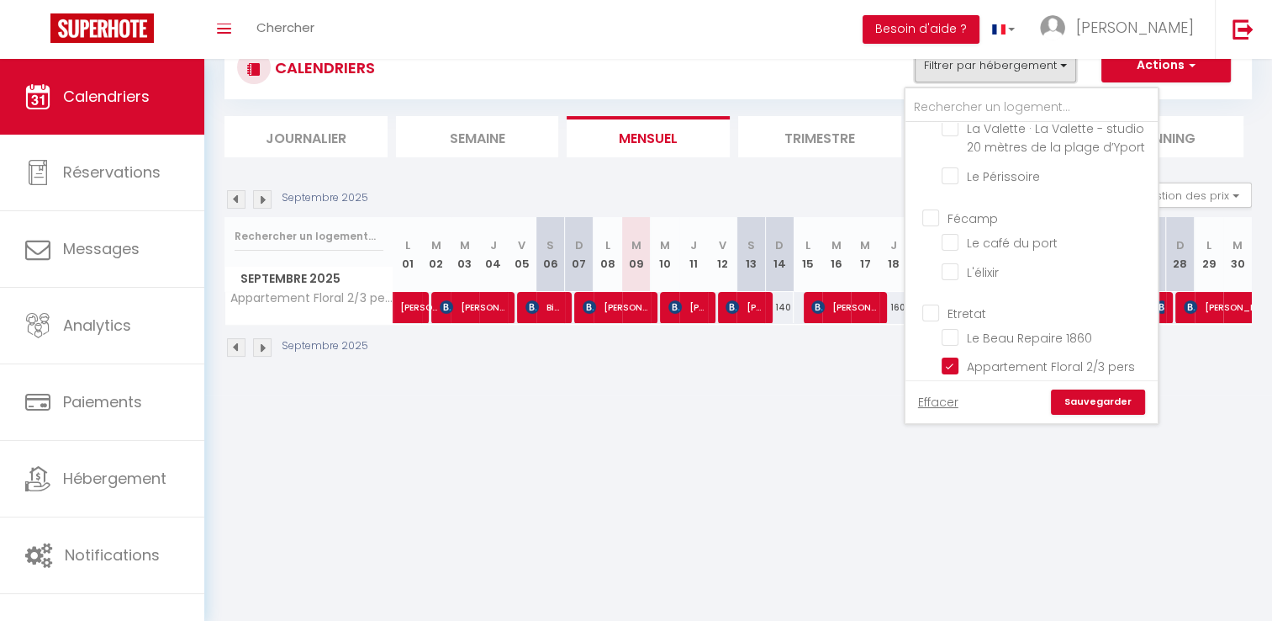
scroll to position [1430, 0]
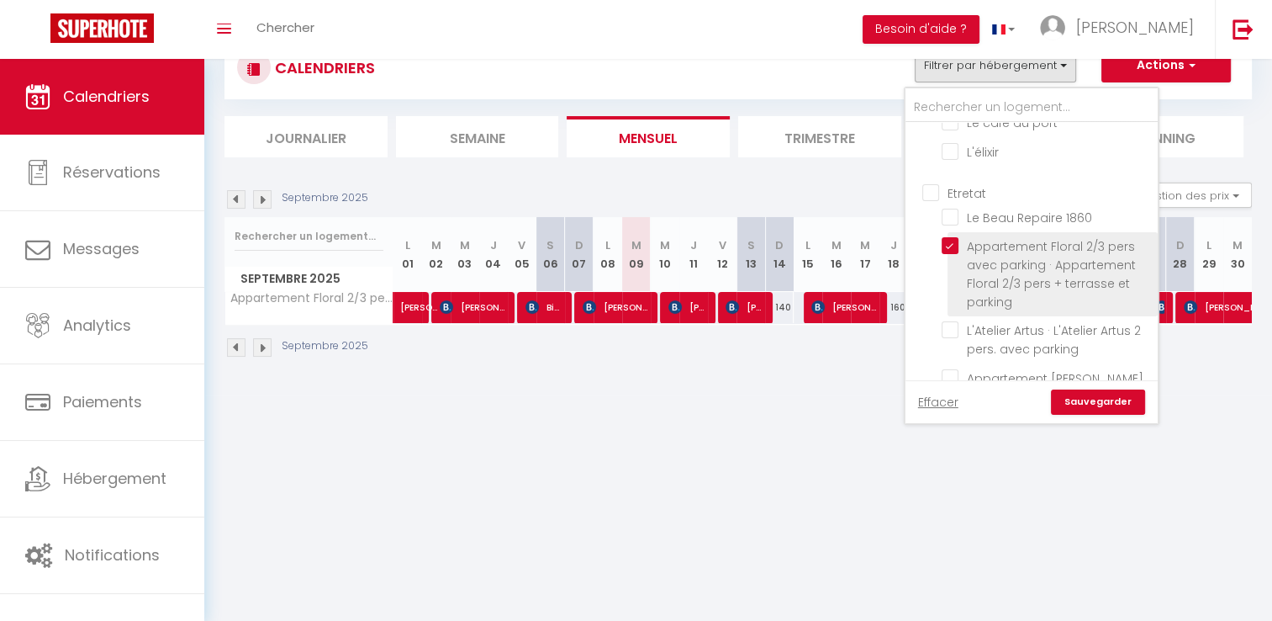
click at [1028, 237] on input "Appartement Floral 2/3 pers avec parking · Appartement Floral 2/3 pers + terras…" at bounding box center [1047, 245] width 210 height 17
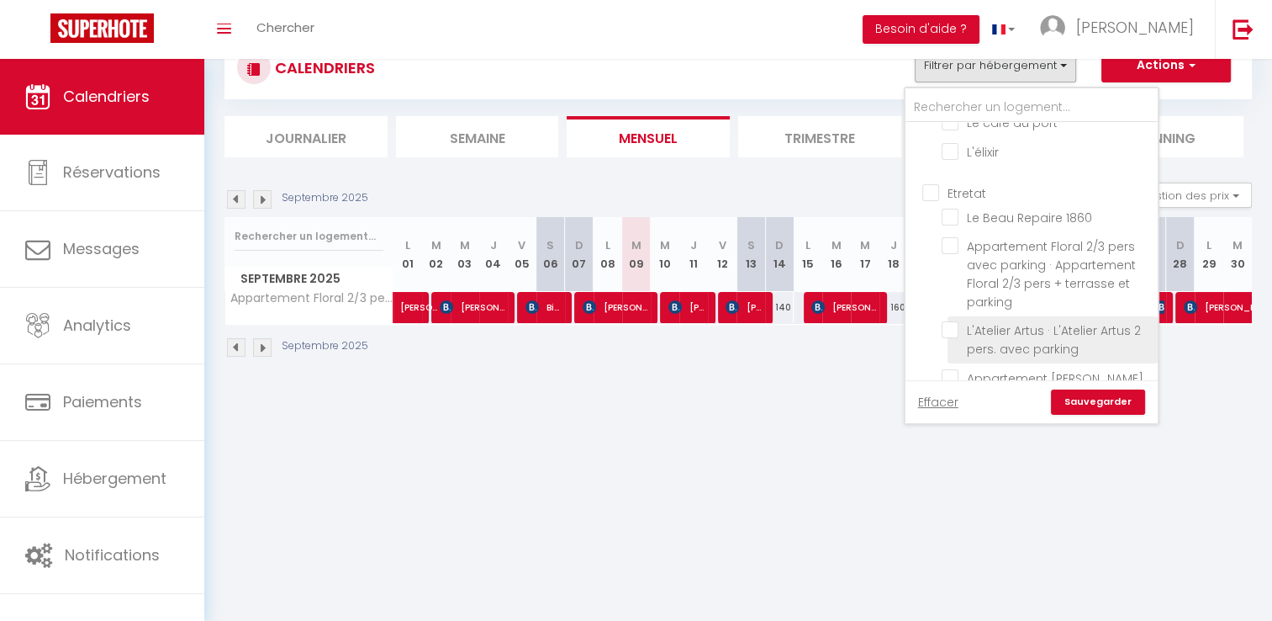
click at [1084, 321] on input "L'Atelier Artus · L'Atelier Artus 2 pers. avec parking" at bounding box center [1047, 329] width 210 height 17
click at [1093, 399] on link "Sauvegarder" at bounding box center [1098, 401] width 94 height 25
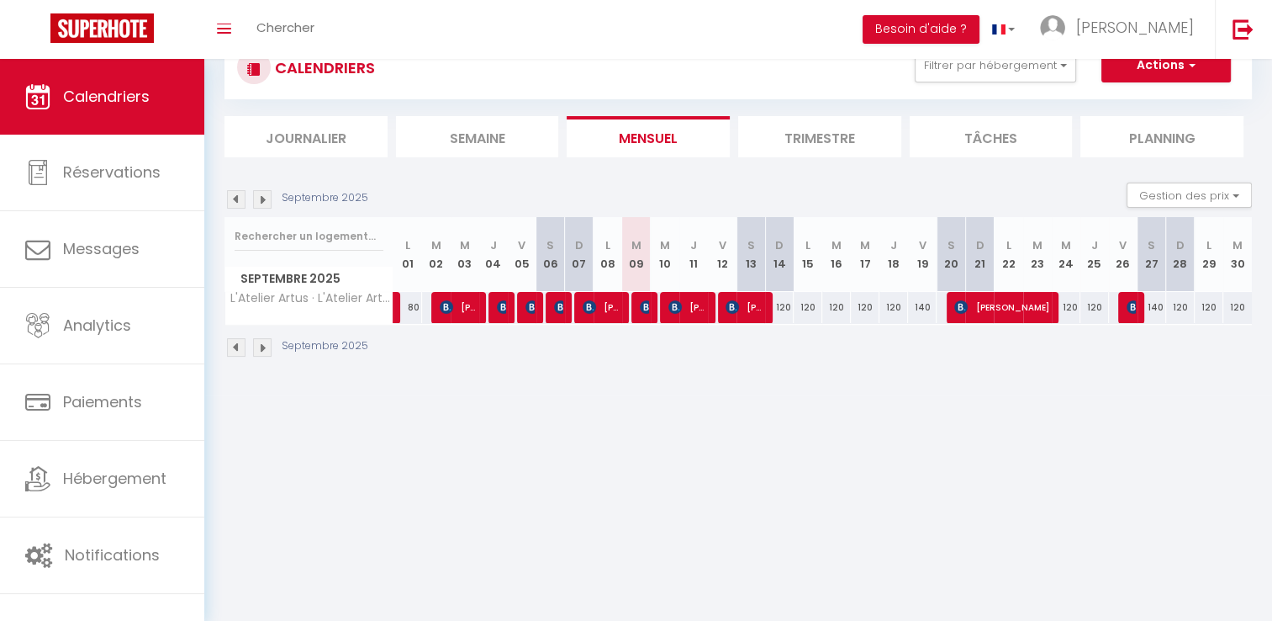
click at [235, 350] on img at bounding box center [236, 347] width 19 height 19
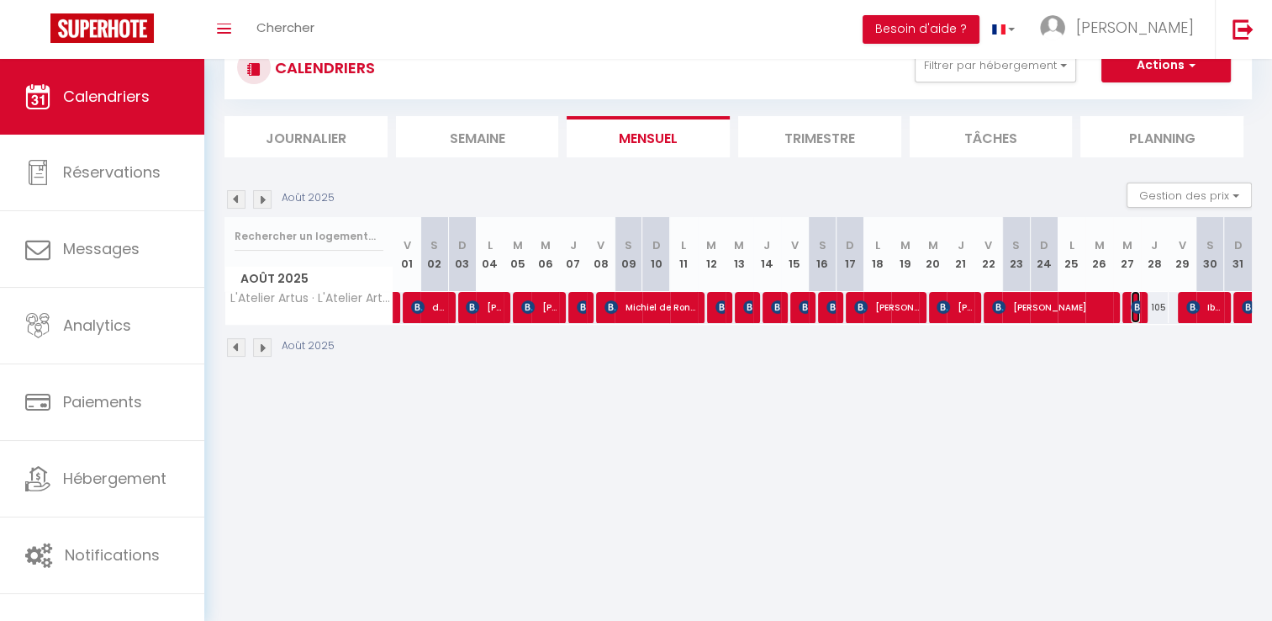
click at [1134, 311] on img at bounding box center [1137, 306] width 13 height 13
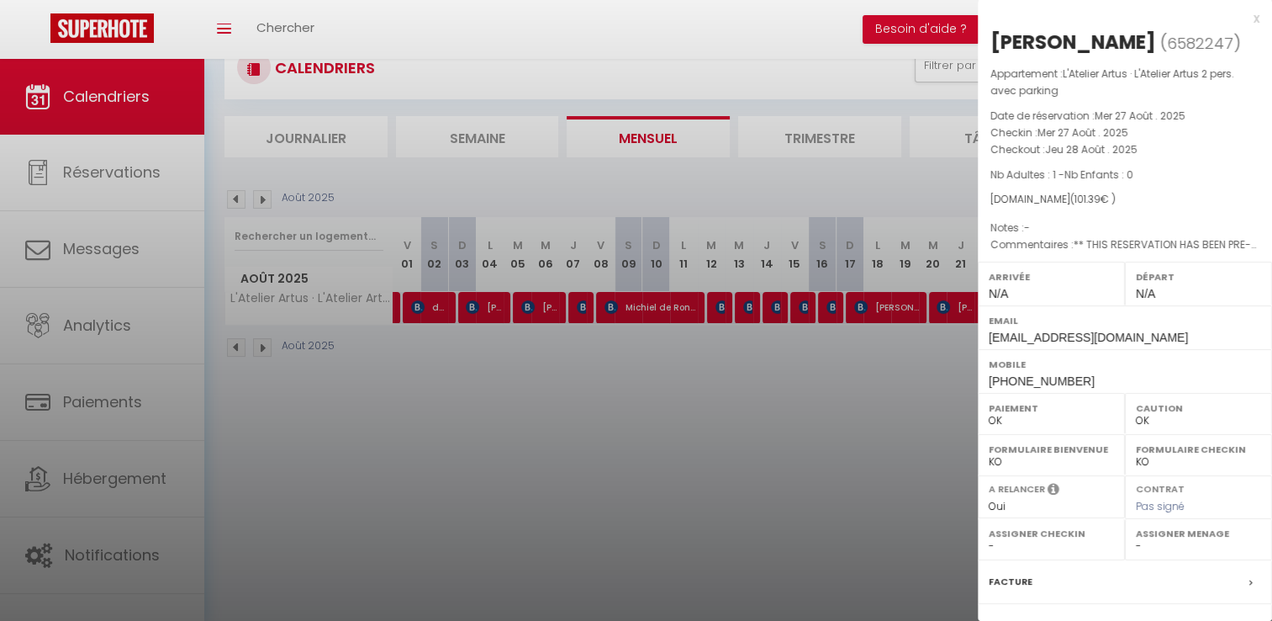
drag, startPoint x: 1140, startPoint y: 39, endPoint x: 994, endPoint y: 40, distance: 146.3
click at [994, 40] on h2 "[PERSON_NAME] ( 6582247 )" at bounding box center [1125, 43] width 269 height 29
click at [682, 473] on div at bounding box center [636, 310] width 1272 height 621
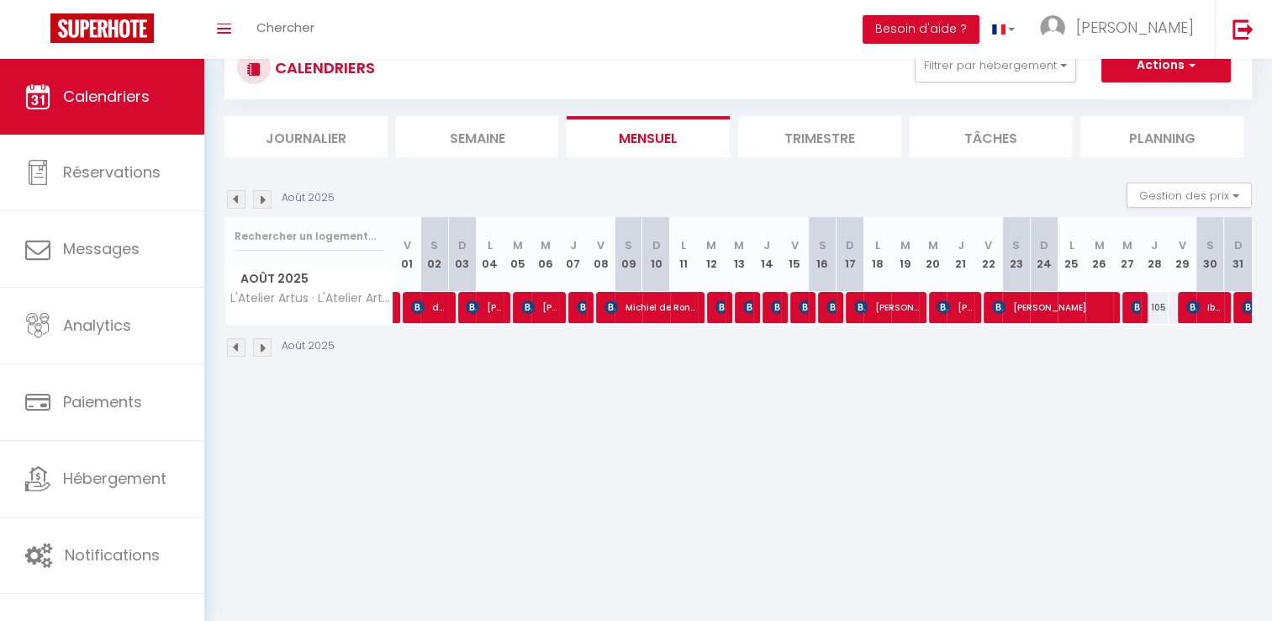
click at [266, 342] on img at bounding box center [262, 347] width 19 height 19
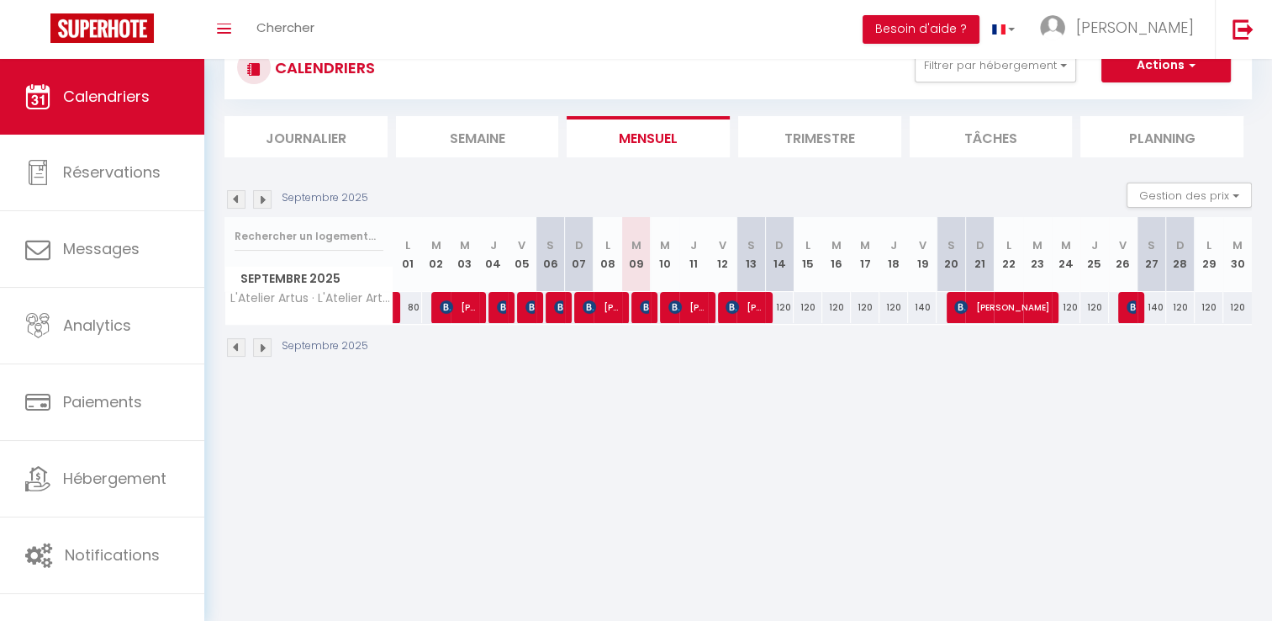
click at [230, 346] on img at bounding box center [236, 347] width 19 height 19
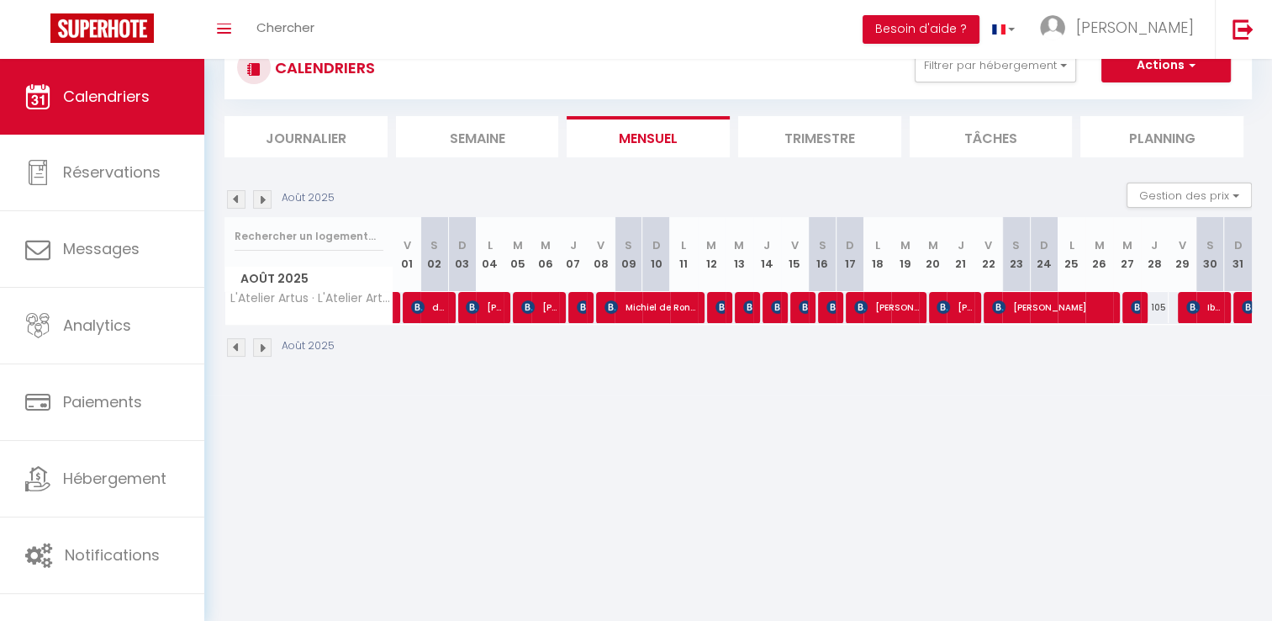
click at [262, 347] on img at bounding box center [262, 347] width 19 height 19
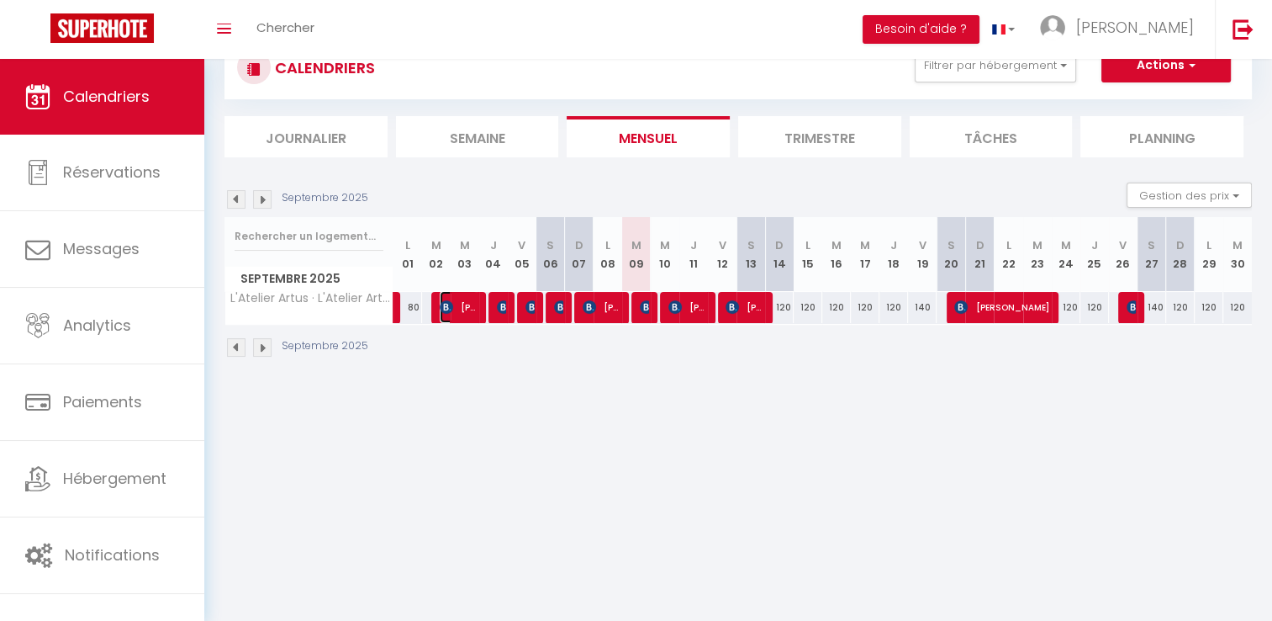
click at [451, 304] on img at bounding box center [446, 306] width 13 height 13
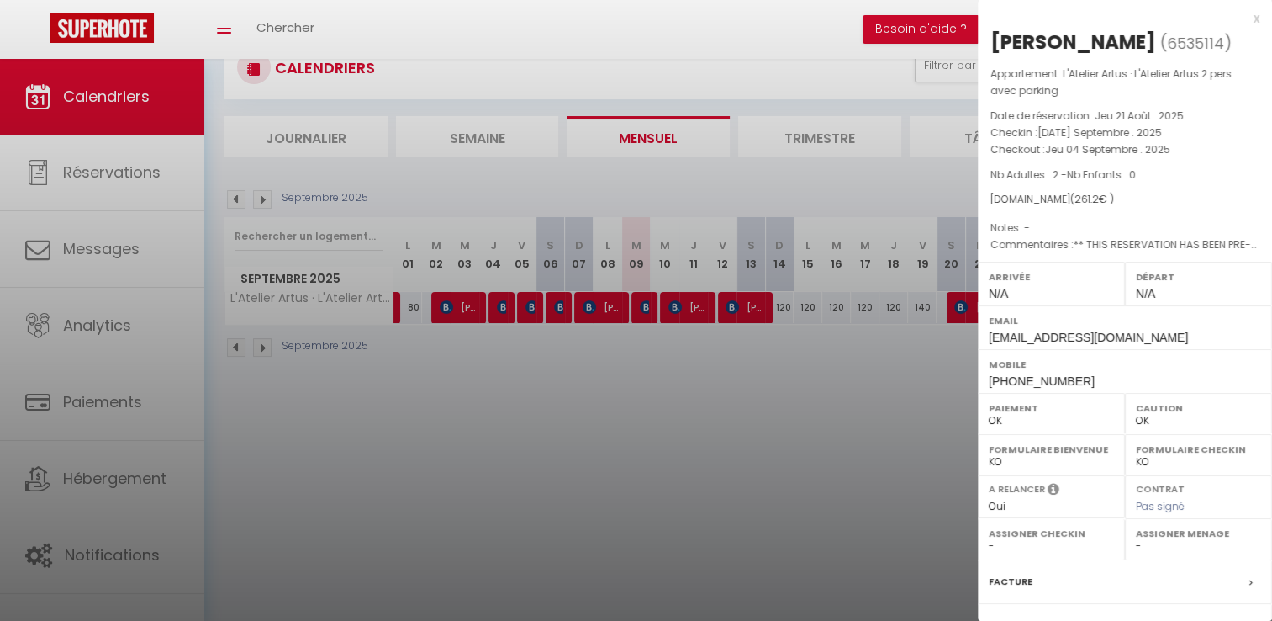
drag, startPoint x: 1130, startPoint y: 44, endPoint x: 992, endPoint y: 35, distance: 138.2
click at [992, 35] on h2 "[PERSON_NAME] ( 6535114 )" at bounding box center [1125, 43] width 269 height 29
click at [509, 312] on div at bounding box center [636, 310] width 1272 height 621
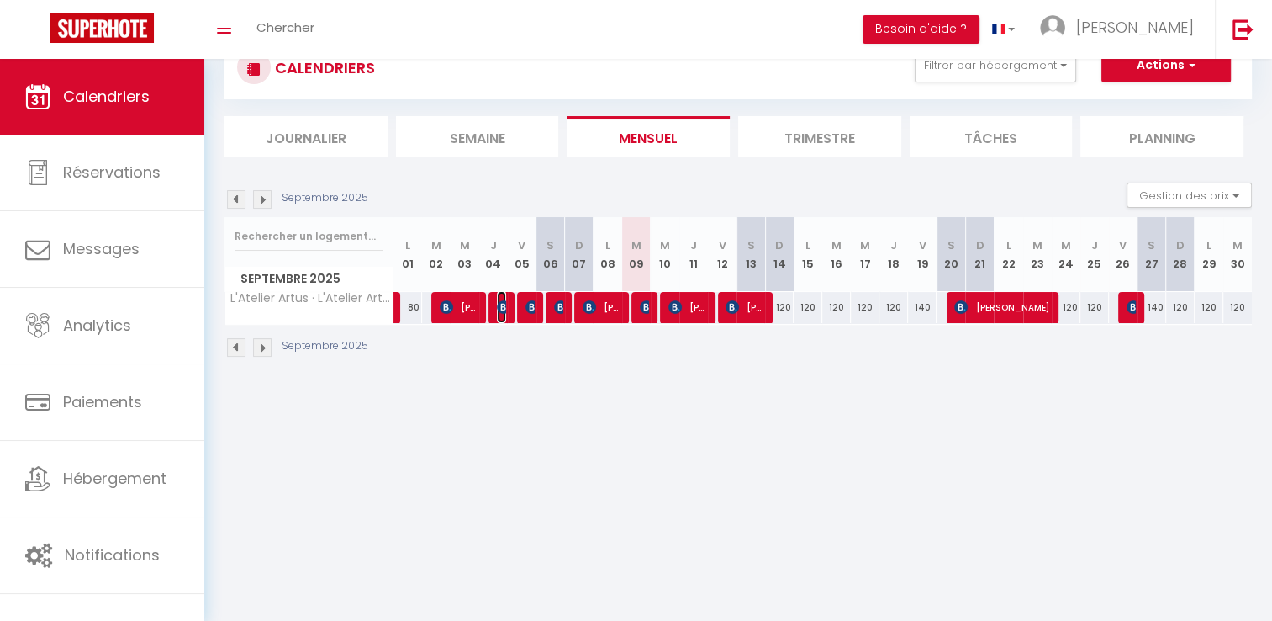
click at [504, 308] on img at bounding box center [503, 306] width 13 height 13
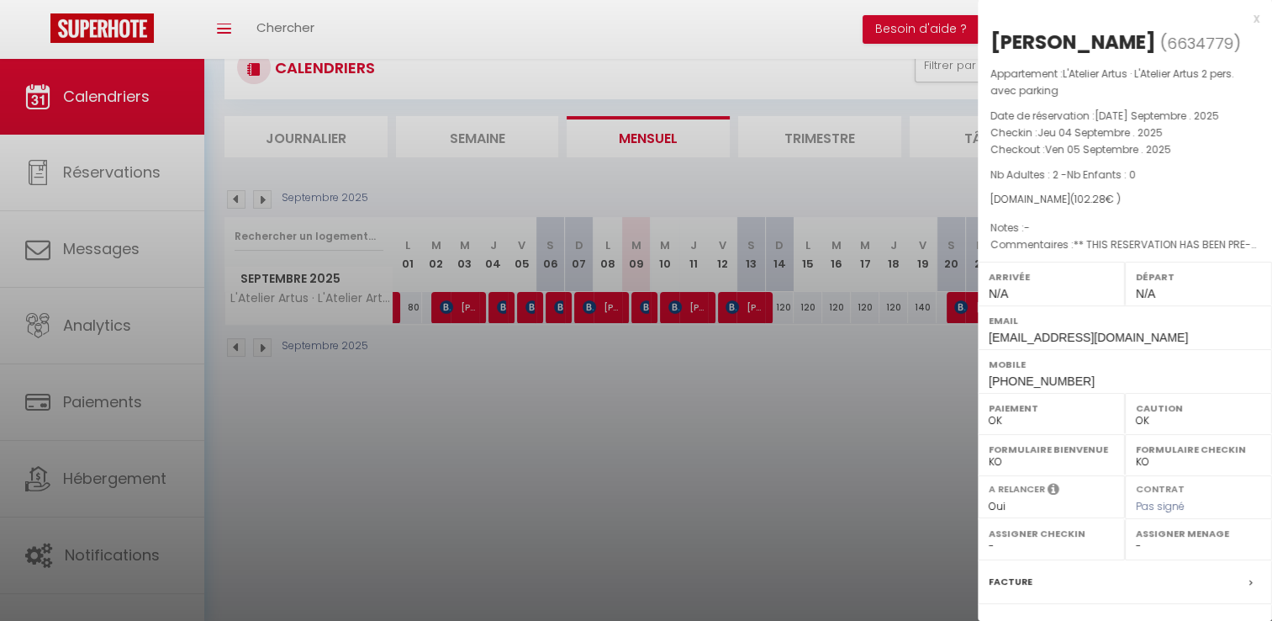
drag, startPoint x: 1180, startPoint y: 40, endPoint x: 995, endPoint y: 33, distance: 185.2
click at [995, 33] on h2 "[PERSON_NAME] ( 6634779 )" at bounding box center [1125, 43] width 269 height 29
drag, startPoint x: 581, startPoint y: 430, endPoint x: 547, endPoint y: 354, distance: 83.2
click at [580, 425] on div at bounding box center [636, 310] width 1272 height 621
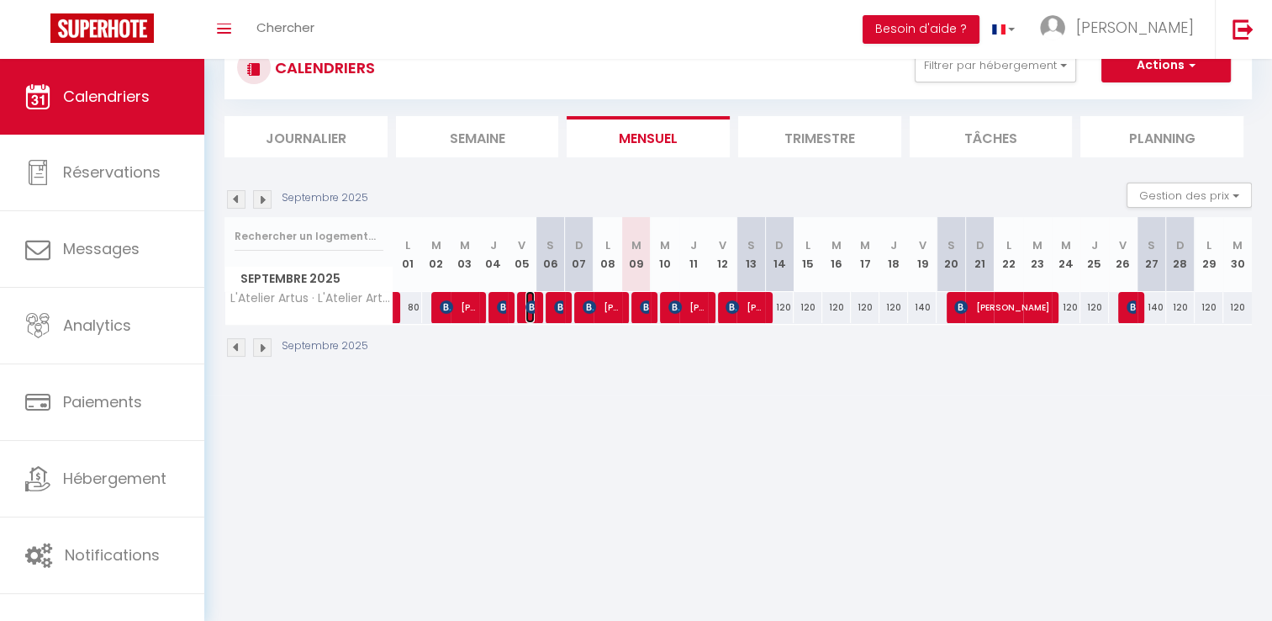
drag, startPoint x: 529, startPoint y: 302, endPoint x: 581, endPoint y: 294, distance: 52.7
click at [530, 302] on img at bounding box center [532, 306] width 13 height 13
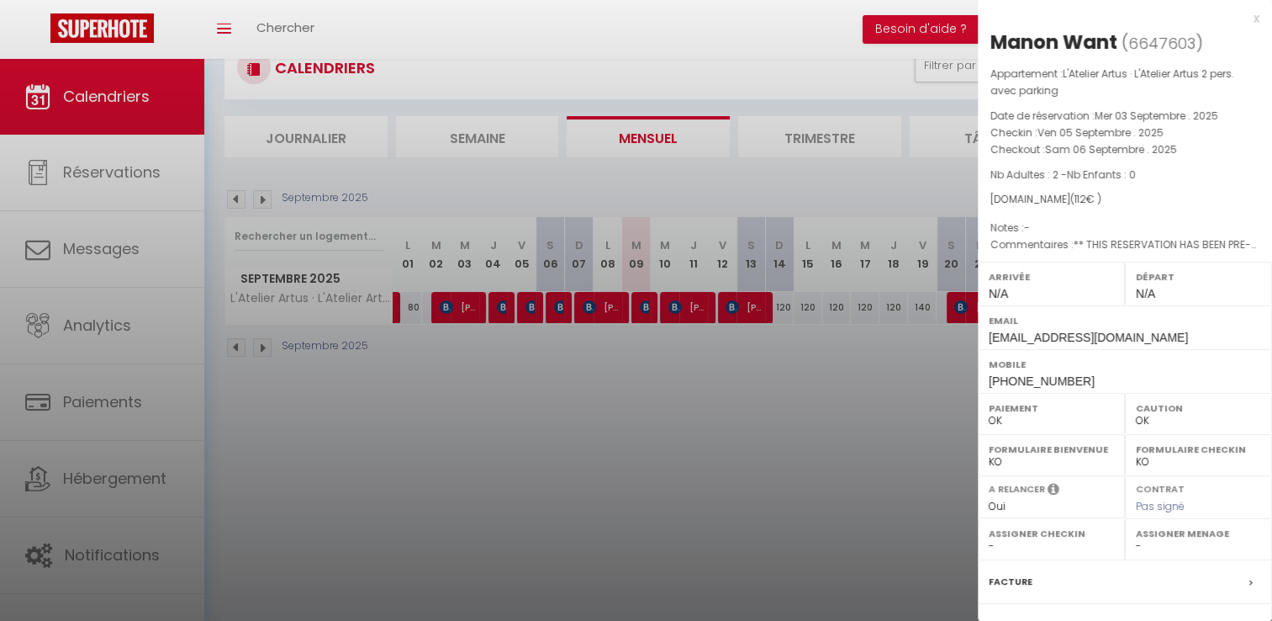
drag, startPoint x: 1118, startPoint y: 49, endPoint x: 994, endPoint y: 47, distance: 124.5
click at [994, 47] on h2 "Manon Want ( 6647603 )" at bounding box center [1125, 43] width 269 height 29
click at [620, 510] on div at bounding box center [636, 310] width 1272 height 621
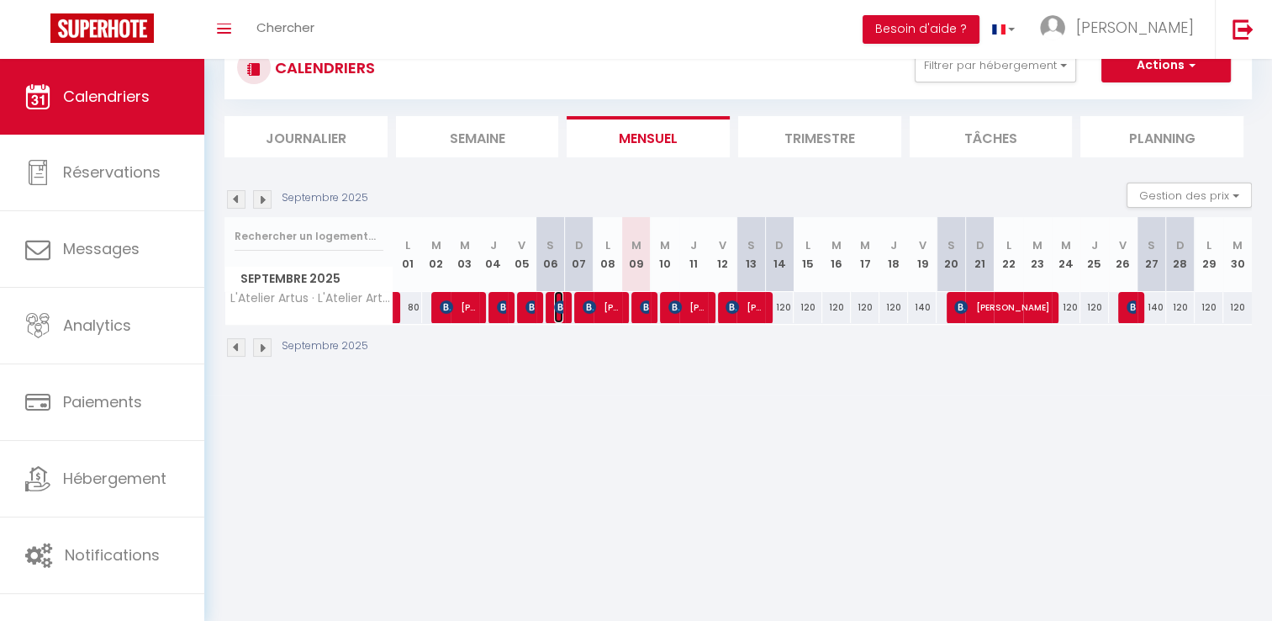
click at [555, 308] on img at bounding box center [560, 306] width 13 height 13
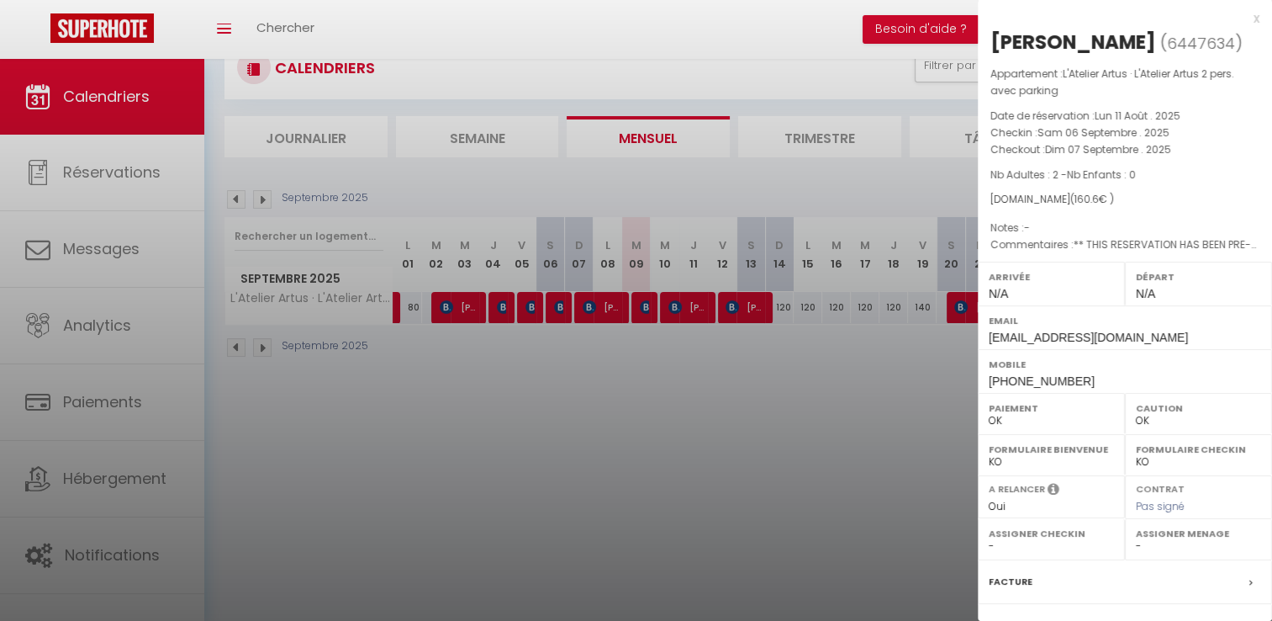
drag, startPoint x: 1114, startPoint y: 40, endPoint x: 991, endPoint y: 42, distance: 122.8
click at [991, 42] on h2 "[PERSON_NAME] ( 6447634 )" at bounding box center [1125, 43] width 269 height 29
click at [516, 473] on div at bounding box center [636, 310] width 1272 height 621
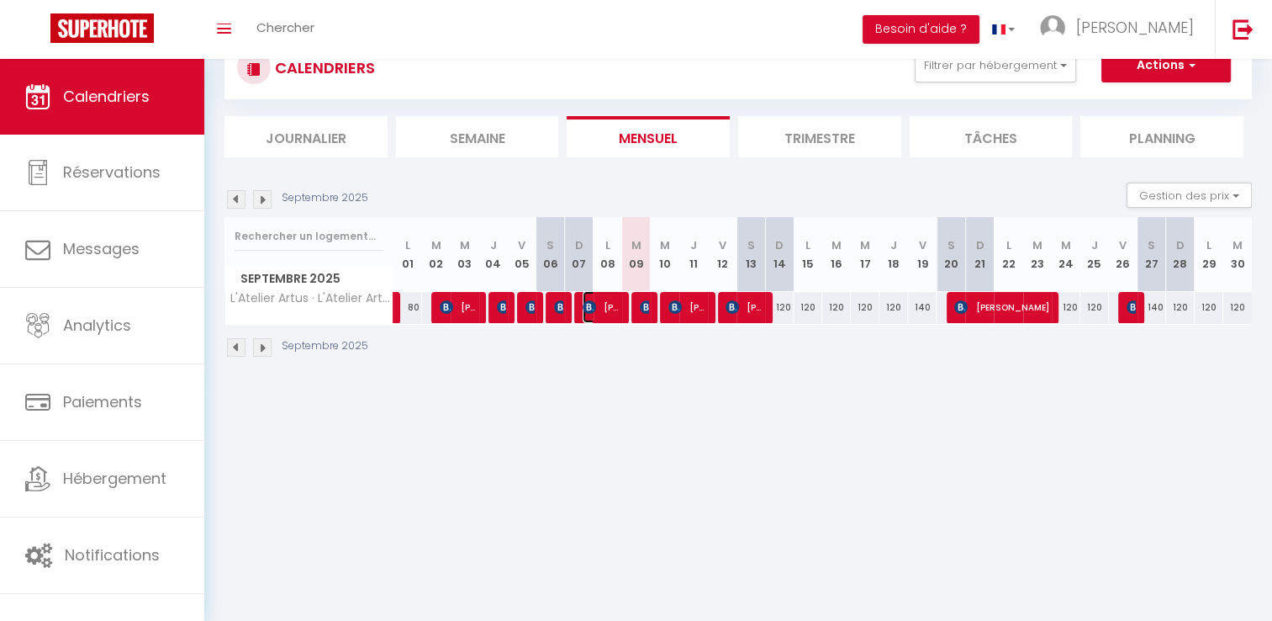
click at [597, 305] on span "[PERSON_NAME]" at bounding box center [602, 307] width 38 height 32
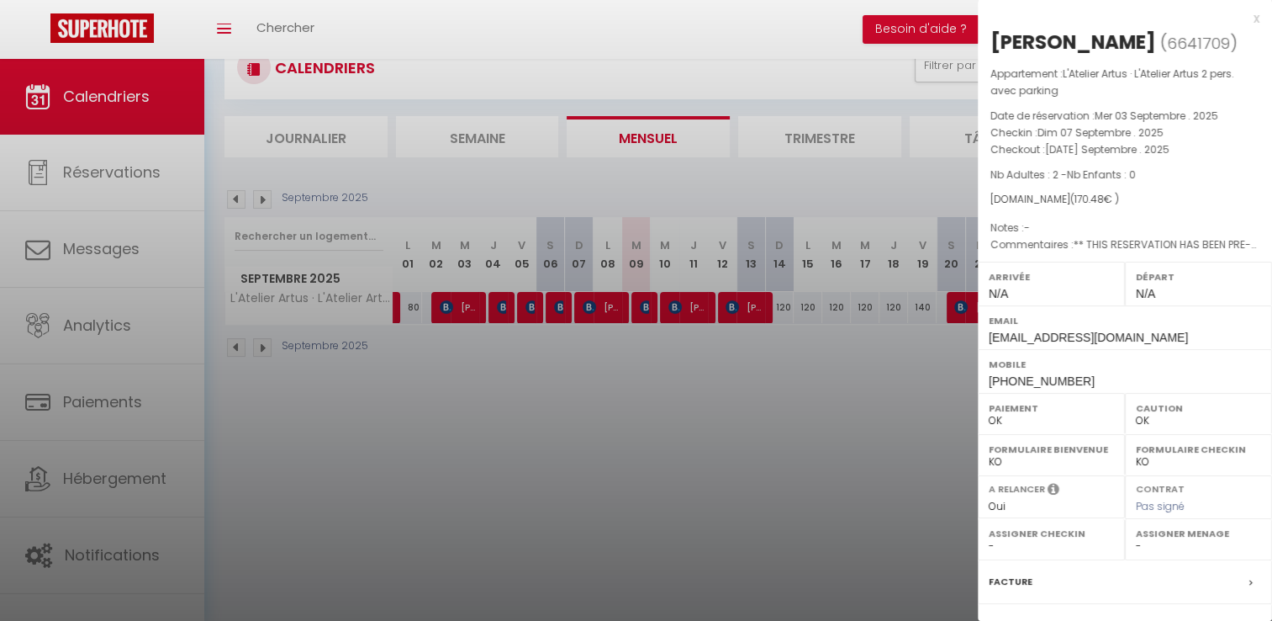
drag, startPoint x: 1194, startPoint y: 39, endPoint x: 986, endPoint y: 49, distance: 208.8
click at [986, 49] on div "[PERSON_NAME] ( 6641709 ) Appartement : L'Atelier [PERSON_NAME] · L'Atelier [PE…" at bounding box center [1125, 402] width 294 height 747
click at [733, 400] on div at bounding box center [636, 310] width 1272 height 621
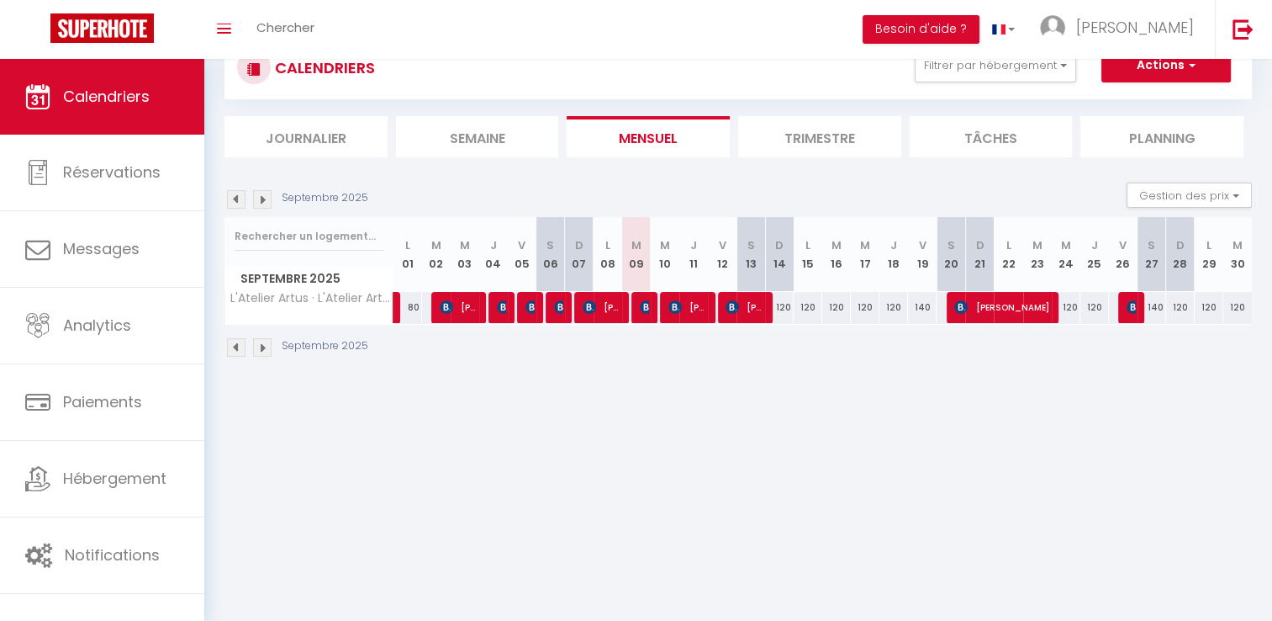
click at [650, 305] on div at bounding box center [643, 308] width 29 height 32
click at [645, 304] on img at bounding box center [646, 306] width 13 height 13
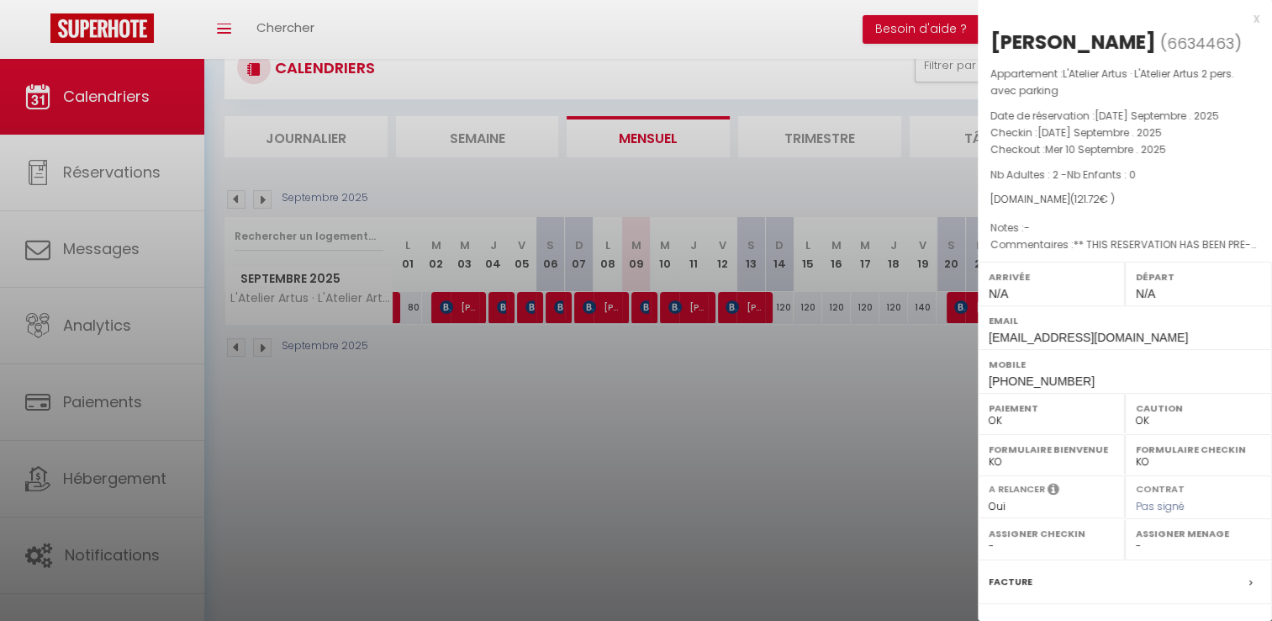
drag, startPoint x: 1187, startPoint y: 38, endPoint x: 993, endPoint y: 34, distance: 194.3
click at [993, 34] on h2 "[PERSON_NAME] ( 6634463 )" at bounding box center [1125, 43] width 269 height 29
drag, startPoint x: 770, startPoint y: 428, endPoint x: 764, endPoint y: 419, distance: 11.0
click at [770, 427] on div at bounding box center [636, 310] width 1272 height 621
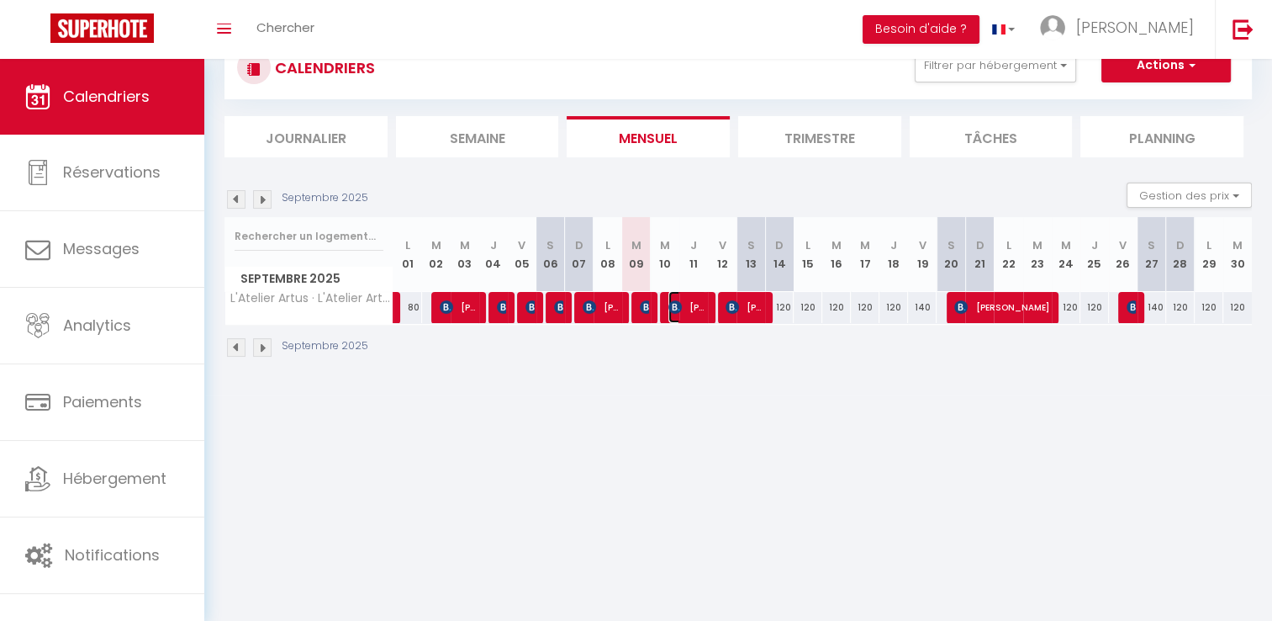
click at [687, 304] on span "[PERSON_NAME]" at bounding box center [688, 307] width 38 height 32
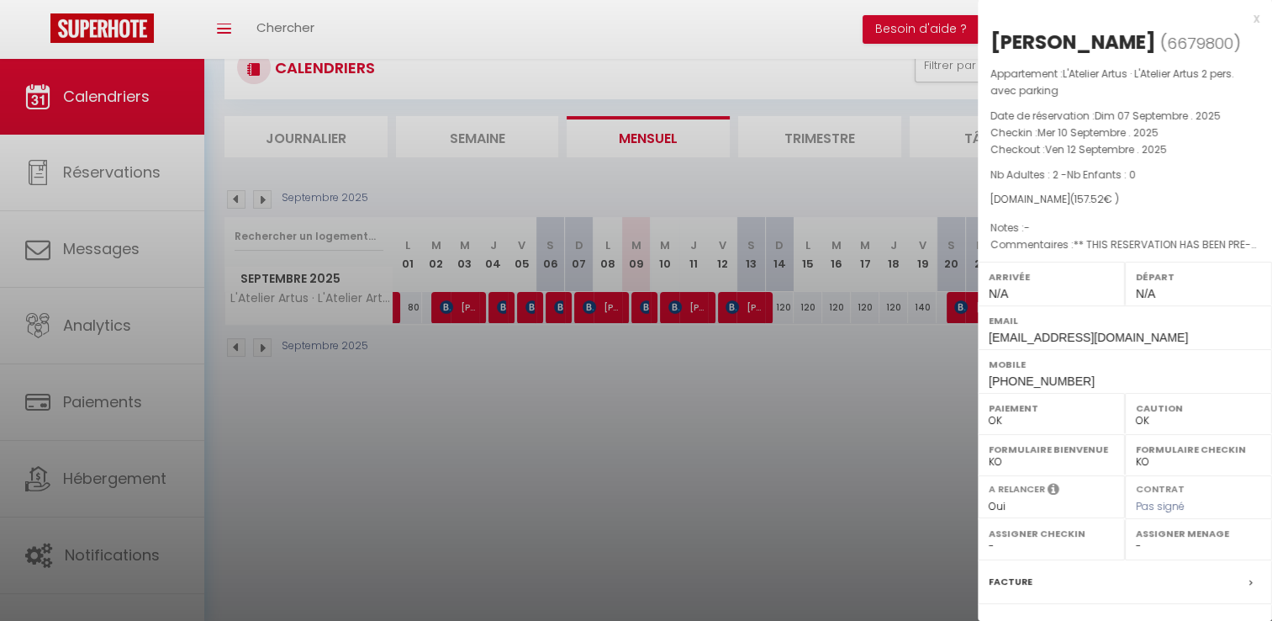
drag, startPoint x: 1150, startPoint y: 44, endPoint x: 993, endPoint y: 45, distance: 157.3
click at [993, 45] on h2 "[PERSON_NAME] ( 6679800 )" at bounding box center [1125, 43] width 269 height 29
click at [727, 452] on div at bounding box center [636, 310] width 1272 height 621
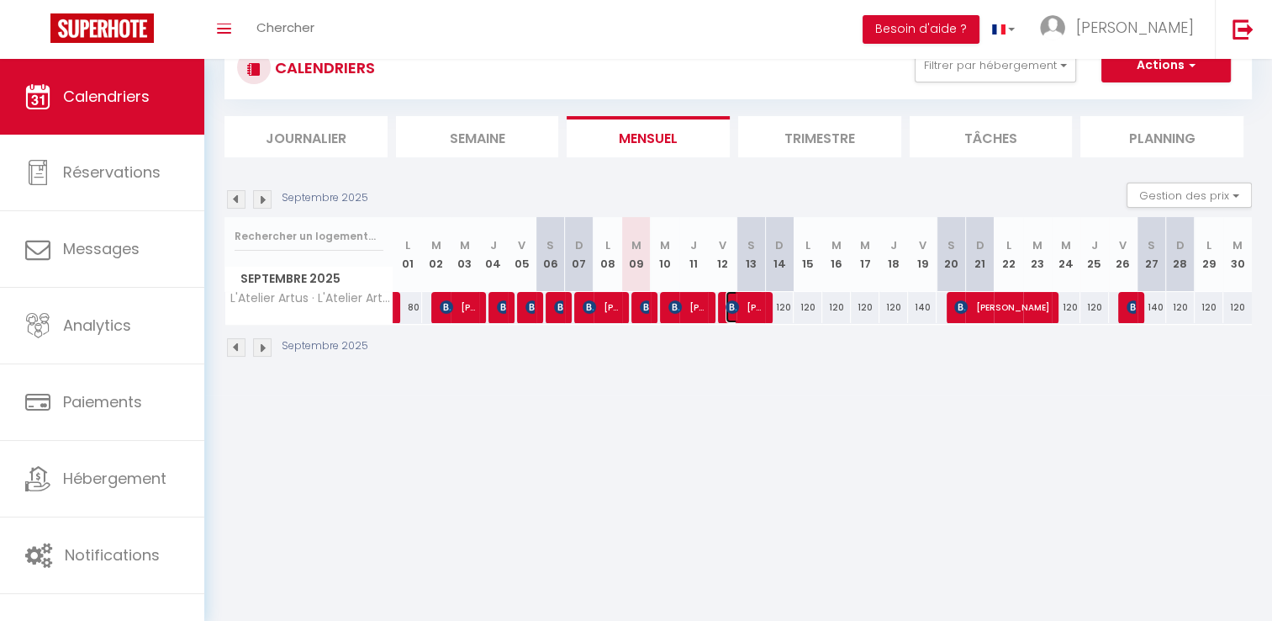
click at [746, 310] on span "[PERSON_NAME]" at bounding box center [745, 307] width 38 height 32
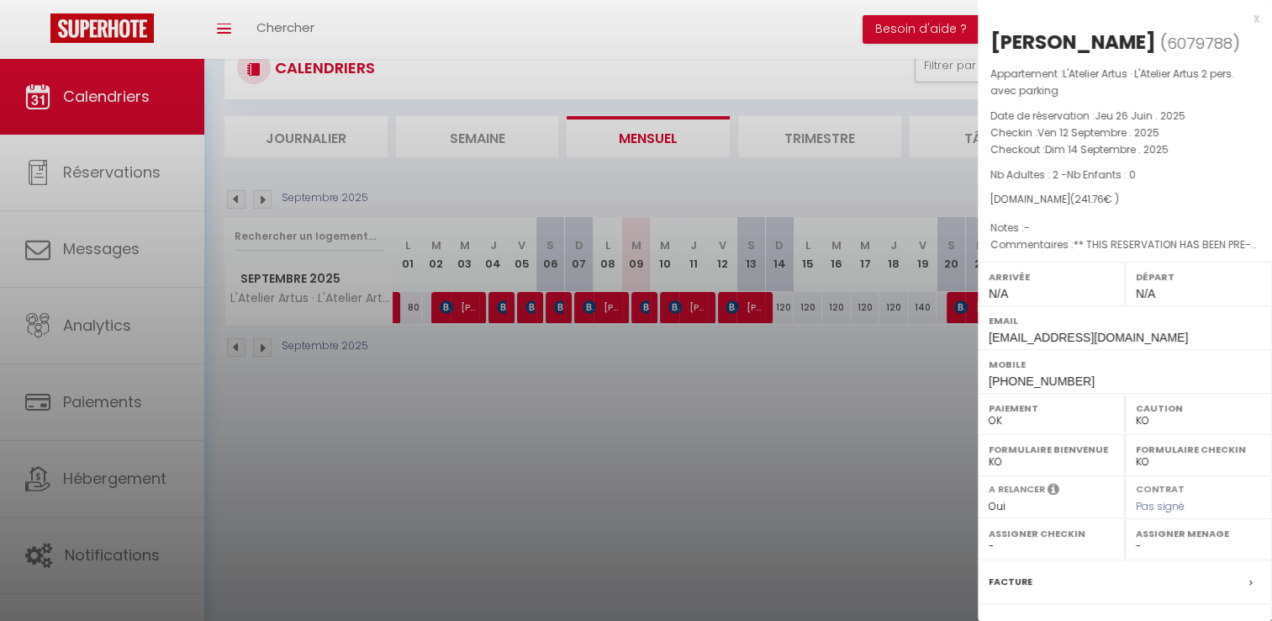
drag, startPoint x: 1139, startPoint y: 49, endPoint x: 994, endPoint y: 42, distance: 144.8
click at [994, 42] on h2 "[PERSON_NAME] ( 6079788 )" at bounding box center [1125, 43] width 269 height 29
click at [820, 434] on div at bounding box center [636, 310] width 1272 height 621
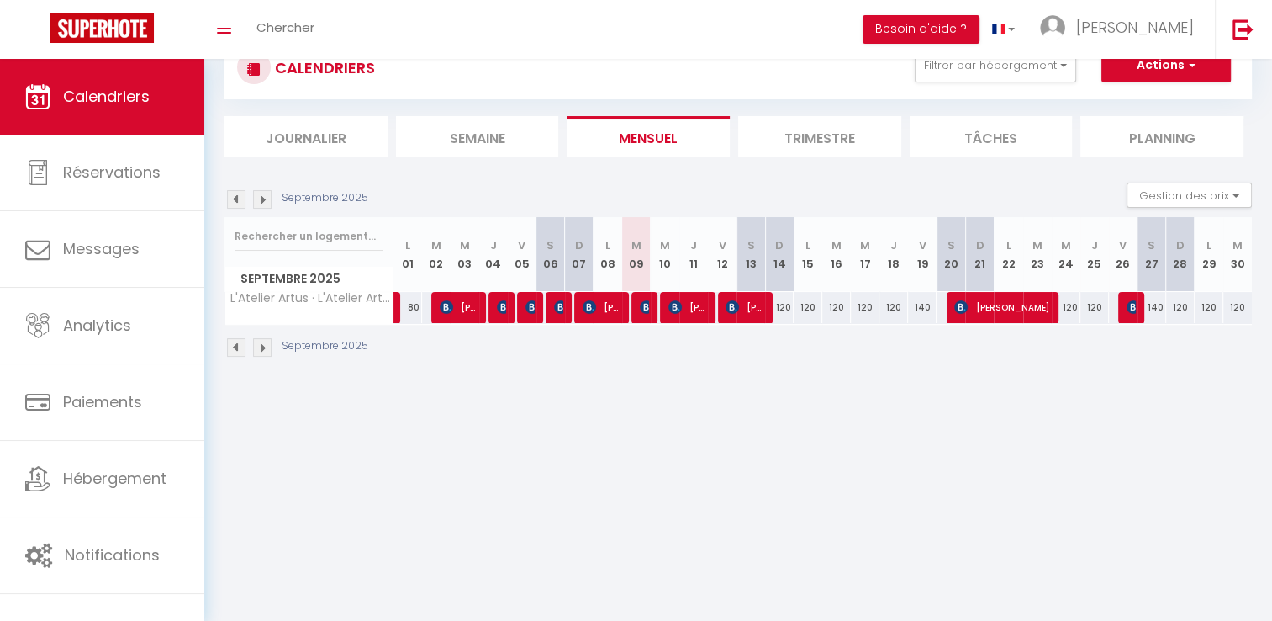
click at [787, 308] on div "120" at bounding box center [779, 307] width 29 height 31
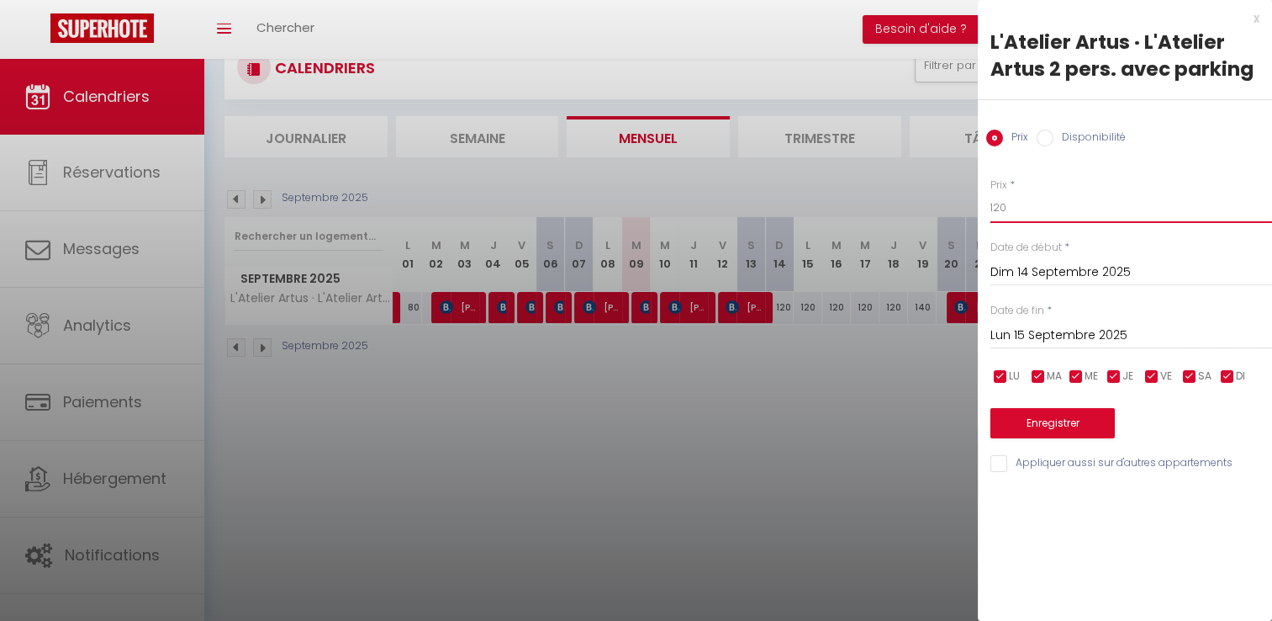
drag, startPoint x: 1023, startPoint y: 209, endPoint x: 915, endPoint y: 203, distance: 107.8
click at [915, 203] on body "🟢 Des questions ou besoin d'assistance pour la migration AirBnB? Connectez-vous…" at bounding box center [636, 310] width 1272 height 621
click at [1077, 341] on input "Lun 15 Septembre 2025" at bounding box center [1132, 336] width 282 height 22
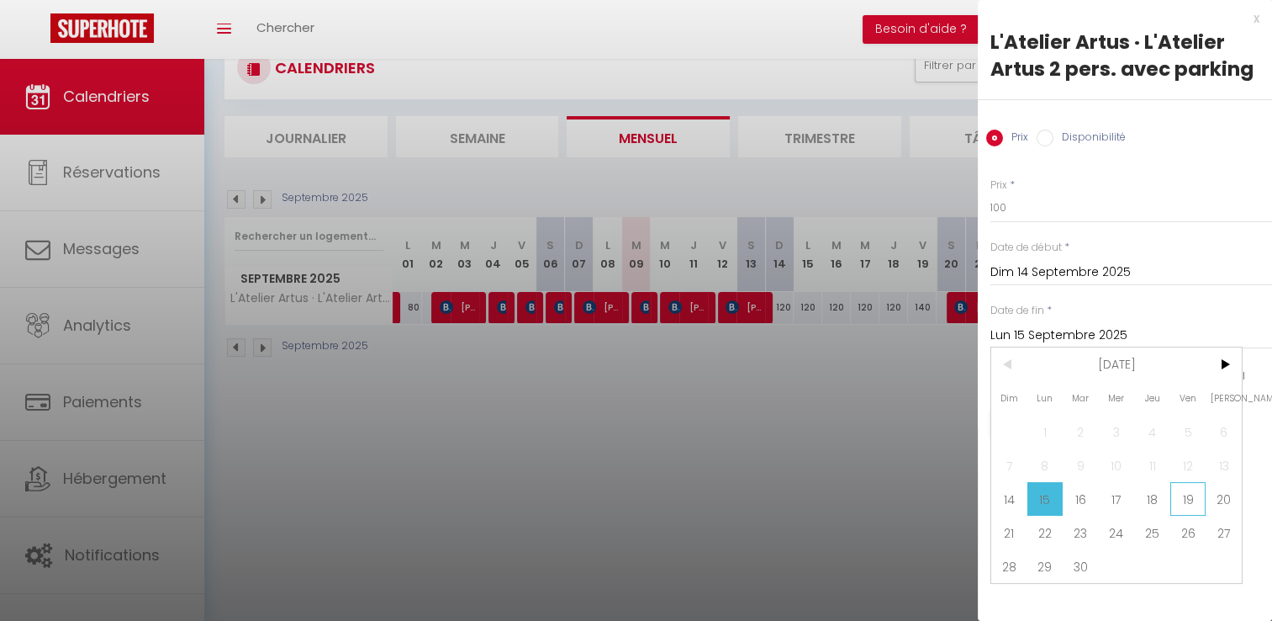
click at [1188, 489] on span "19" at bounding box center [1189, 499] width 36 height 34
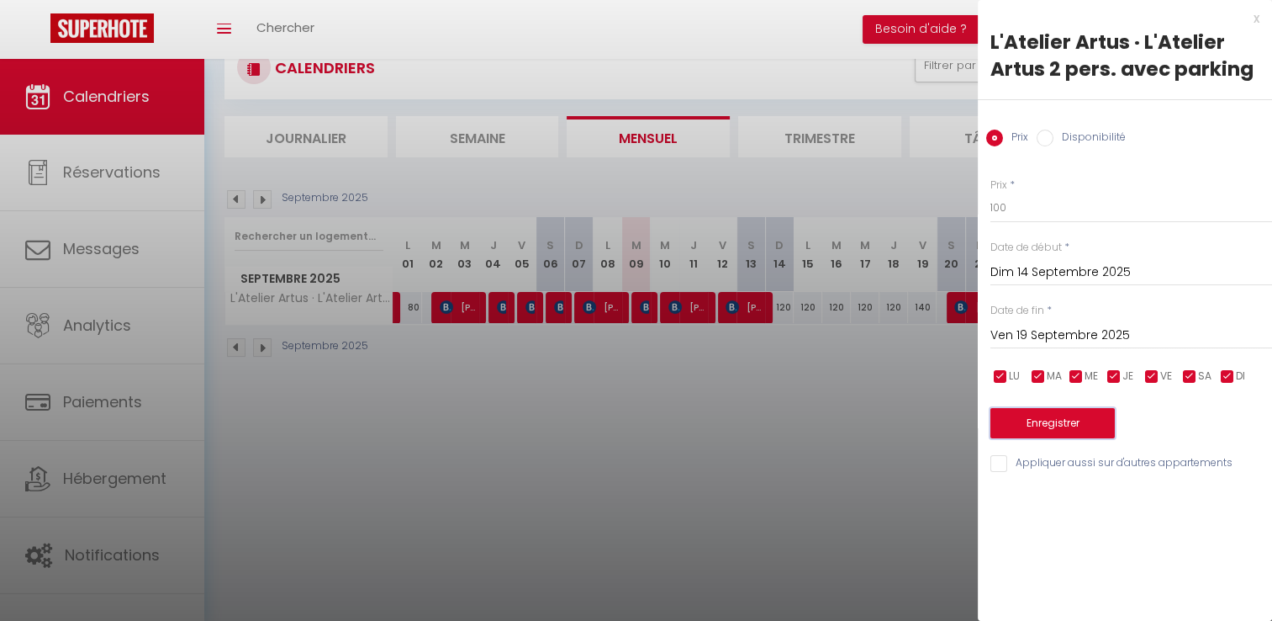
click at [1090, 426] on button "Enregistrer" at bounding box center [1053, 423] width 124 height 30
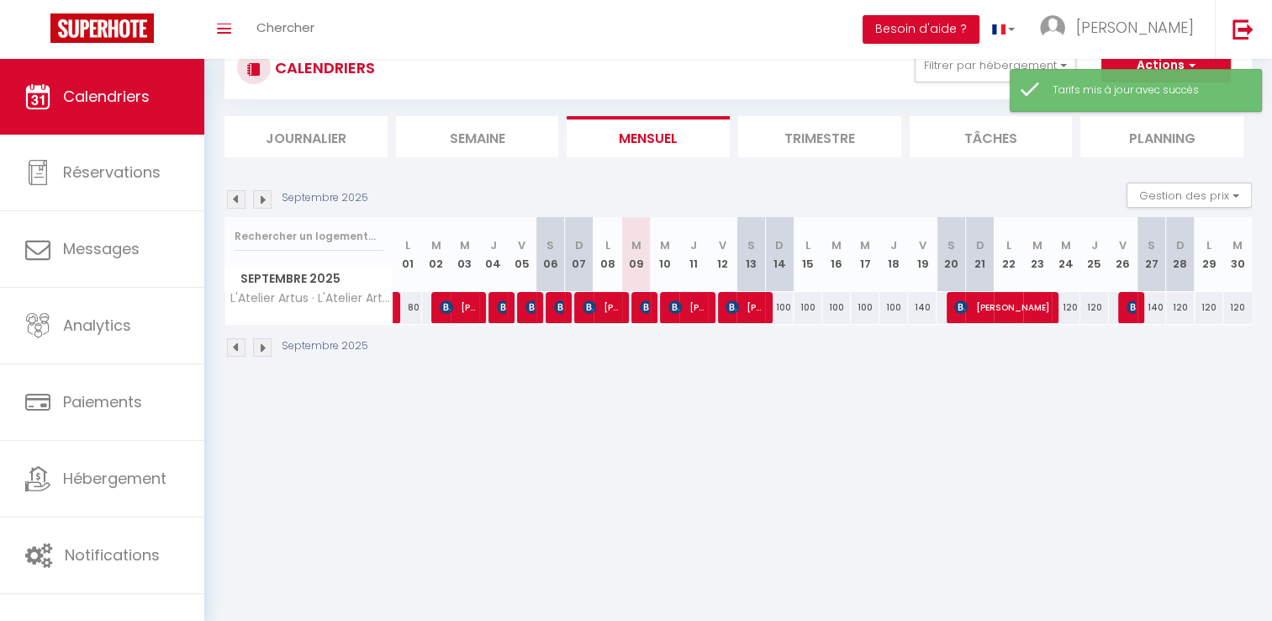
click at [932, 423] on body "🟢 Des questions ou besoin d'assistance pour la migration AirBnB? Connectez-vous…" at bounding box center [636, 310] width 1272 height 621
click at [1010, 315] on span "[PERSON_NAME]" at bounding box center [1001, 307] width 95 height 32
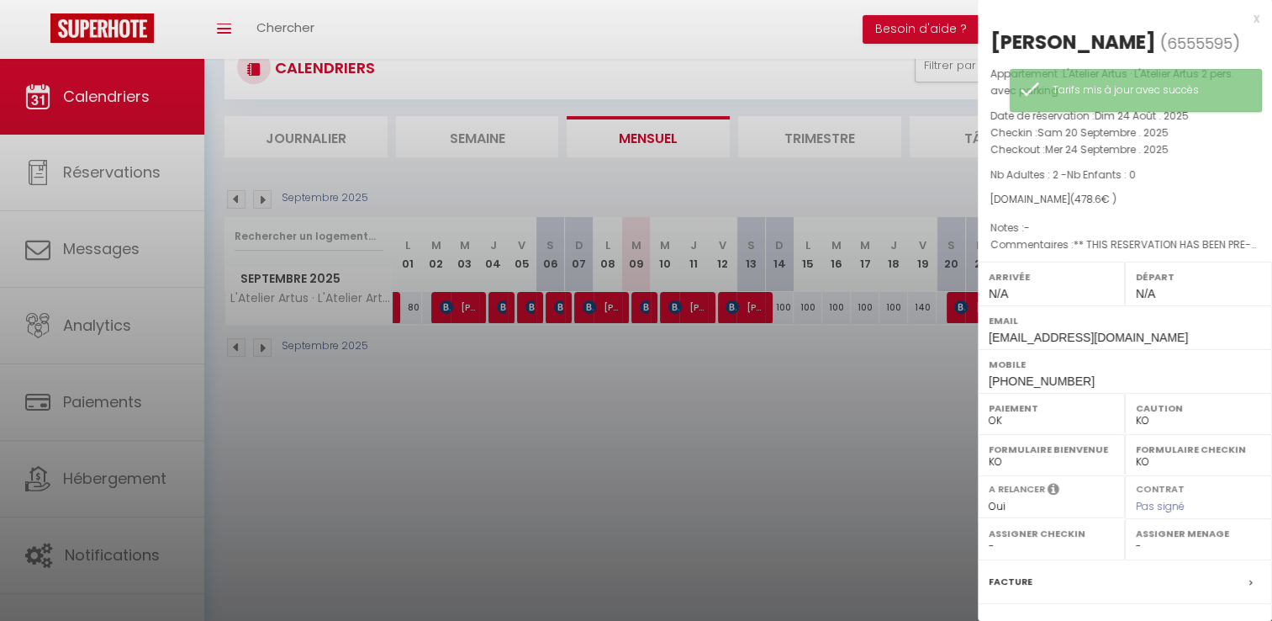
drag, startPoint x: 1161, startPoint y: 45, endPoint x: 992, endPoint y: 42, distance: 168.2
click at [992, 42] on div "[PERSON_NAME]" at bounding box center [1074, 42] width 166 height 27
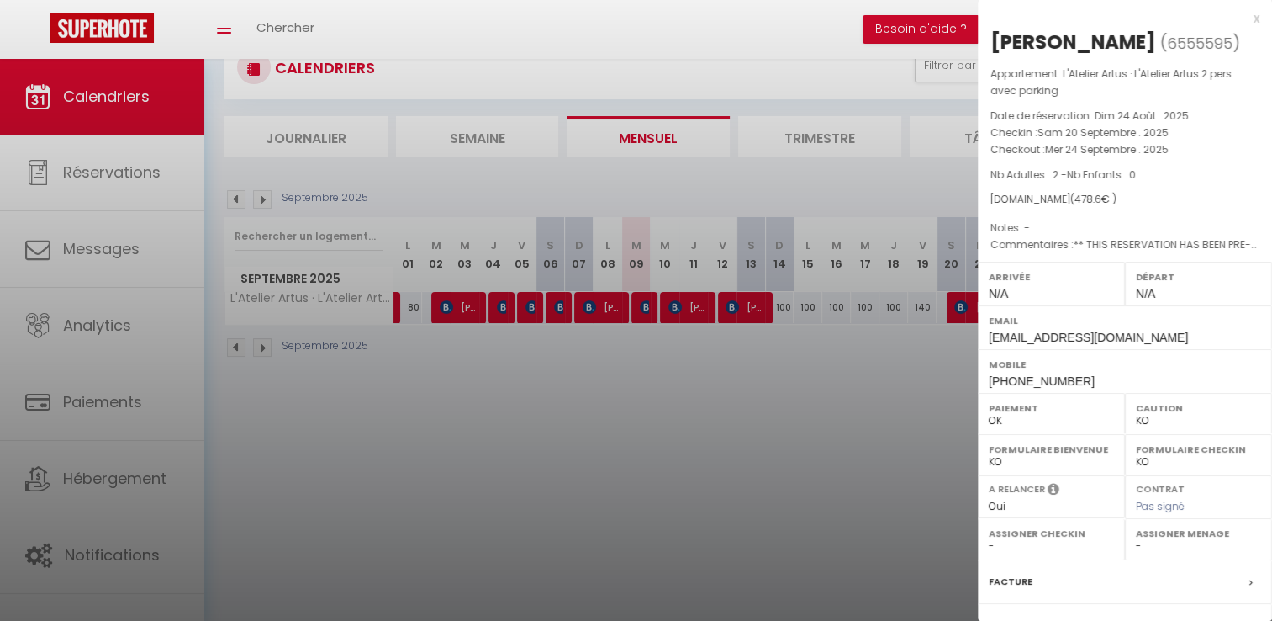
click at [859, 409] on div at bounding box center [636, 310] width 1272 height 621
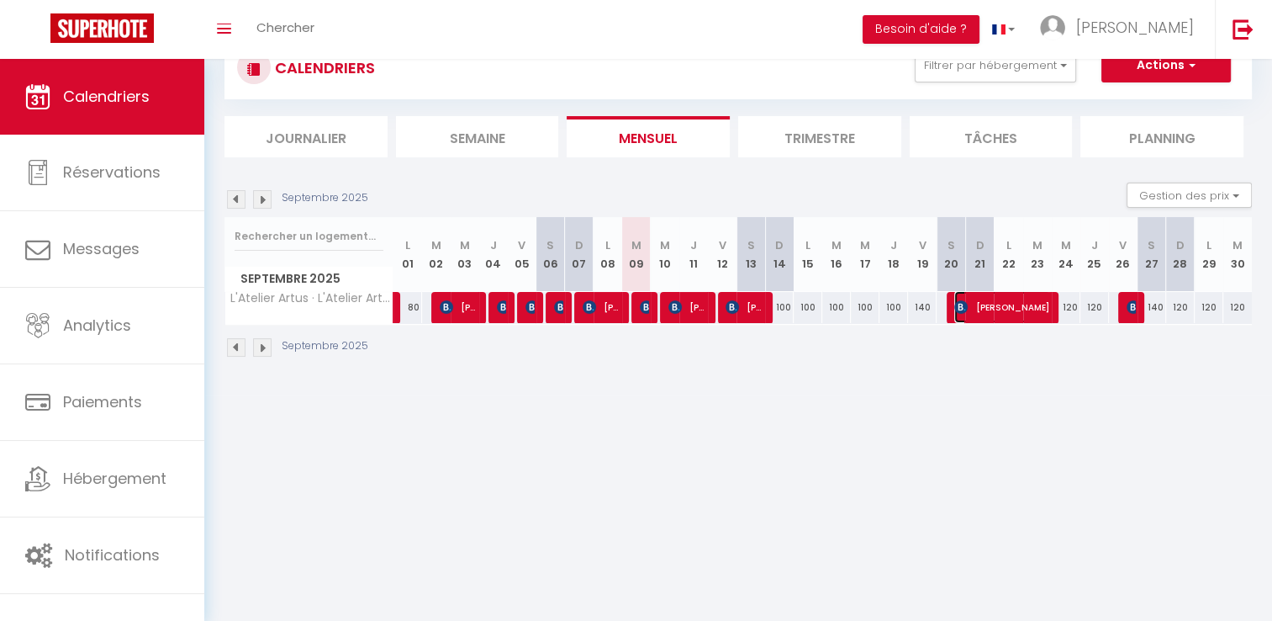
click at [977, 312] on span "[PERSON_NAME]" at bounding box center [1001, 307] width 95 height 32
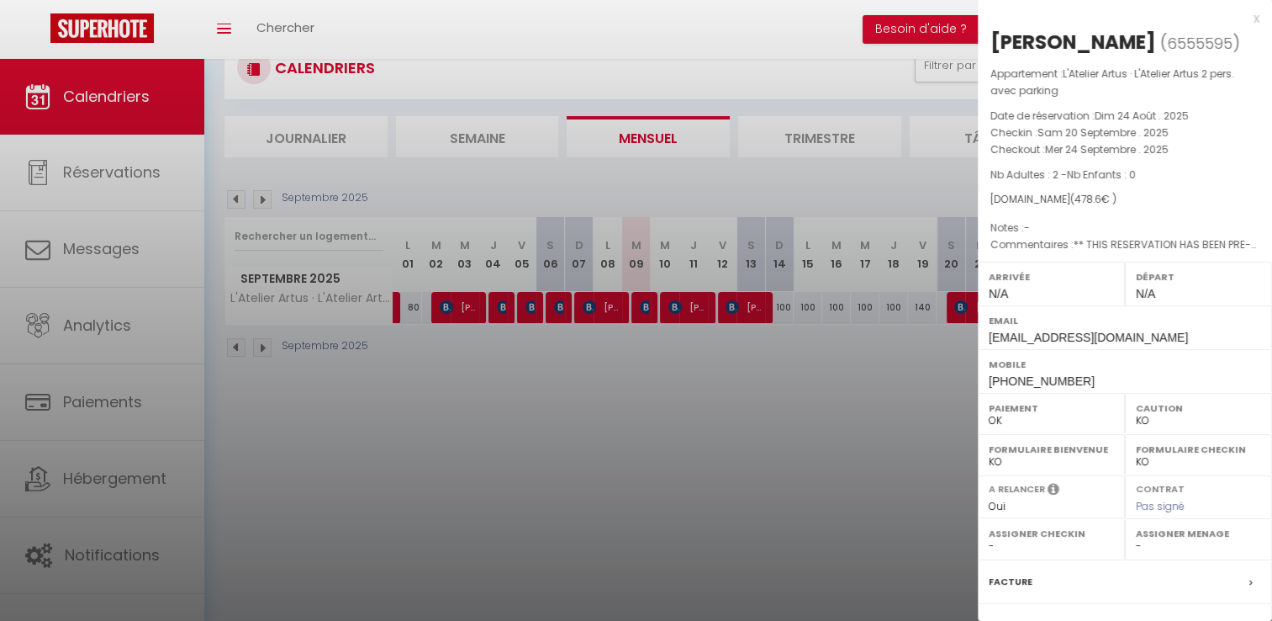
click at [780, 385] on div at bounding box center [636, 310] width 1272 height 621
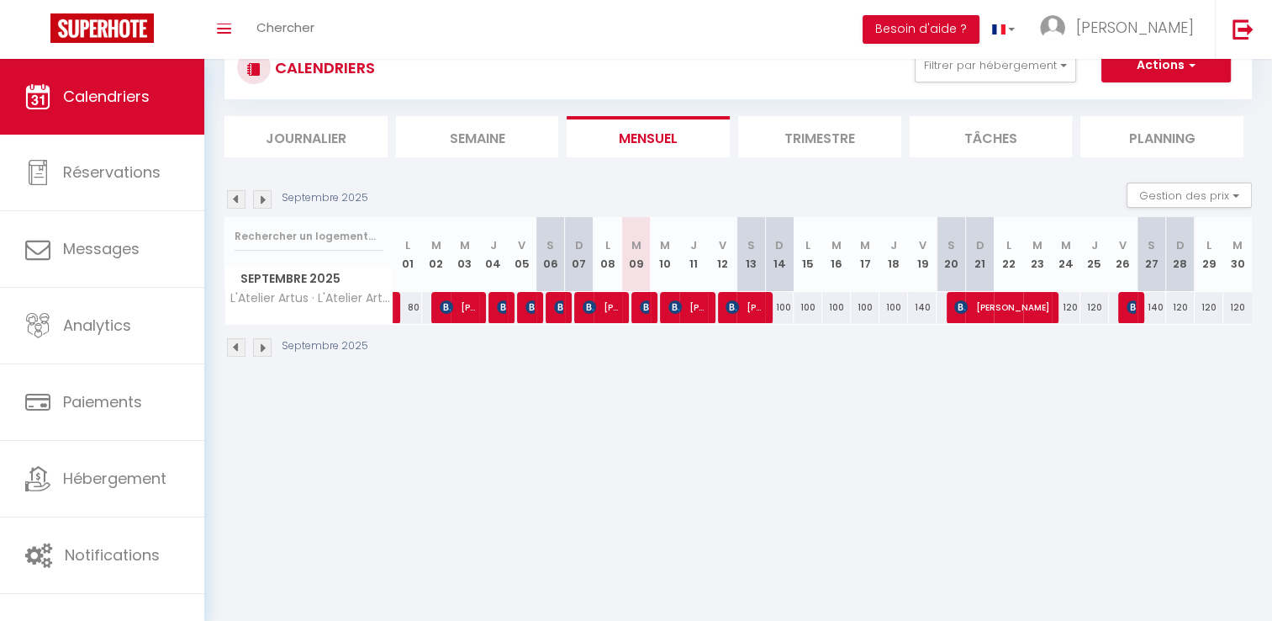
drag, startPoint x: 881, startPoint y: 452, endPoint x: 895, endPoint y: 432, distance: 23.6
click at [881, 451] on body "🟢 Des questions ou besoin d'assistance pour la migration AirBnB? Connectez-vous…" at bounding box center [636, 310] width 1272 height 621
click at [997, 313] on span "[PERSON_NAME]" at bounding box center [1001, 307] width 95 height 32
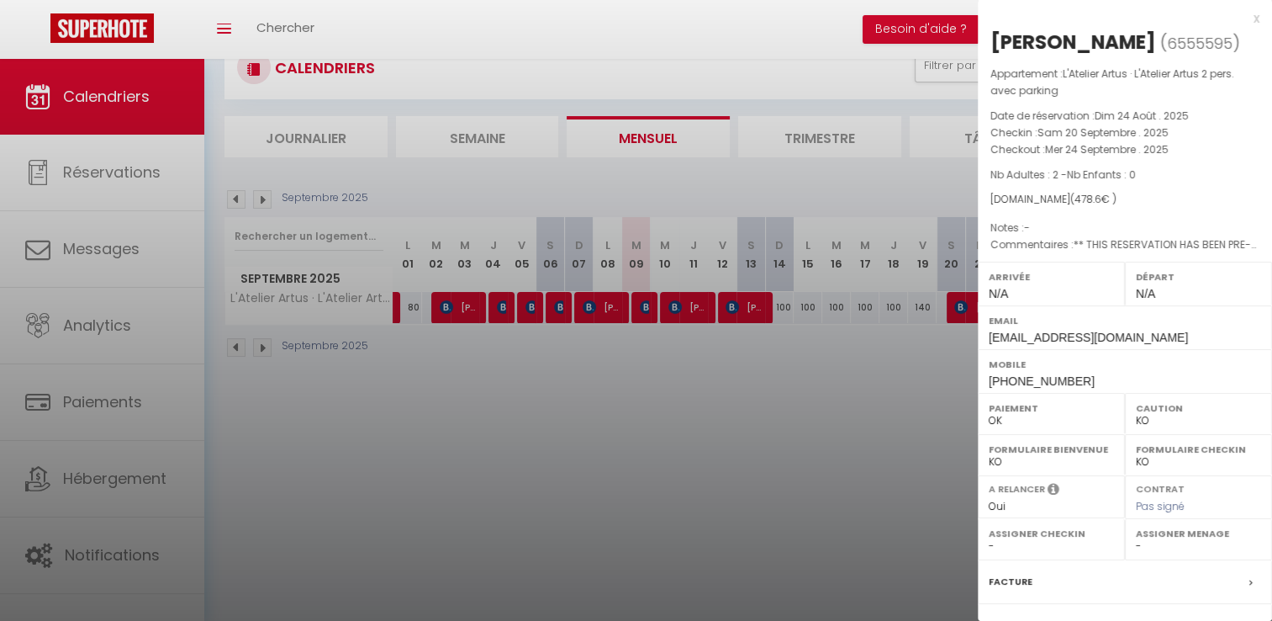
click at [819, 416] on div at bounding box center [636, 310] width 1272 height 621
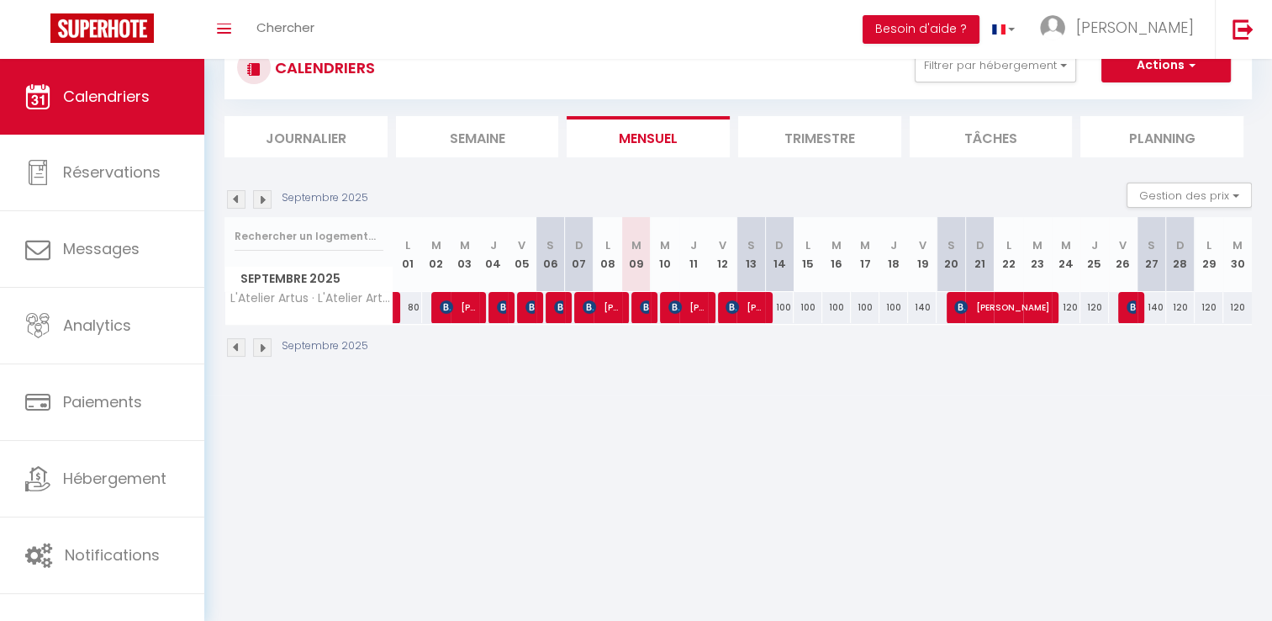
click at [969, 463] on body "🟢 Des questions ou besoin d'assistance pour la migration AirBnB? Connectez-vous…" at bounding box center [636, 310] width 1272 height 621
click at [1133, 307] on img at bounding box center [1133, 306] width 13 height 13
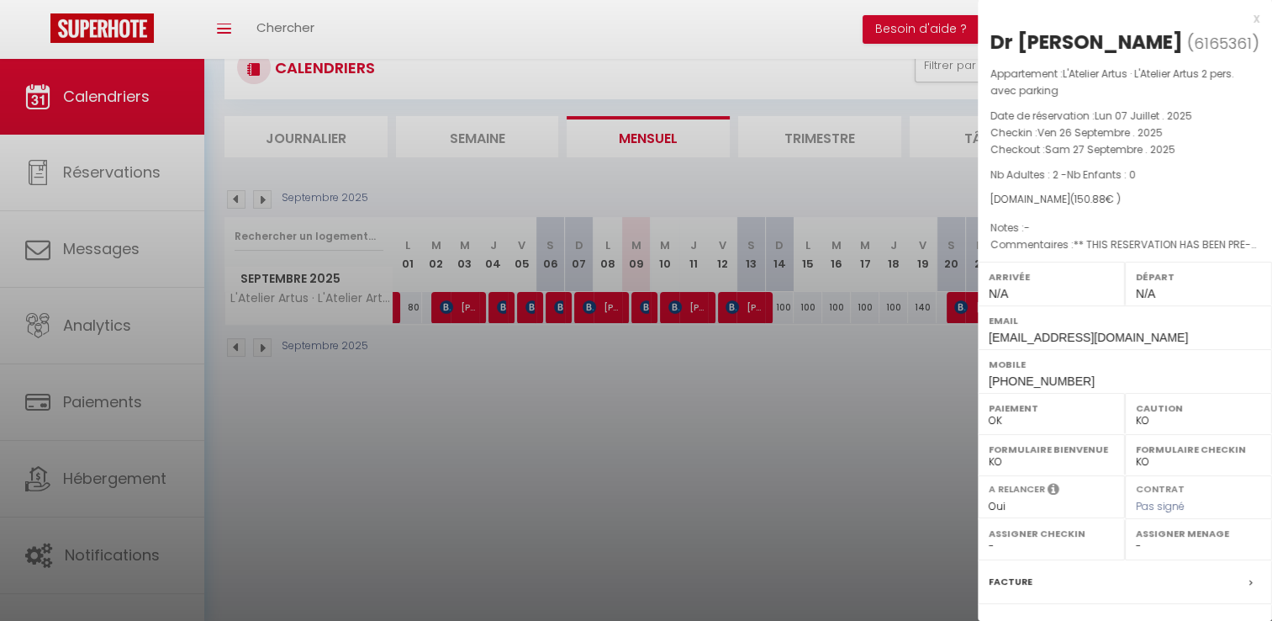
drag, startPoint x: 1094, startPoint y: 76, endPoint x: 987, endPoint y: 42, distance: 112.0
click at [987, 42] on div "Dr [PERSON_NAME] ( 6165361 ) Appartement : L'Atelier [PERSON_NAME] · L'Atelier …" at bounding box center [1125, 402] width 294 height 747
click at [765, 472] on div at bounding box center [636, 310] width 1272 height 621
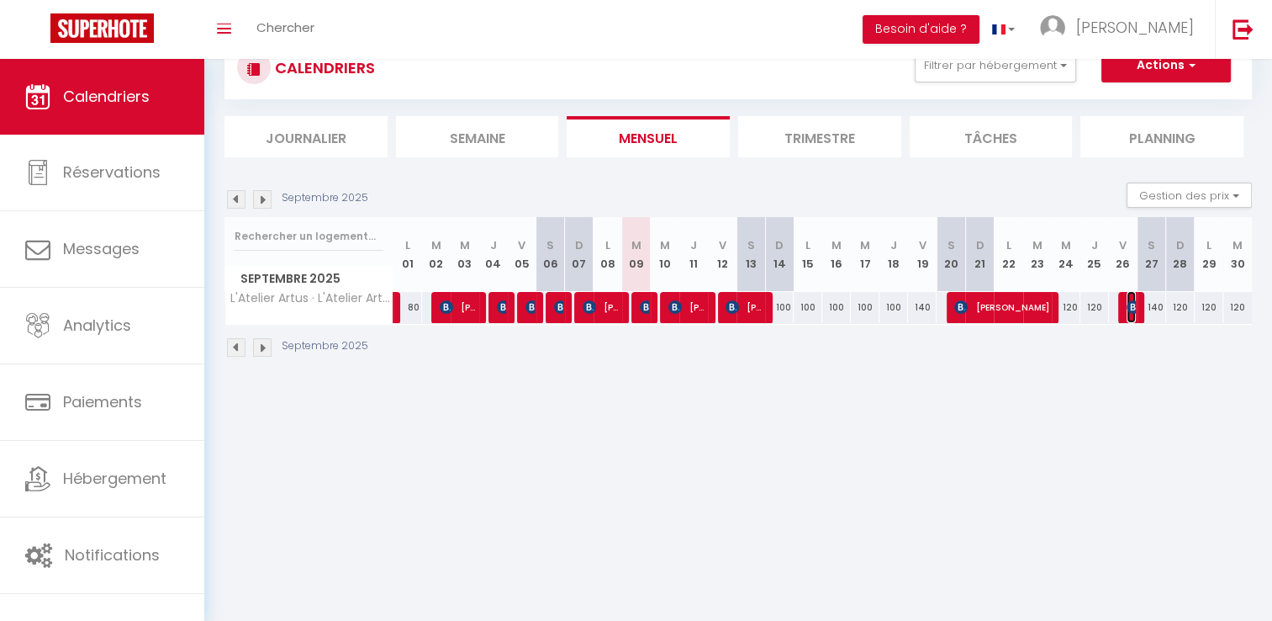
click at [1129, 304] on img at bounding box center [1133, 306] width 13 height 13
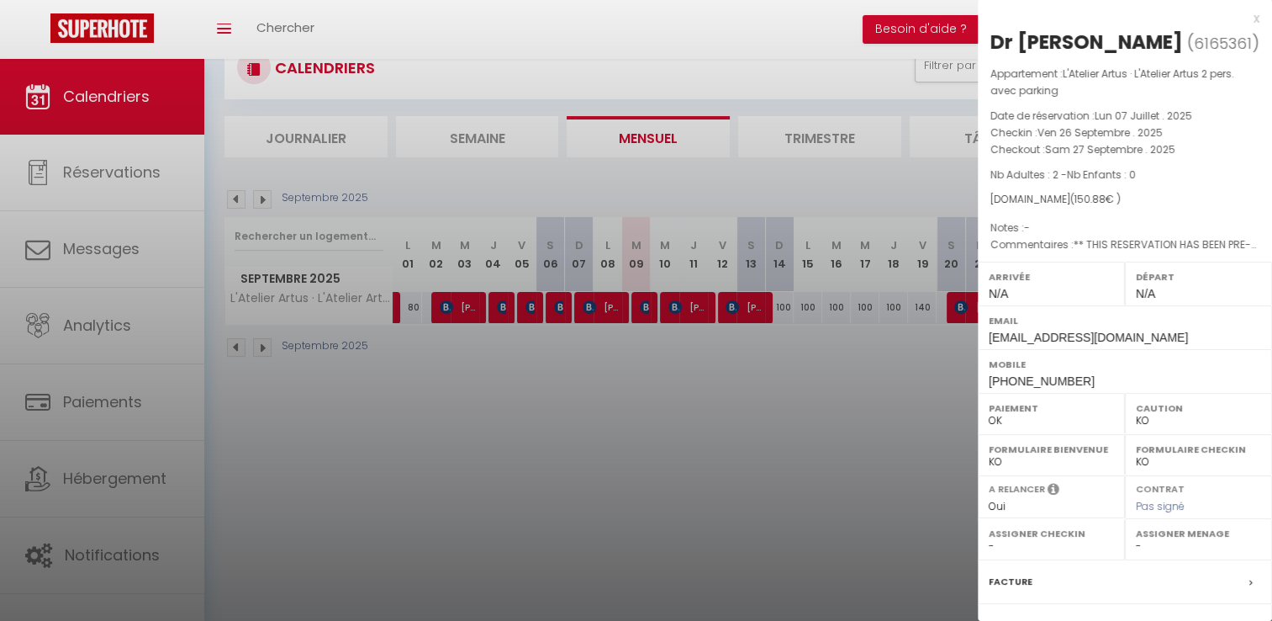
click at [891, 435] on div at bounding box center [636, 310] width 1272 height 621
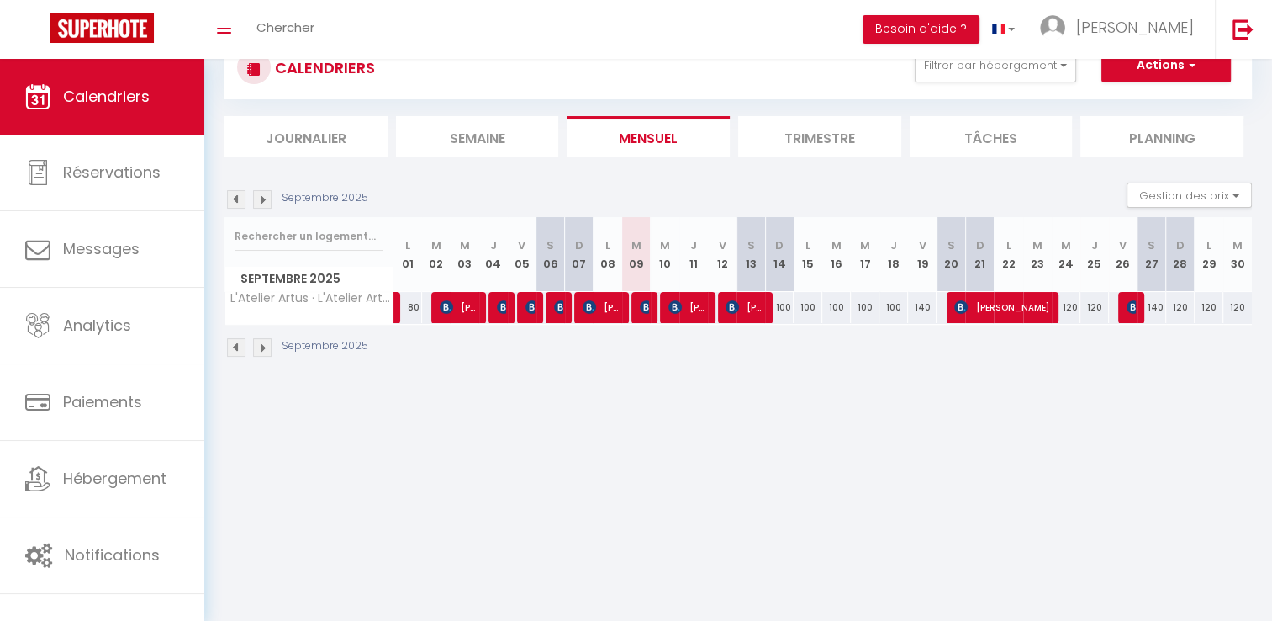
click at [235, 345] on img at bounding box center [236, 347] width 19 height 19
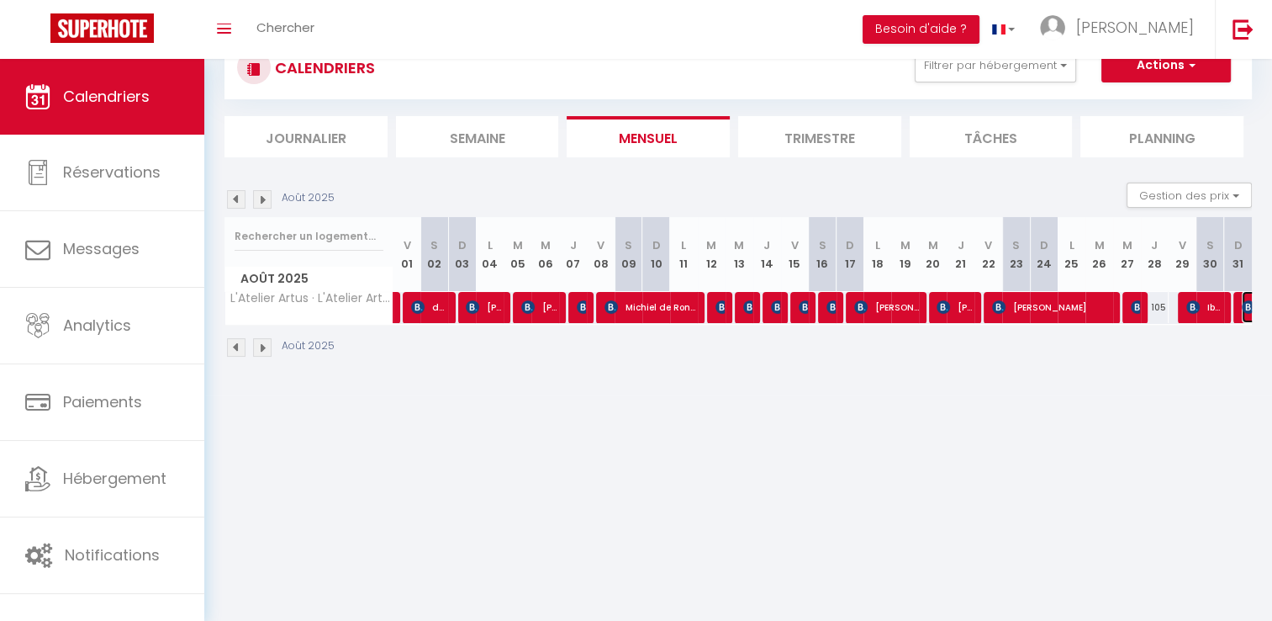
click at [1247, 304] on img at bounding box center [1248, 306] width 13 height 13
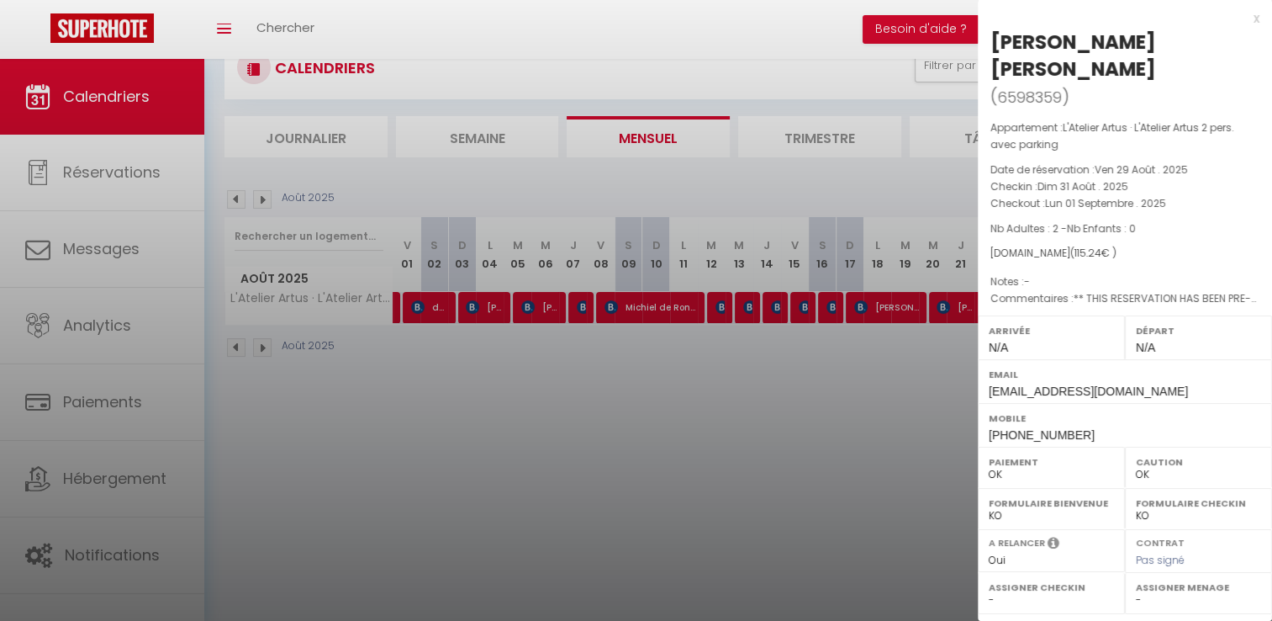
drag, startPoint x: 1117, startPoint y: 45, endPoint x: 989, endPoint y: 35, distance: 128.2
click at [989, 35] on div "[PERSON_NAME] [PERSON_NAME] ( 6598359 ) Appartement : L'Atelier [PERSON_NAME] ·…" at bounding box center [1125, 429] width 294 height 801
click at [711, 505] on div at bounding box center [636, 310] width 1272 height 621
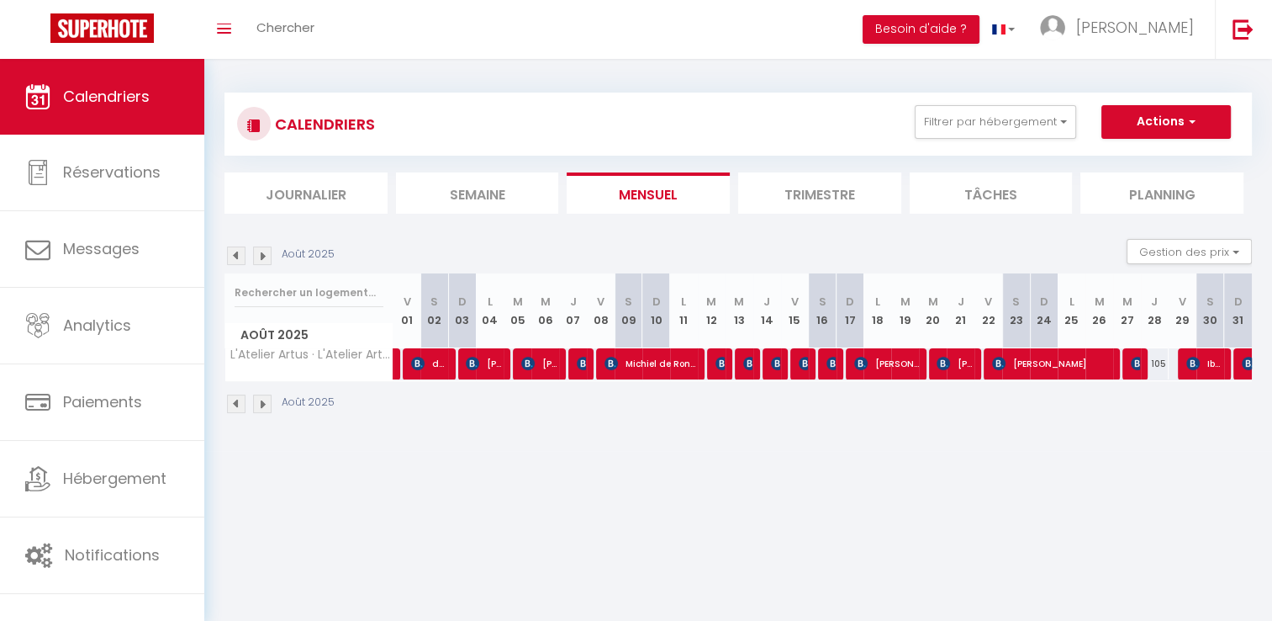
scroll to position [0, 0]
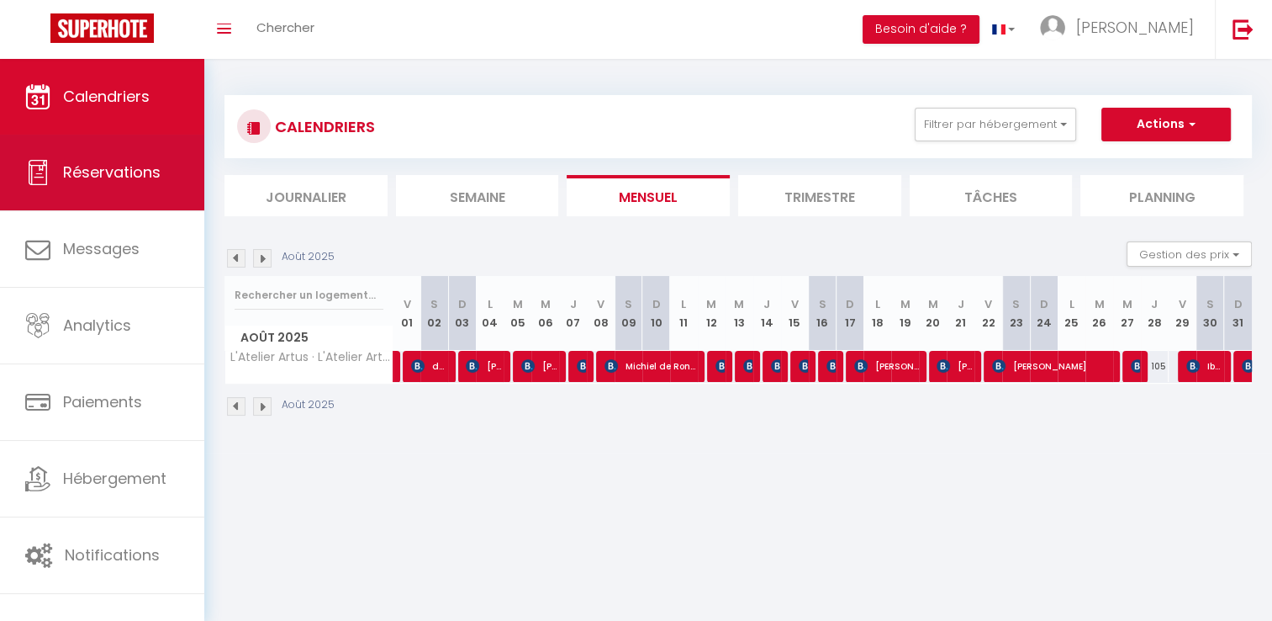
click at [86, 179] on span "Réservations" at bounding box center [112, 171] width 98 height 21
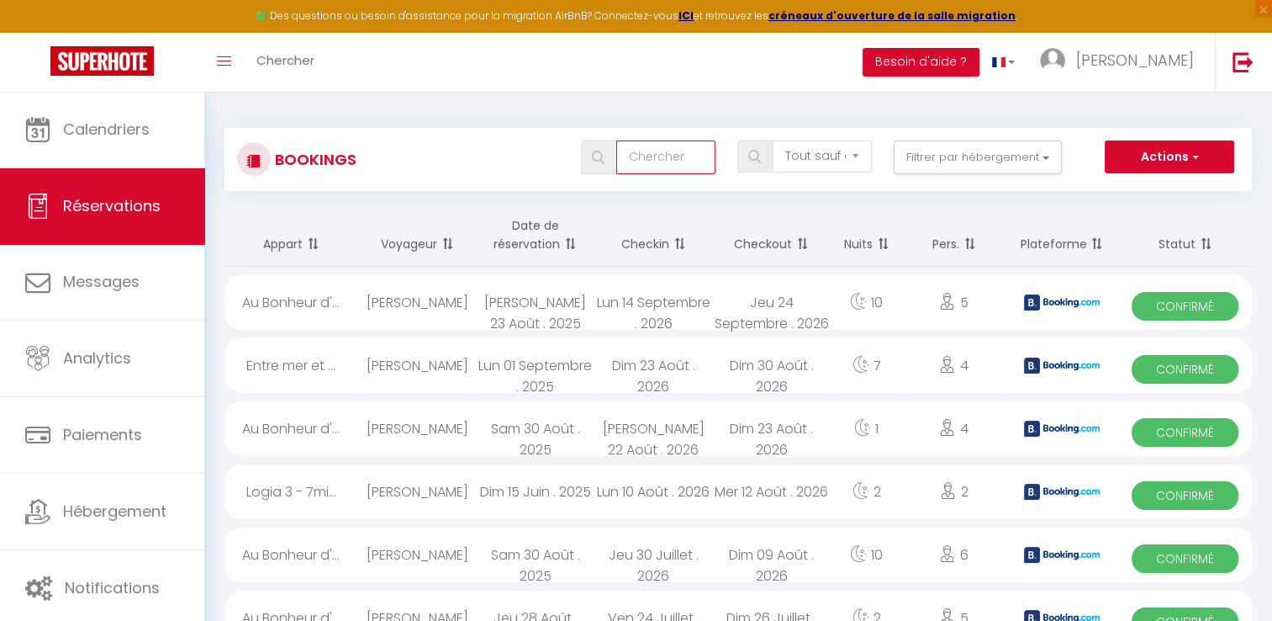
click at [676, 161] on input "text" at bounding box center [665, 157] width 99 height 34
click at [605, 164] on span at bounding box center [598, 157] width 35 height 34
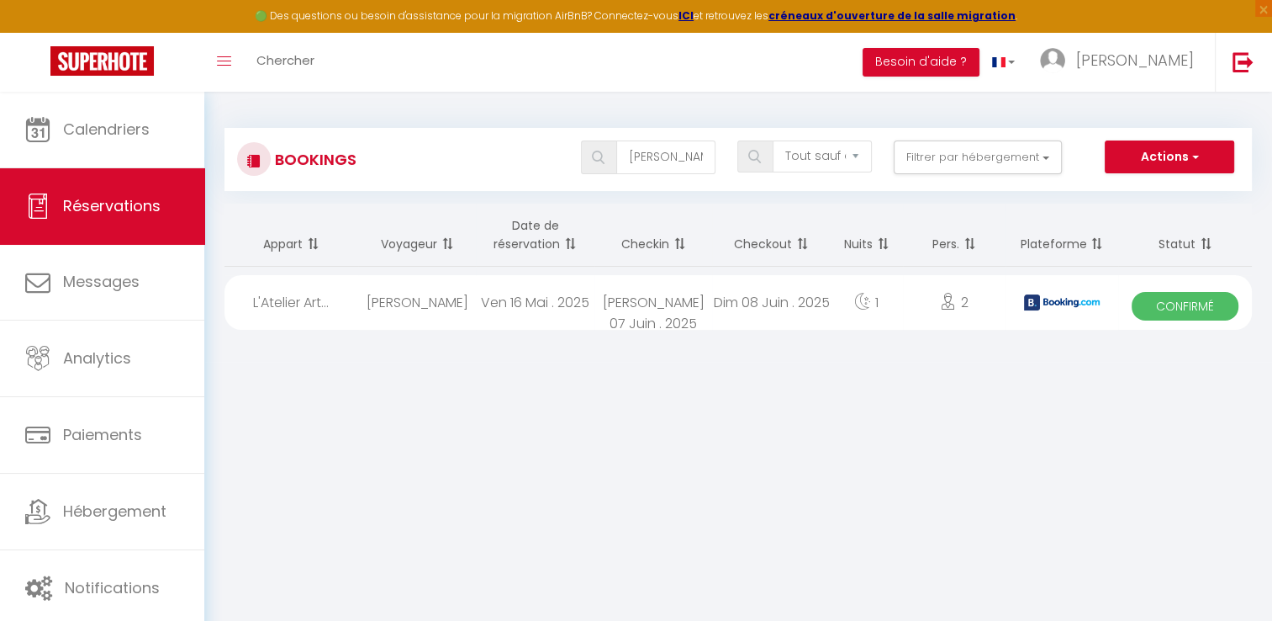
click at [508, 309] on div "Ven 16 Mai . 2025" at bounding box center [535, 302] width 119 height 55
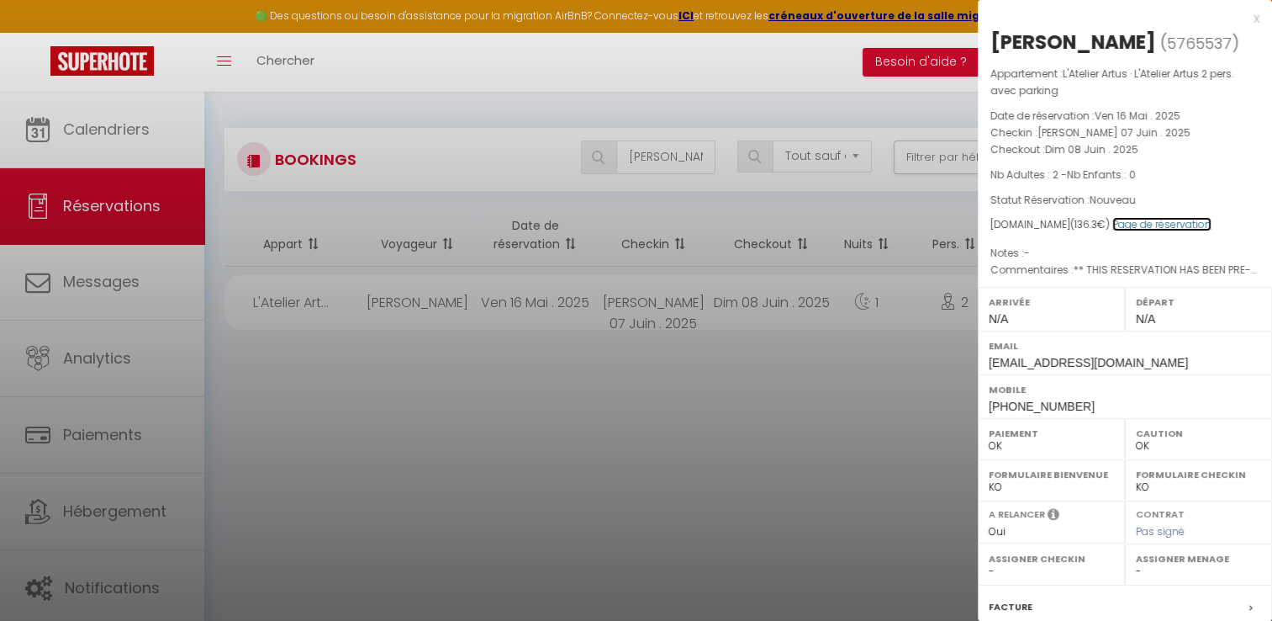
click at [1155, 221] on link "Page de réservation" at bounding box center [1162, 224] width 99 height 14
click at [851, 486] on div at bounding box center [636, 310] width 1272 height 621
